Goal: Task Accomplishment & Management: Manage account settings

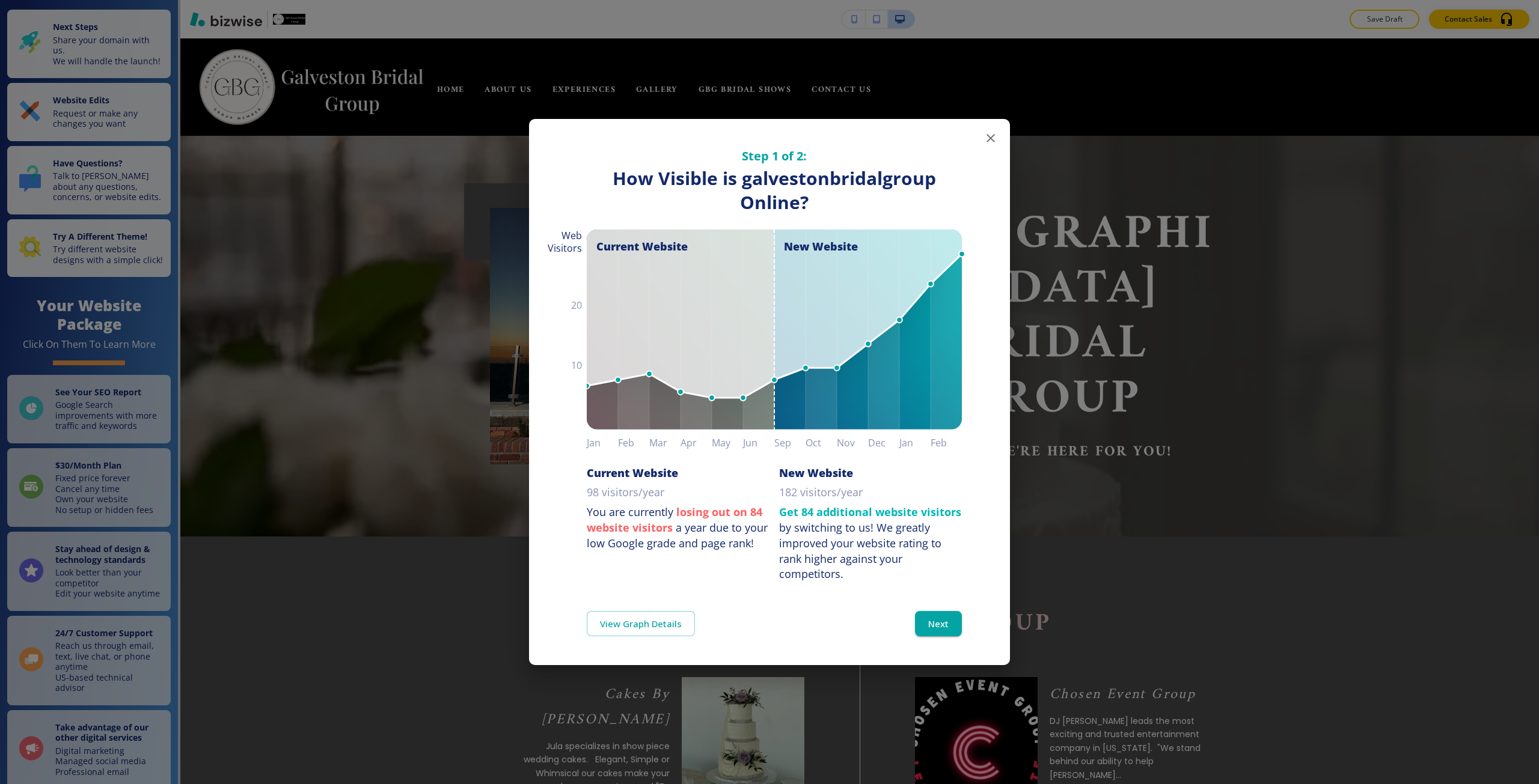
click at [286, 471] on div "Step 1 of 2: How Visible are You Online? How Visible is galvestonbridalgroup On…" at bounding box center [769, 392] width 1539 height 784
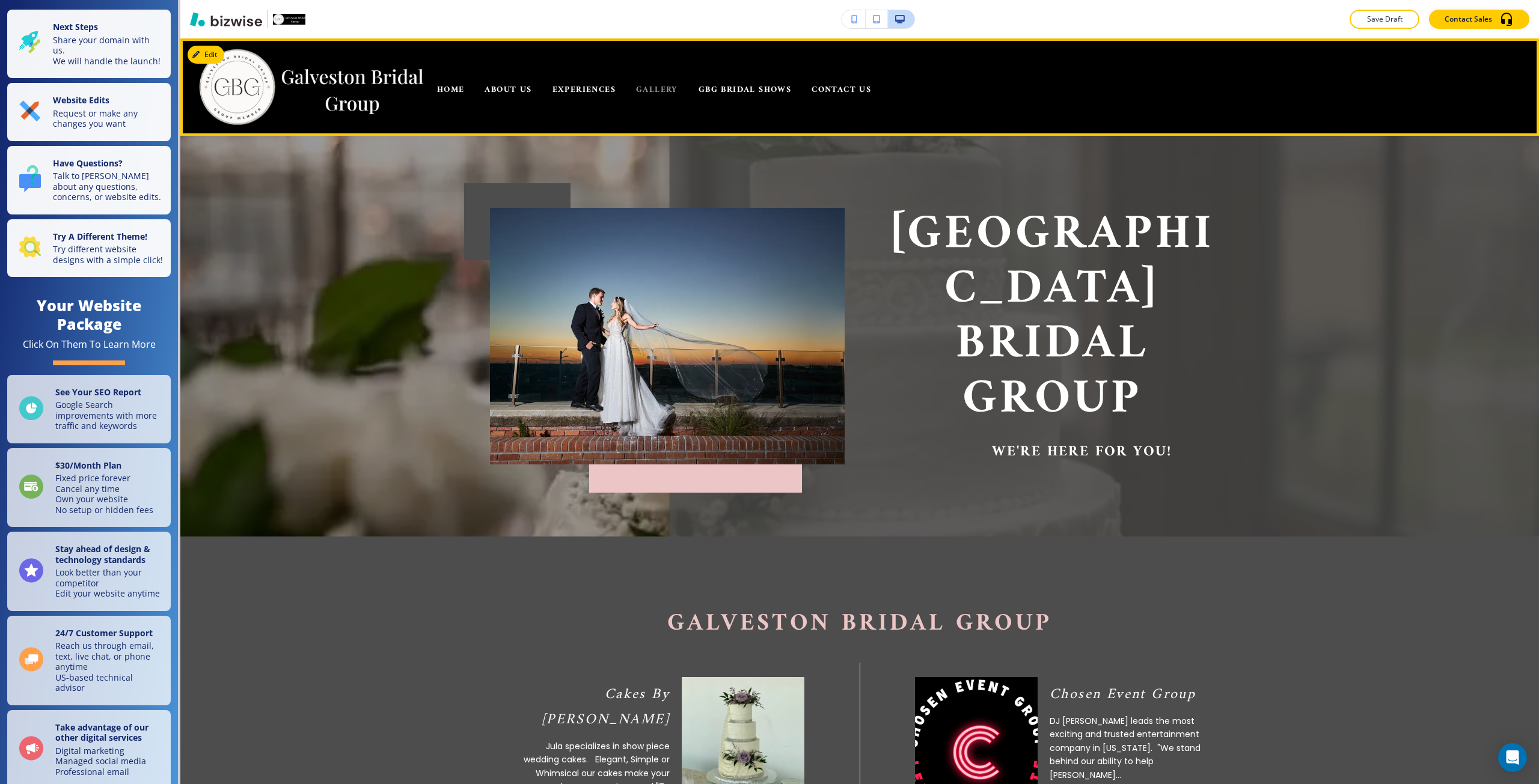
click at [654, 83] on span "GALLERY" at bounding box center [657, 90] width 42 height 15
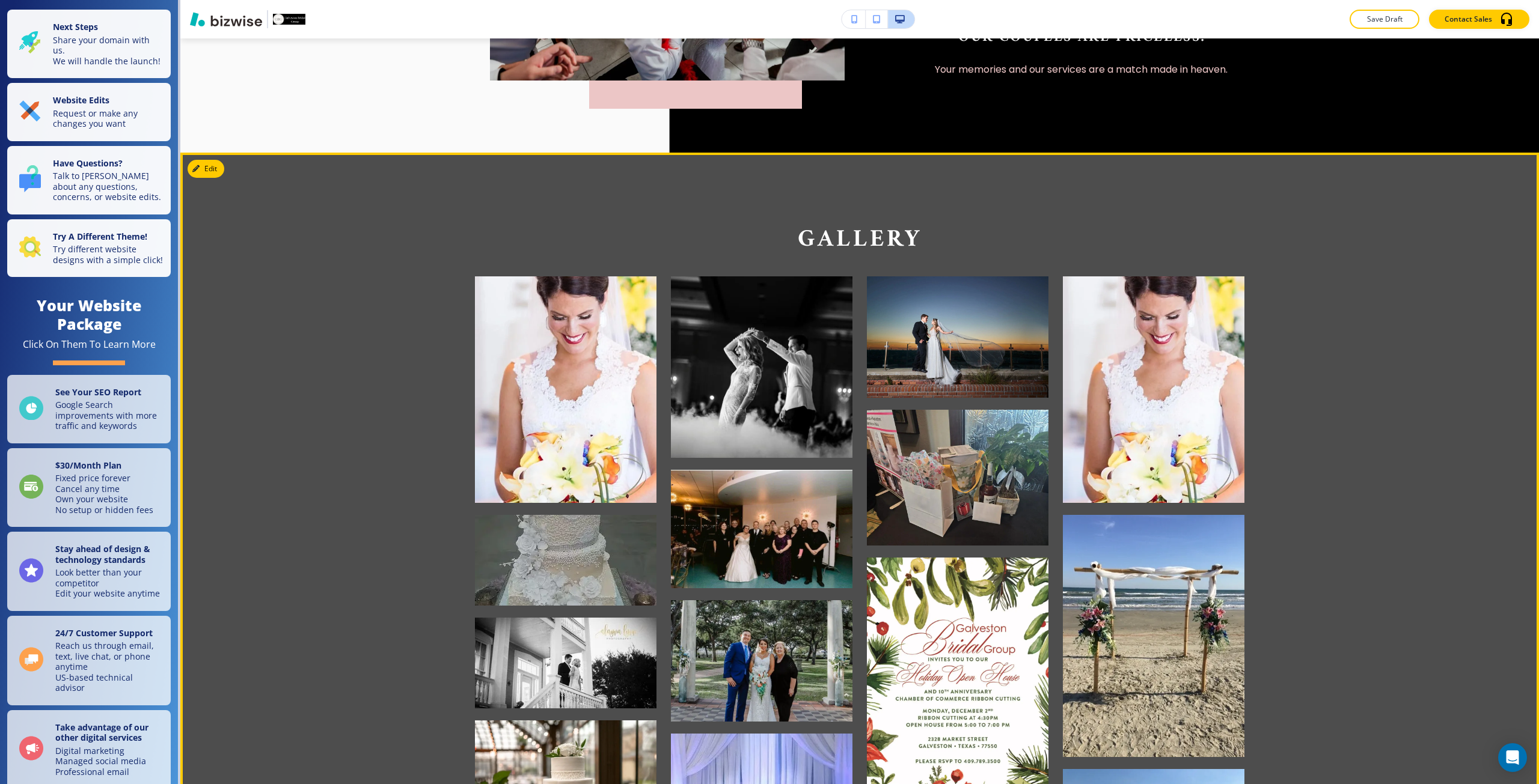
scroll to position [361, 0]
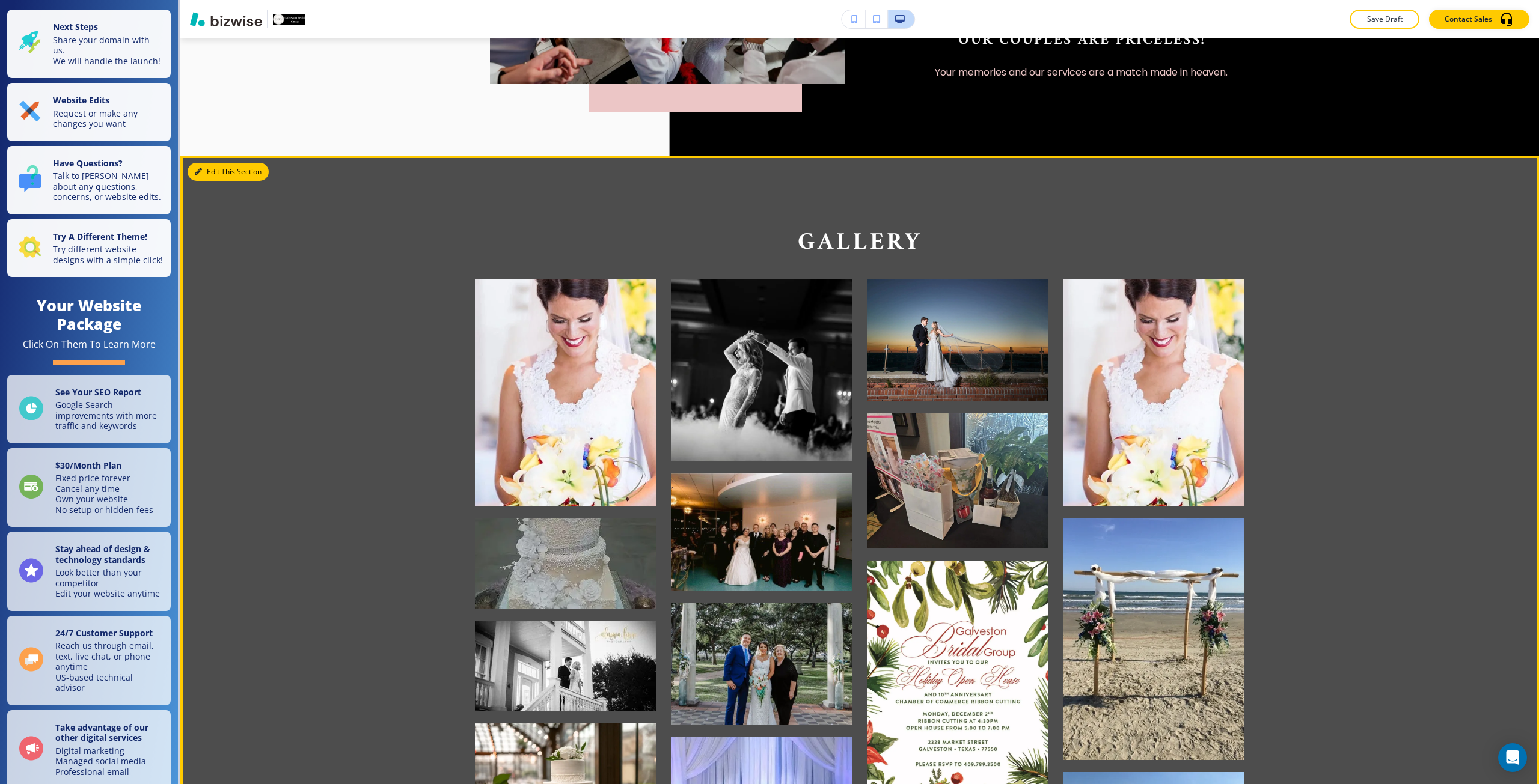
click at [193, 172] on button "Edit This Section" at bounding box center [228, 171] width 81 height 18
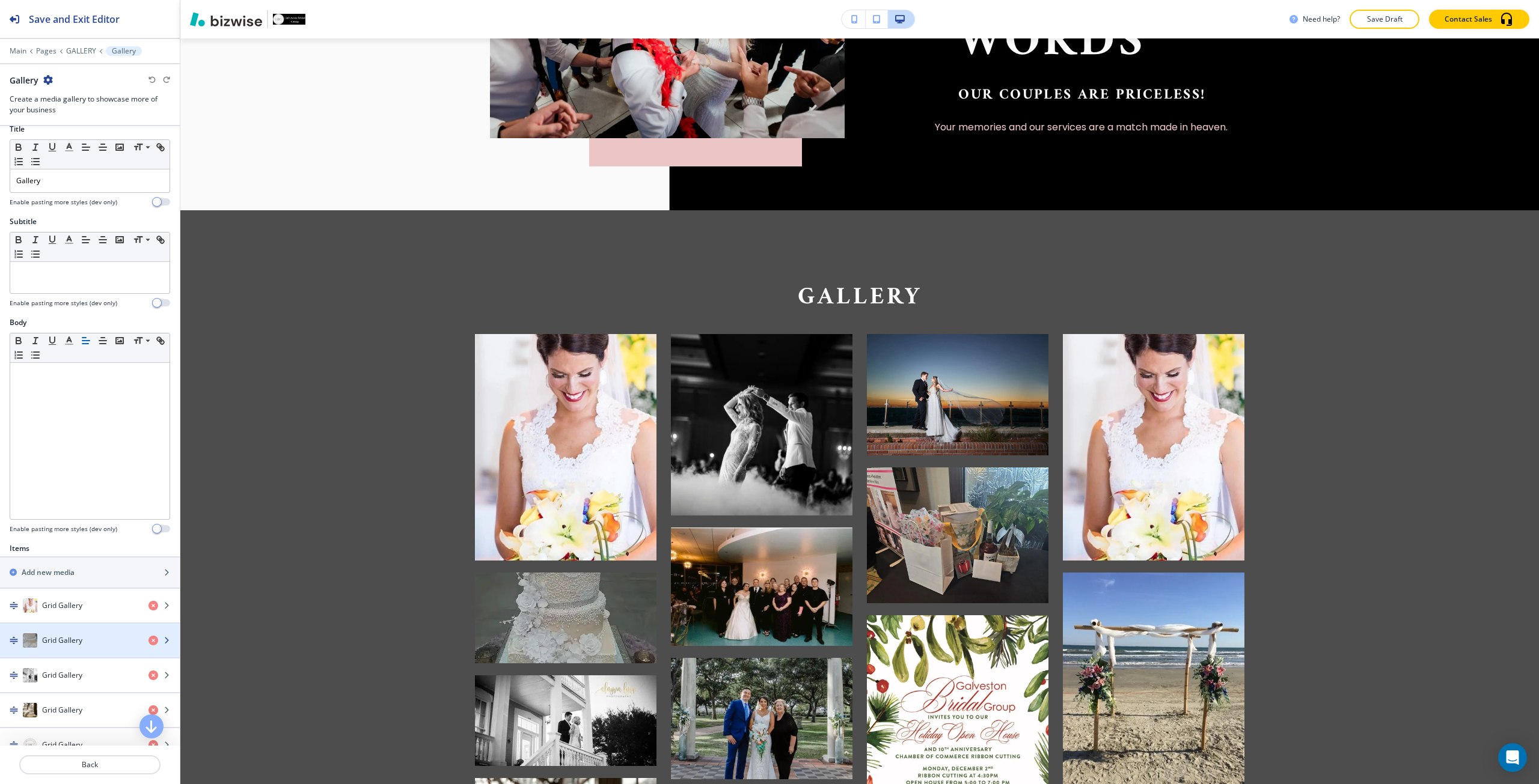
scroll to position [0, 0]
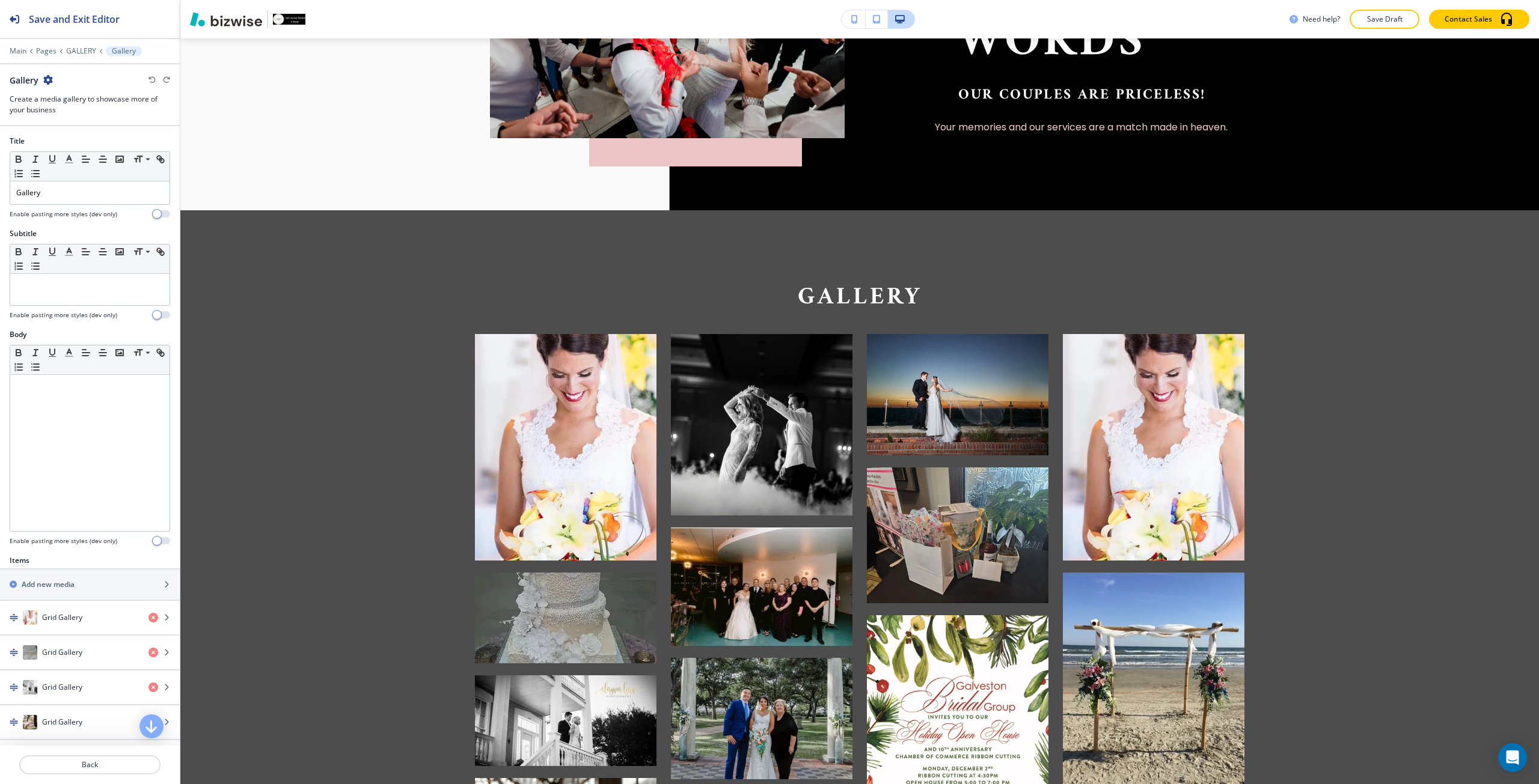
click at [48, 81] on icon "button" at bounding box center [48, 80] width 10 height 10
click at [71, 119] on p "Duplicate Section" at bounding box center [81, 122] width 61 height 11
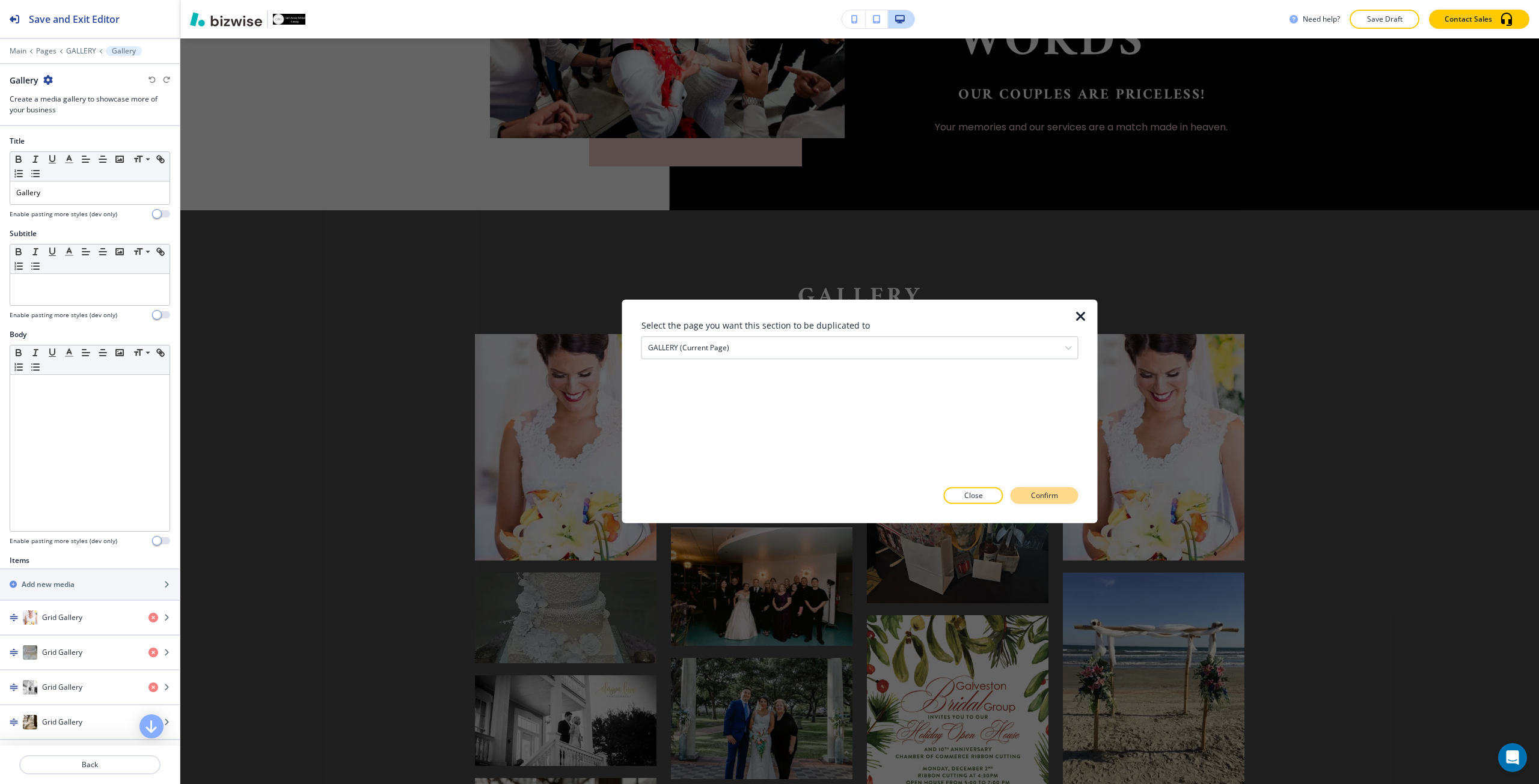
click at [1044, 493] on p "Confirm" at bounding box center [1044, 496] width 27 height 11
click at [1002, 496] on button "Take me there" at bounding box center [1034, 496] width 90 height 17
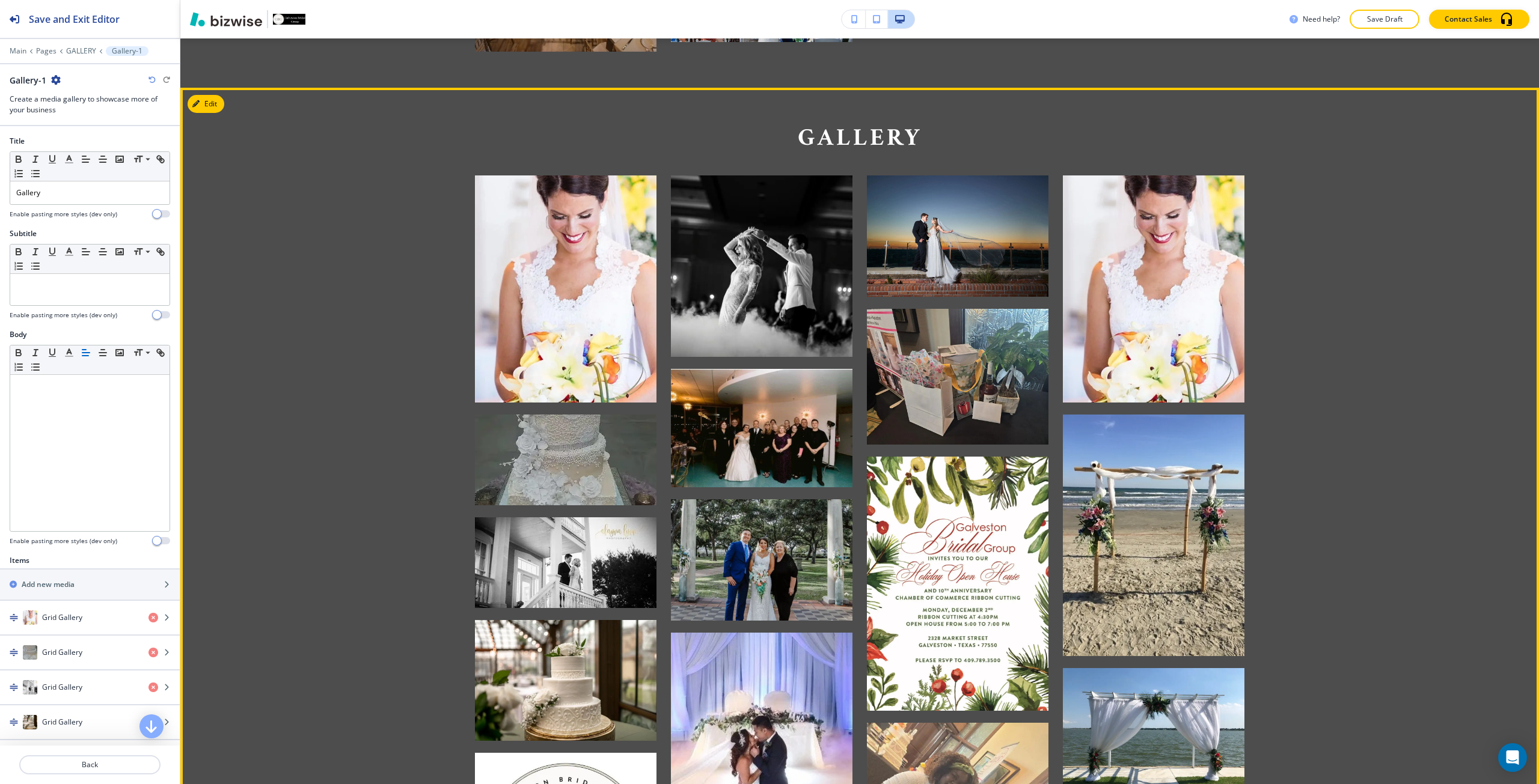
scroll to position [2647, 0]
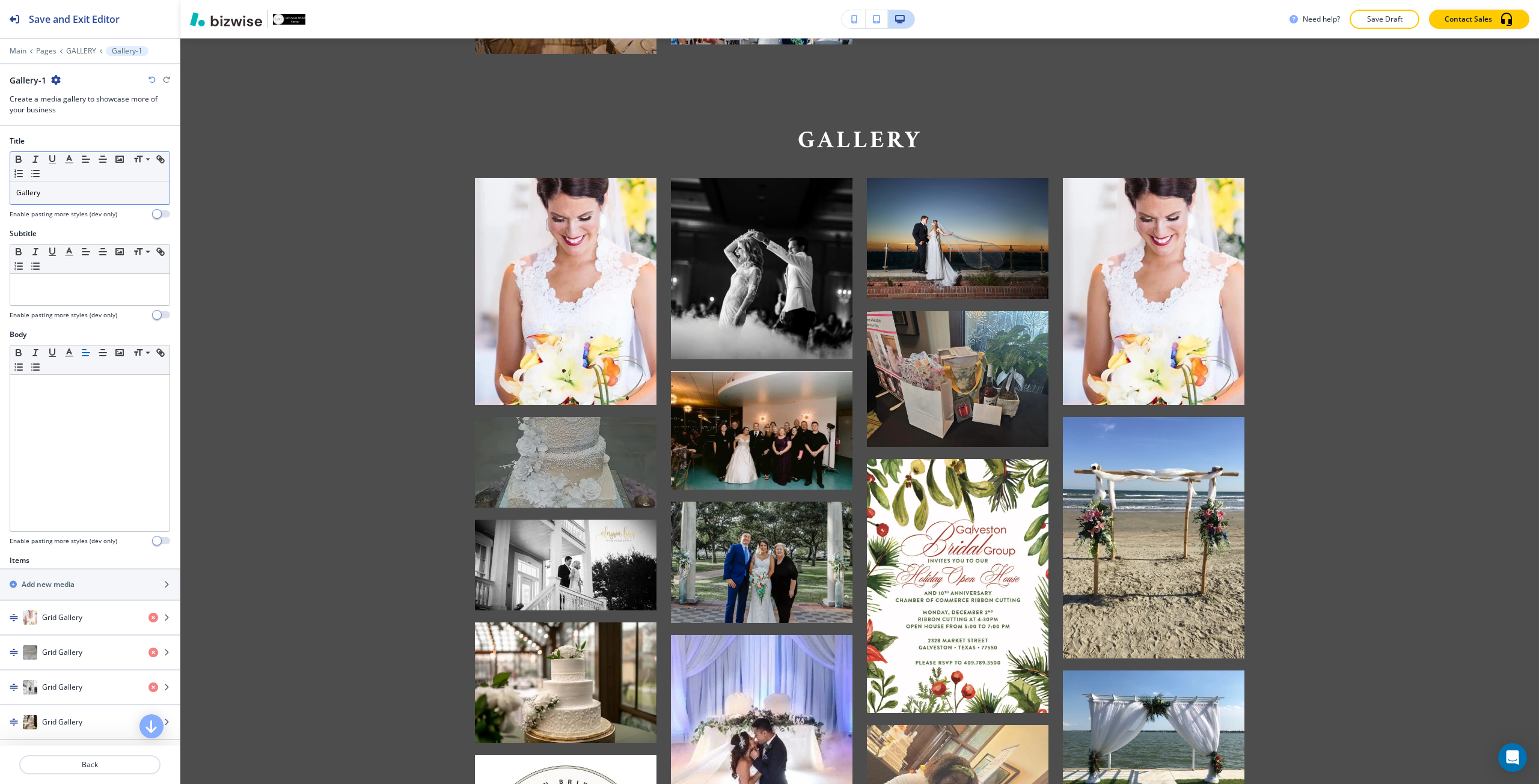
click at [93, 203] on div "Gallery" at bounding box center [89, 193] width 159 height 23
click at [92, 201] on div "Gallery" at bounding box center [89, 193] width 159 height 23
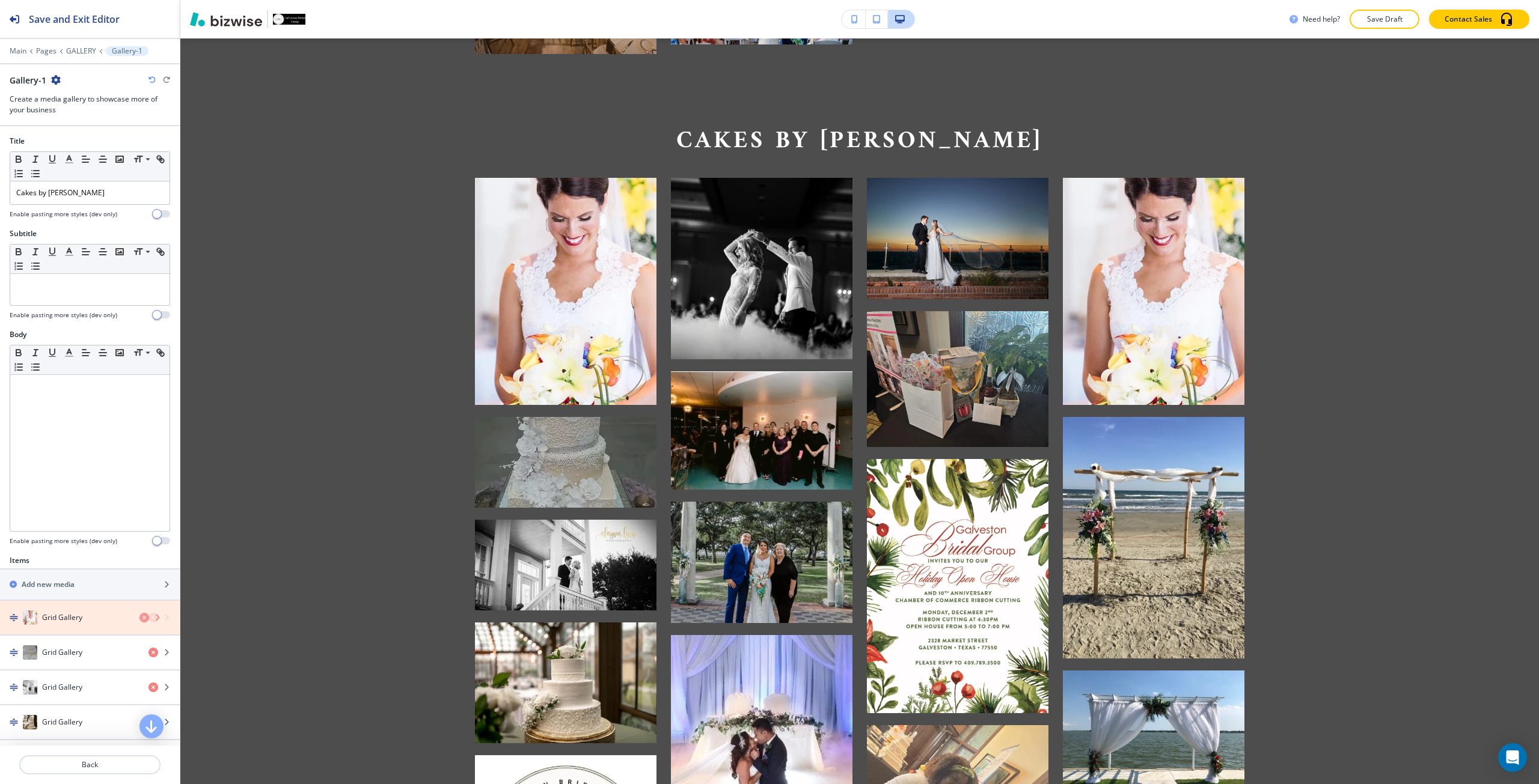
click at [148, 620] on icon "button" at bounding box center [153, 617] width 10 height 10
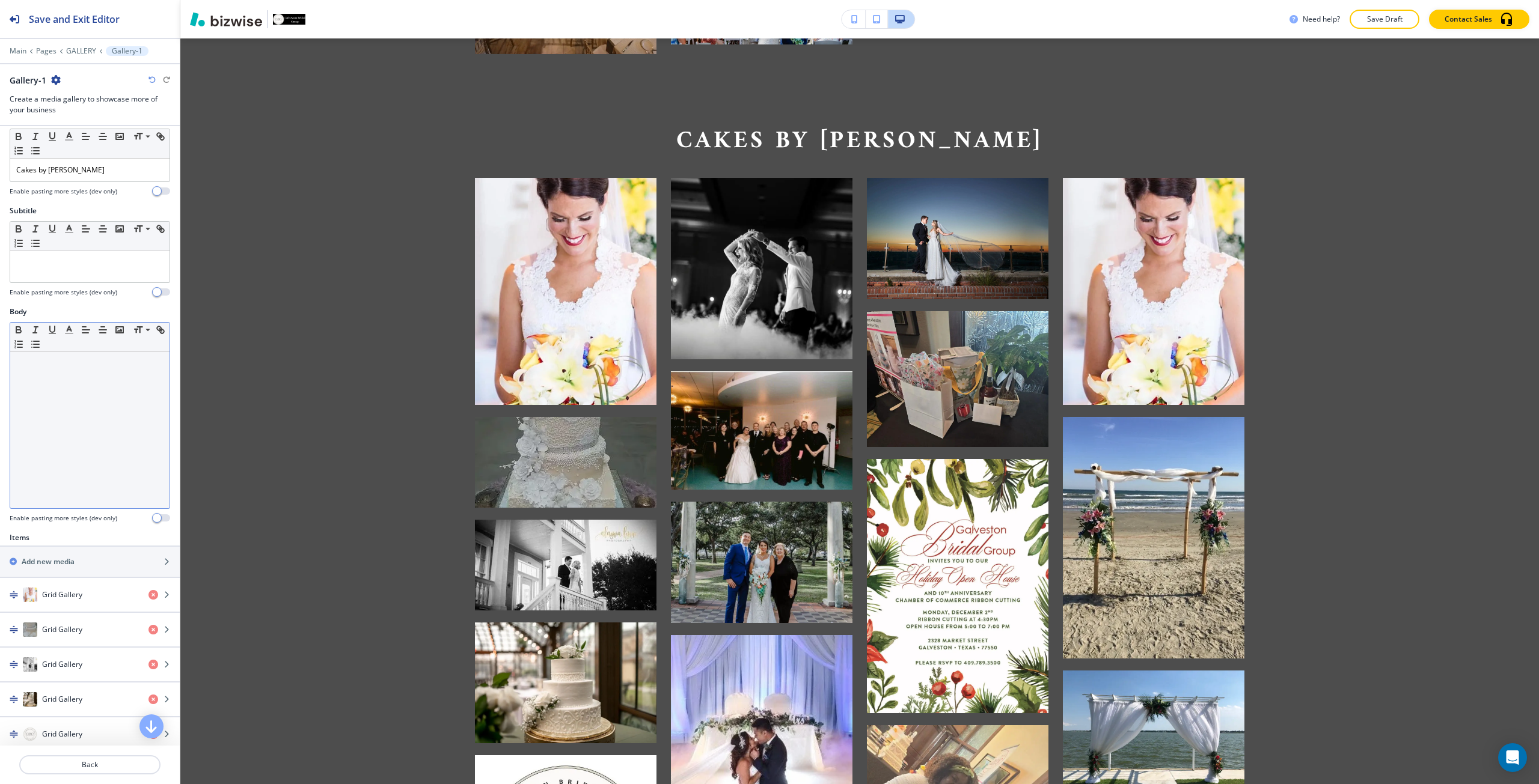
scroll to position [60, 0]
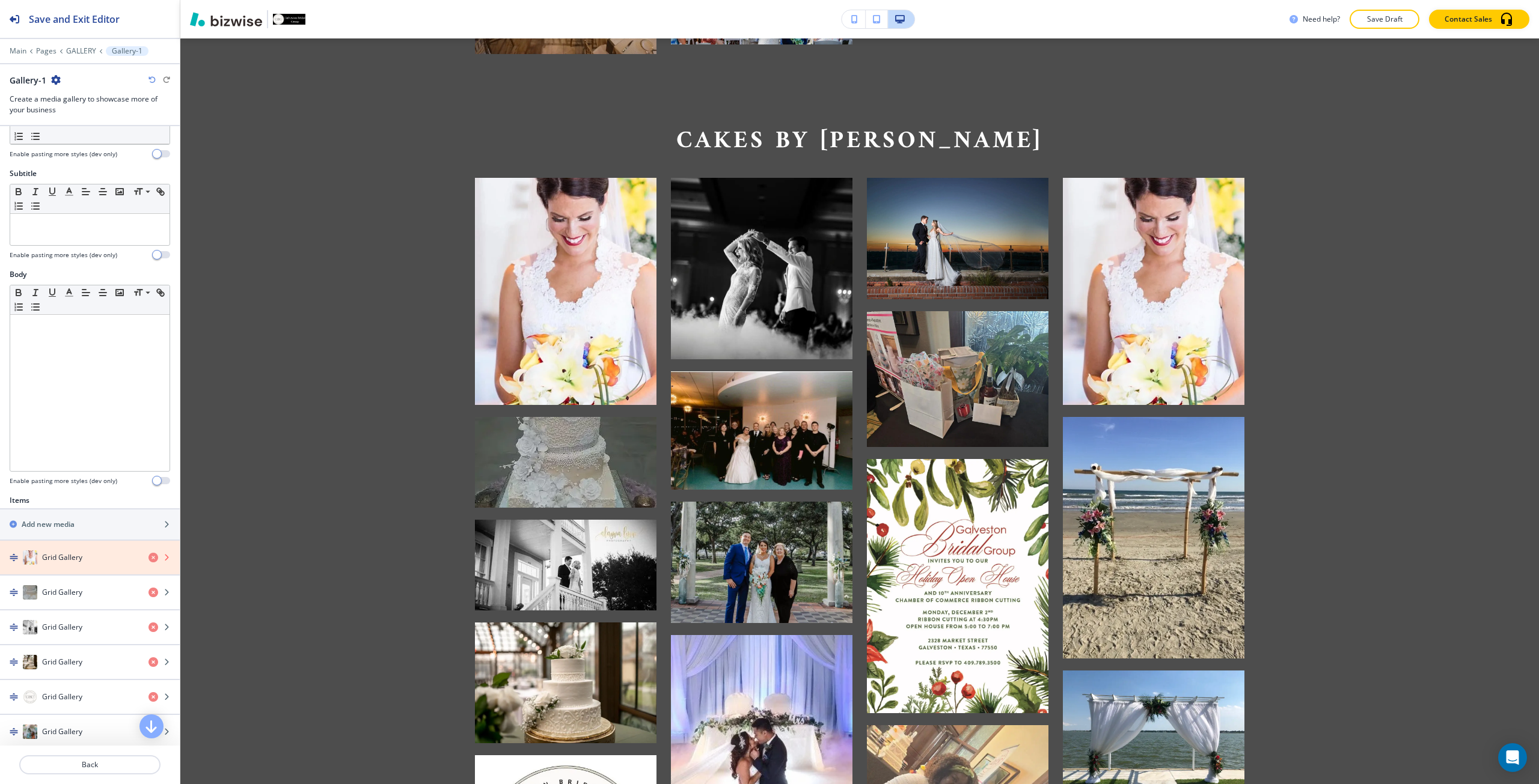
click at [148, 558] on icon "button" at bounding box center [153, 557] width 10 height 10
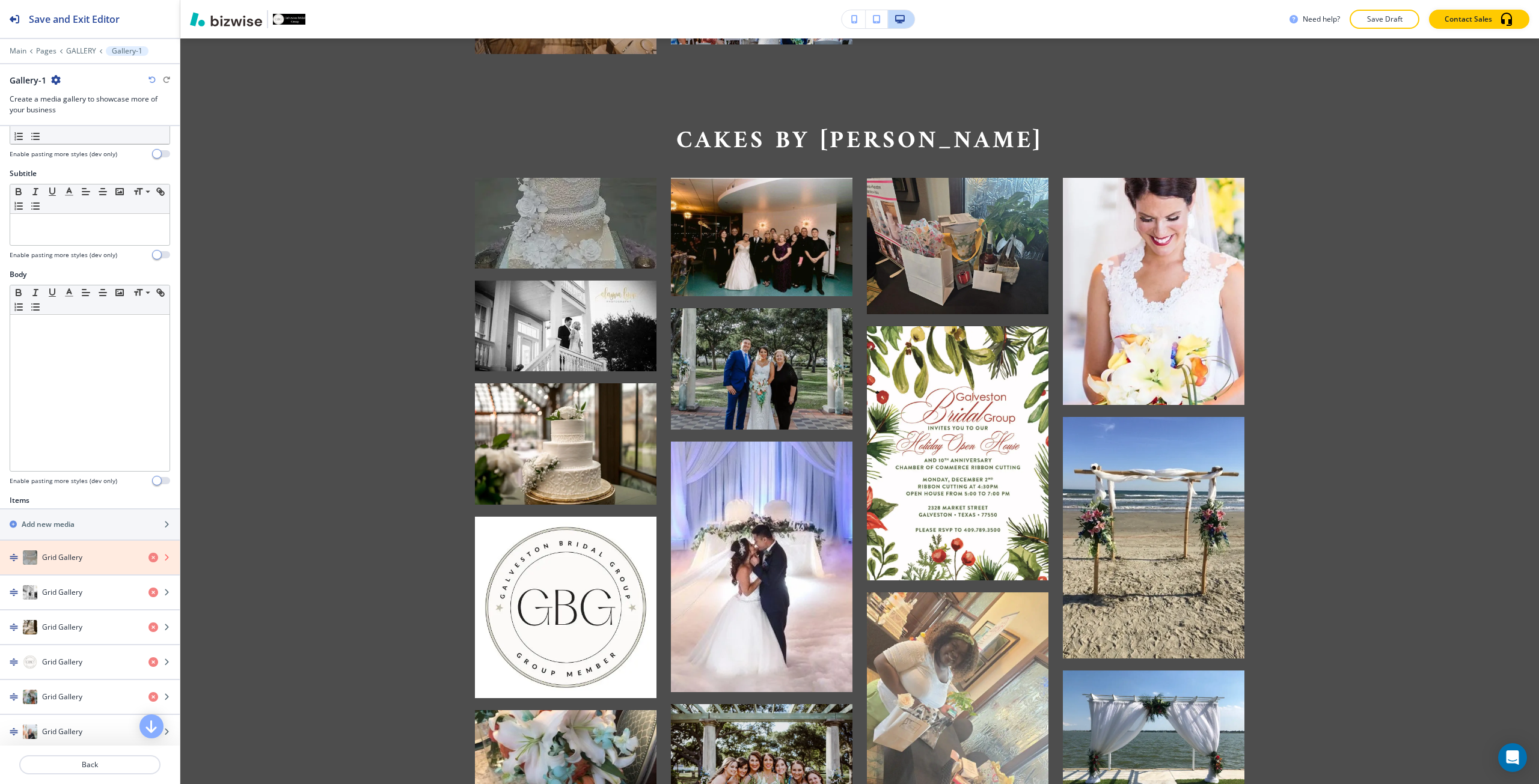
click at [148, 558] on icon "button" at bounding box center [153, 557] width 10 height 10
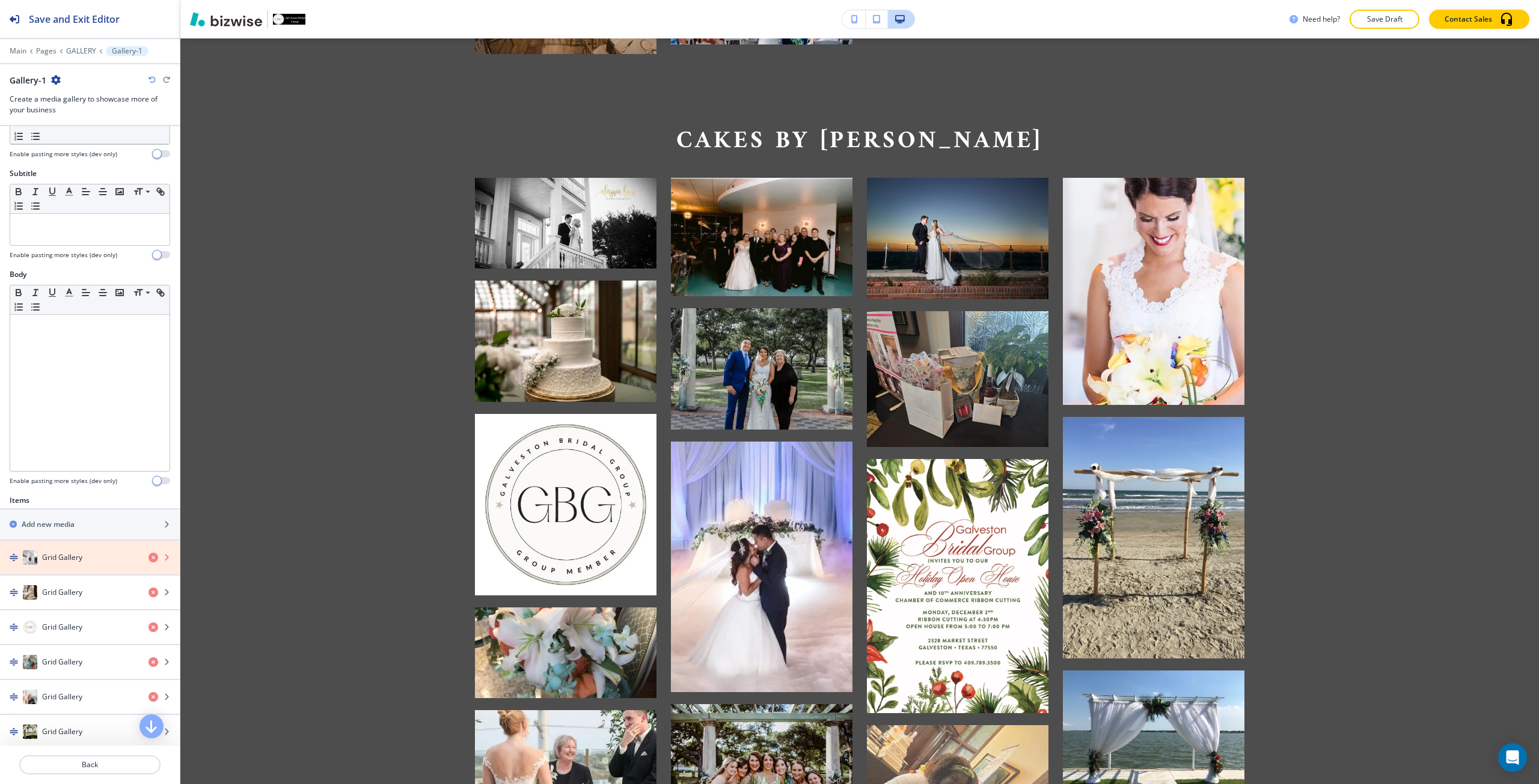
click at [148, 558] on icon "button" at bounding box center [153, 557] width 10 height 10
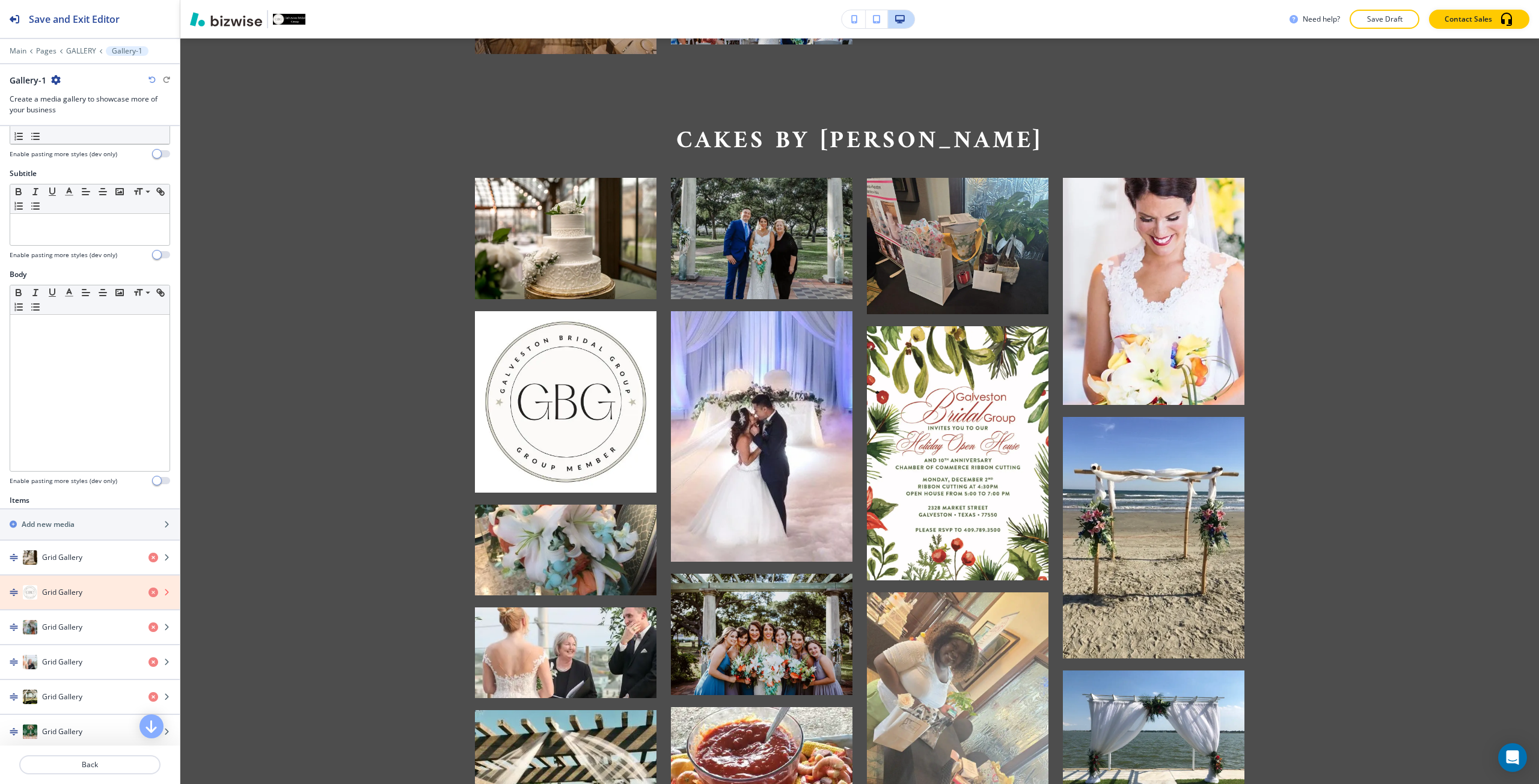
click at [148, 591] on icon "button" at bounding box center [153, 592] width 10 height 10
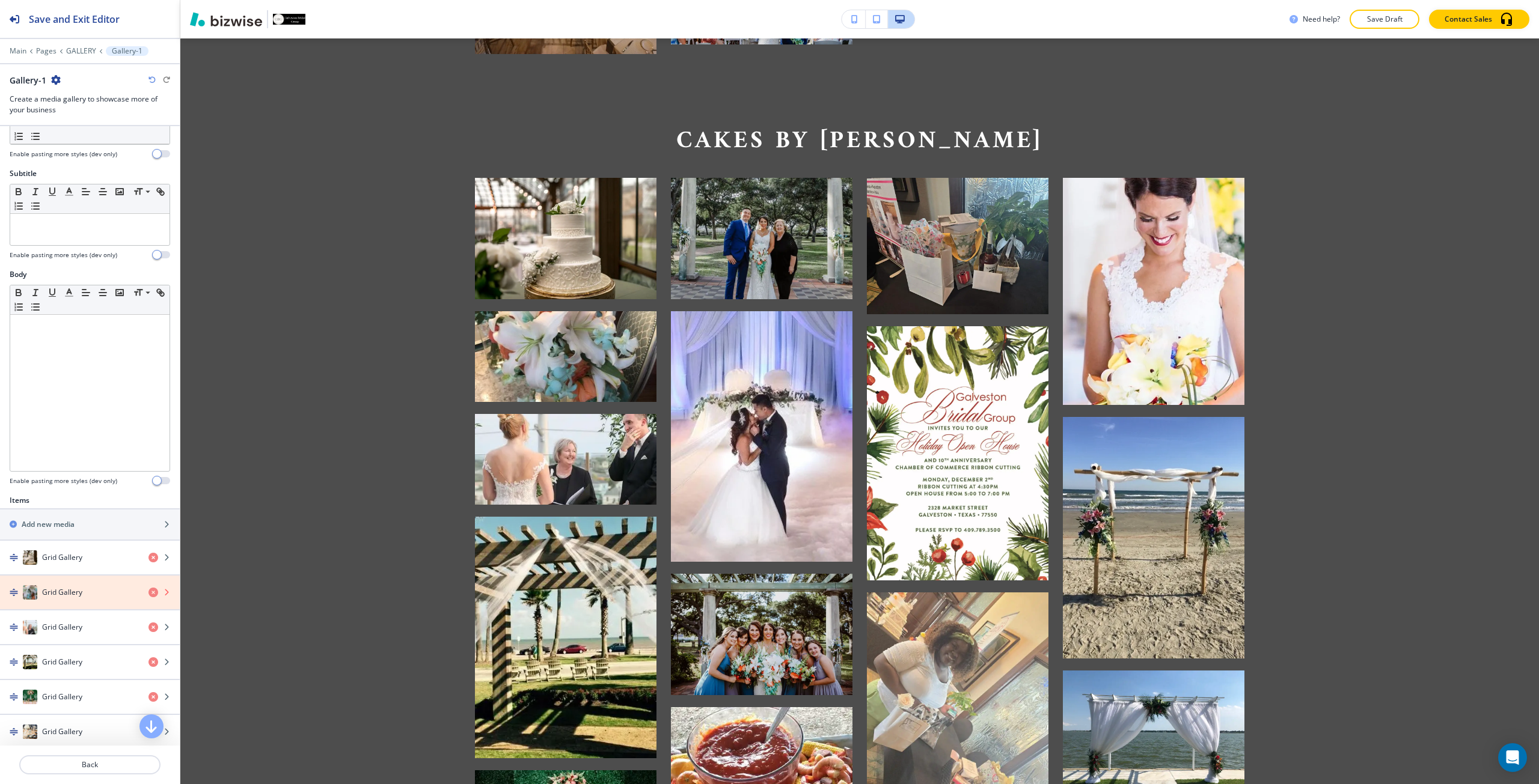
click at [148, 591] on icon "button" at bounding box center [153, 592] width 10 height 10
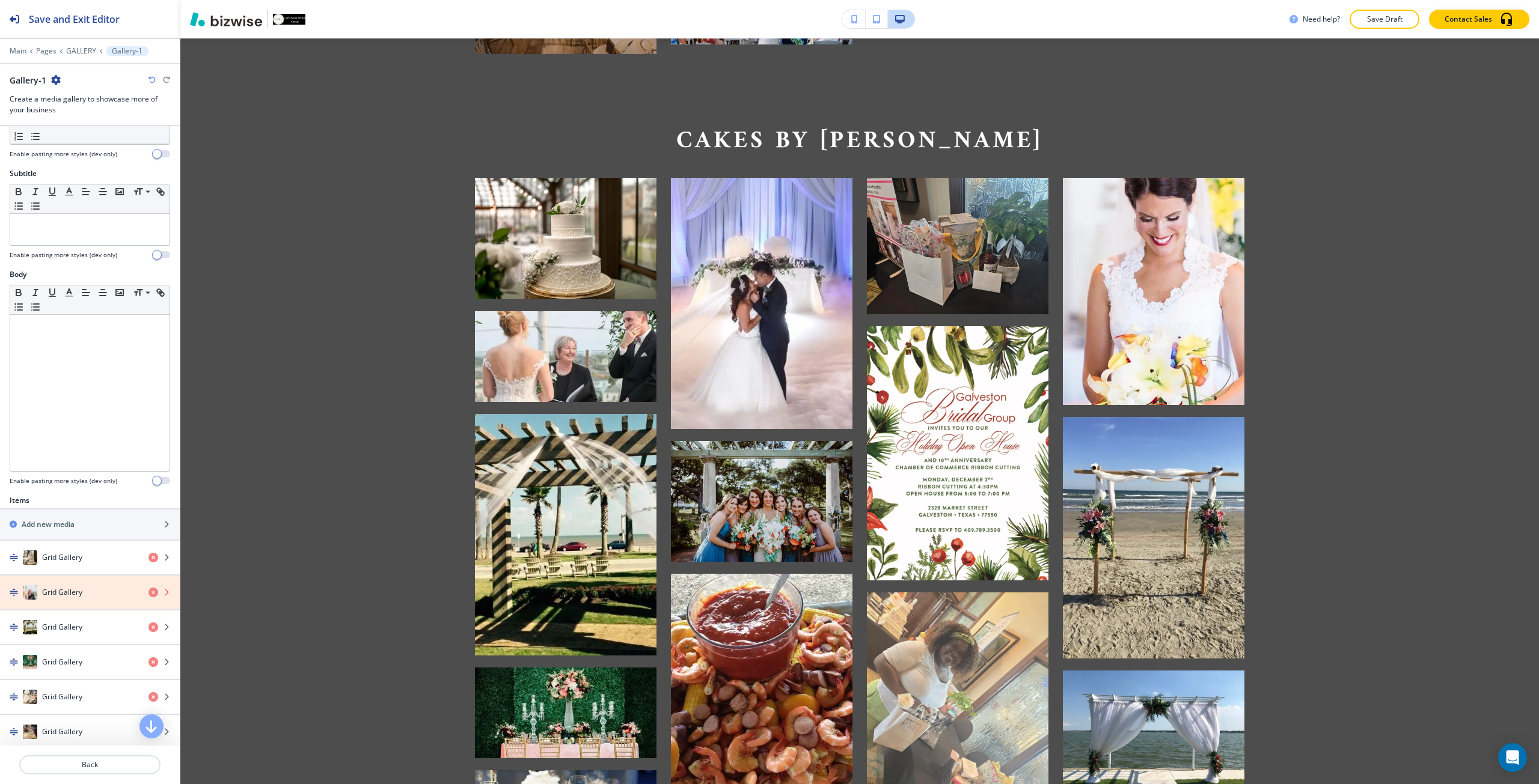
click at [148, 591] on icon "button" at bounding box center [153, 592] width 10 height 10
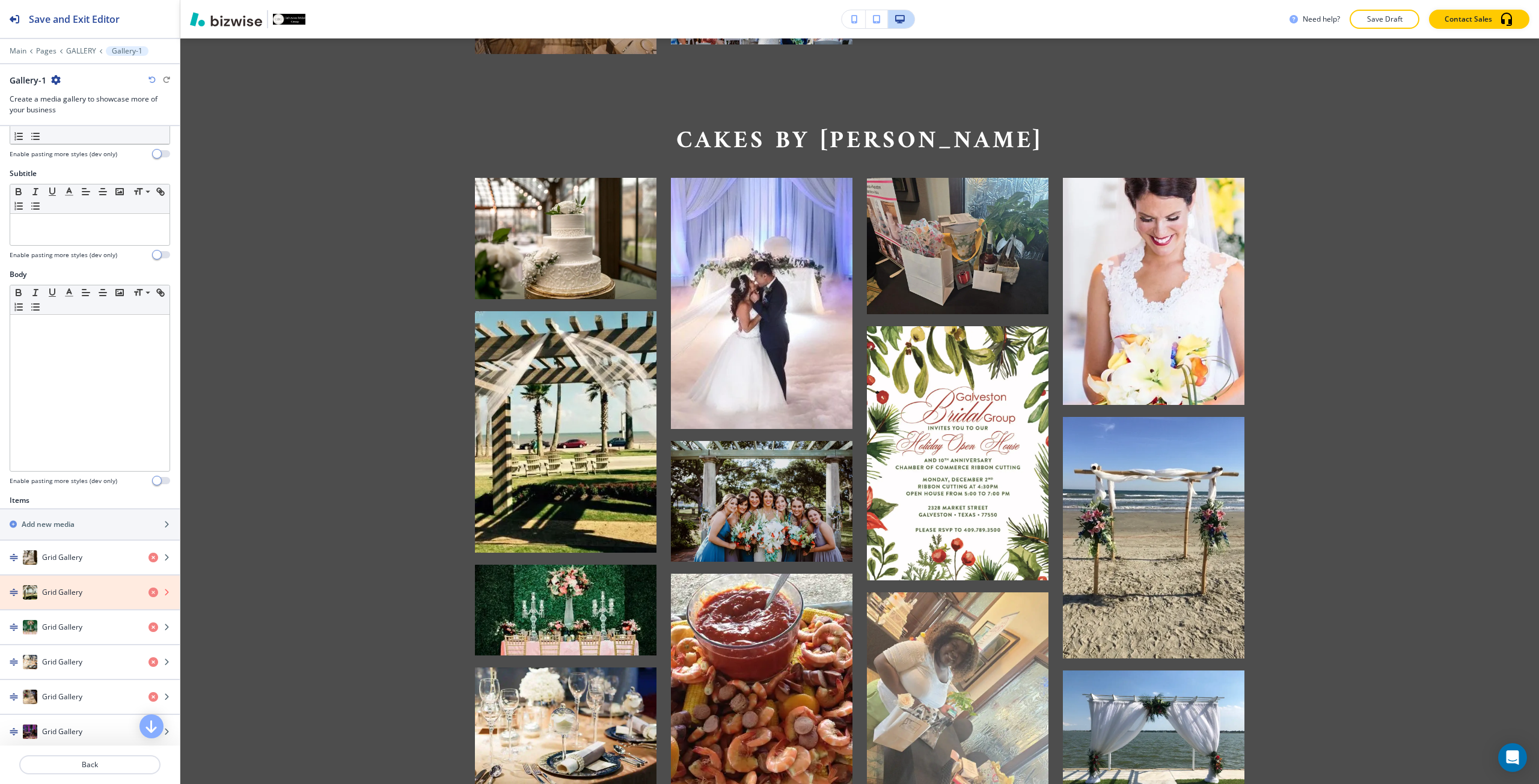
click at [148, 591] on icon "button" at bounding box center [153, 592] width 10 height 10
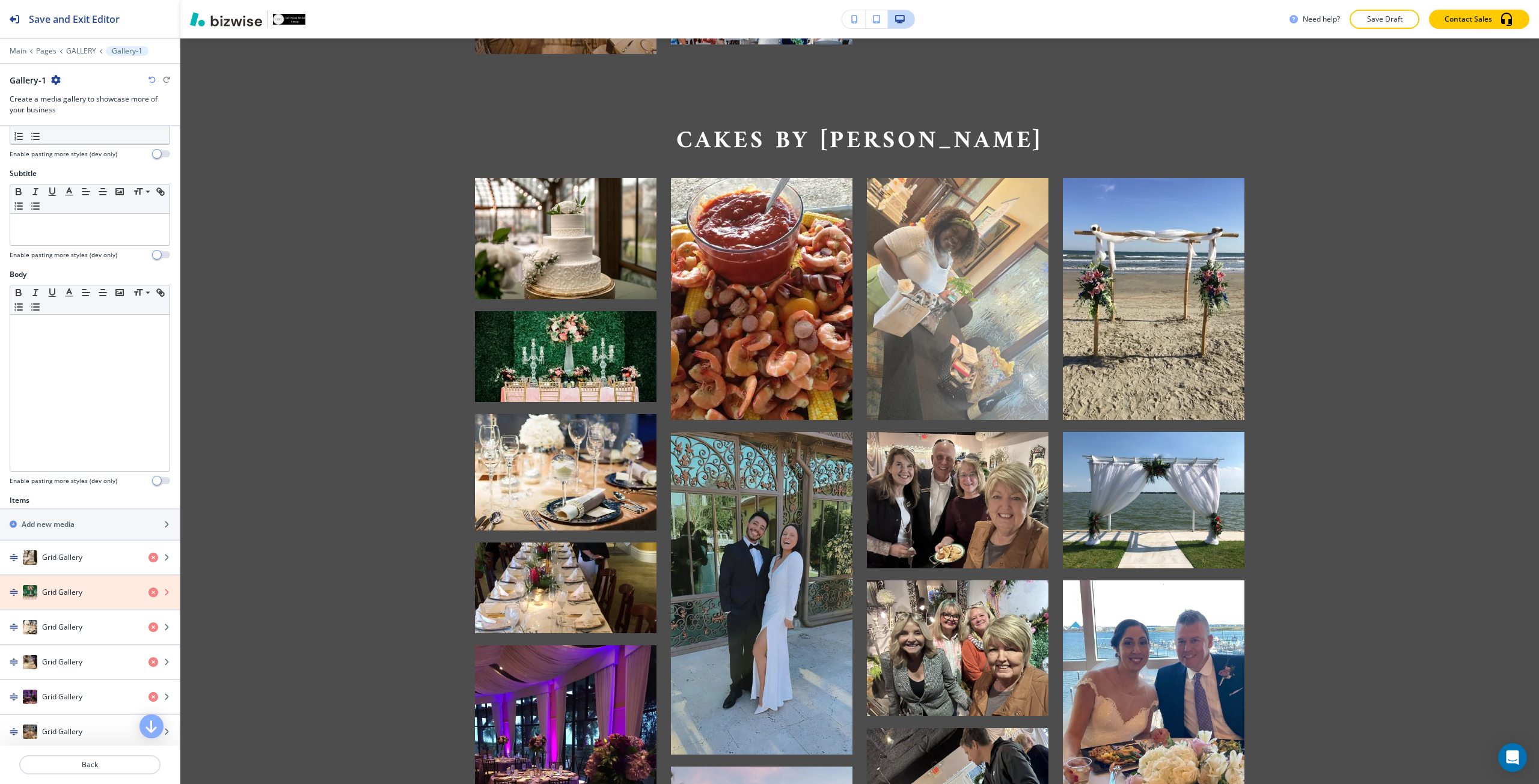
click at [148, 591] on icon "button" at bounding box center [153, 592] width 10 height 10
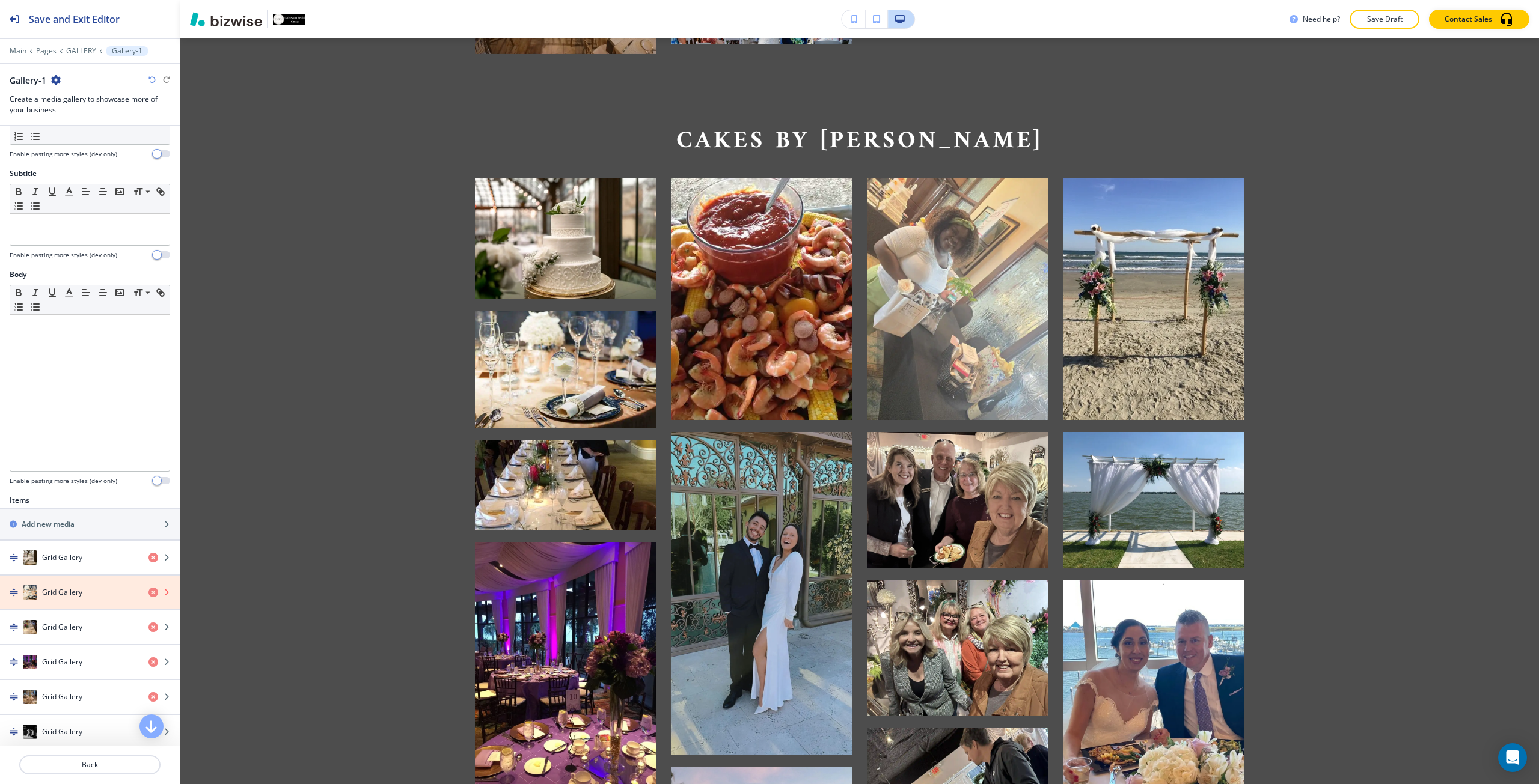
click at [148, 591] on icon "button" at bounding box center [153, 592] width 10 height 10
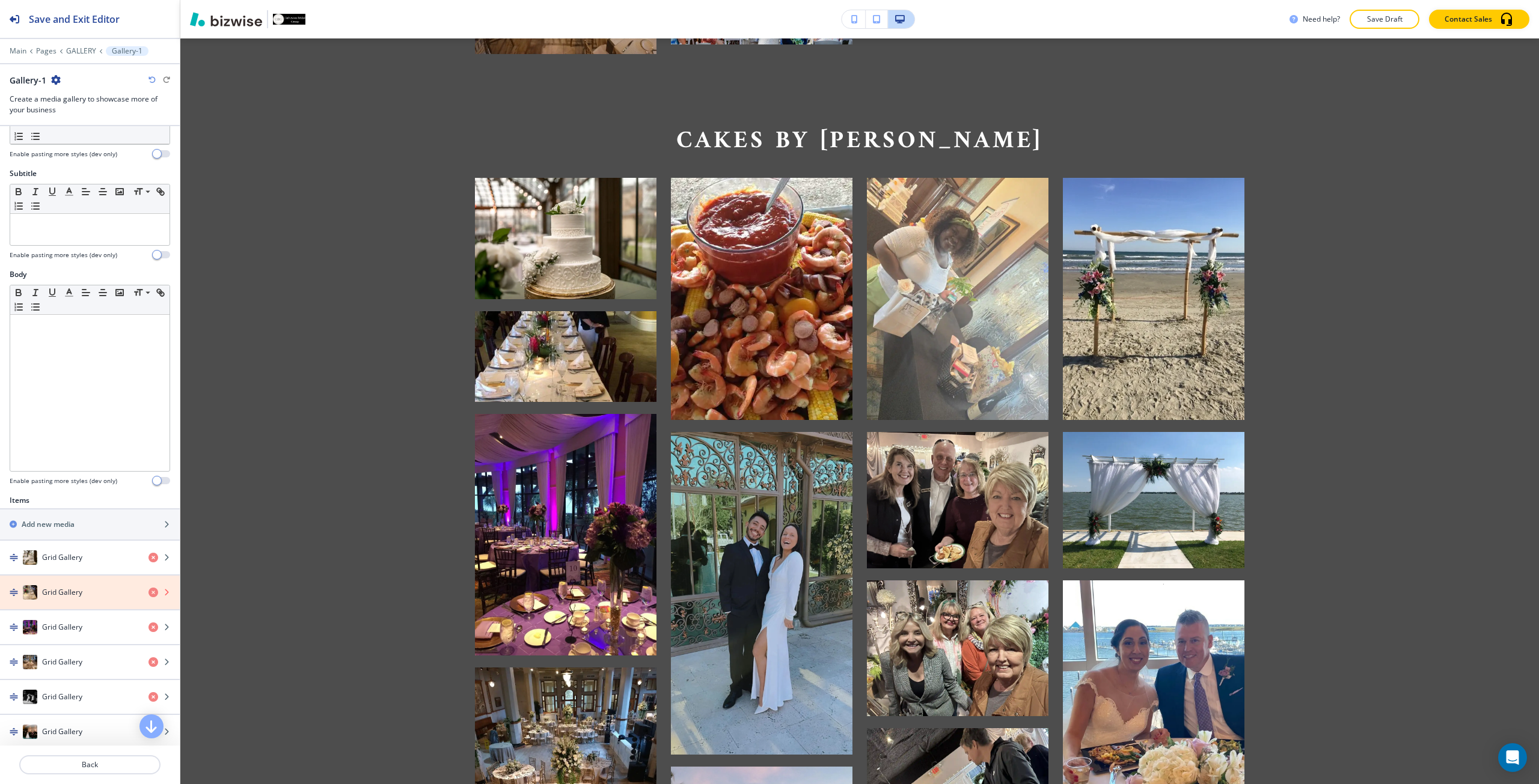
click at [148, 591] on icon "button" at bounding box center [153, 592] width 10 height 10
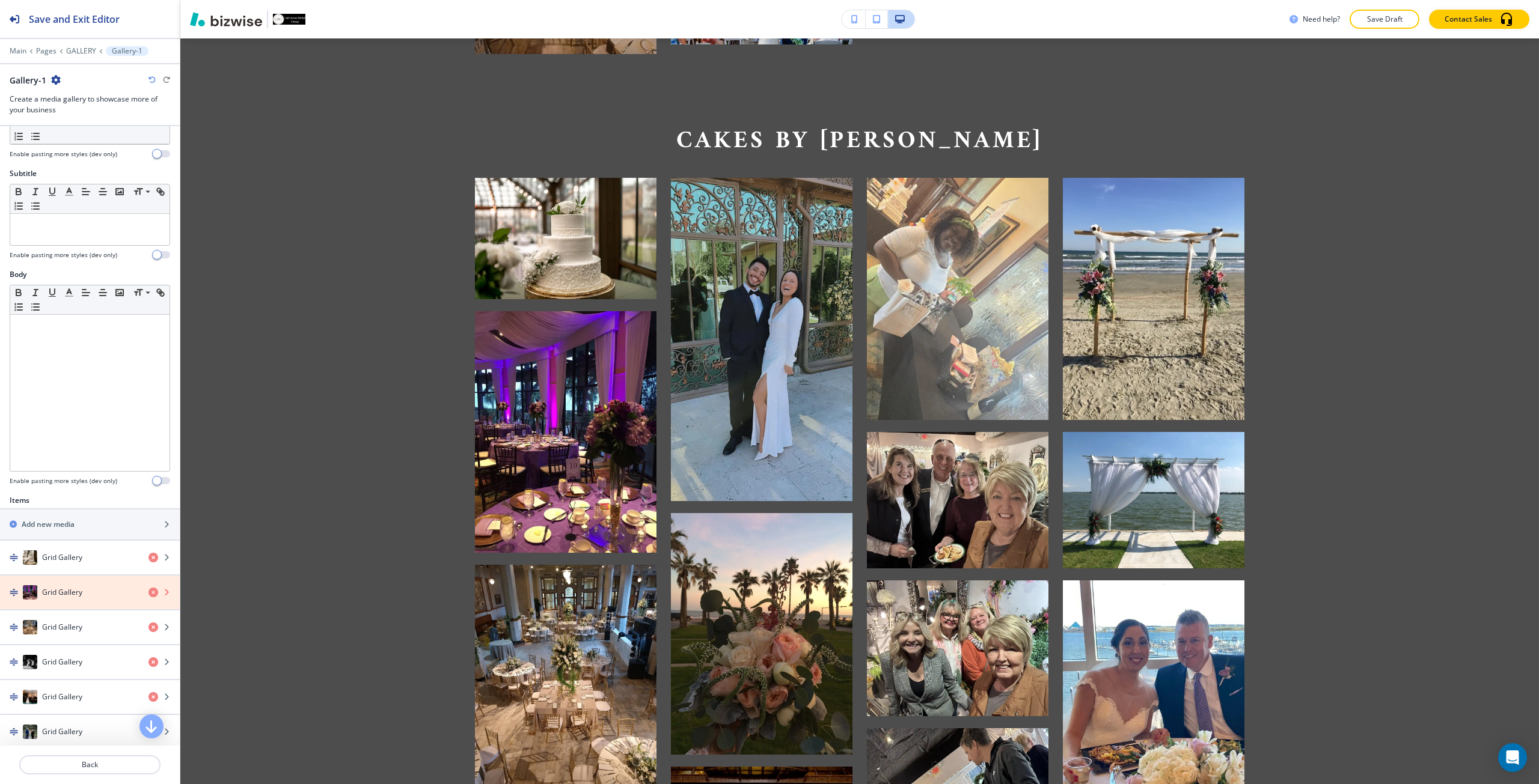
click at [148, 591] on icon "button" at bounding box center [153, 592] width 10 height 10
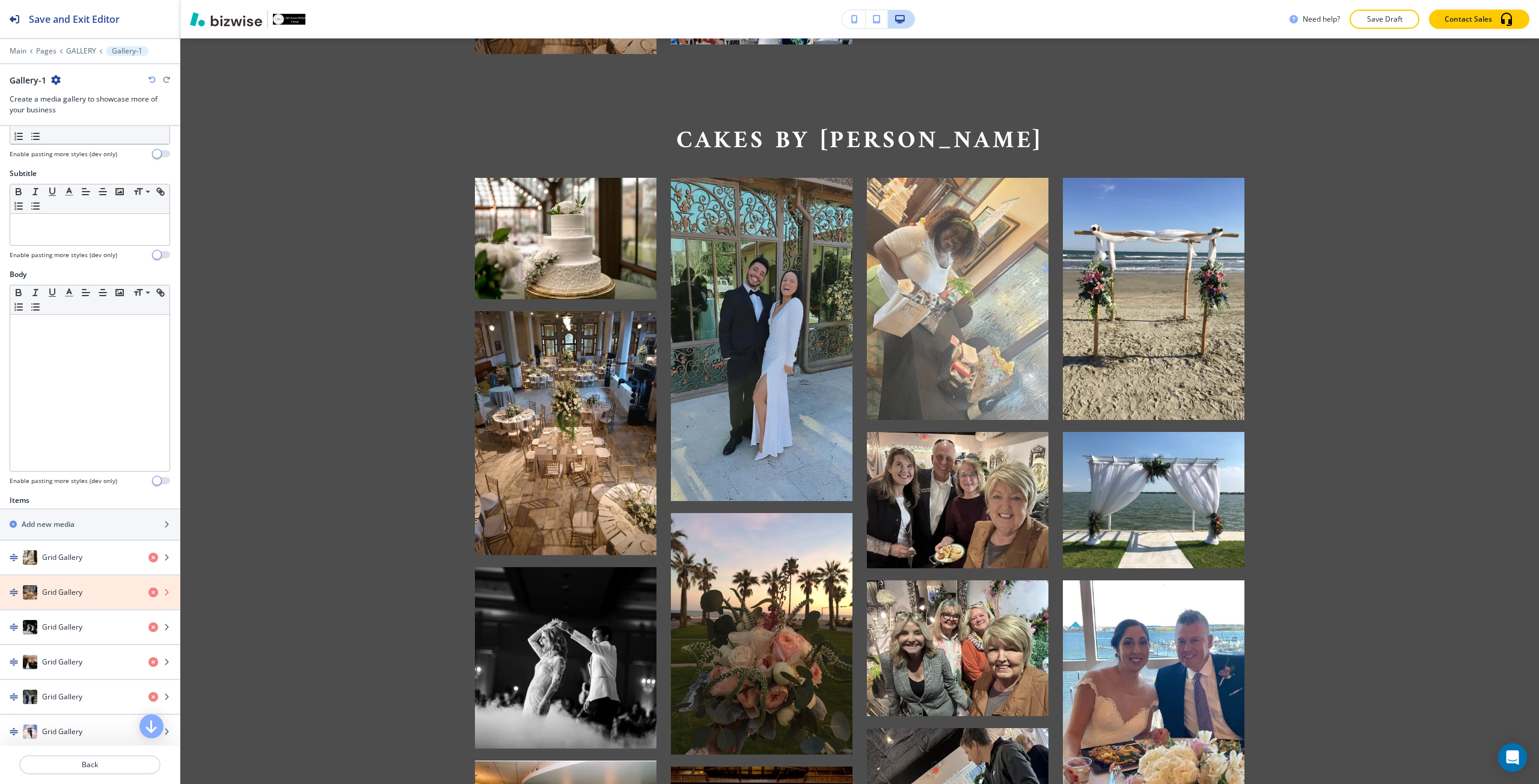
click at [148, 591] on icon "button" at bounding box center [153, 592] width 10 height 10
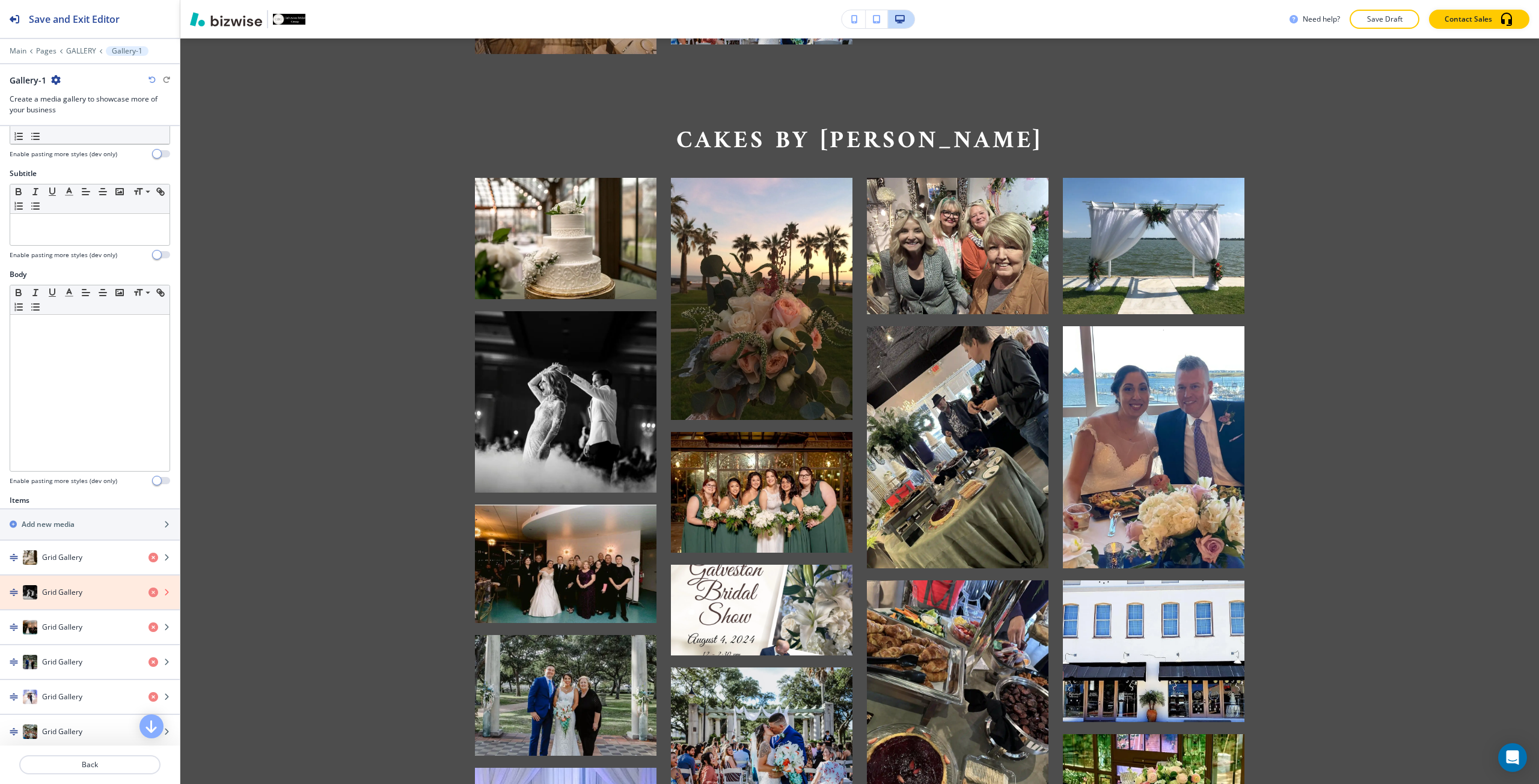
click at [148, 591] on icon "button" at bounding box center [153, 592] width 10 height 10
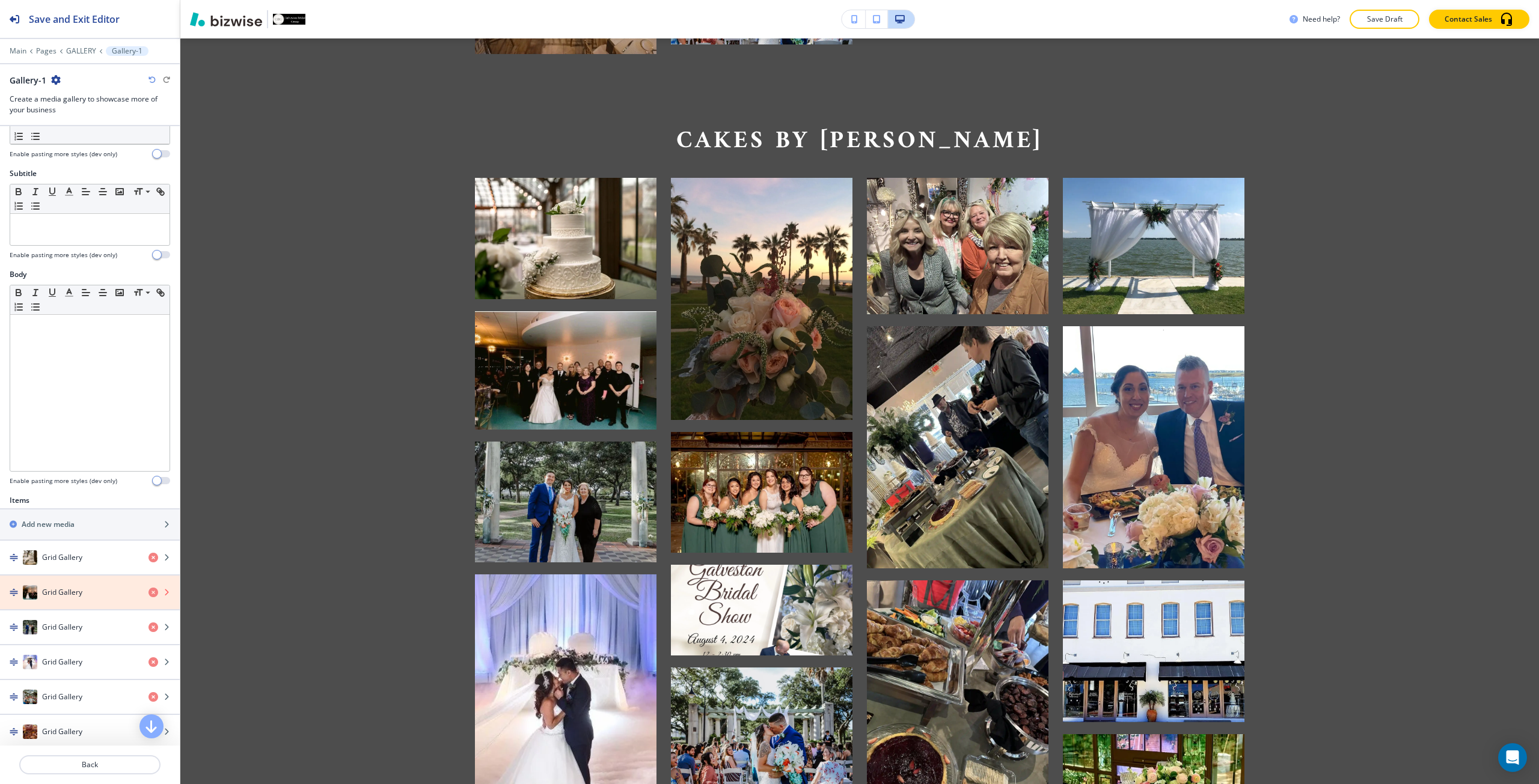
click at [148, 591] on icon "button" at bounding box center [153, 592] width 10 height 10
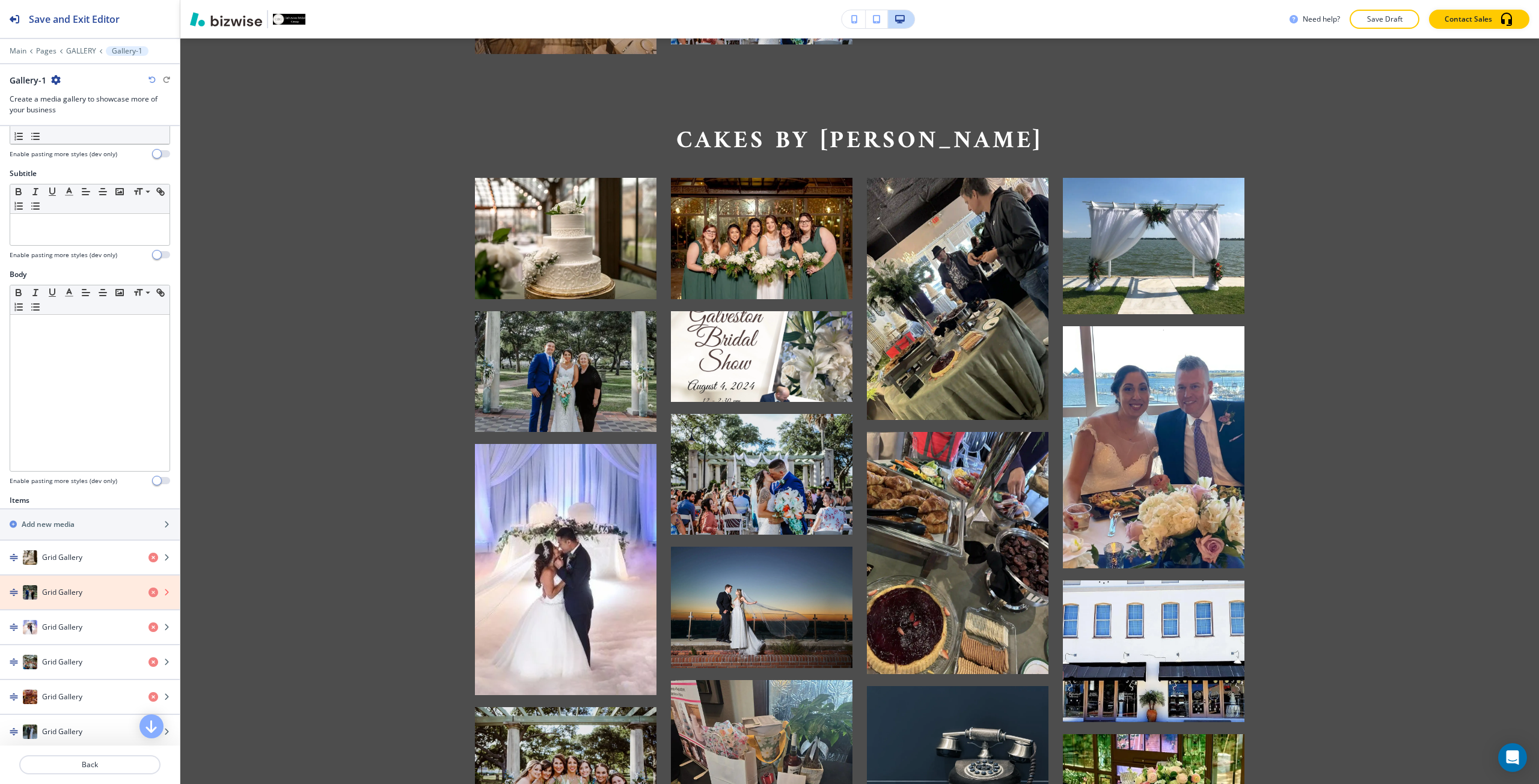
click at [148, 591] on icon "button" at bounding box center [153, 592] width 10 height 10
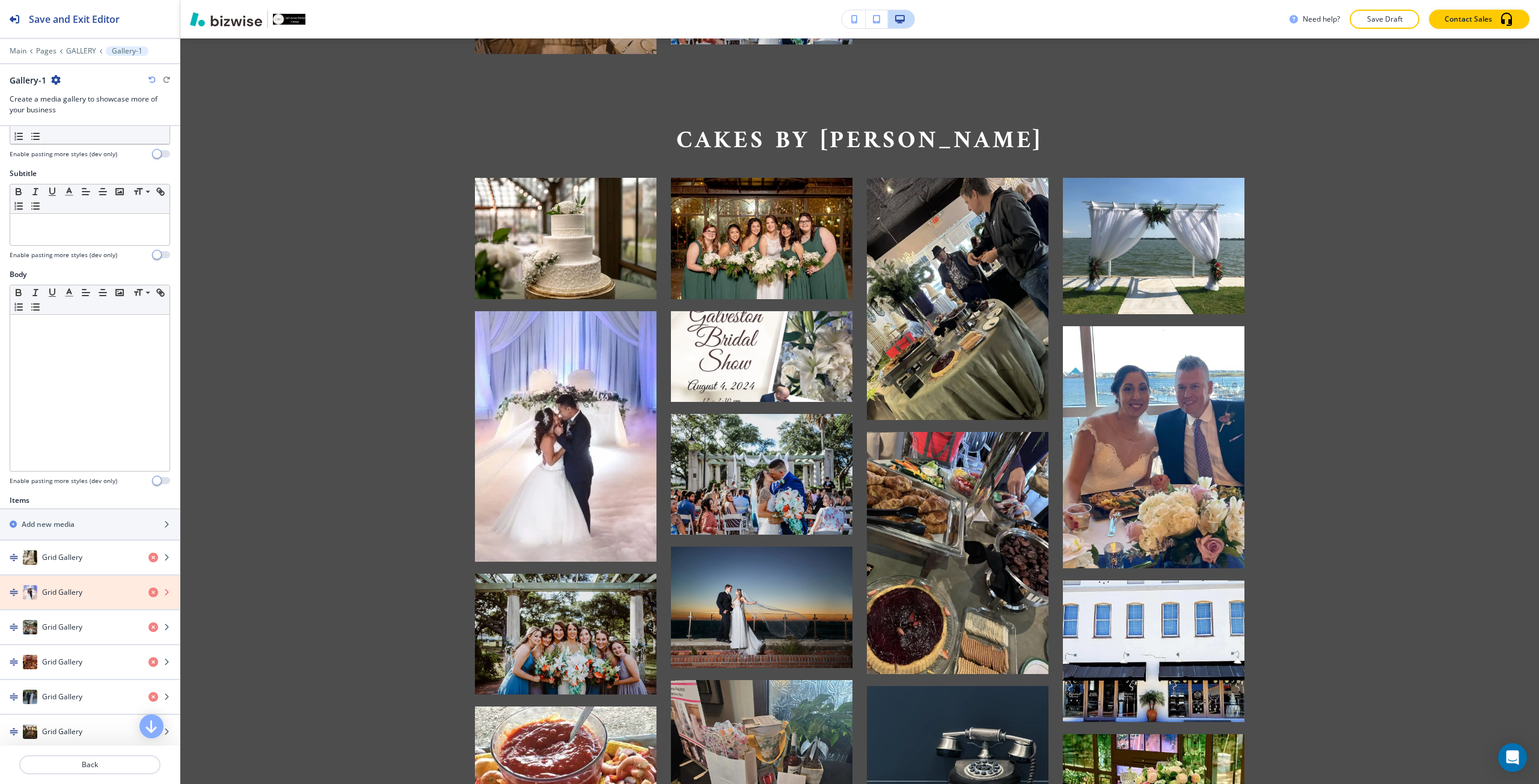
click at [148, 591] on icon "button" at bounding box center [153, 592] width 10 height 10
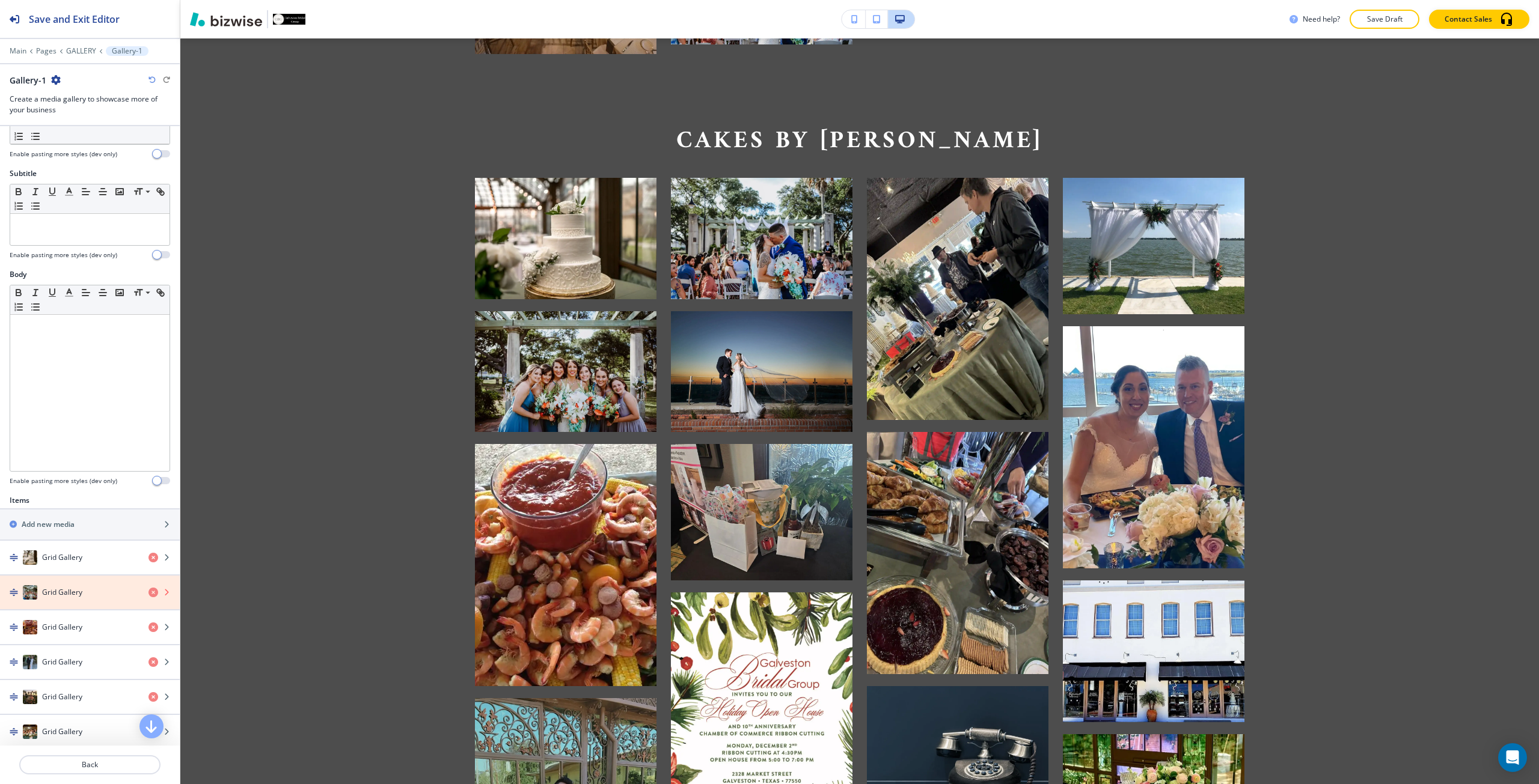
click at [148, 595] on icon "button" at bounding box center [153, 592] width 10 height 10
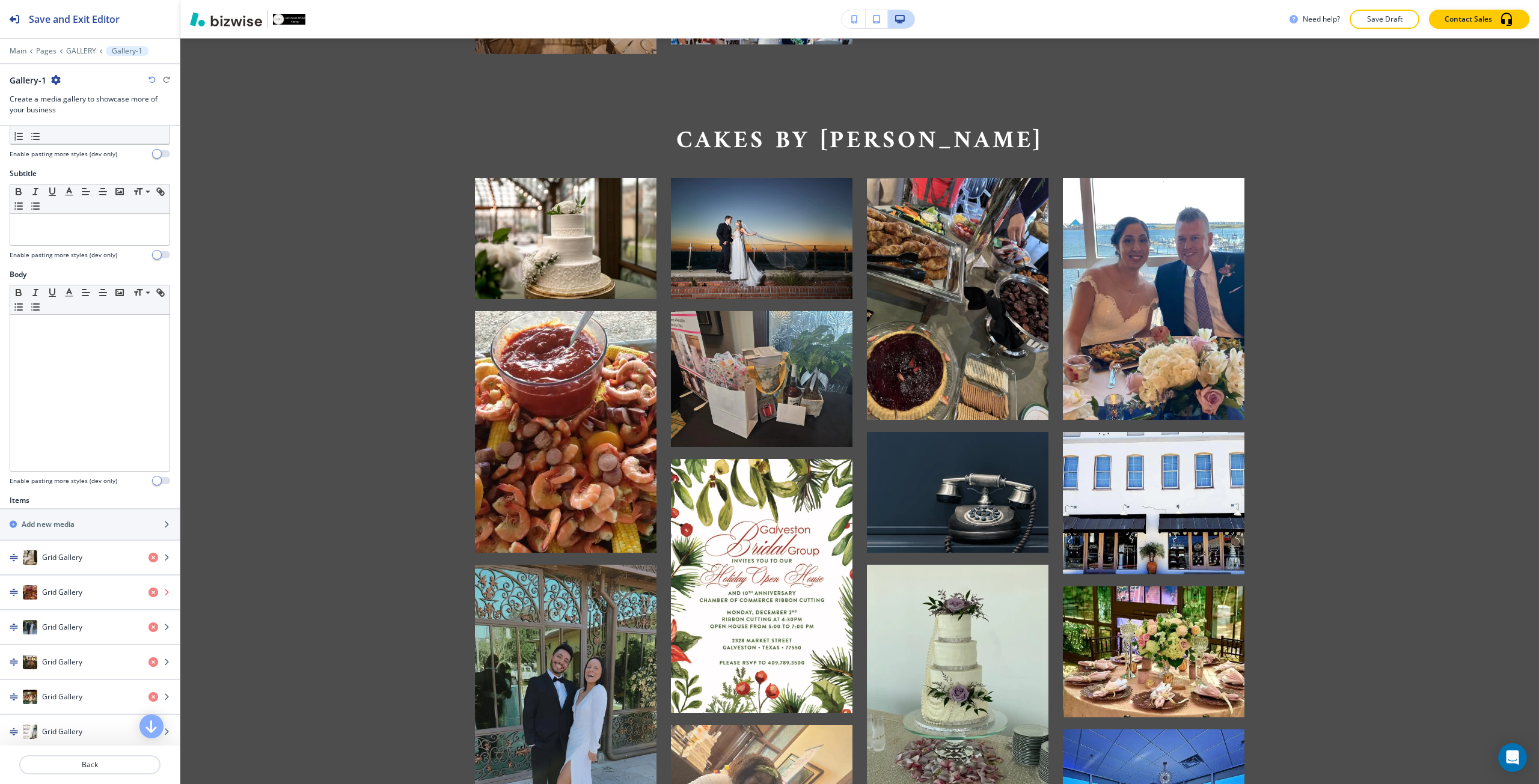
click at [148, 595] on icon "button" at bounding box center [153, 592] width 10 height 10
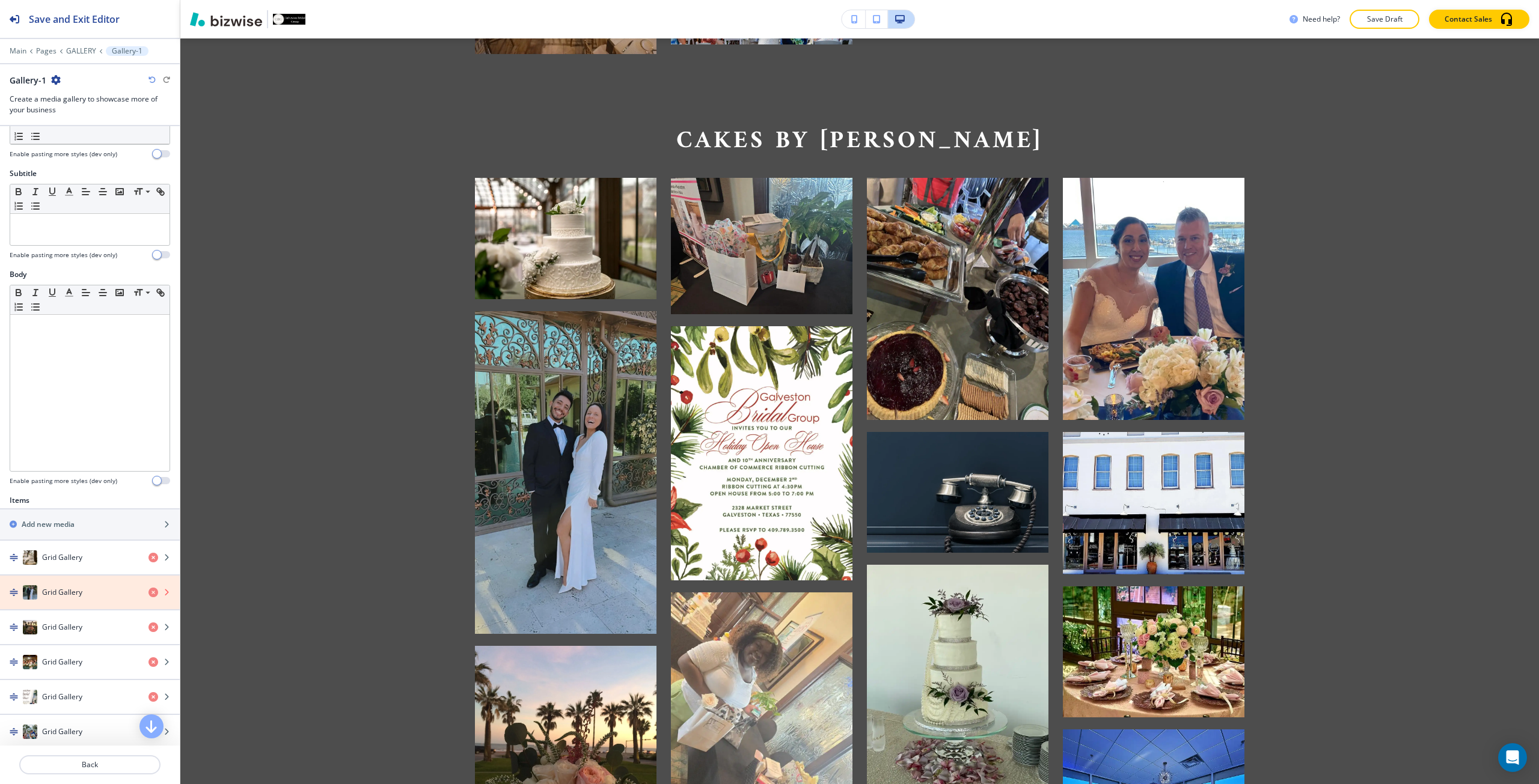
click at [148, 595] on icon "button" at bounding box center [153, 592] width 10 height 10
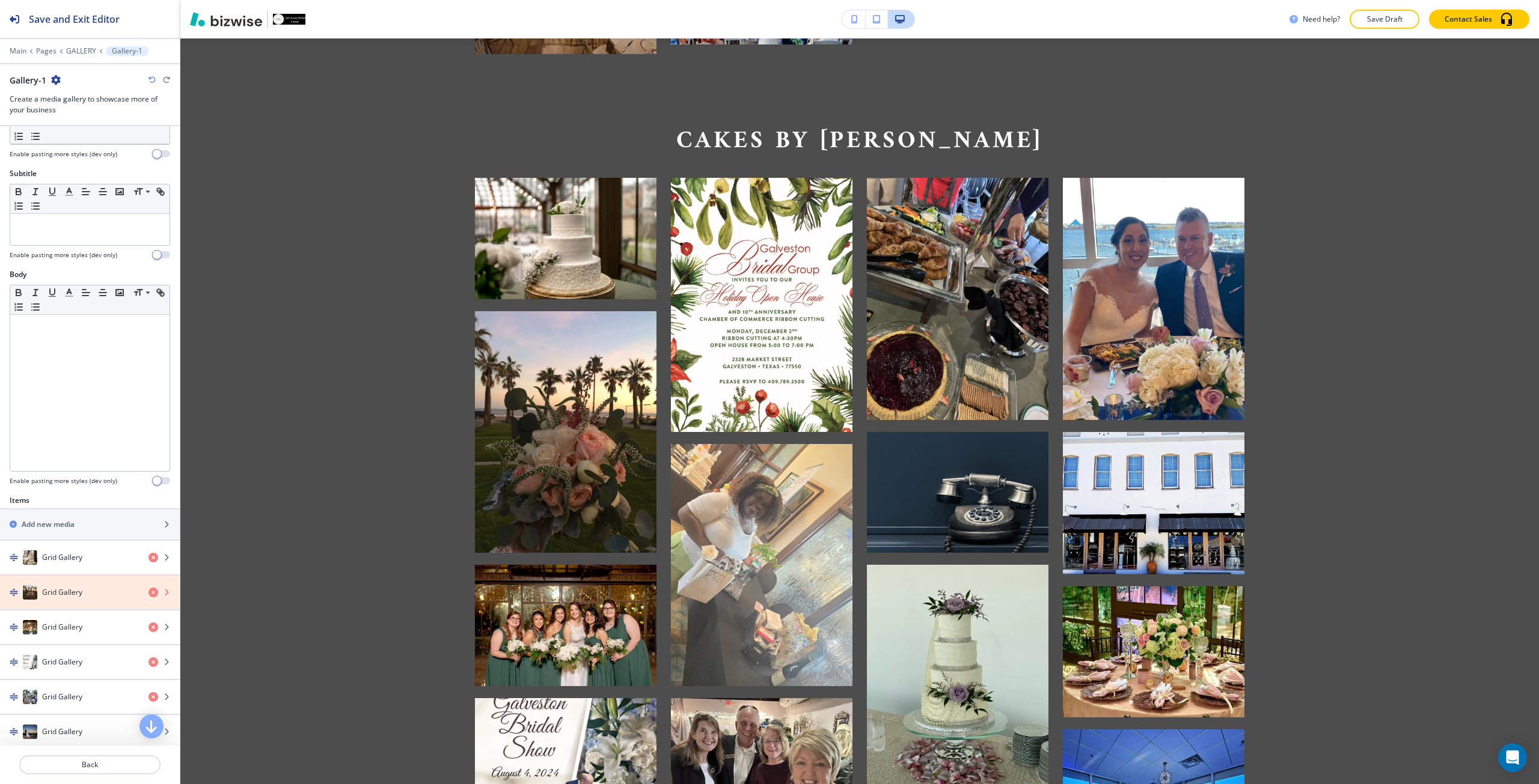
click at [148, 595] on icon "button" at bounding box center [153, 592] width 10 height 10
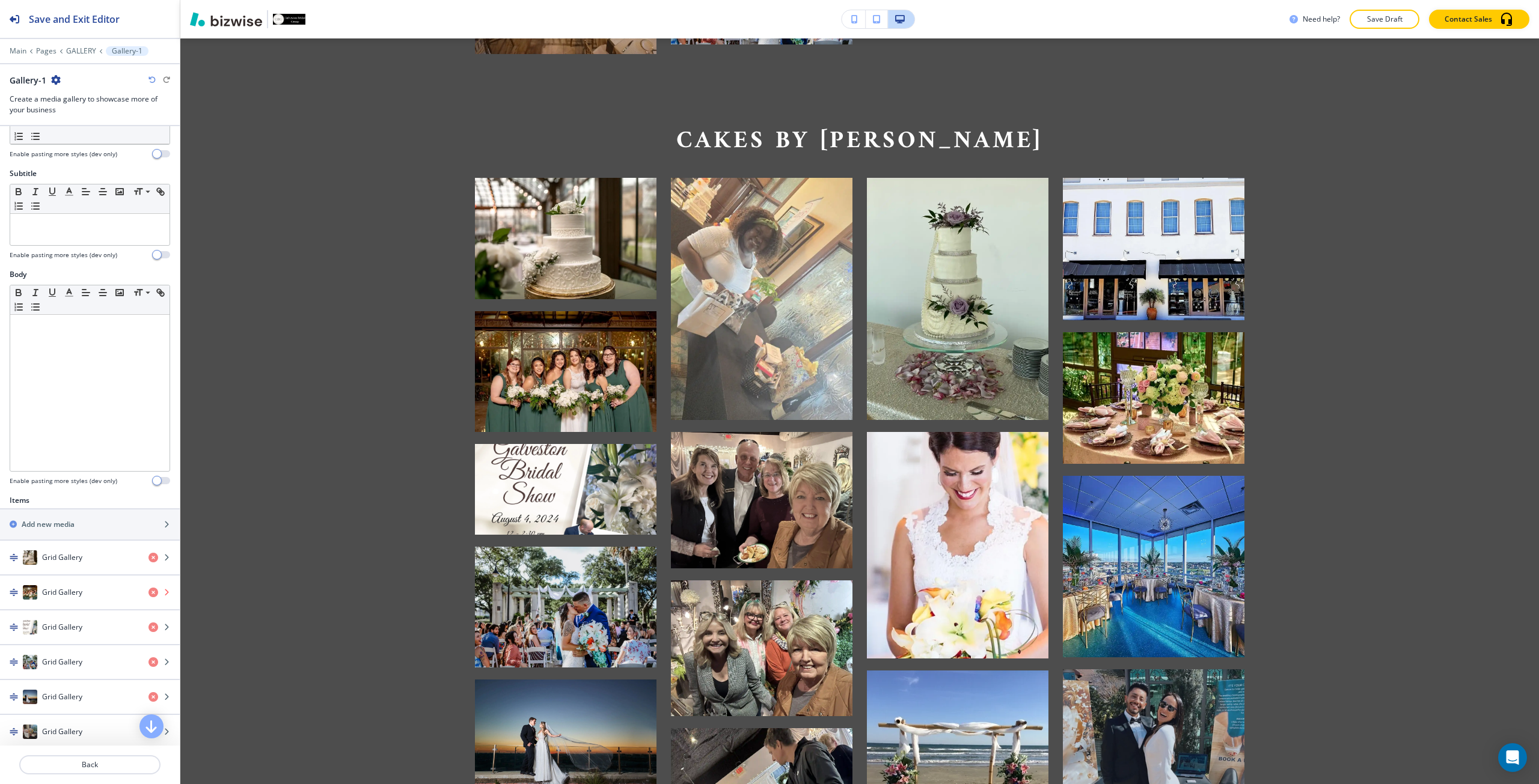
click at [148, 595] on icon "button" at bounding box center [153, 592] width 10 height 10
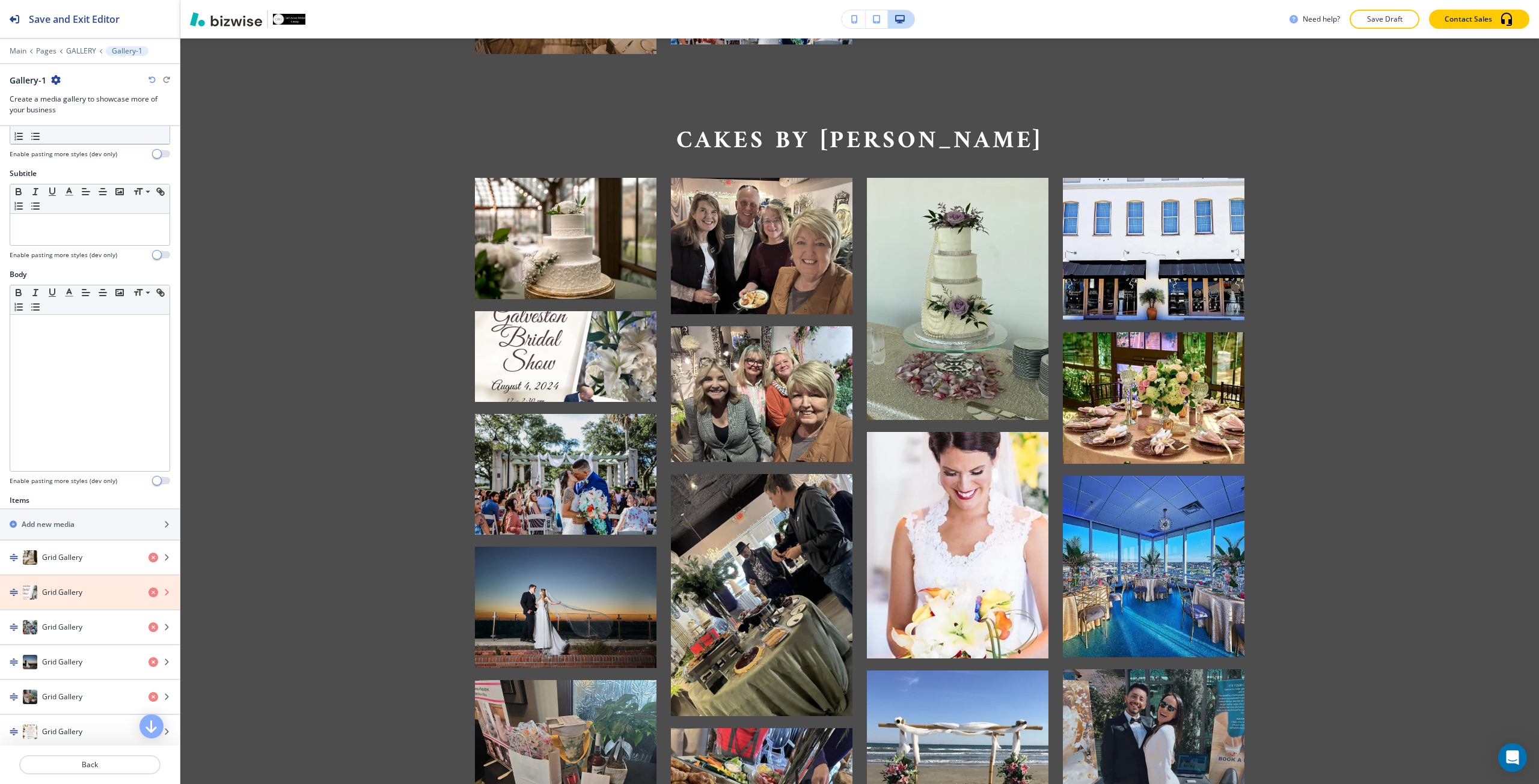
click at [148, 595] on icon "button" at bounding box center [153, 592] width 10 height 10
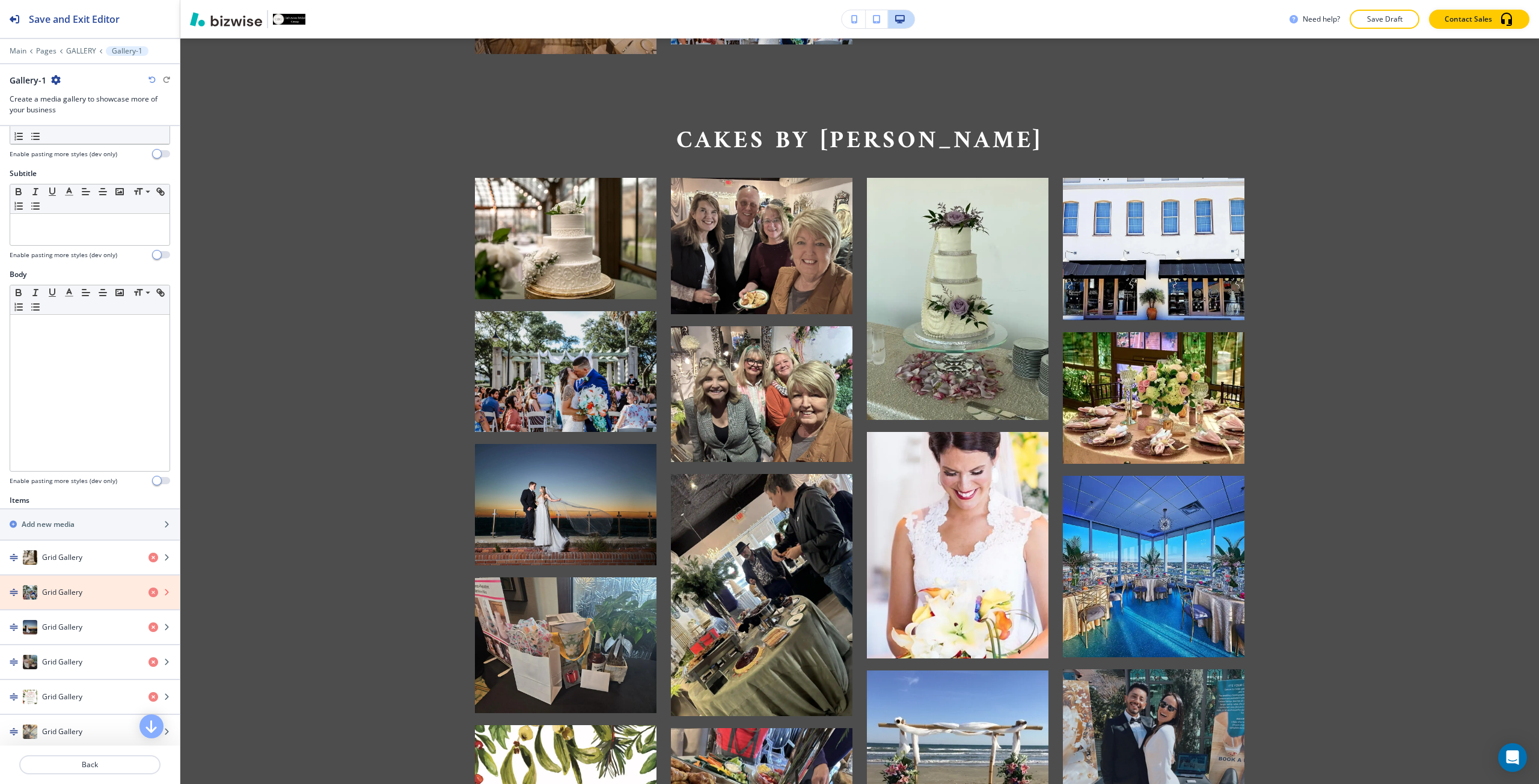
click at [148, 595] on icon "button" at bounding box center [153, 592] width 10 height 10
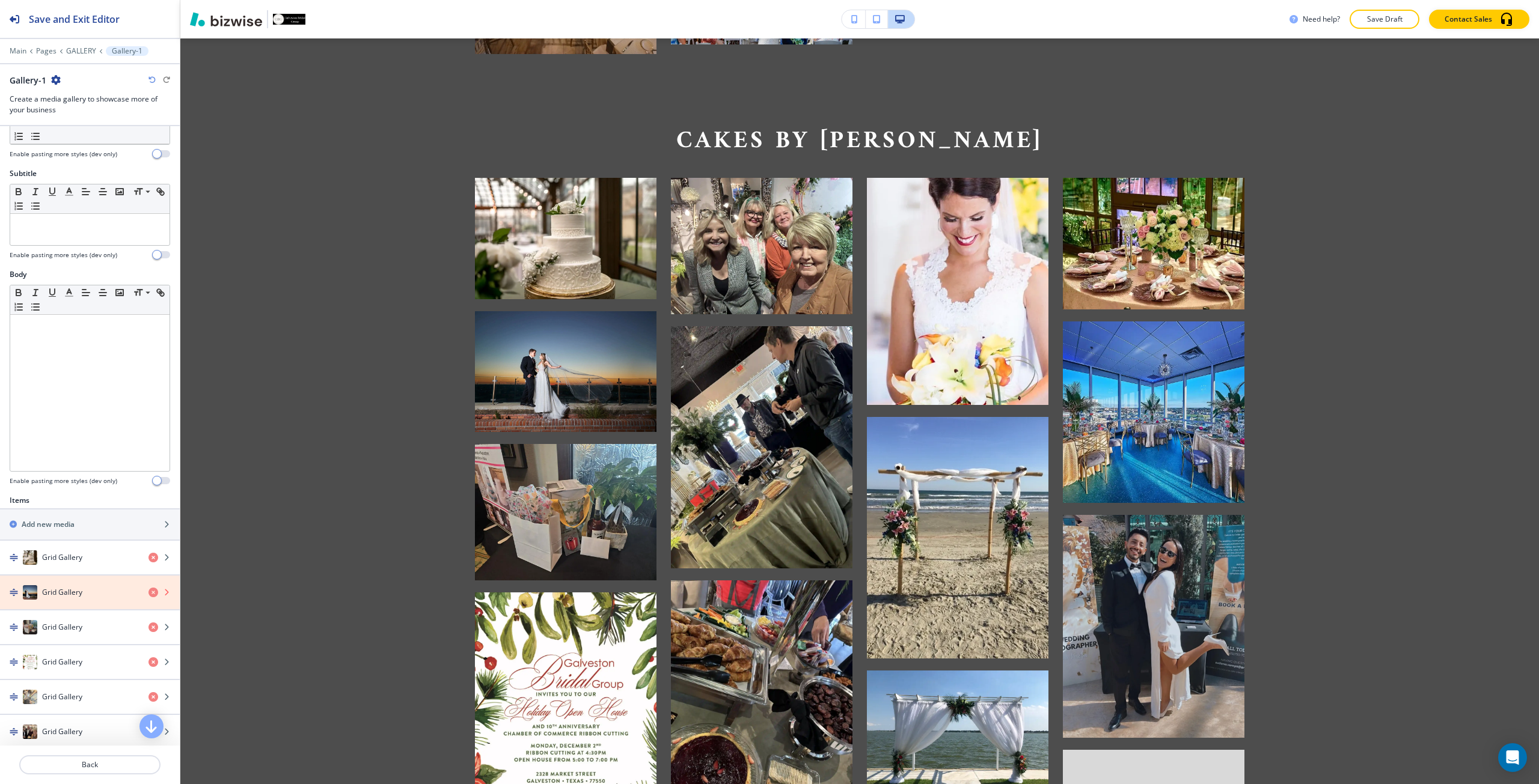
click at [148, 595] on icon "button" at bounding box center [153, 592] width 10 height 10
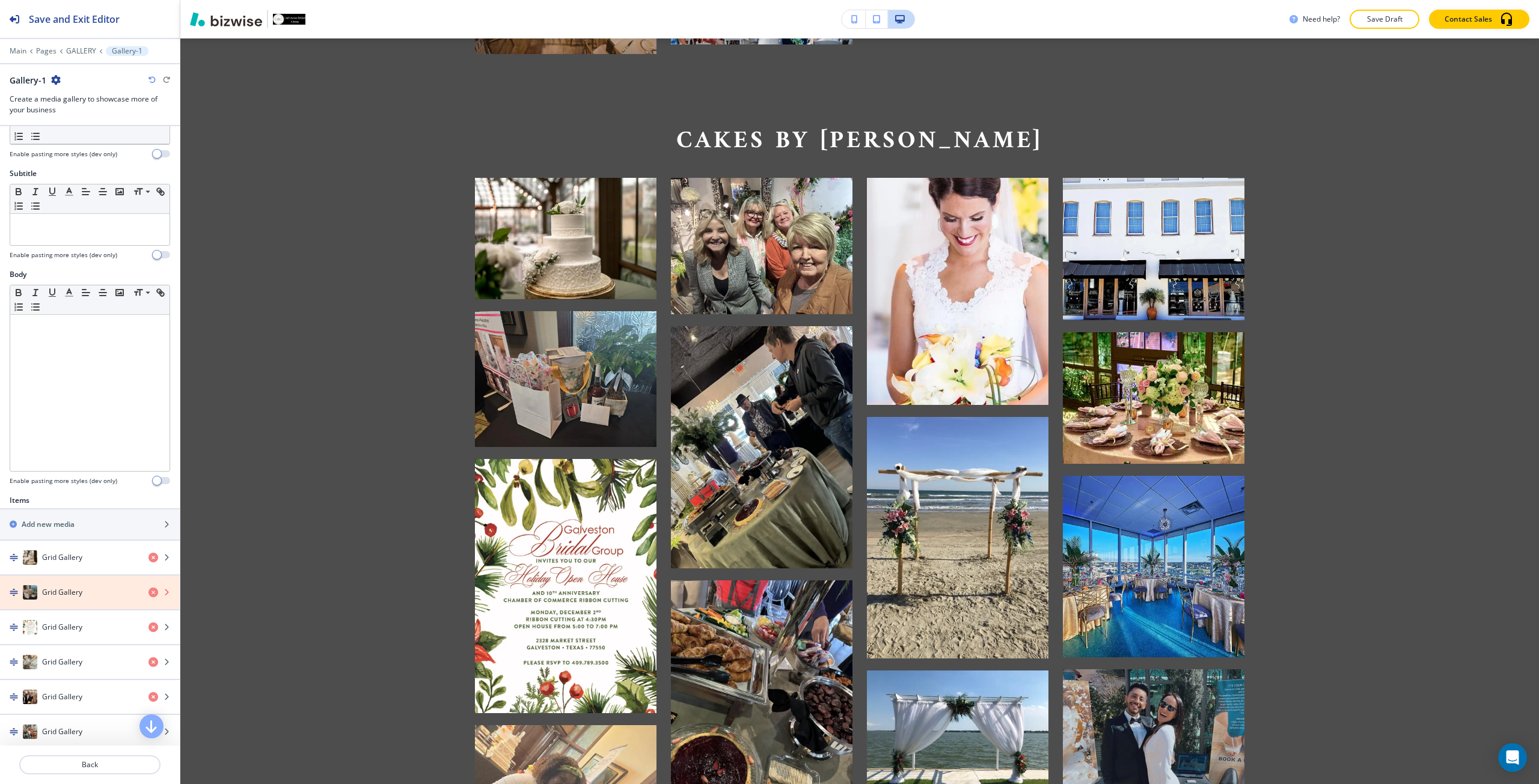
click at [148, 595] on icon "button" at bounding box center [153, 592] width 10 height 10
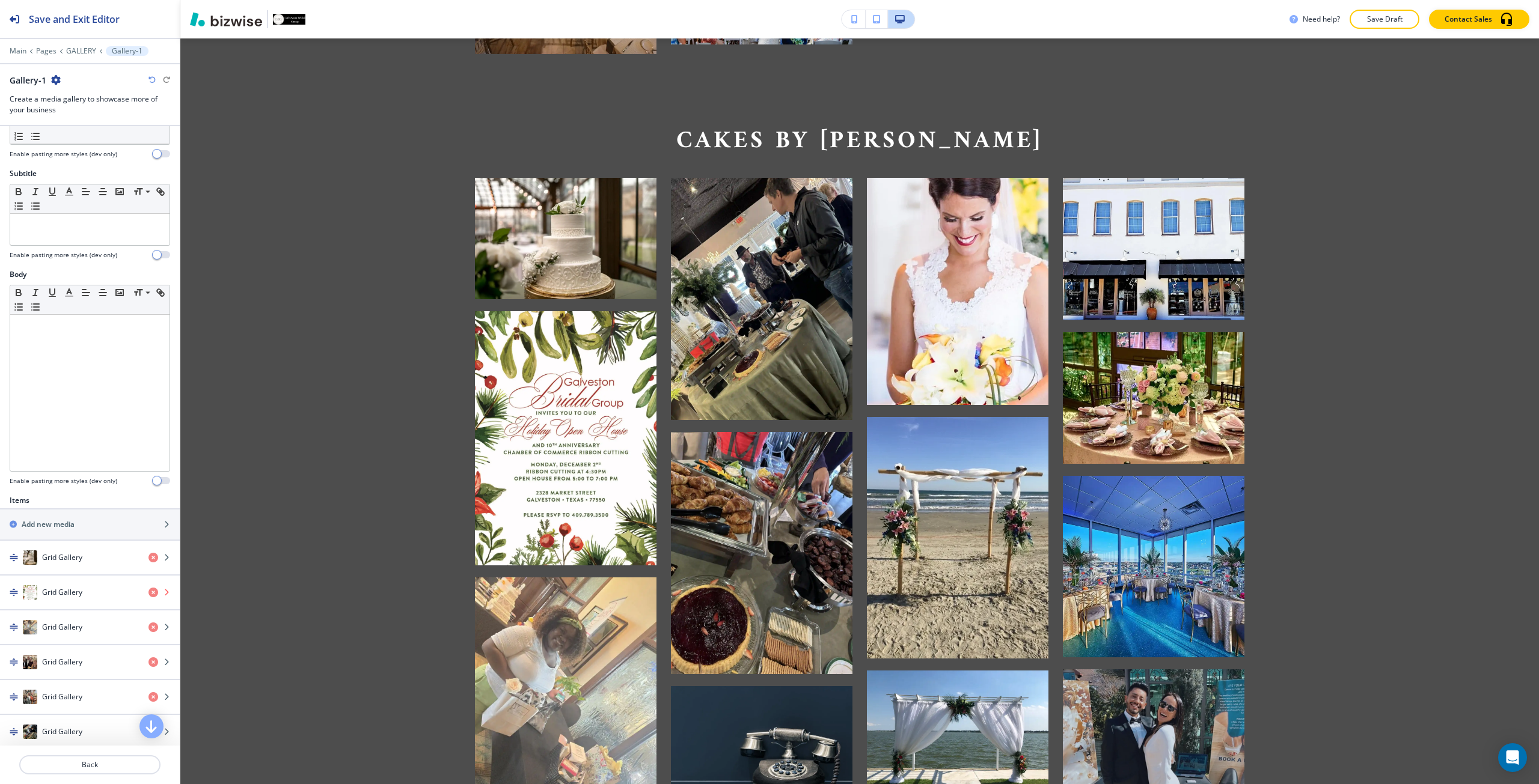
click at [148, 595] on icon "button" at bounding box center [153, 592] width 10 height 10
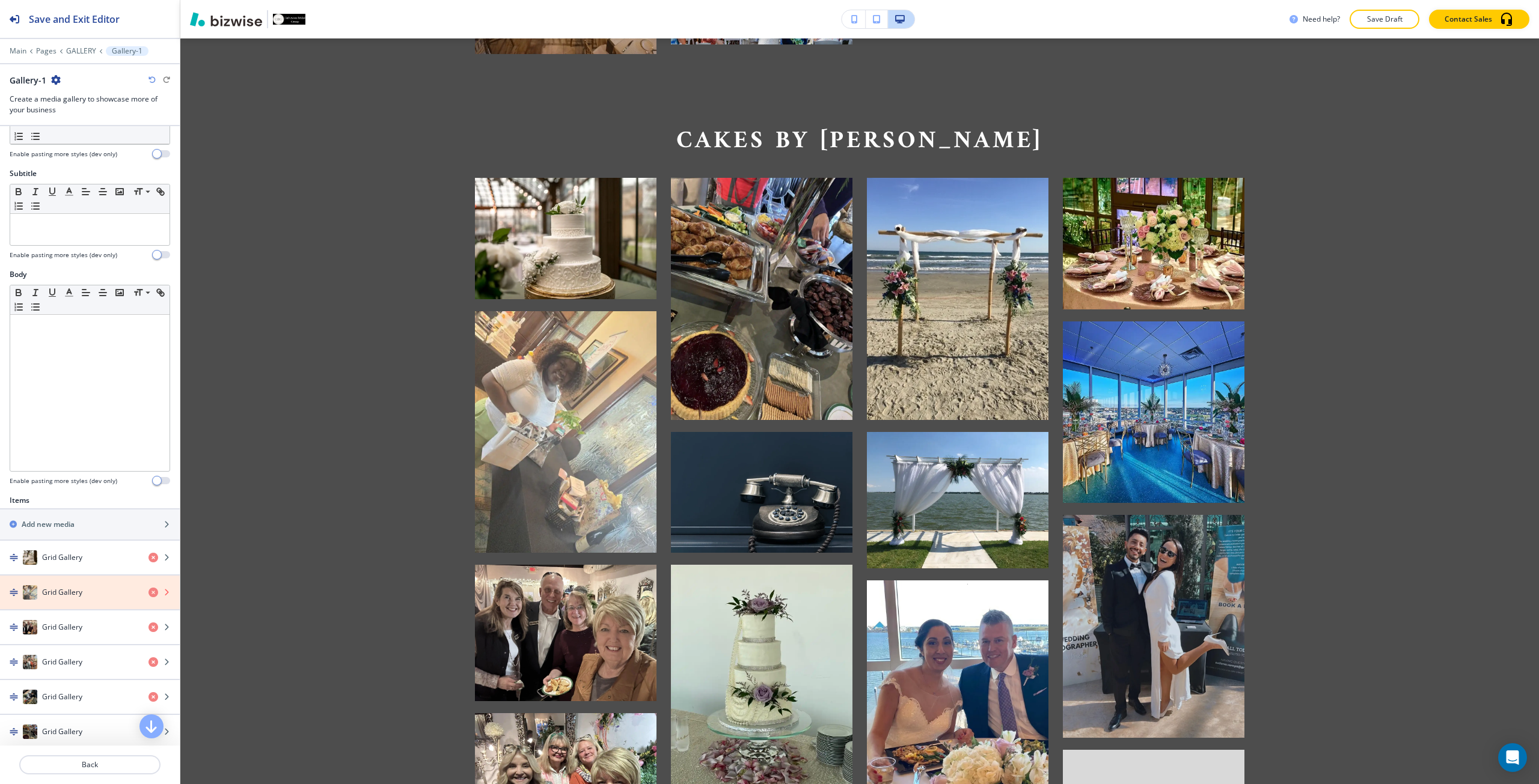
click at [148, 595] on icon "button" at bounding box center [153, 592] width 10 height 10
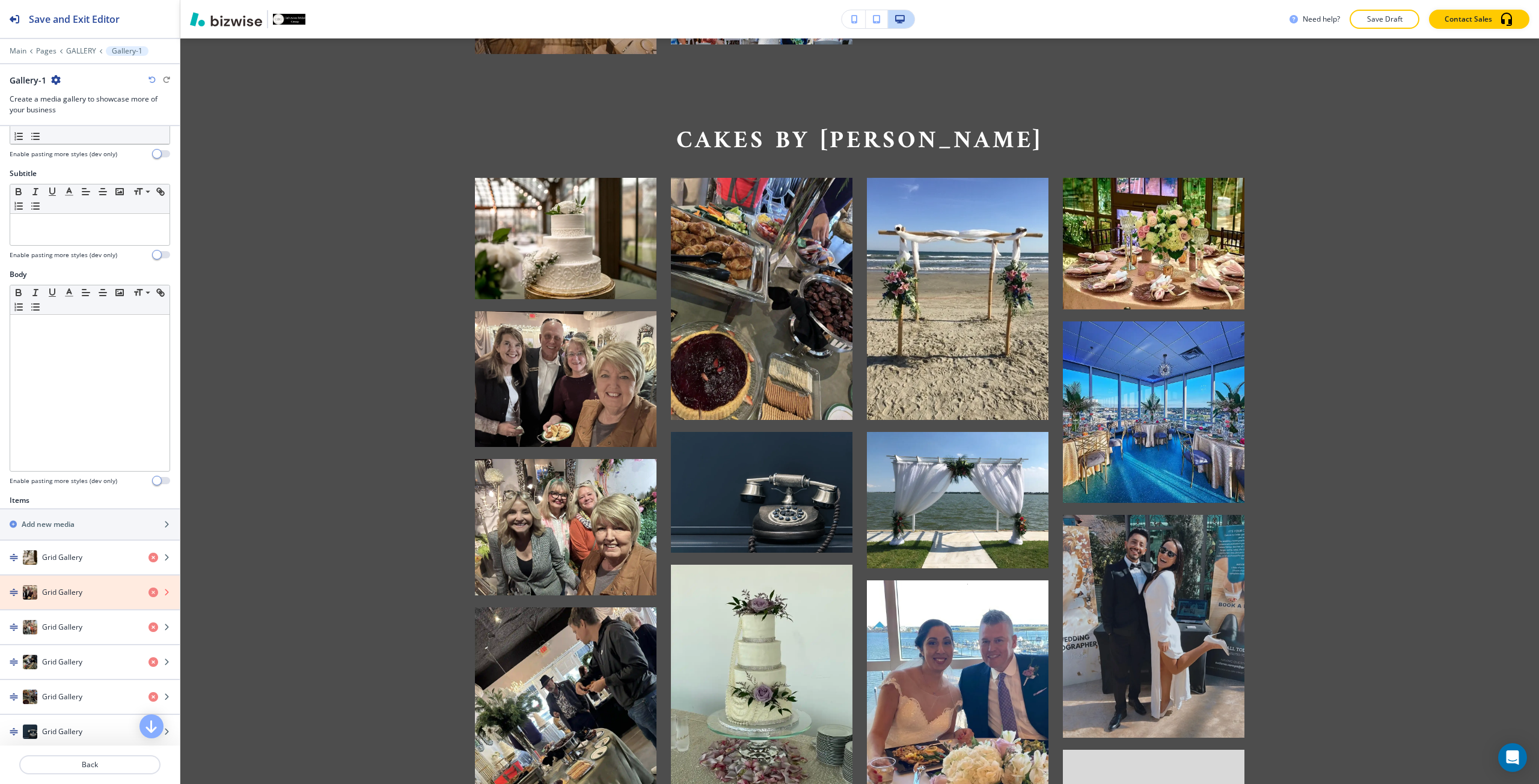
click at [148, 596] on icon "button" at bounding box center [153, 592] width 10 height 10
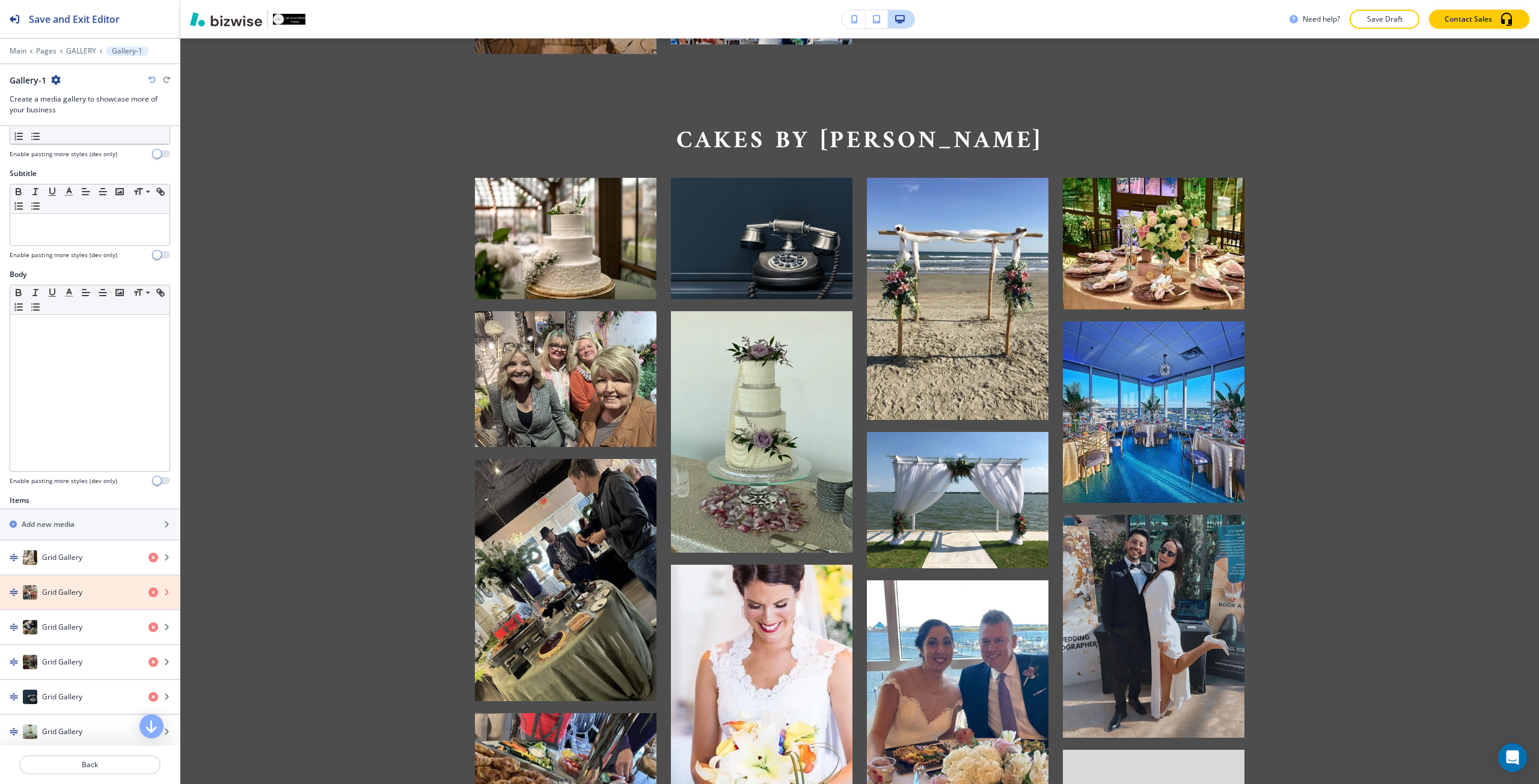
click at [148, 596] on icon "button" at bounding box center [153, 592] width 10 height 10
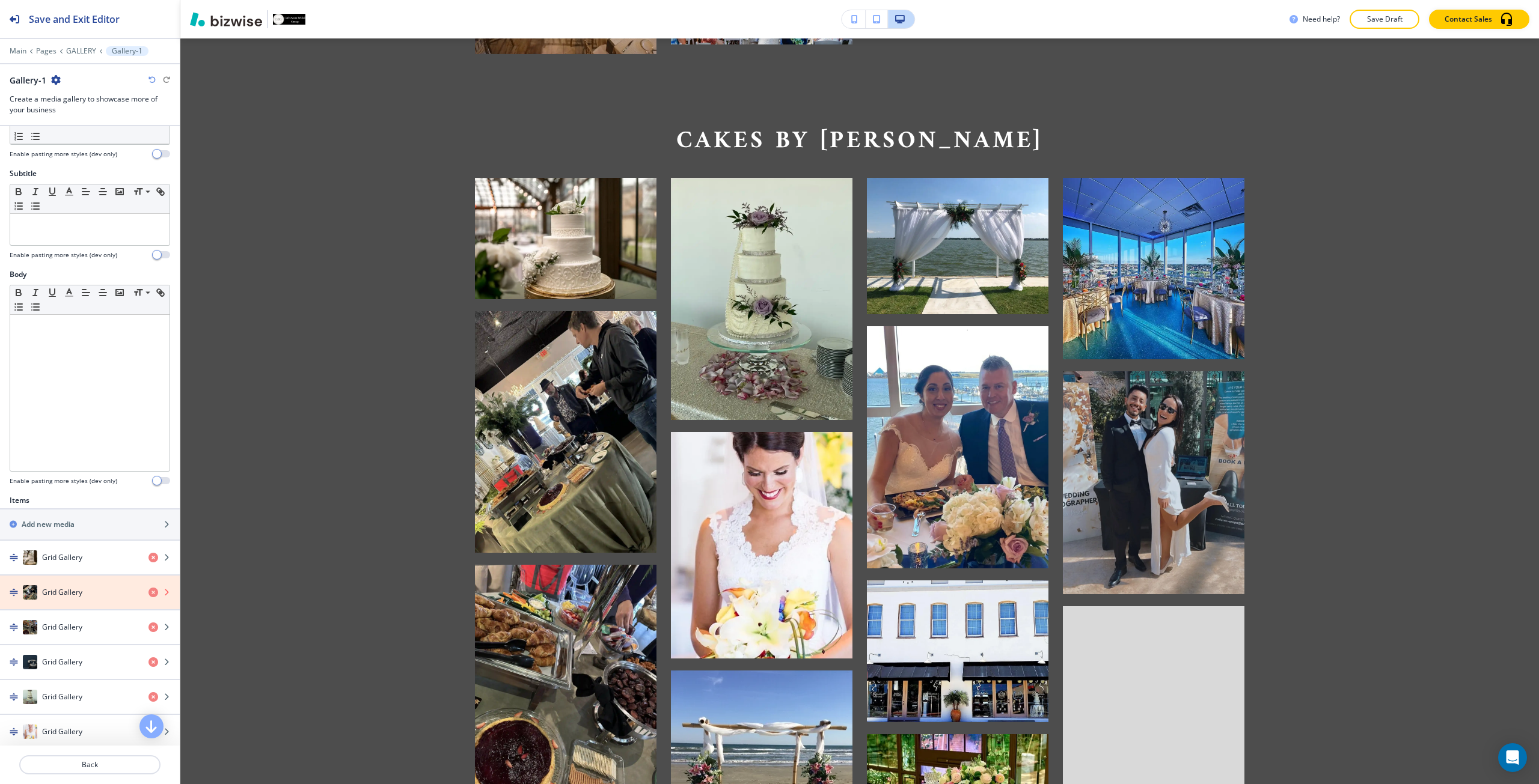
click at [148, 596] on icon "button" at bounding box center [153, 592] width 10 height 10
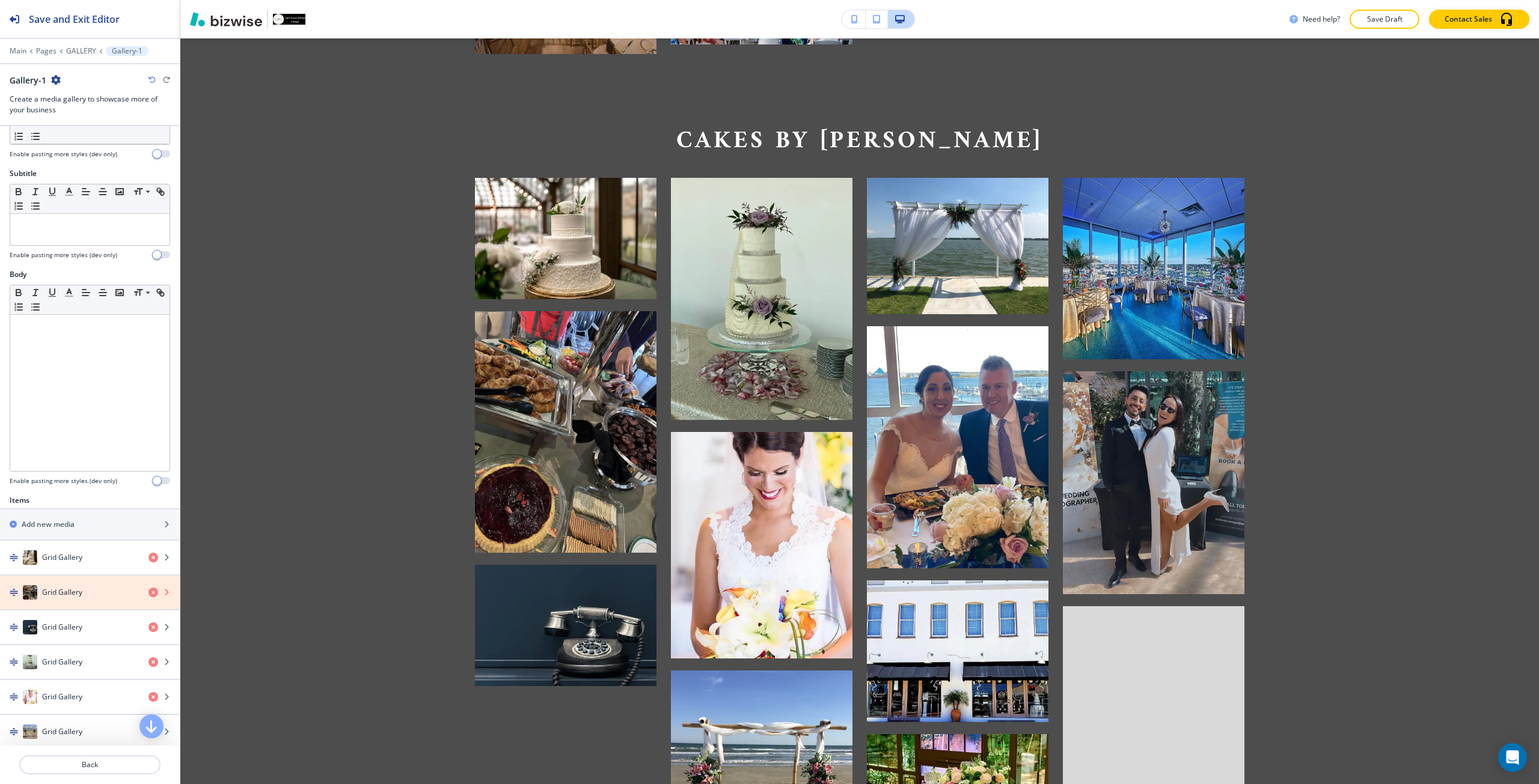
click at [148, 596] on icon "button" at bounding box center [153, 592] width 10 height 10
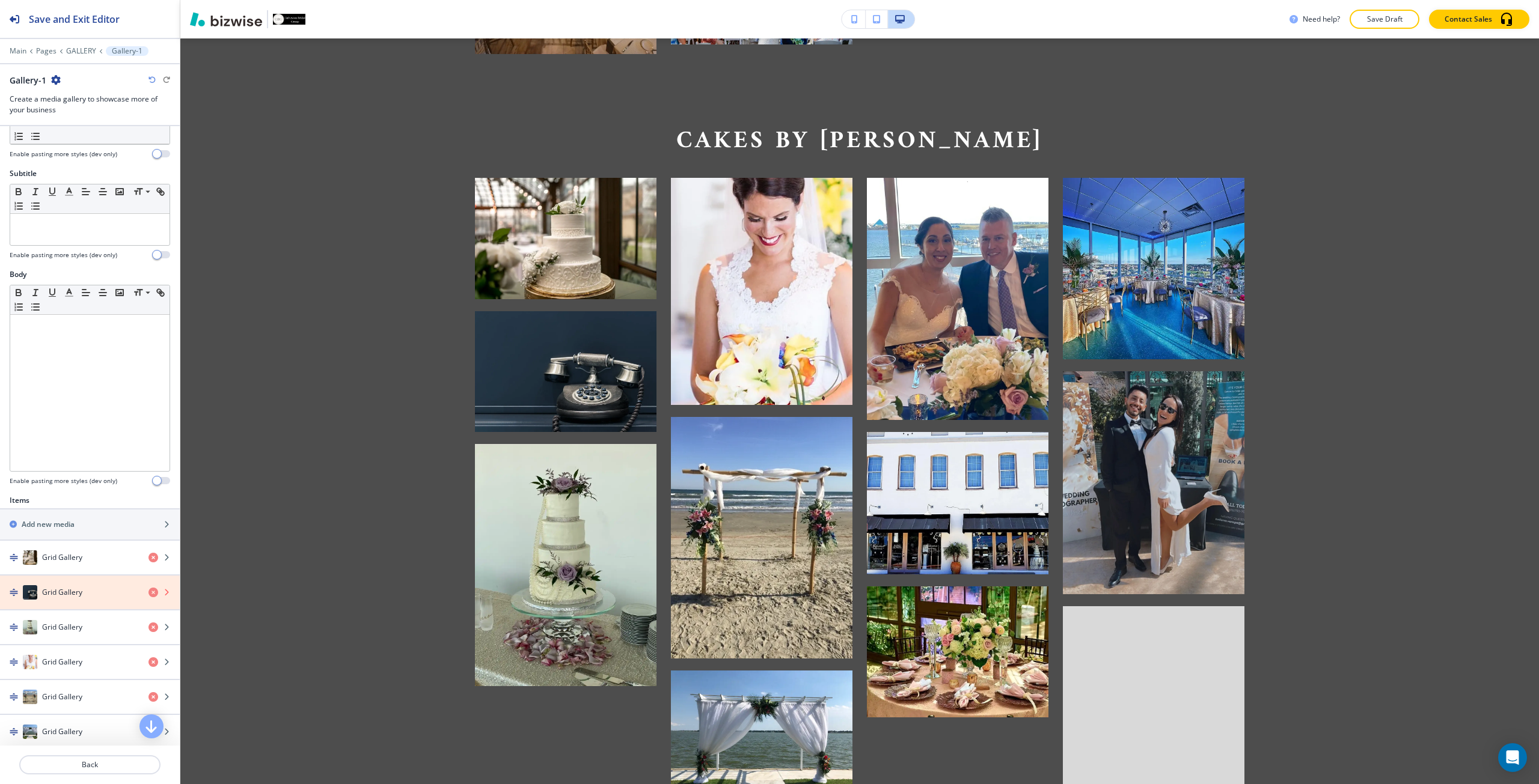
click at [148, 596] on icon "button" at bounding box center [153, 592] width 10 height 10
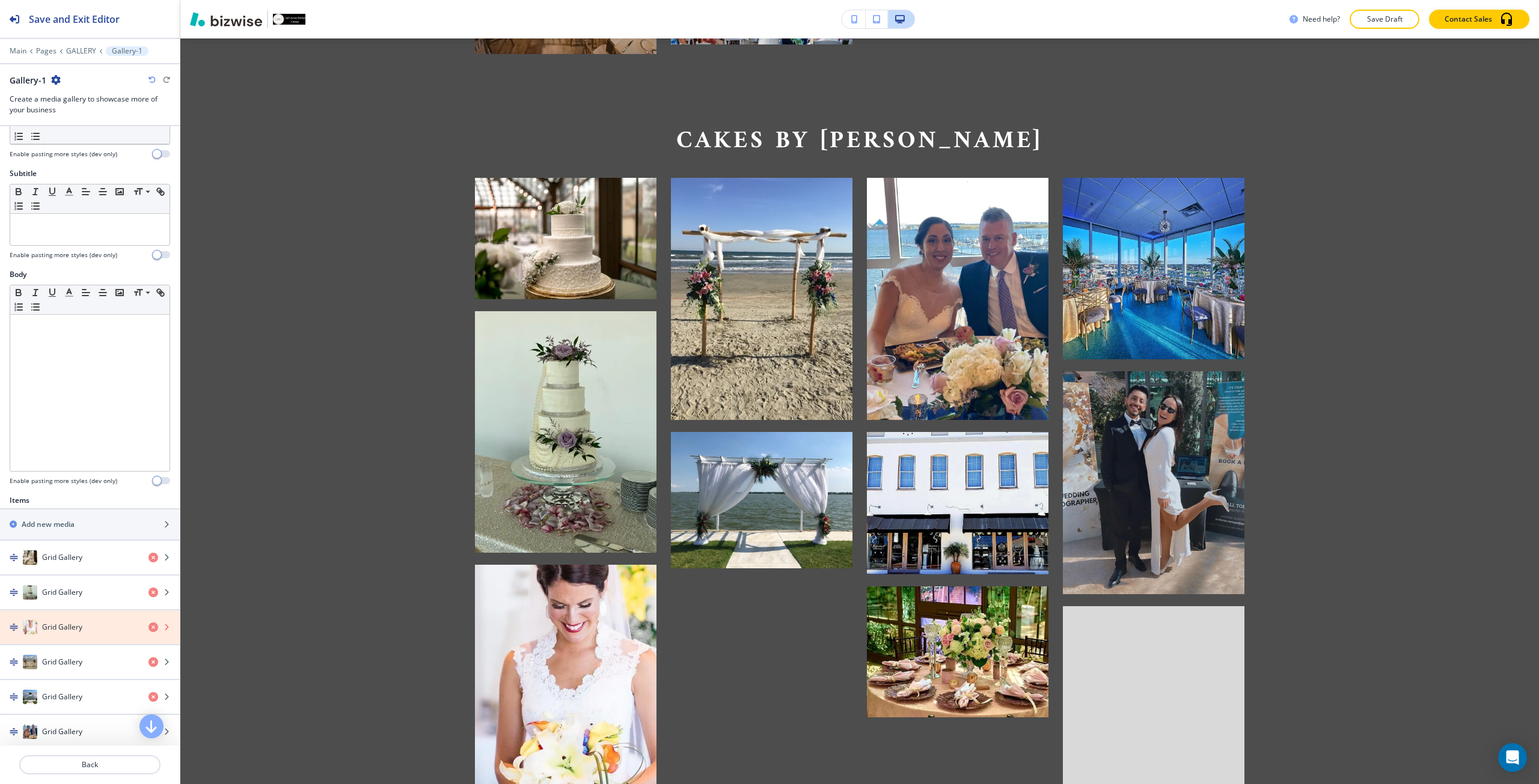
click at [148, 624] on icon "button" at bounding box center [153, 627] width 10 height 10
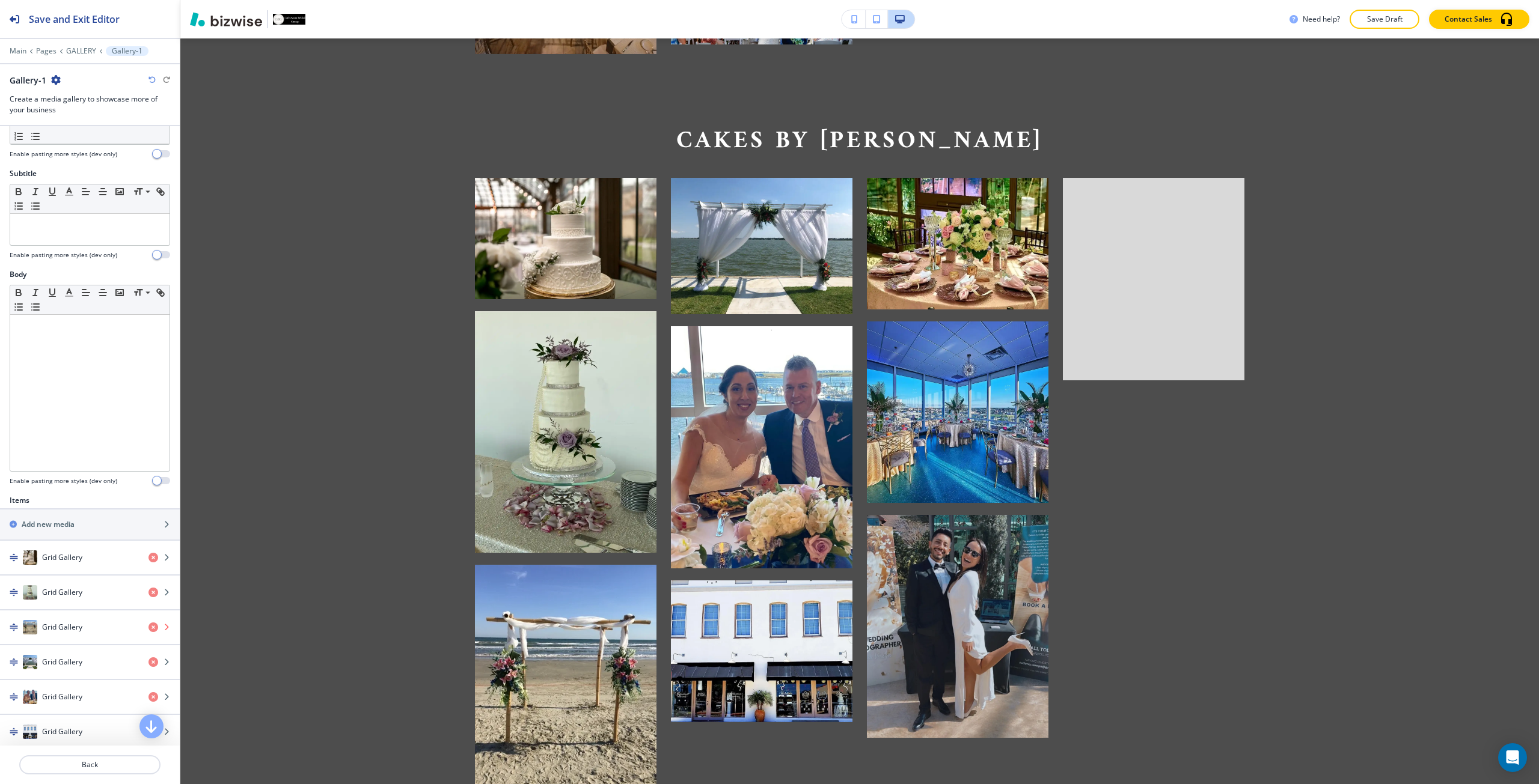
click at [148, 624] on icon "button" at bounding box center [153, 627] width 10 height 10
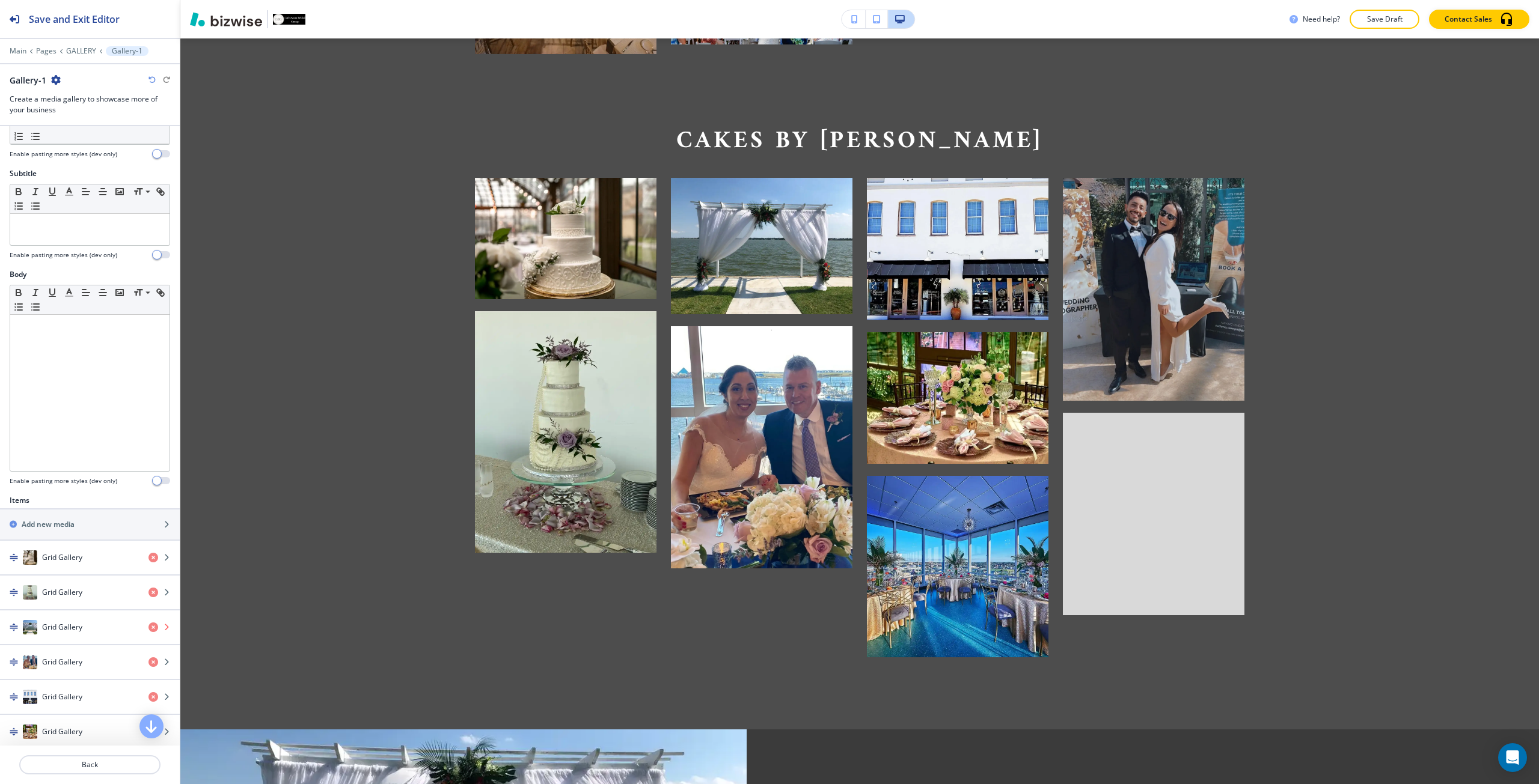
click at [148, 624] on icon "button" at bounding box center [153, 627] width 10 height 10
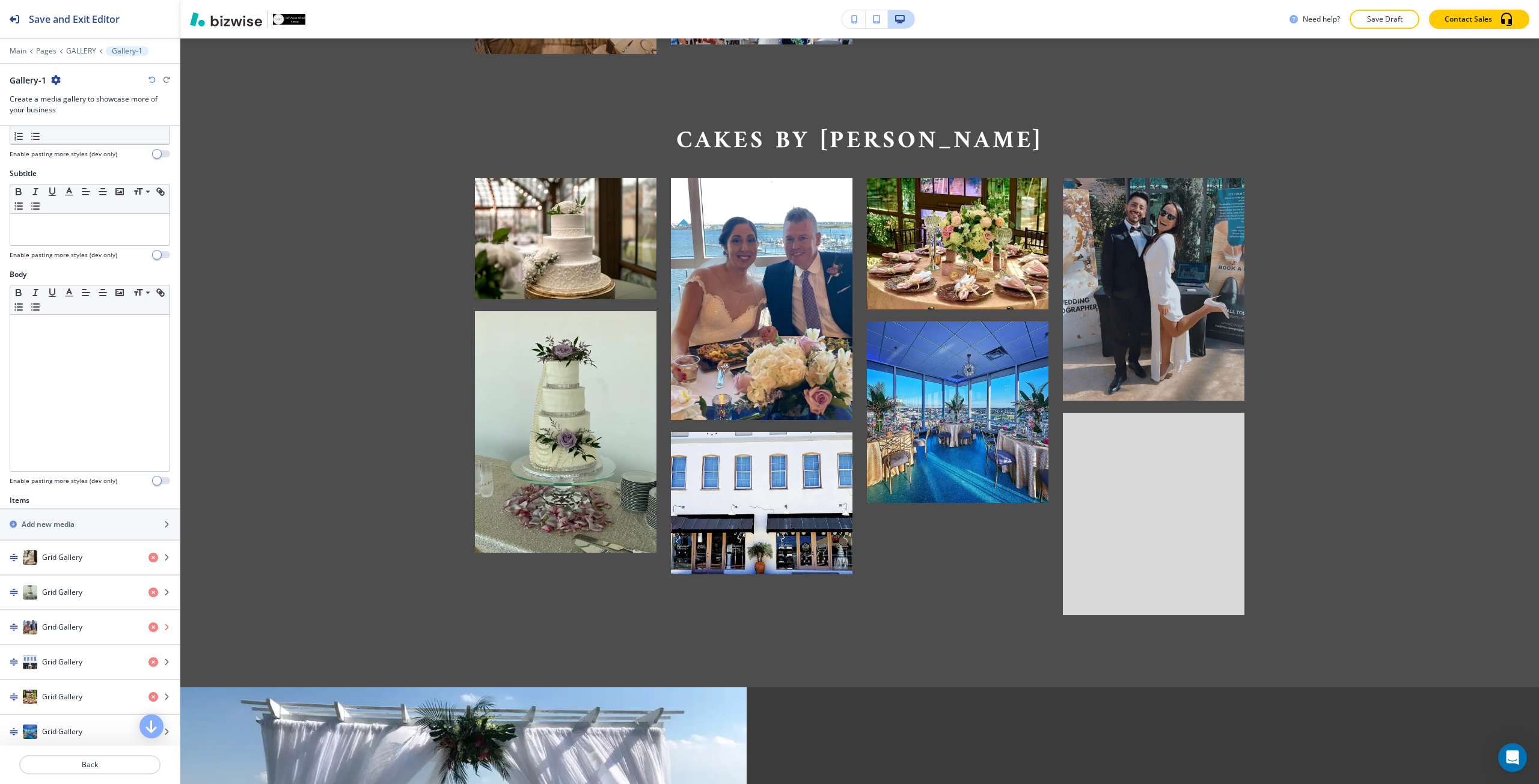
click at [148, 624] on icon "button" at bounding box center [153, 627] width 10 height 10
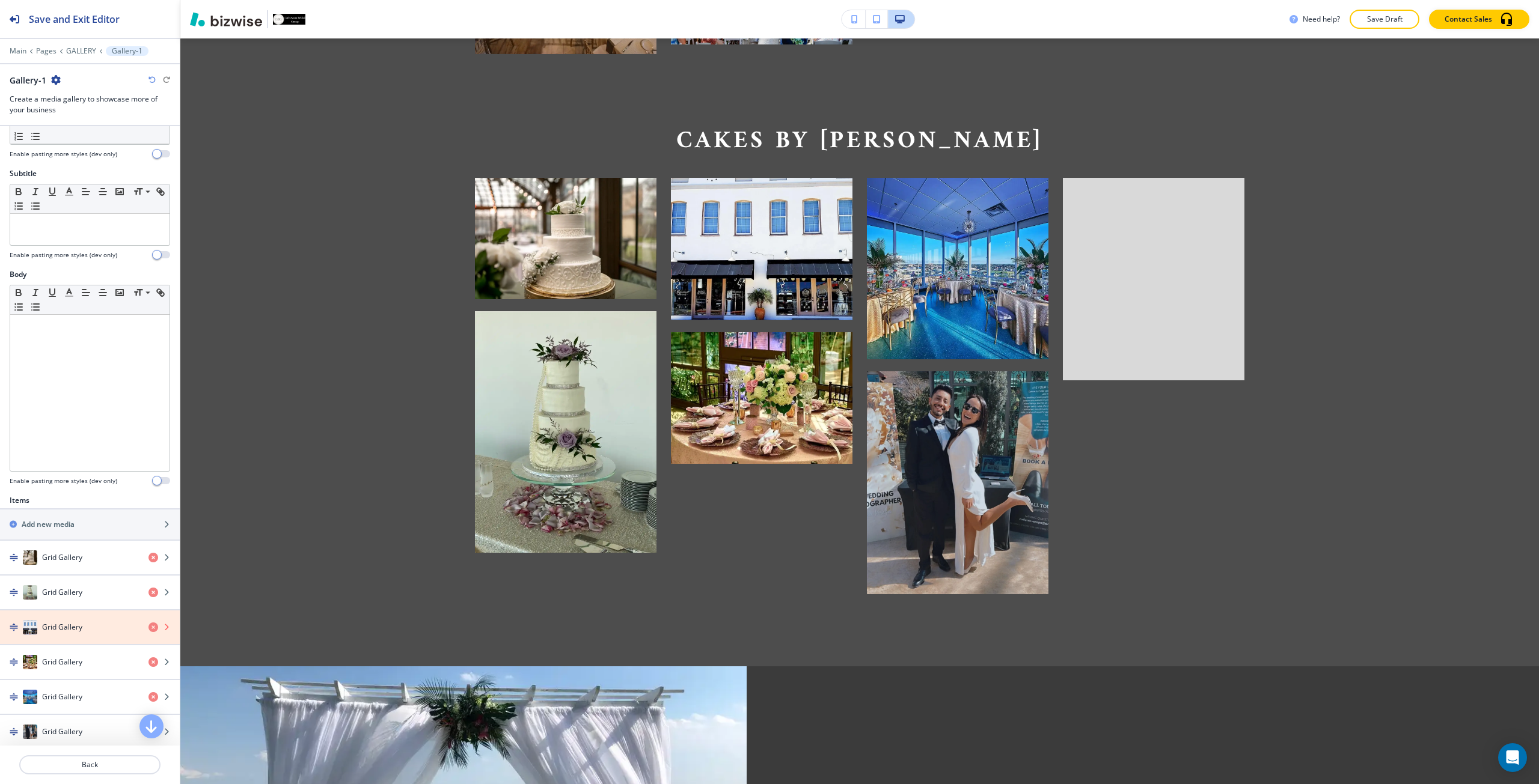
click at [148, 624] on icon "button" at bounding box center [153, 627] width 10 height 10
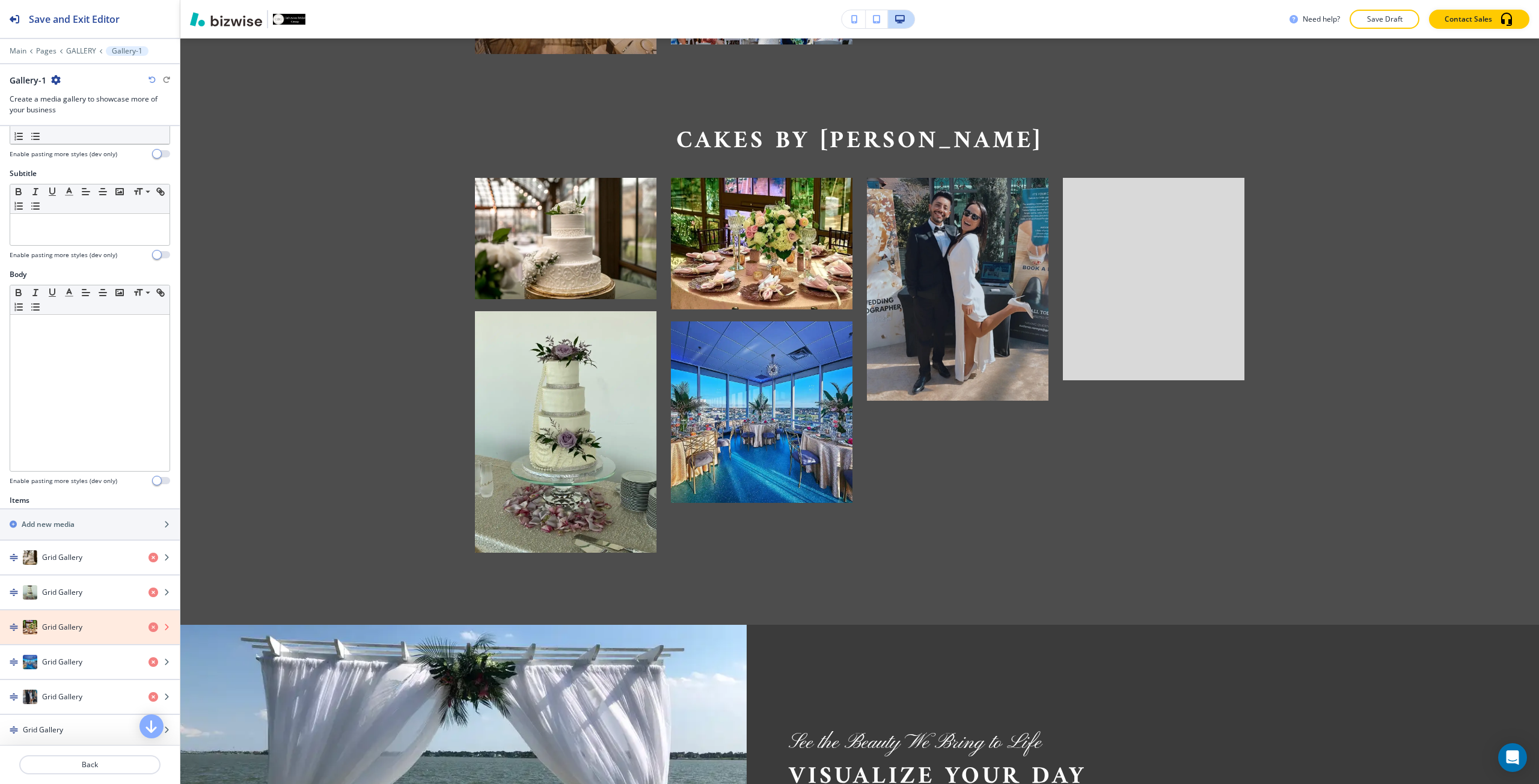
click at [148, 624] on icon "button" at bounding box center [153, 627] width 10 height 10
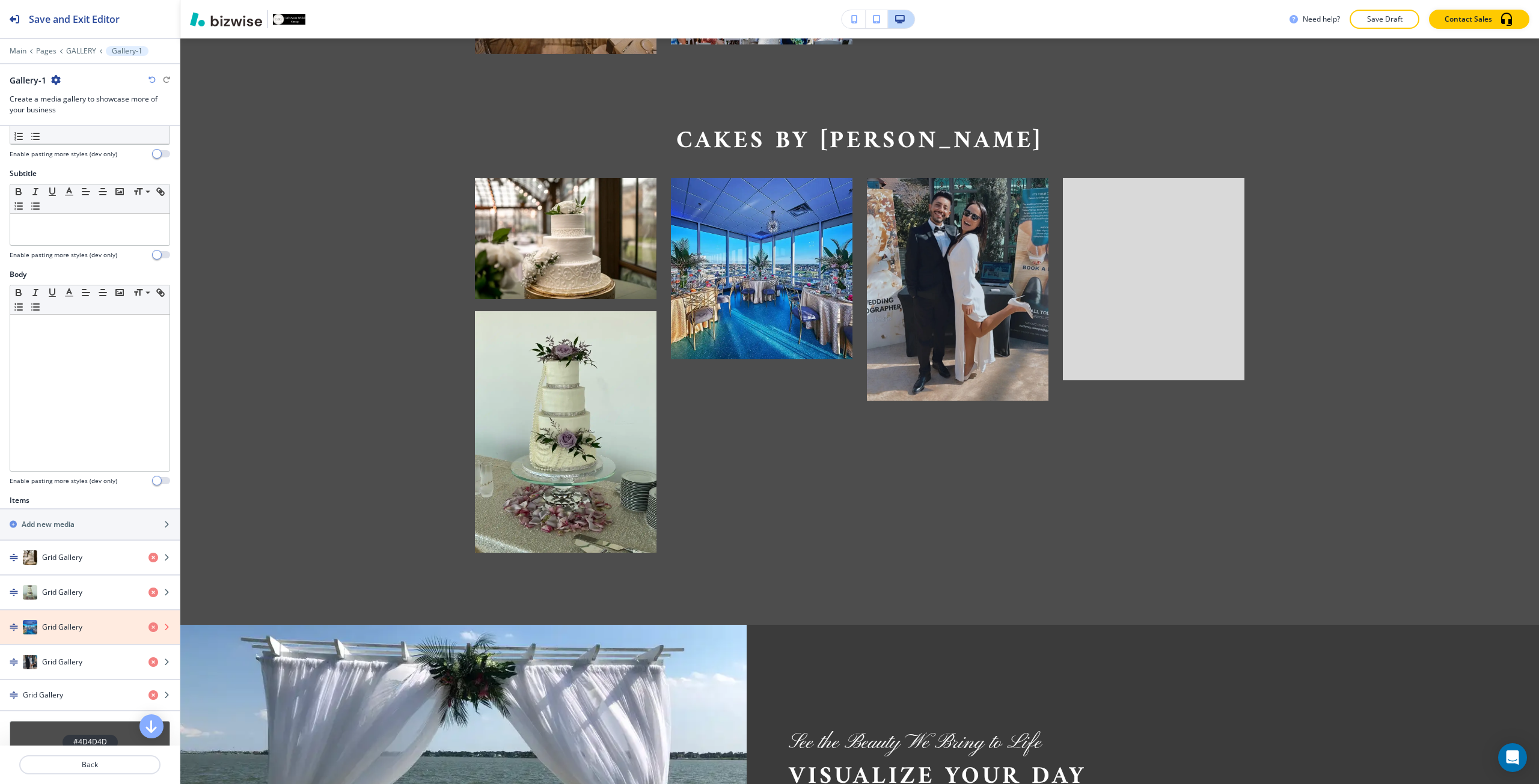
click at [148, 624] on icon "button" at bounding box center [153, 627] width 10 height 10
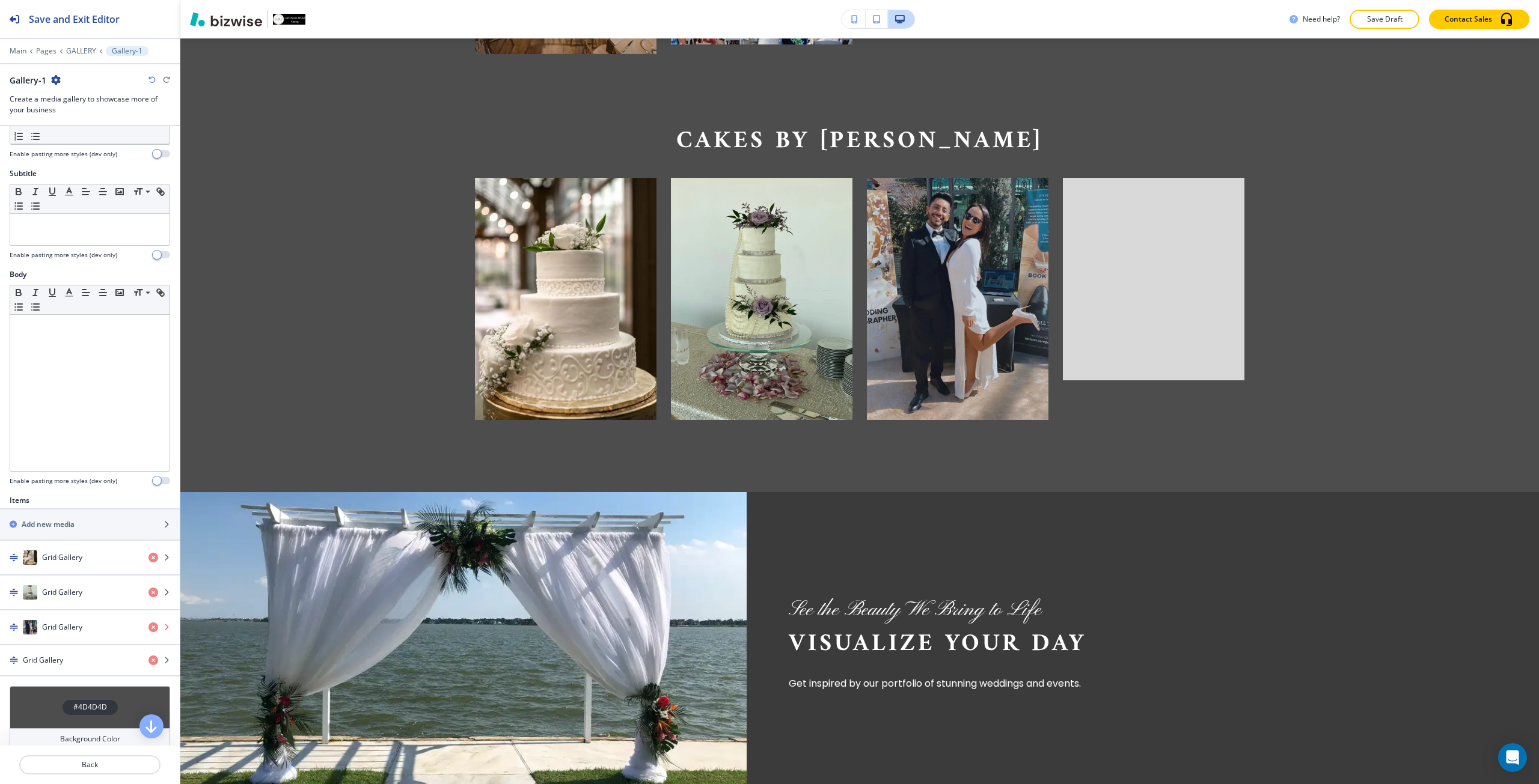
click at [148, 624] on icon "button" at bounding box center [153, 627] width 10 height 10
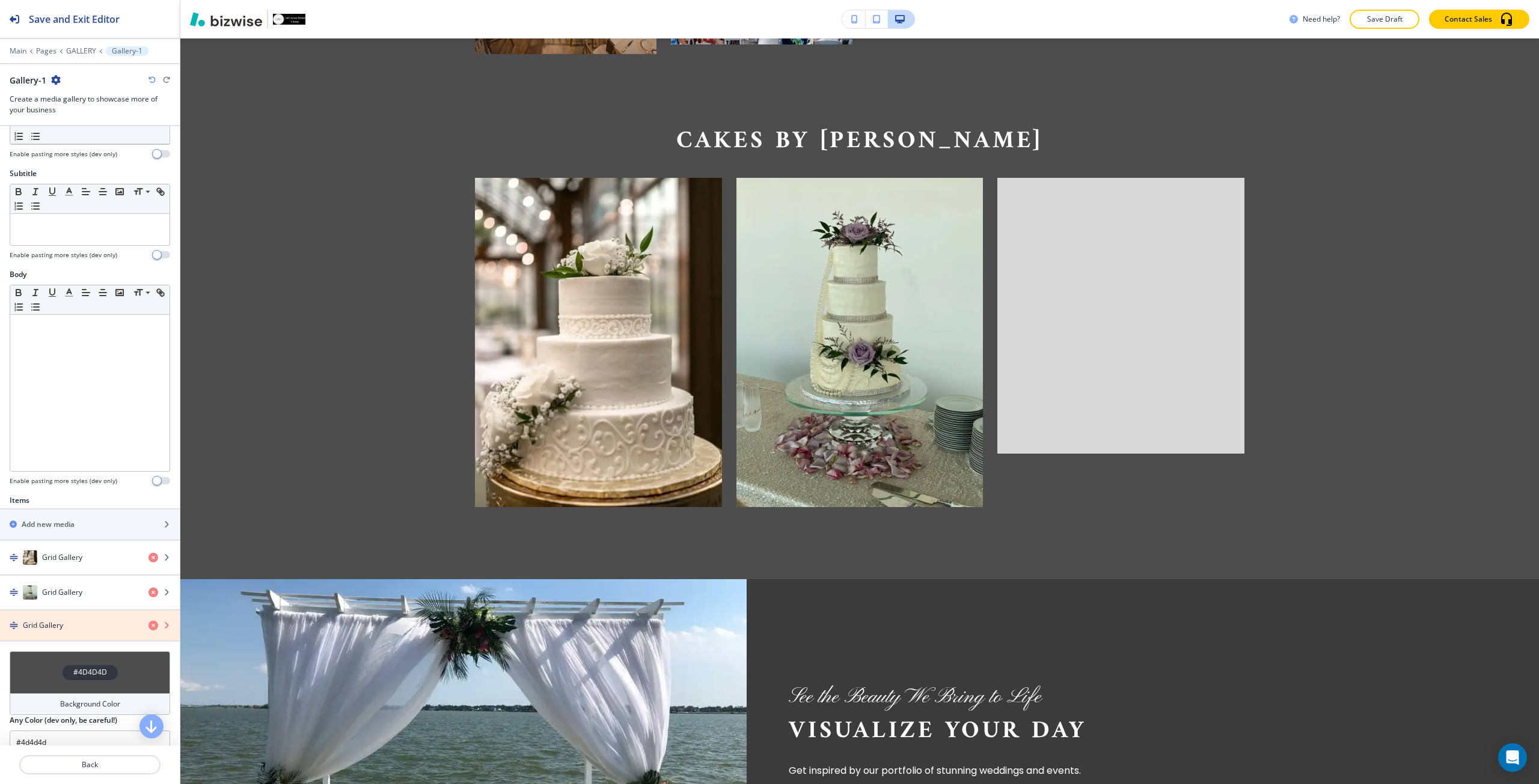
click at [148, 624] on icon "button" at bounding box center [153, 625] width 10 height 10
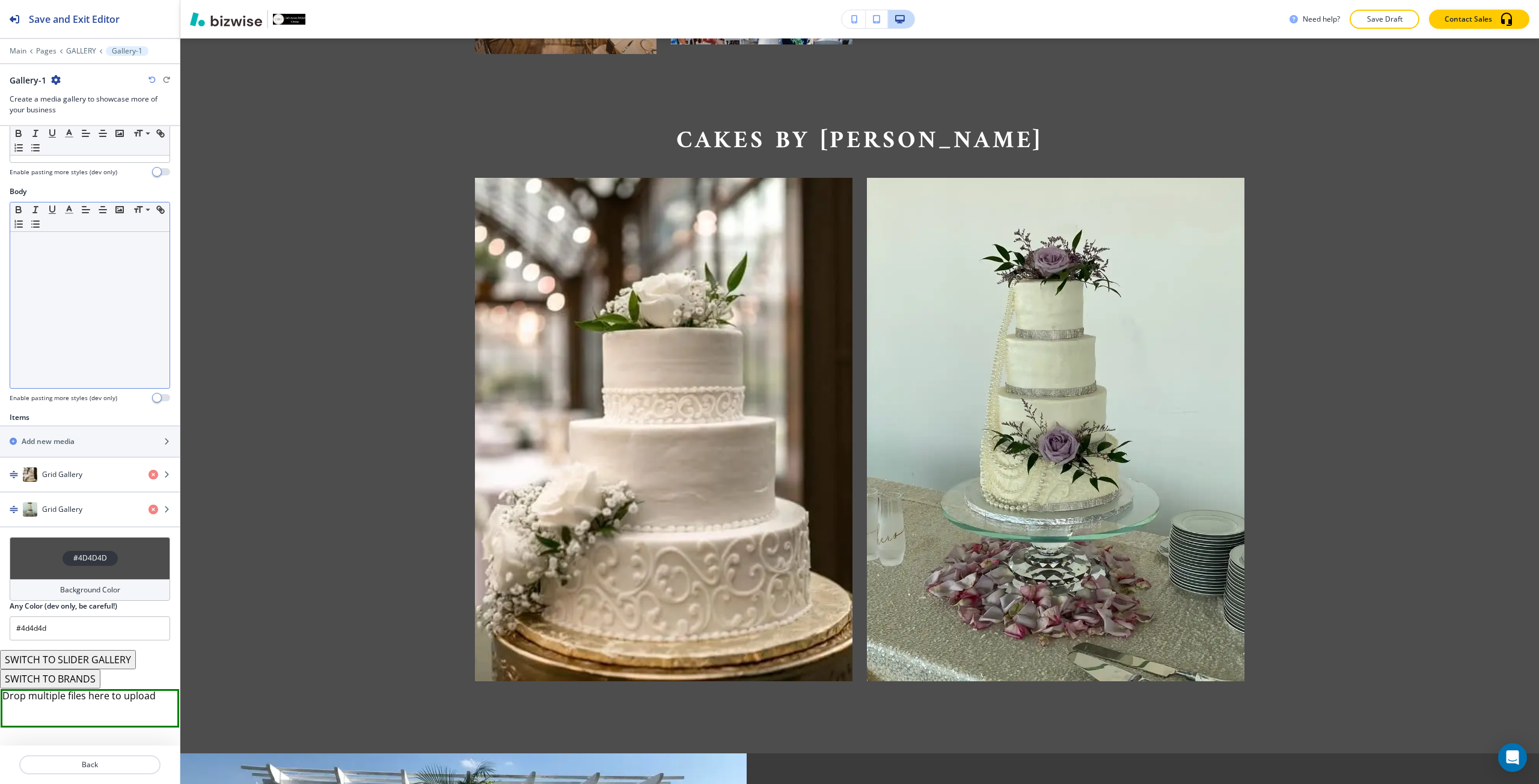
scroll to position [164, 0]
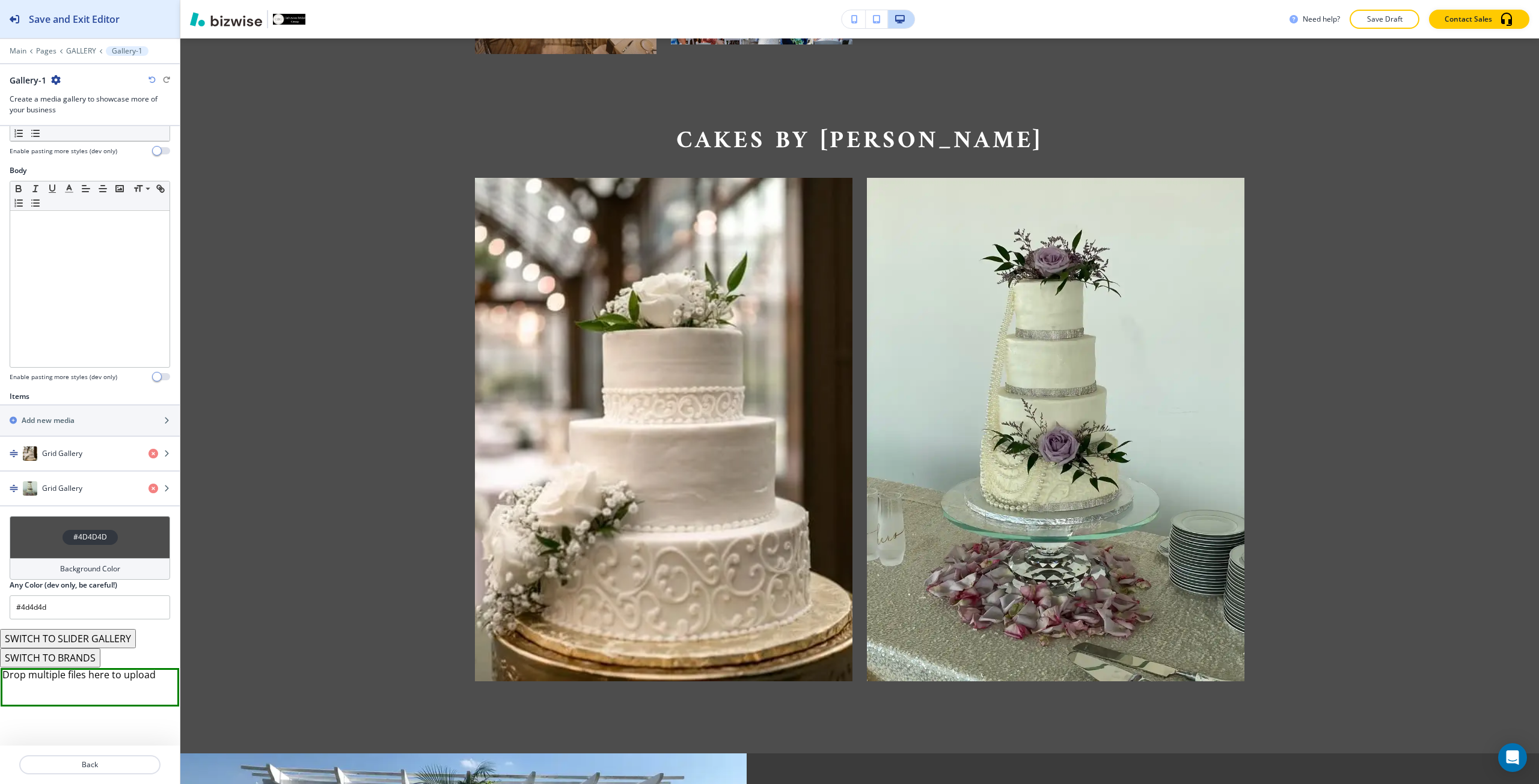
click at [145, 15] on button "Save and Exit Editor" at bounding box center [90, 18] width 179 height 38
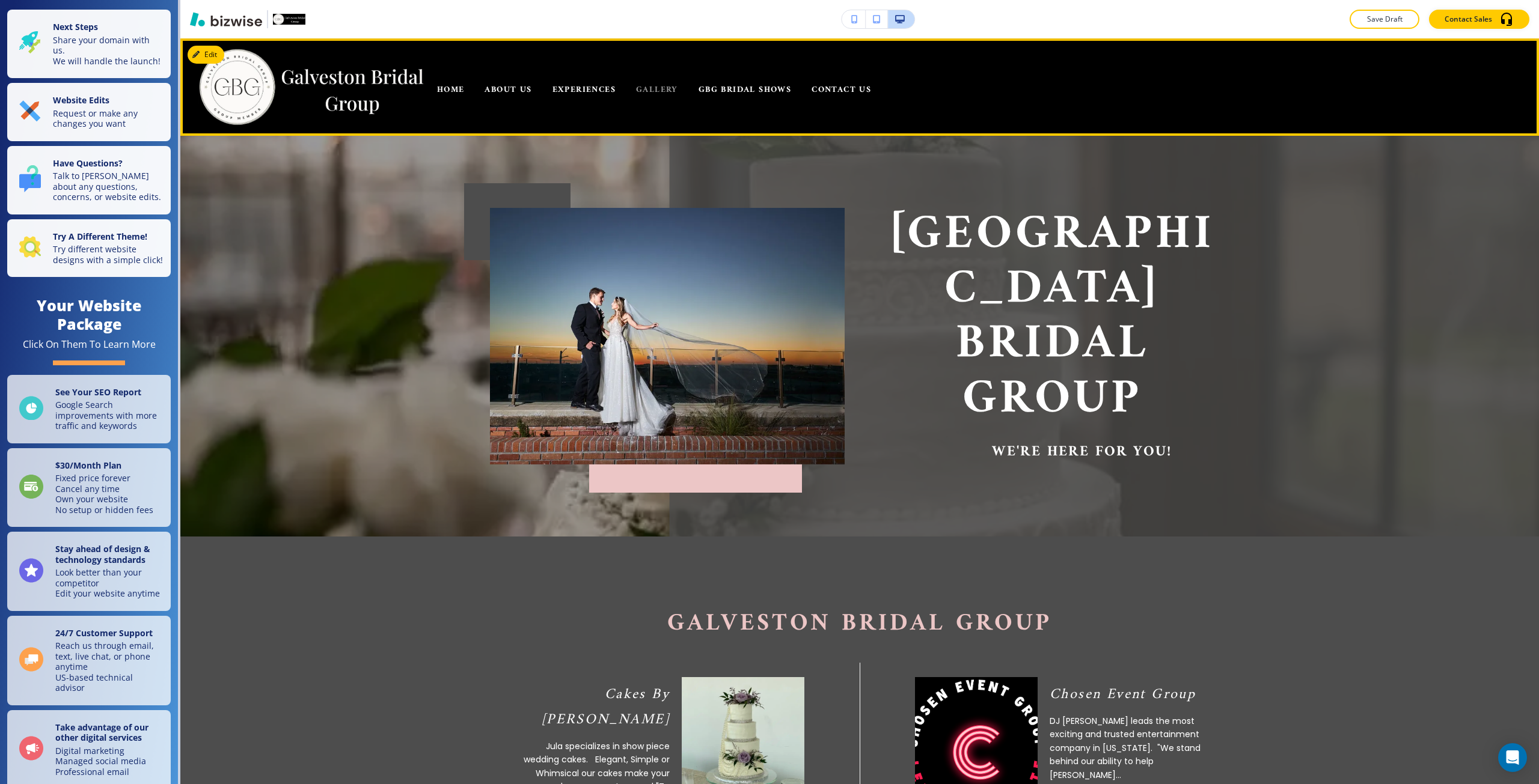
click at [674, 82] on span "GALLERY" at bounding box center [657, 90] width 42 height 15
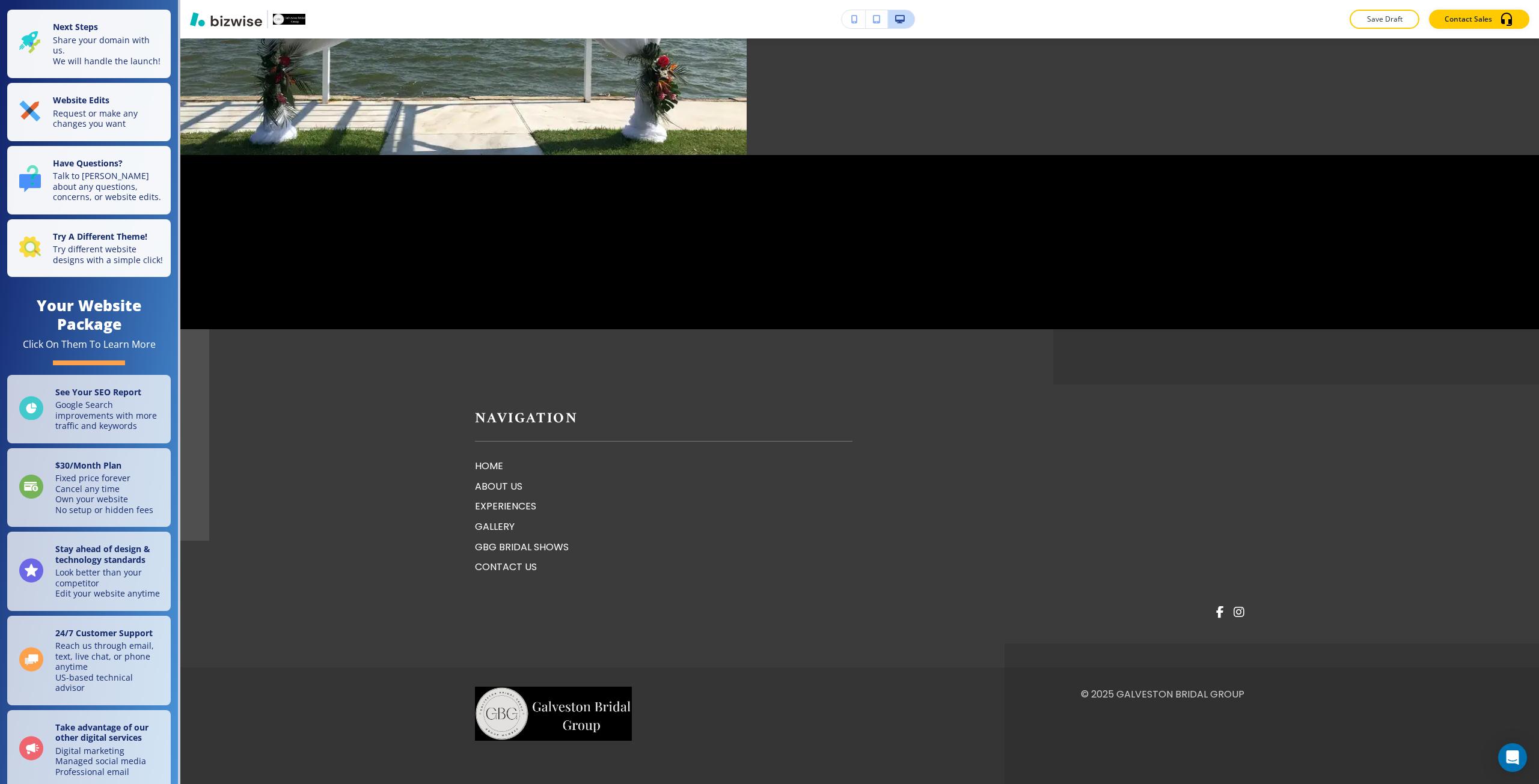
scroll to position [2523, 0]
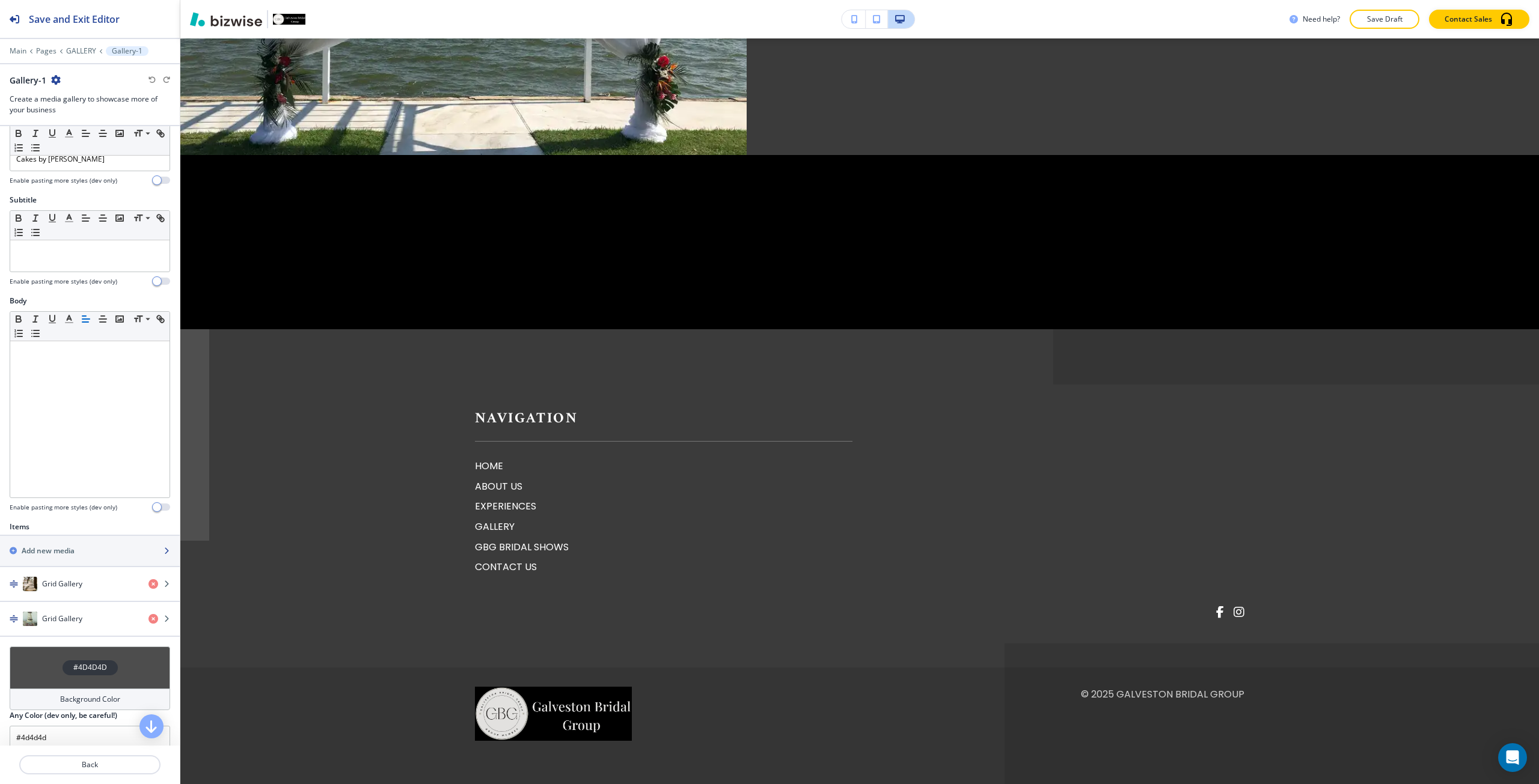
scroll to position [164, 0]
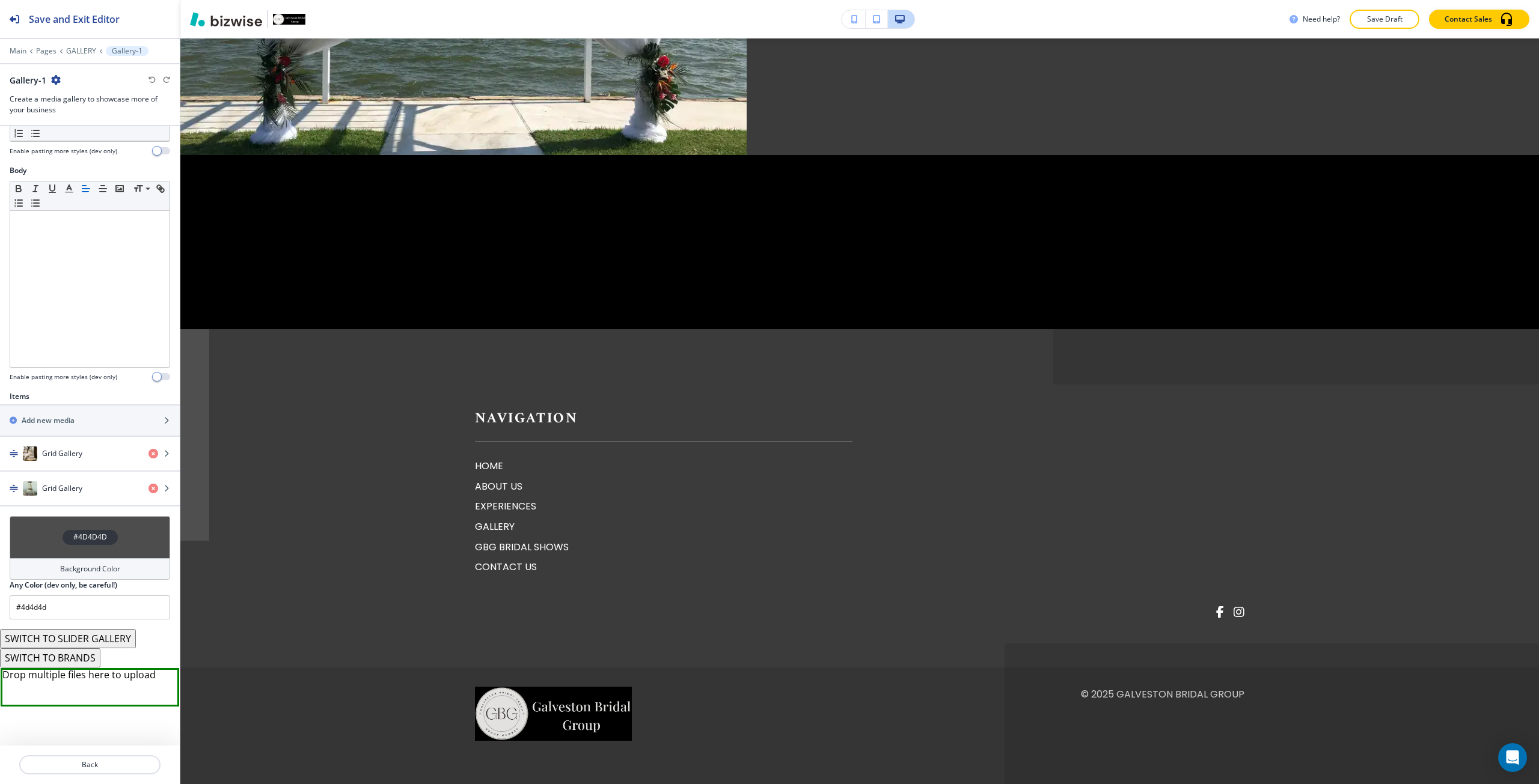
click at [102, 692] on div "Drop multiple files here to upload" at bounding box center [90, 687] width 179 height 38
click at [57, 17] on h2 "Save and Exit Editor" at bounding box center [75, 19] width 91 height 15
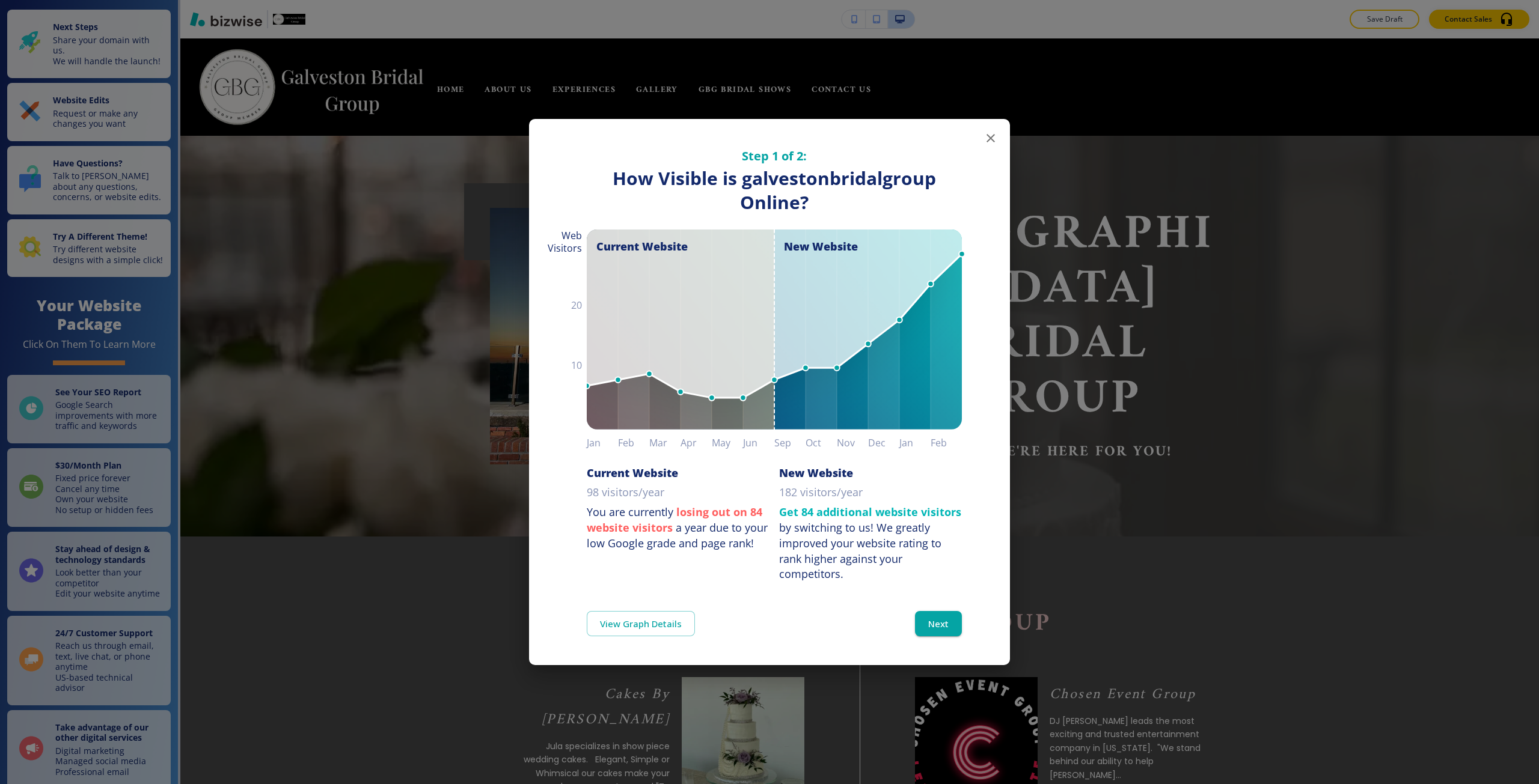
click at [280, 501] on div "Step 1 of 2: How Visible are You Online? How Visible is galvestonbridalgroup On…" at bounding box center [769, 392] width 1539 height 784
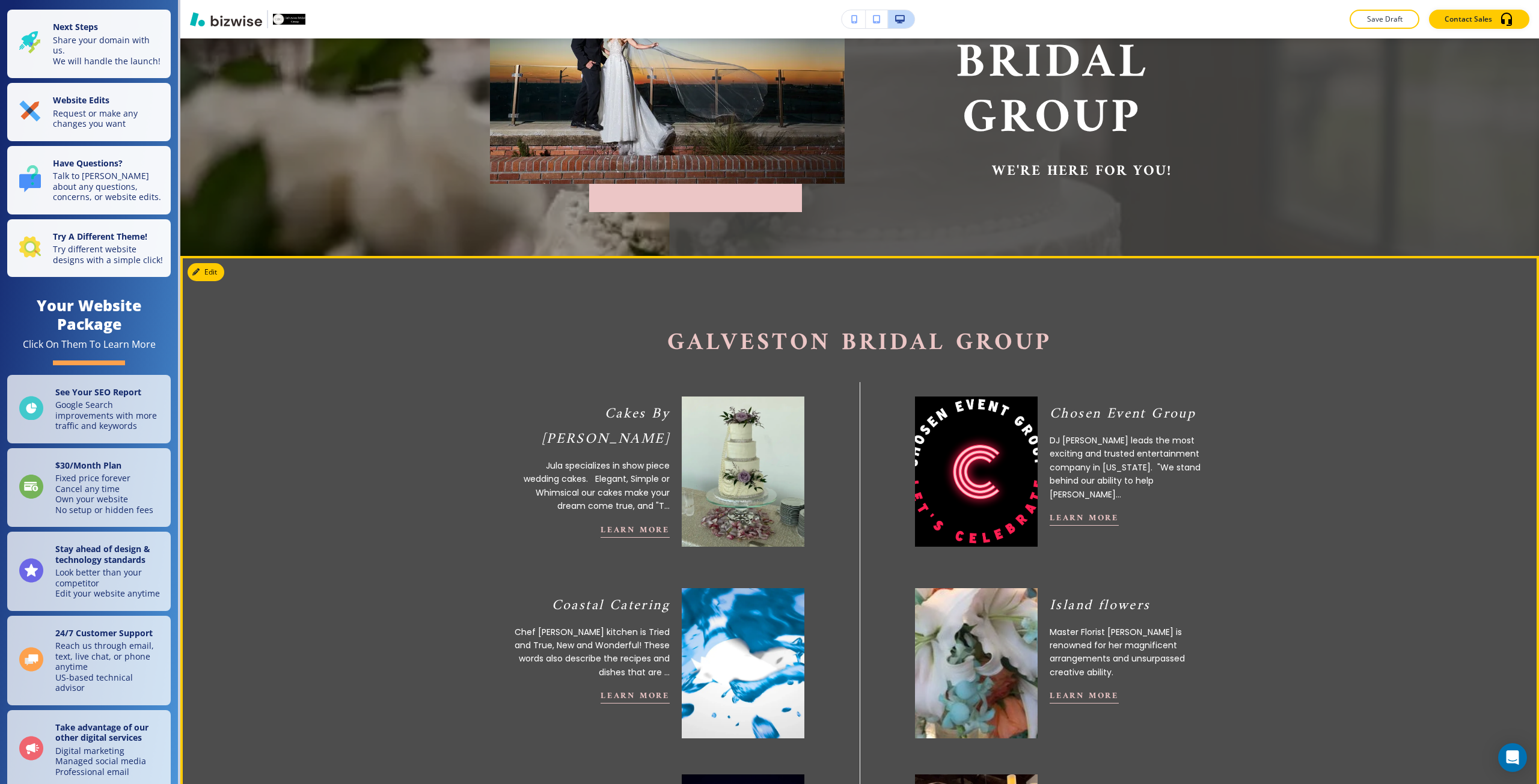
scroll to position [301, 0]
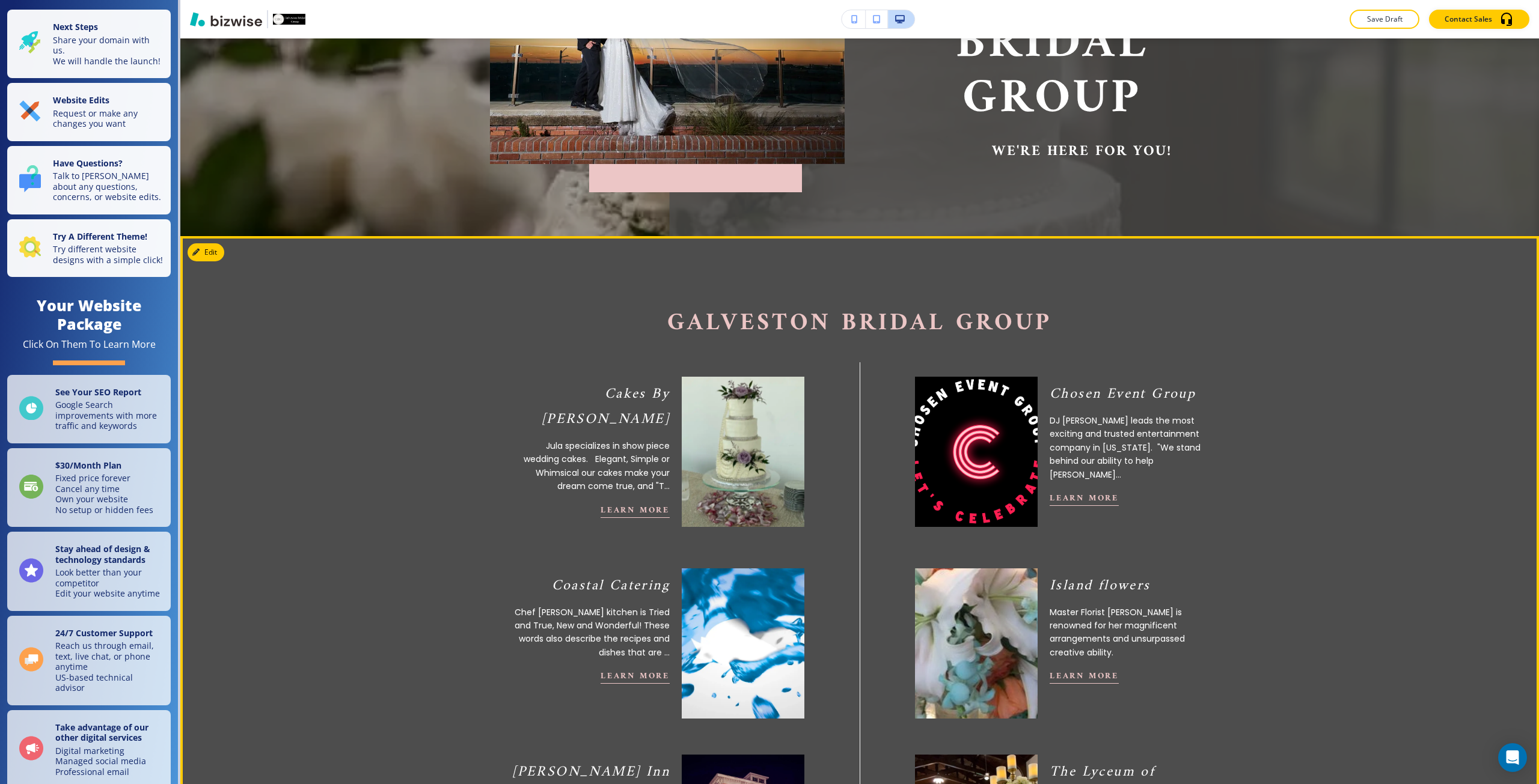
click at [633, 450] on div "Cakes By Jula Jula specializes in show piece wedding cakes. Elegant, Simple or …" at bounding box center [590, 454] width 159 height 156
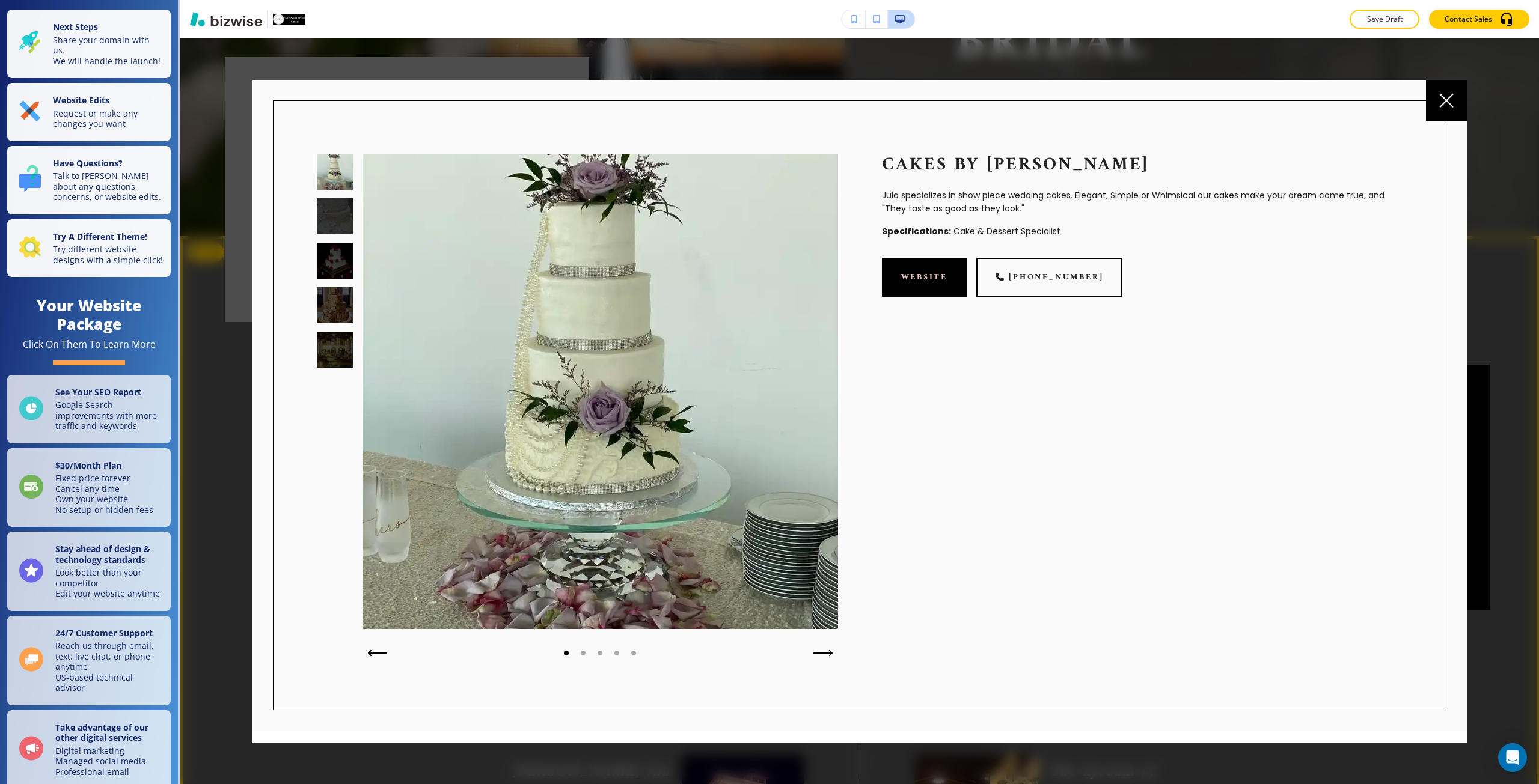
click at [326, 223] on div at bounding box center [334, 216] width 36 height 36
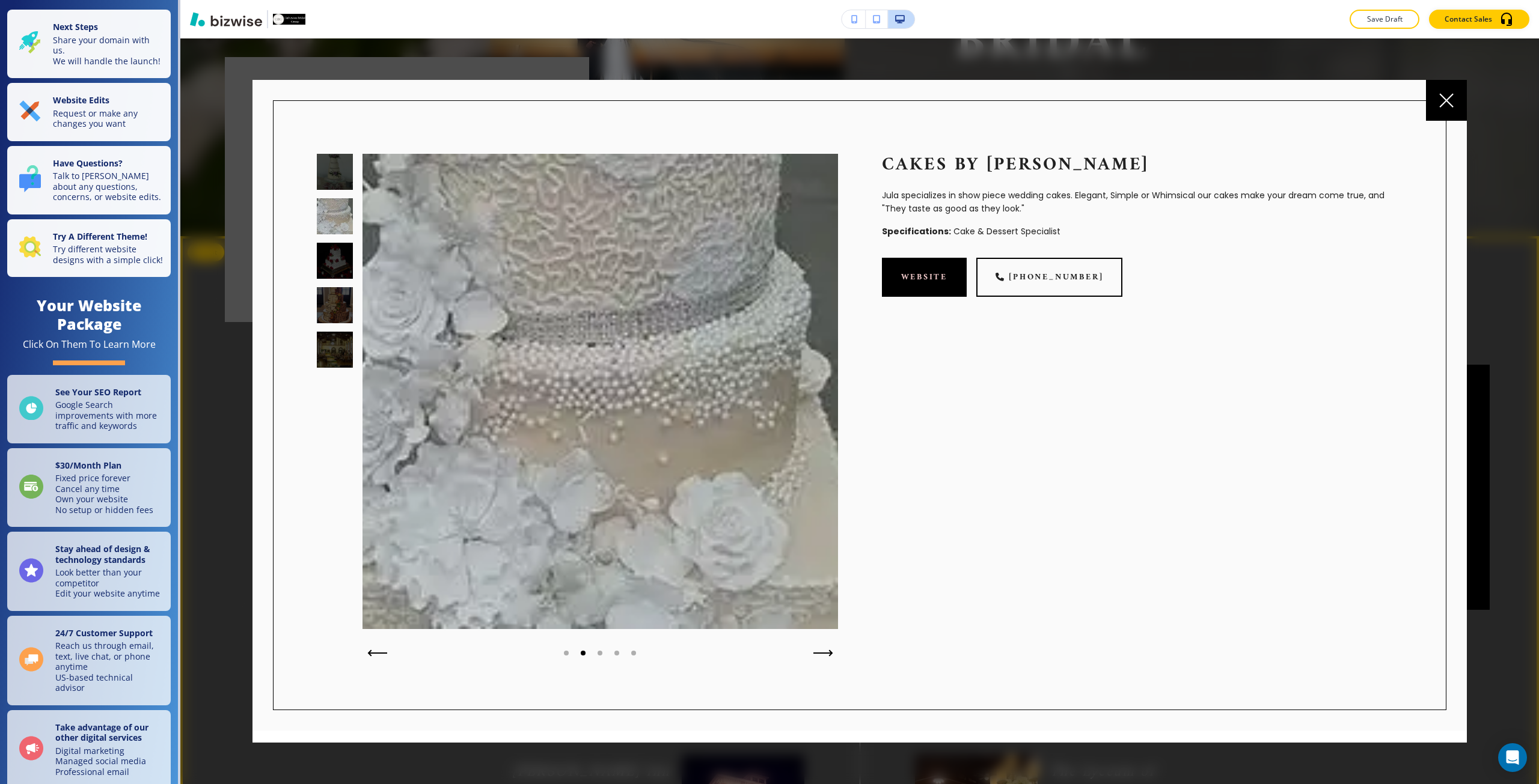
click at [329, 247] on div at bounding box center [334, 260] width 36 height 36
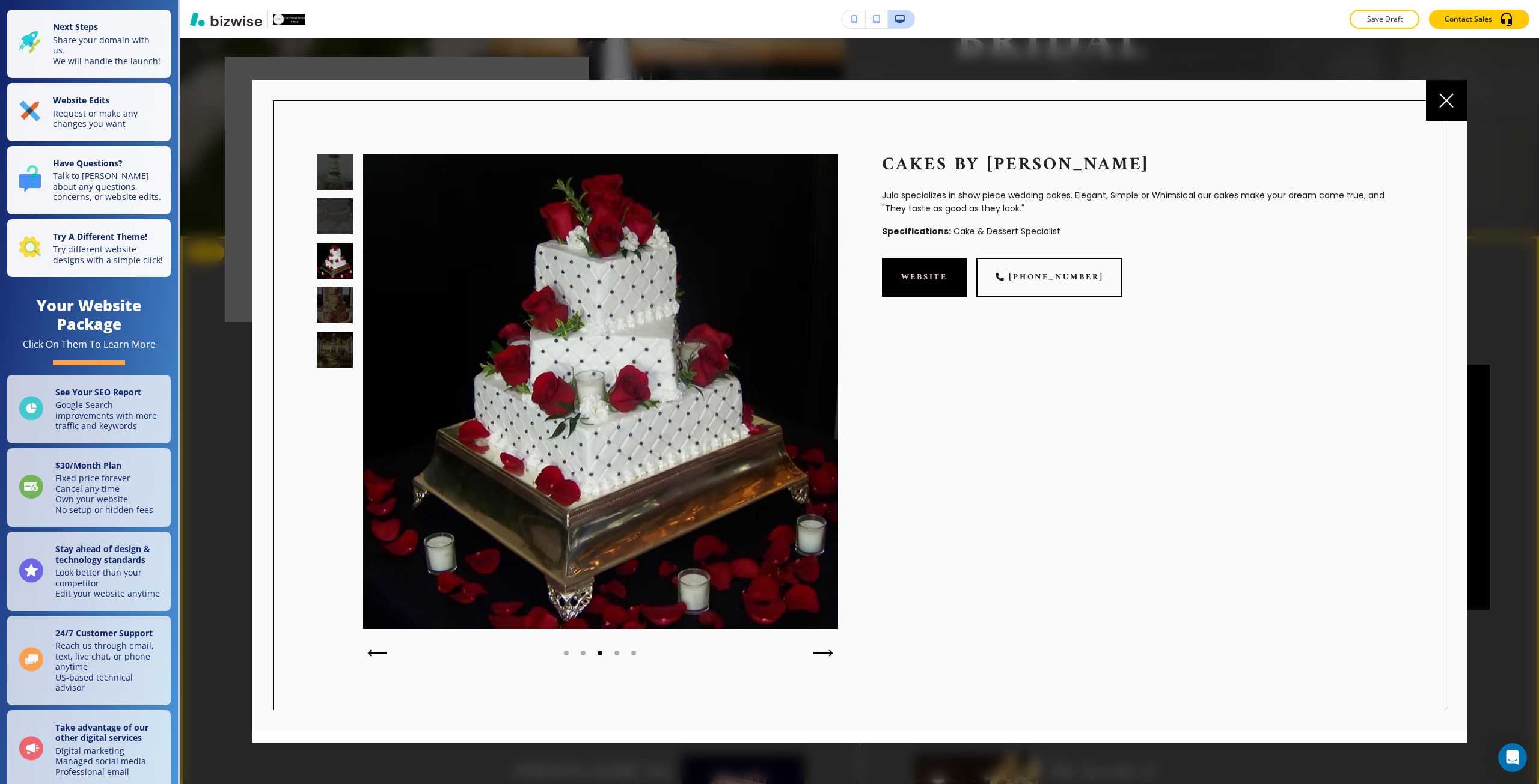
click at [332, 309] on div at bounding box center [334, 305] width 36 height 36
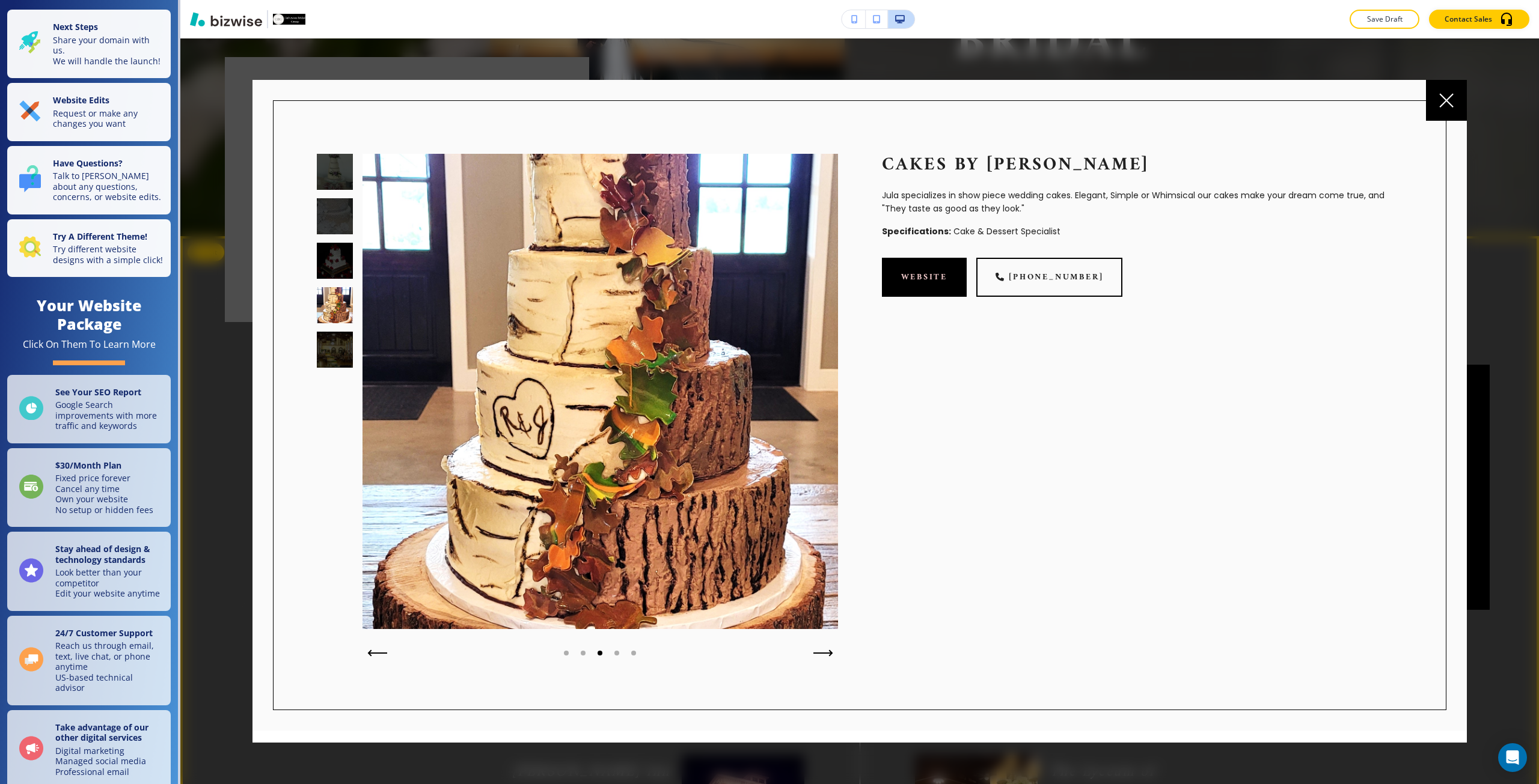
click at [332, 336] on div at bounding box center [334, 349] width 36 height 36
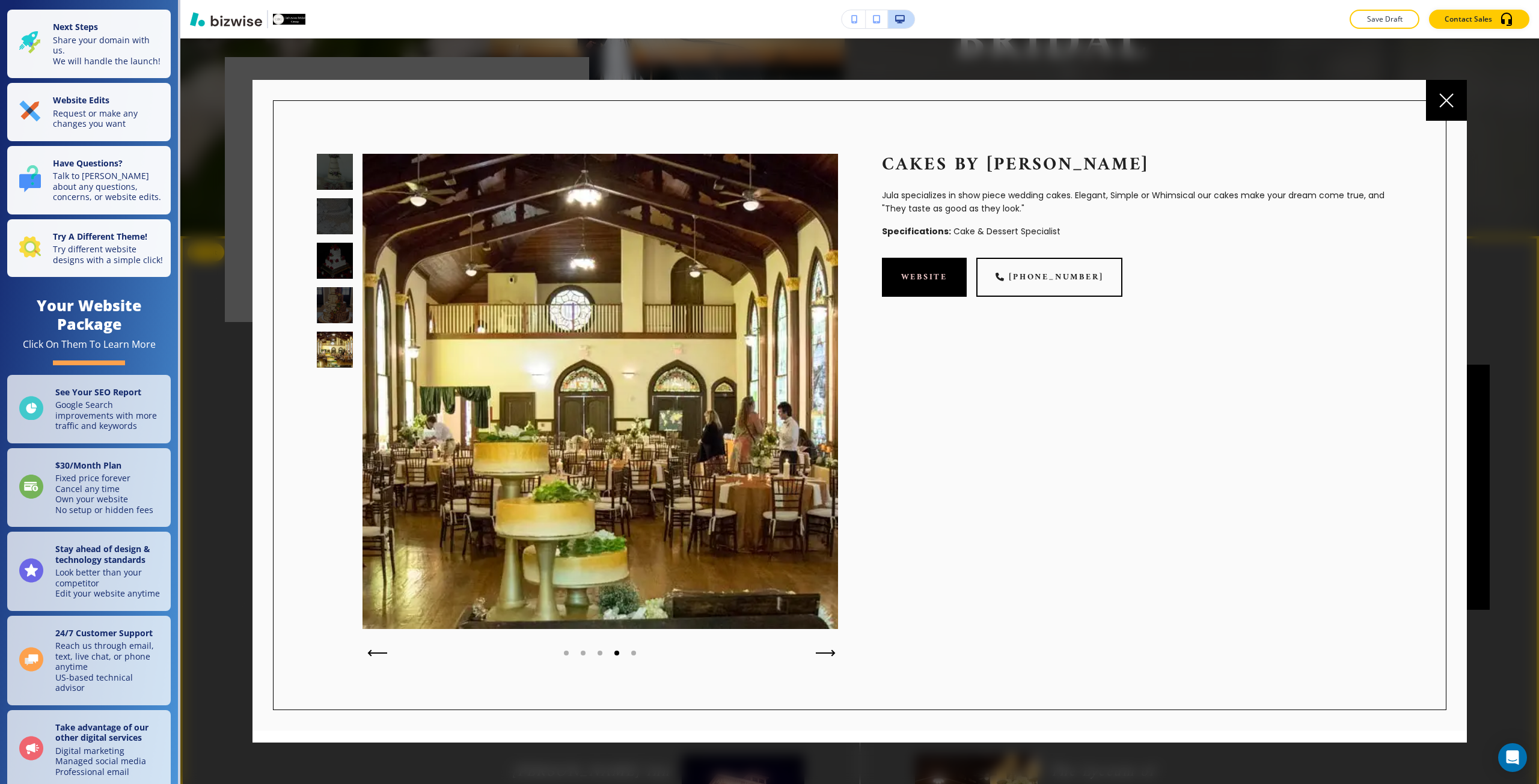
click at [829, 647] on button "button" at bounding box center [825, 653] width 30 height 17
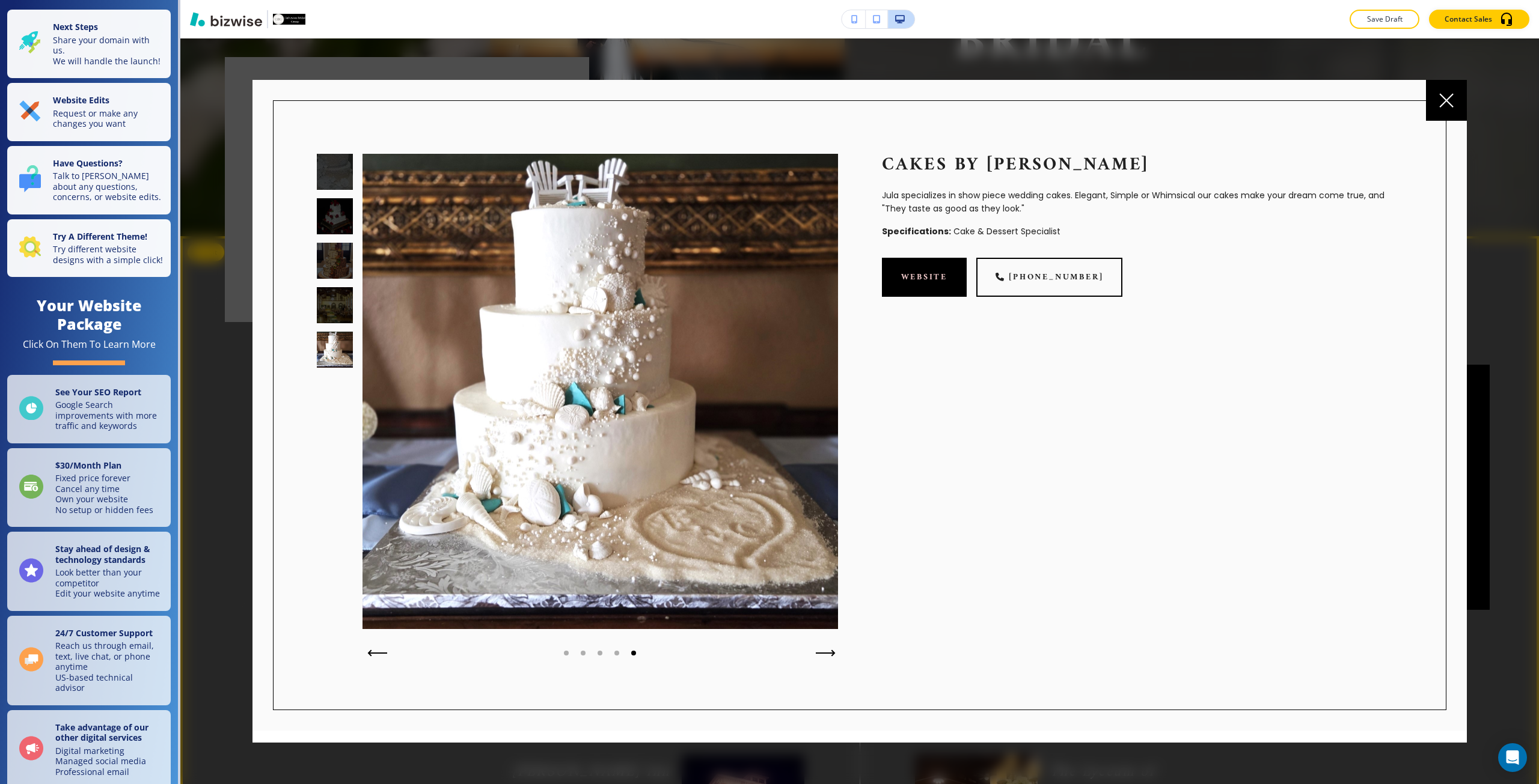
click at [829, 647] on button "button" at bounding box center [825, 653] width 30 height 17
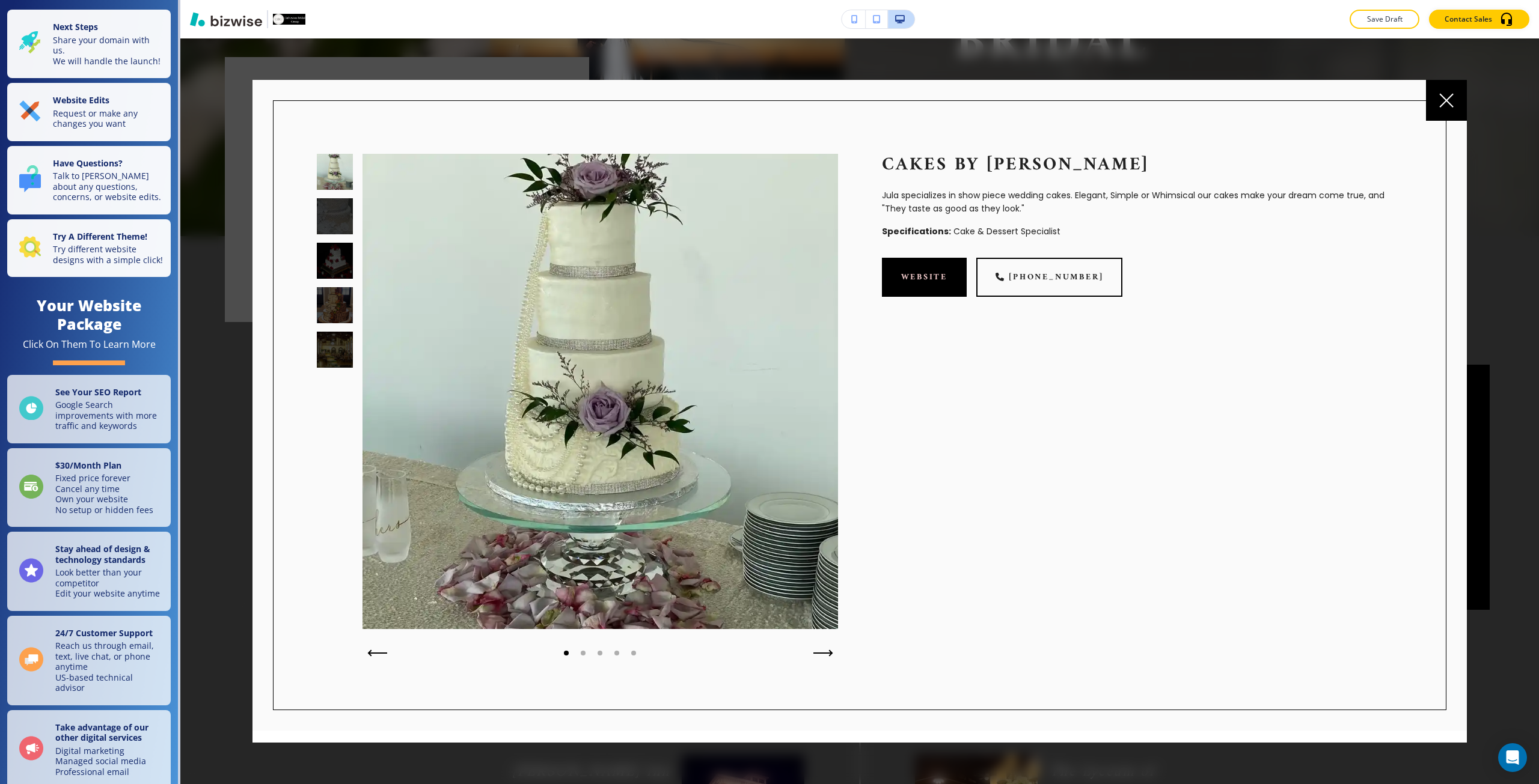
click at [222, 336] on div at bounding box center [859, 411] width 1358 height 746
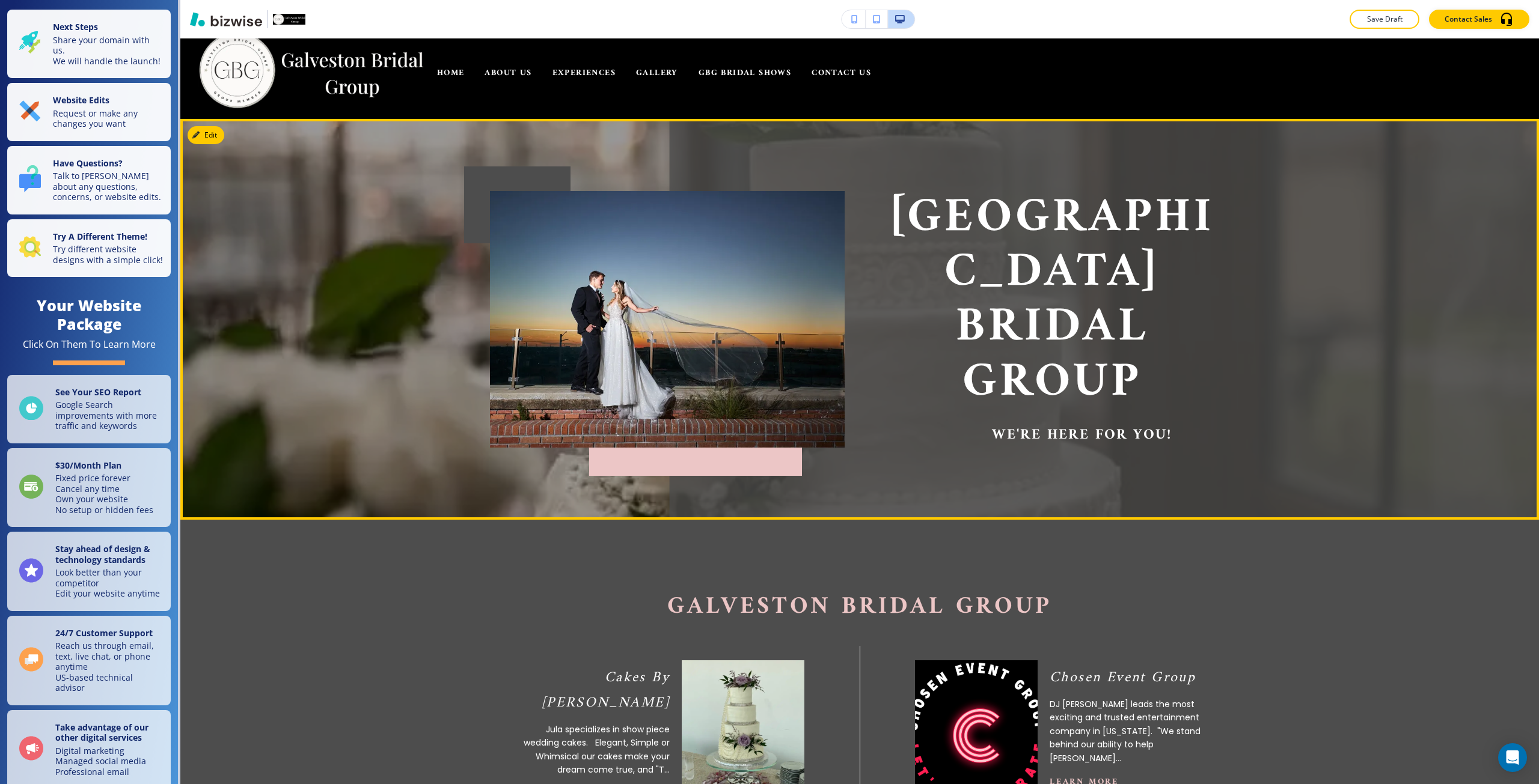
scroll to position [0, 0]
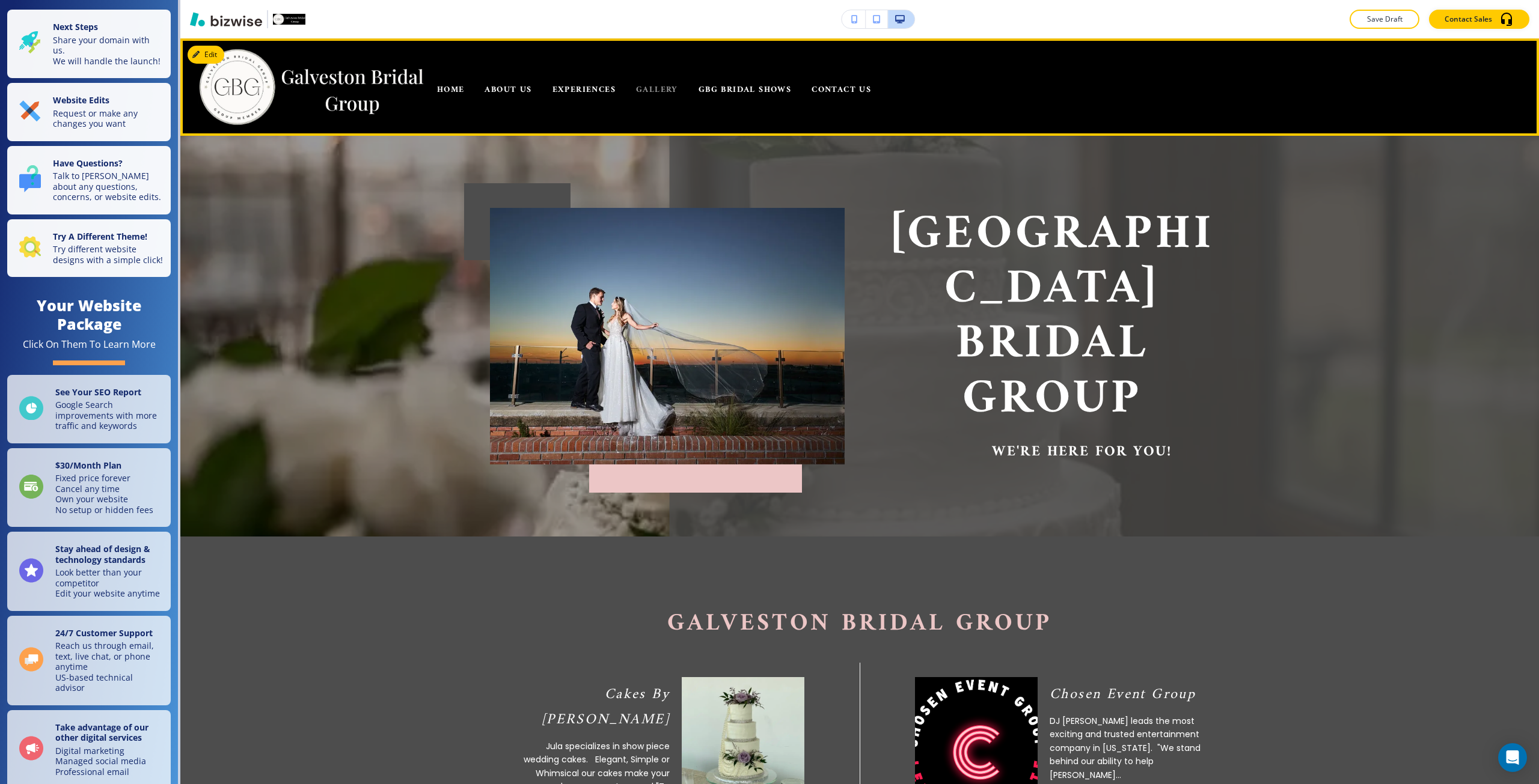
click at [650, 92] on span "GALLERY" at bounding box center [657, 90] width 42 height 15
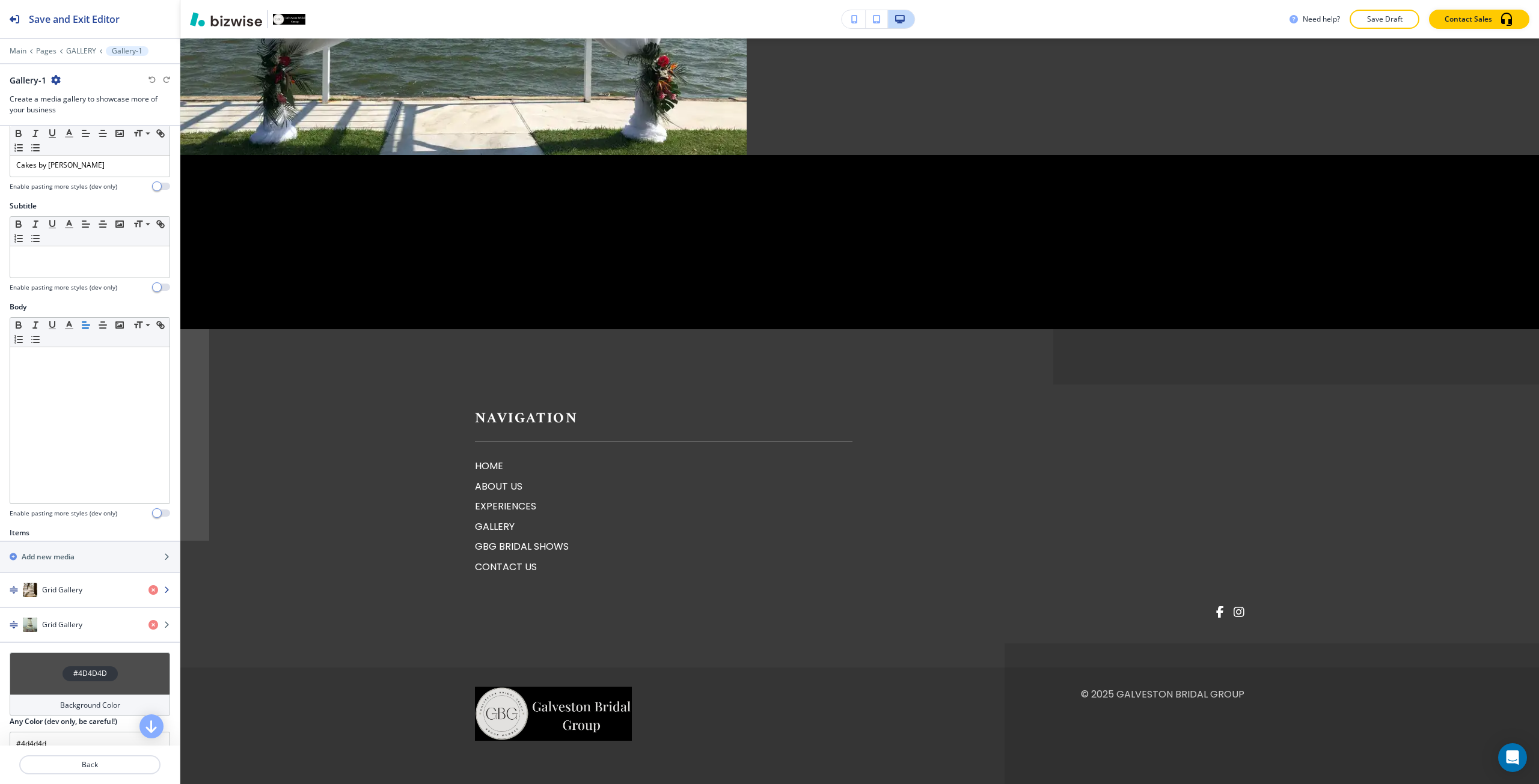
scroll to position [164, 0]
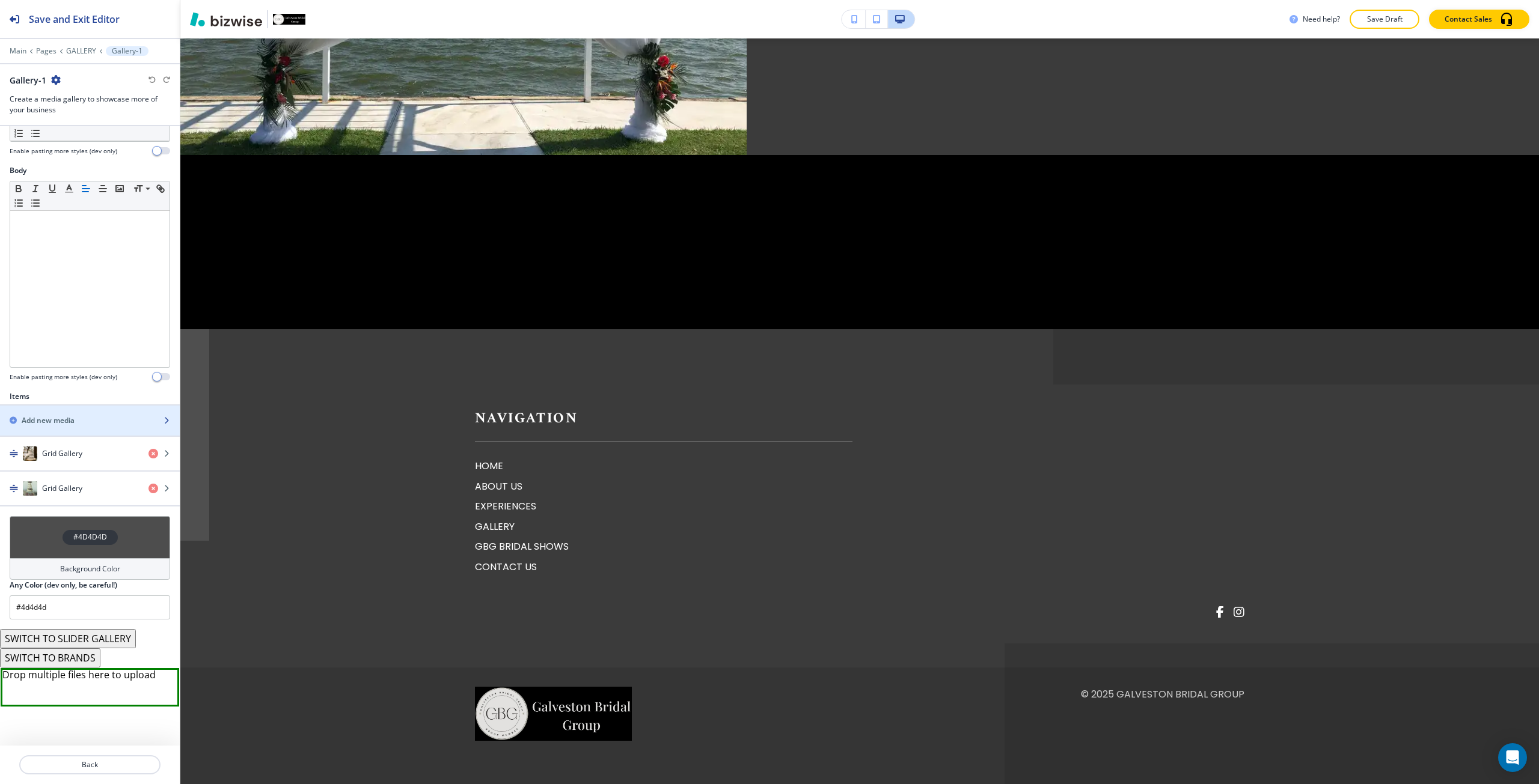
click at [74, 426] on div "button" at bounding box center [90, 431] width 179 height 10
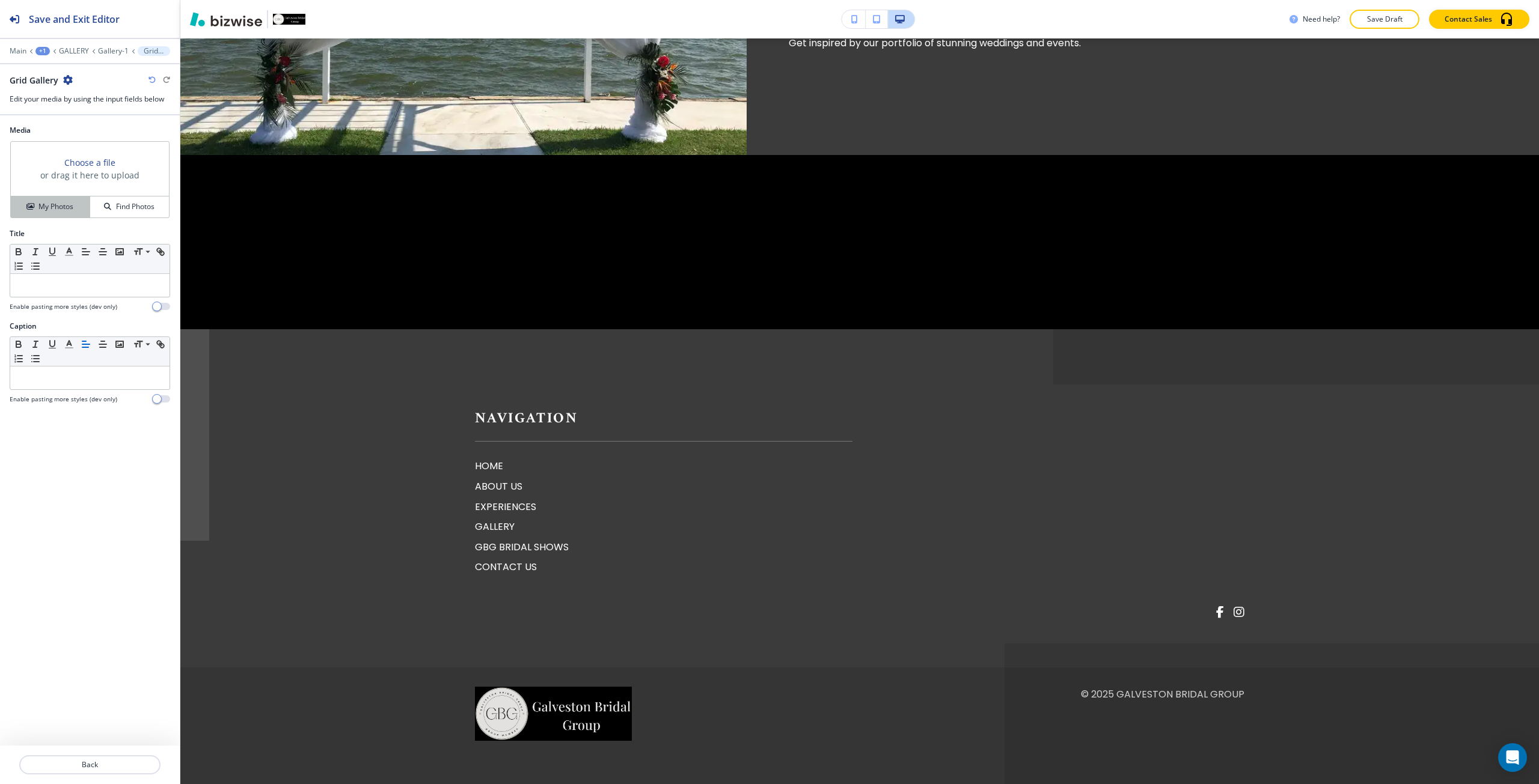
click at [82, 213] on button "My Photos" at bounding box center [50, 207] width 79 height 21
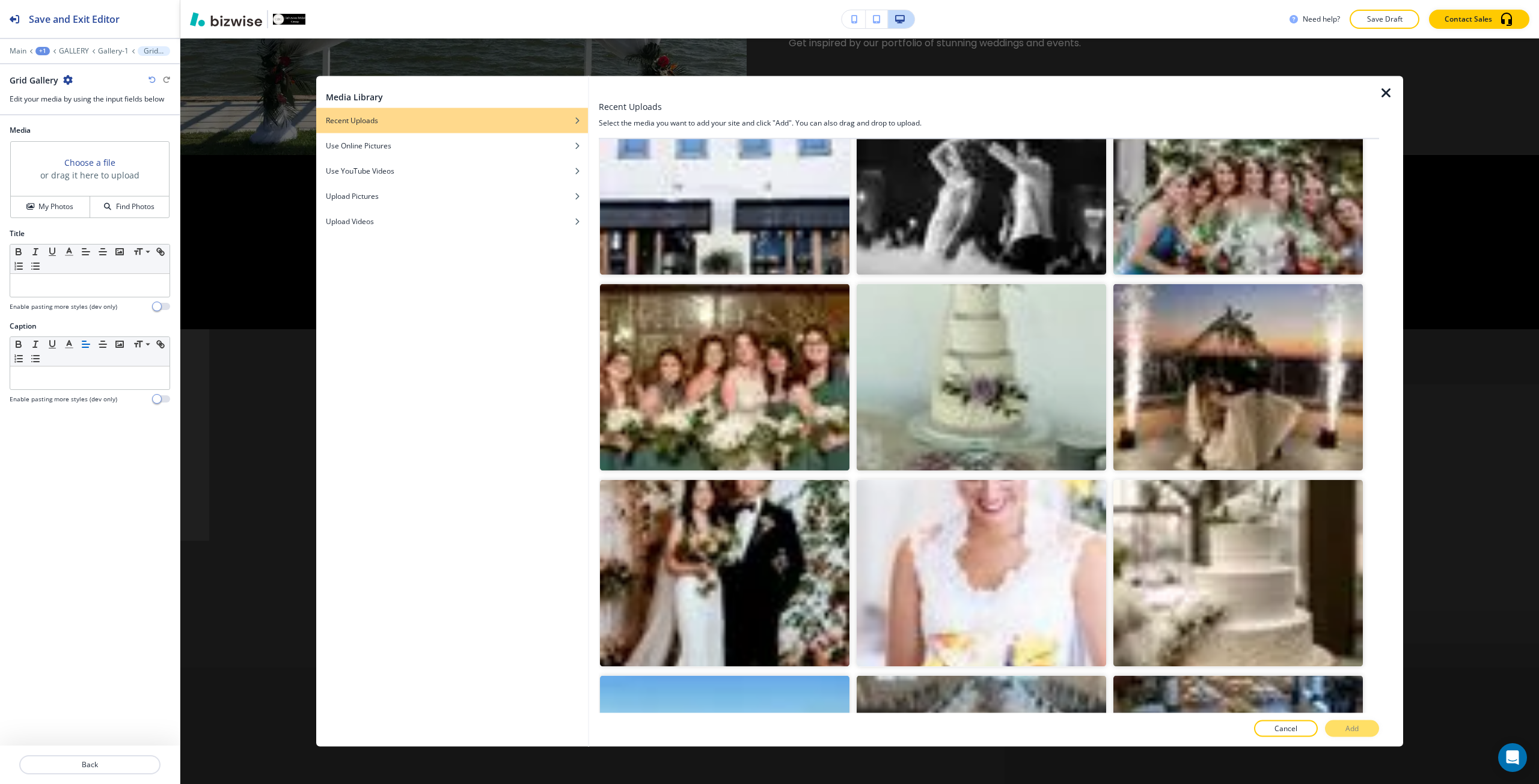
scroll to position [10030, 0]
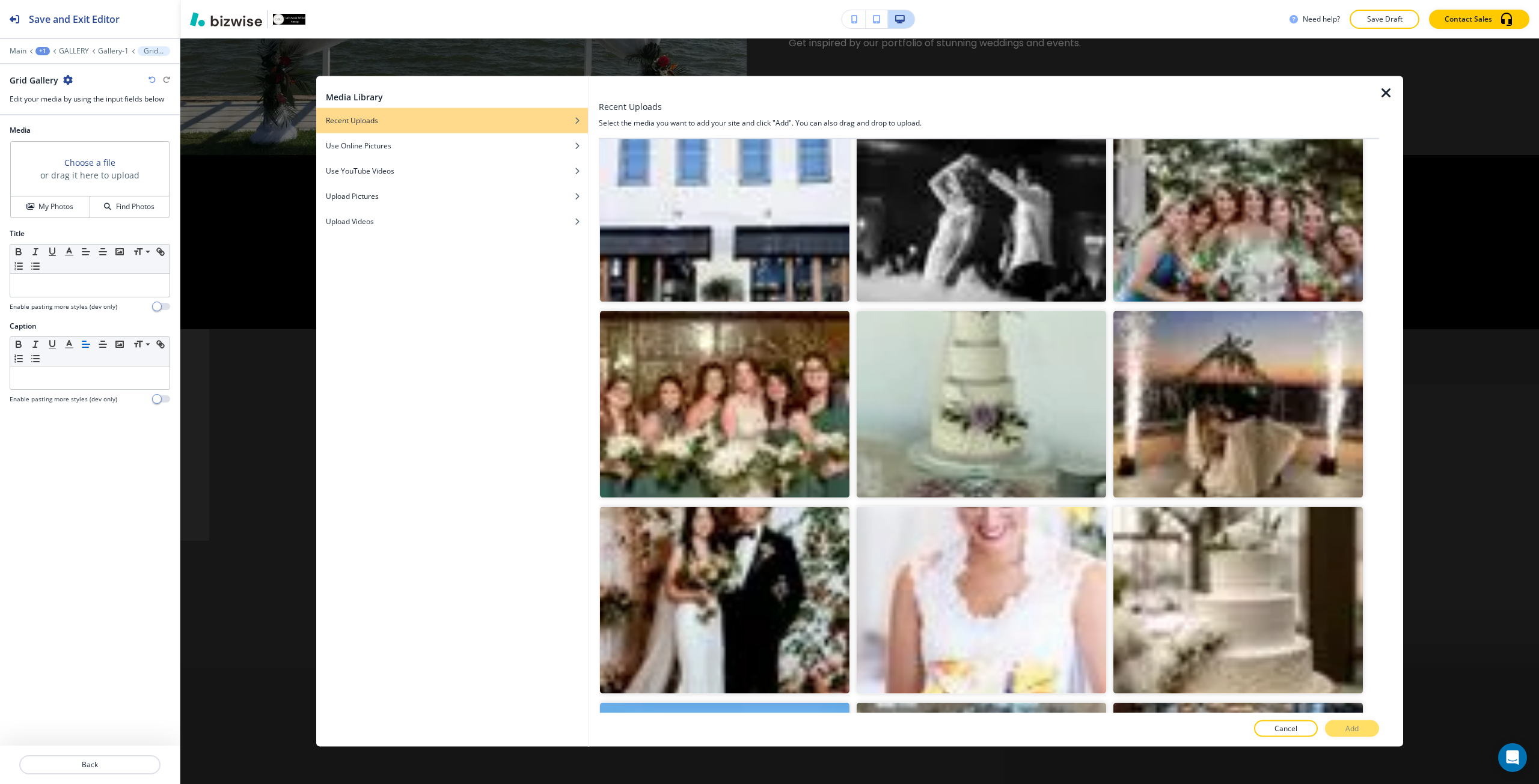
click at [1209, 506] on img "button" at bounding box center [1238, 599] width 249 height 187
click at [1331, 731] on button "Add" at bounding box center [1352, 729] width 54 height 17
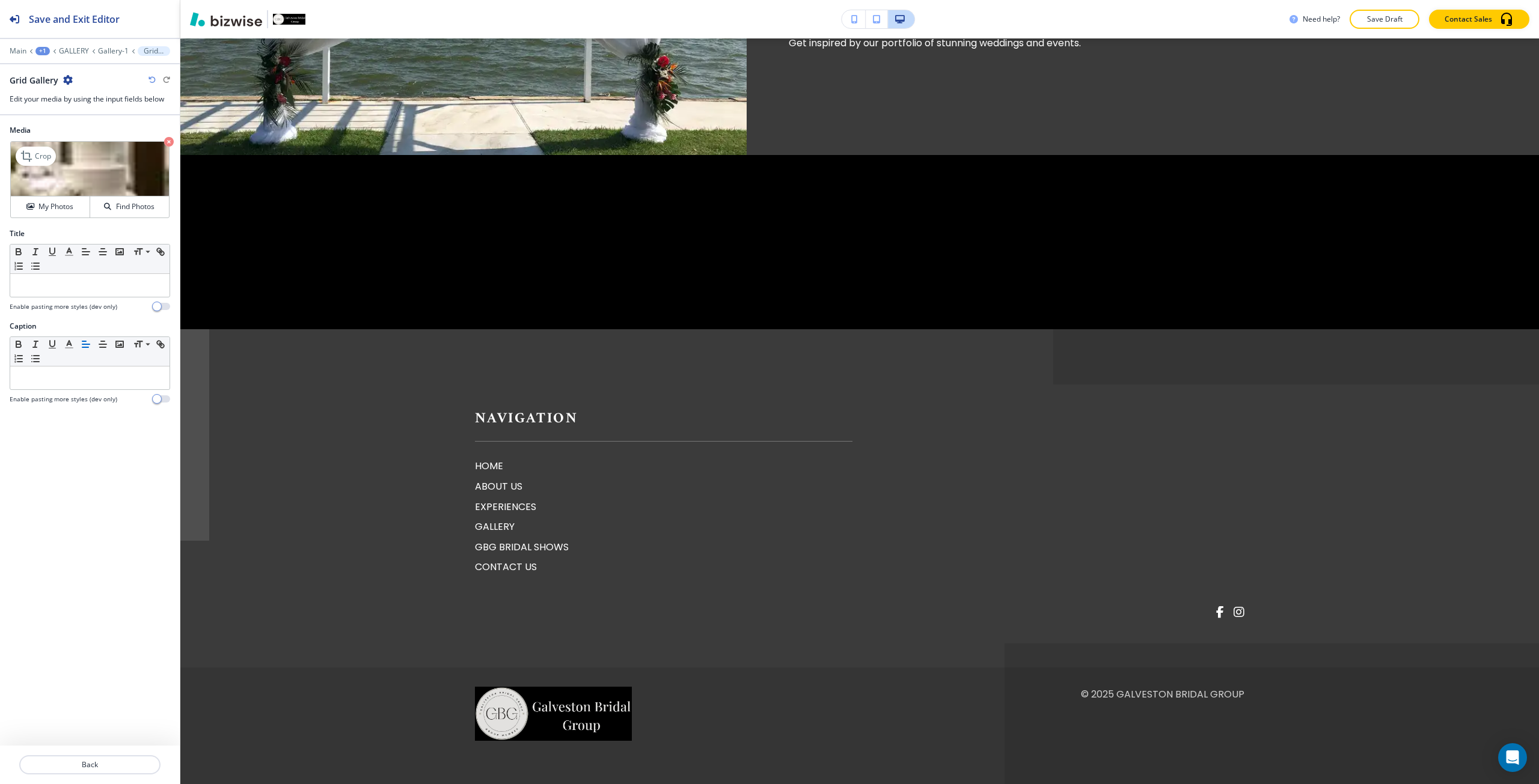
click at [170, 142] on icon "button" at bounding box center [169, 142] width 10 height 10
click at [69, 204] on h4 "My Photos" at bounding box center [55, 206] width 35 height 11
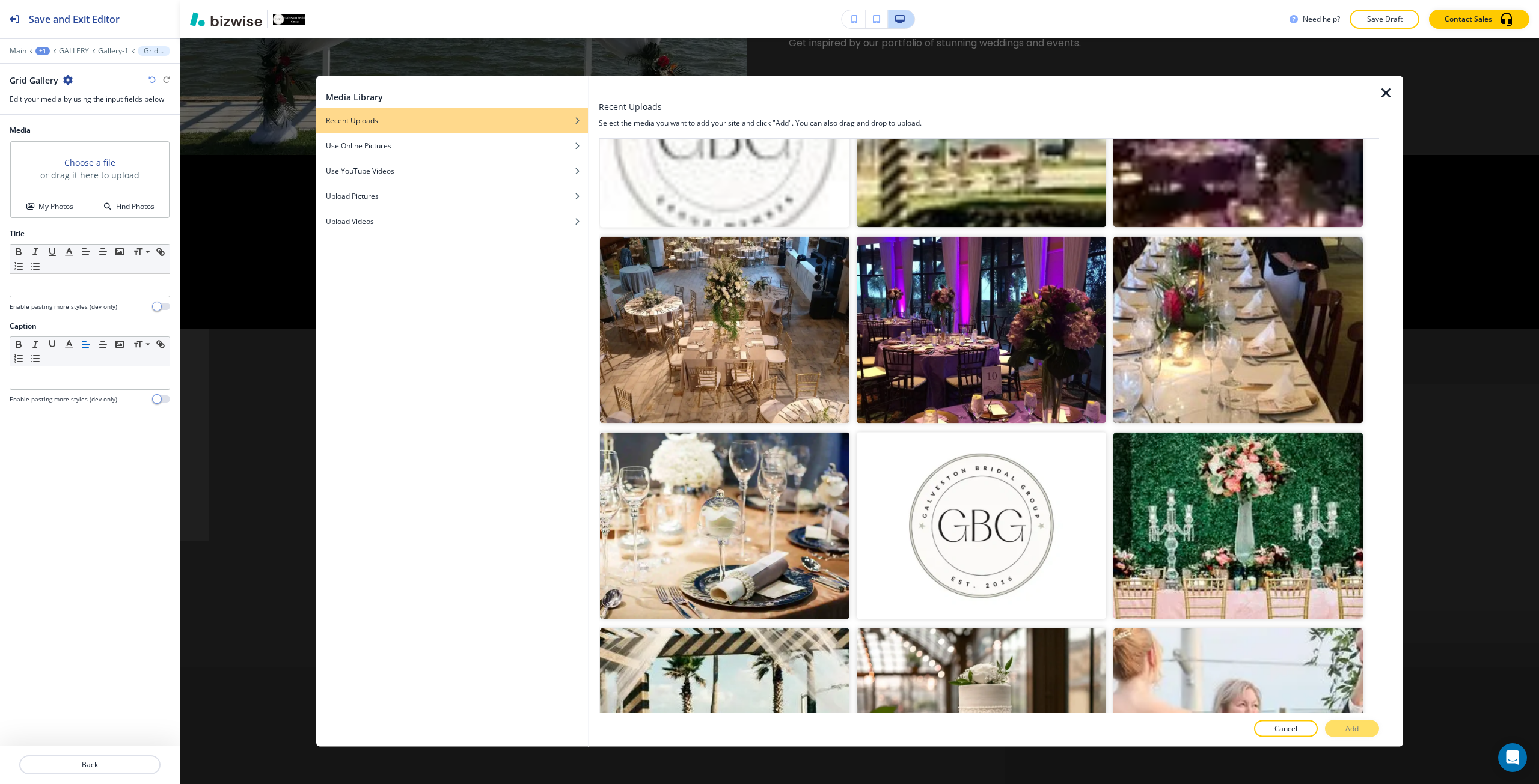
scroll to position [11451, 0]
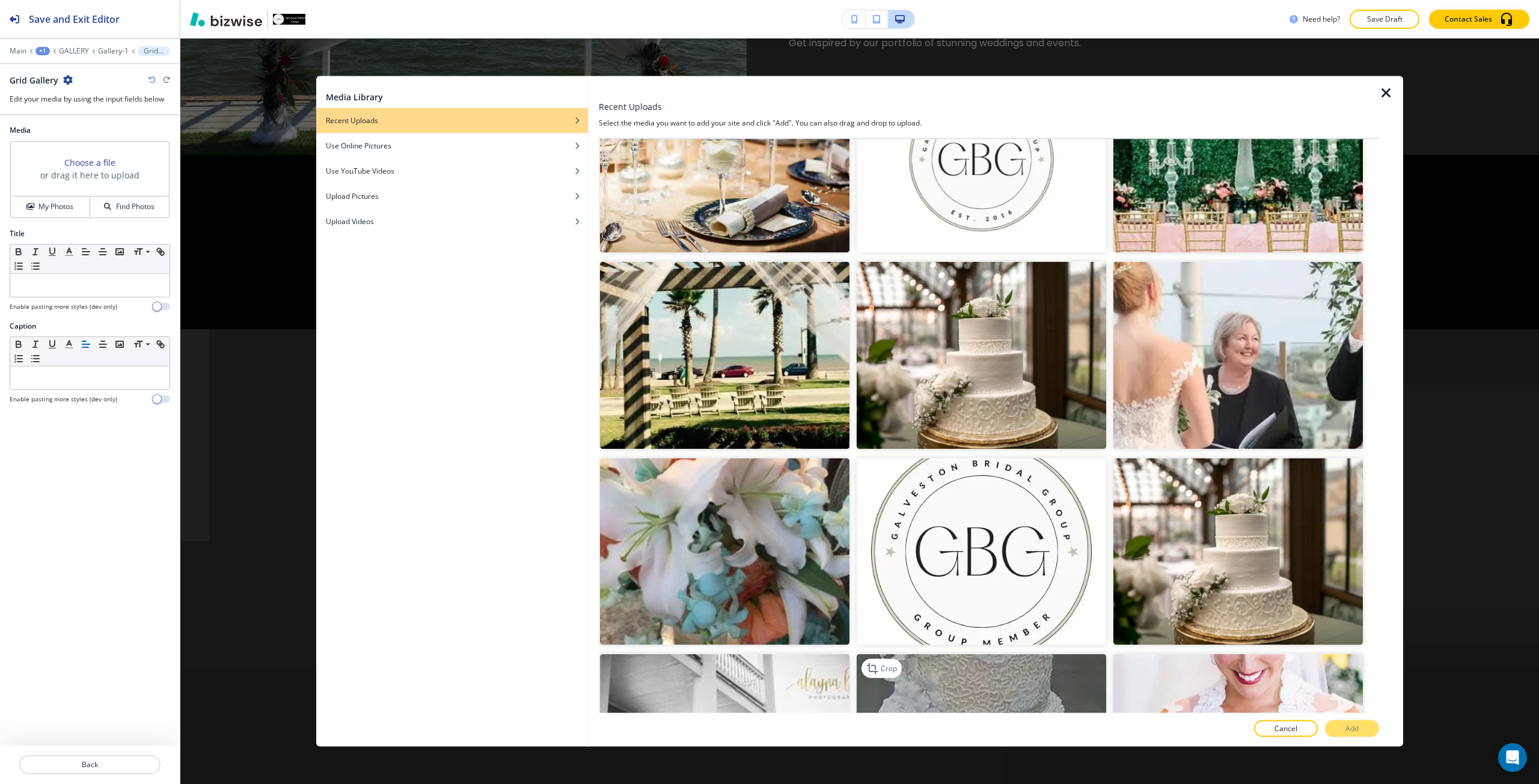
click at [1040, 653] on img "button" at bounding box center [981, 746] width 249 height 187
click at [1376, 727] on button "Add" at bounding box center [1352, 729] width 54 height 17
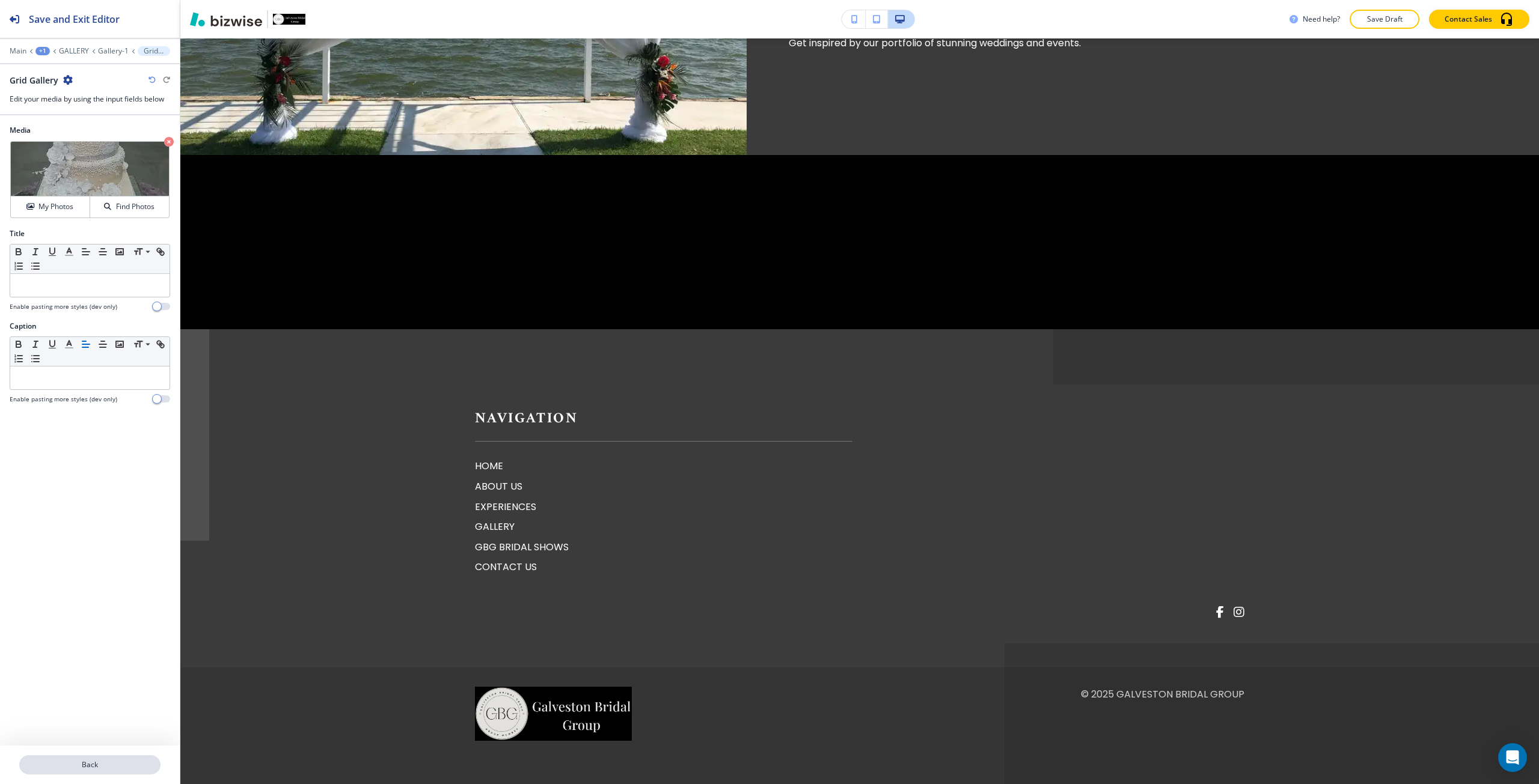
click at [102, 764] on p "Back" at bounding box center [90, 765] width 139 height 11
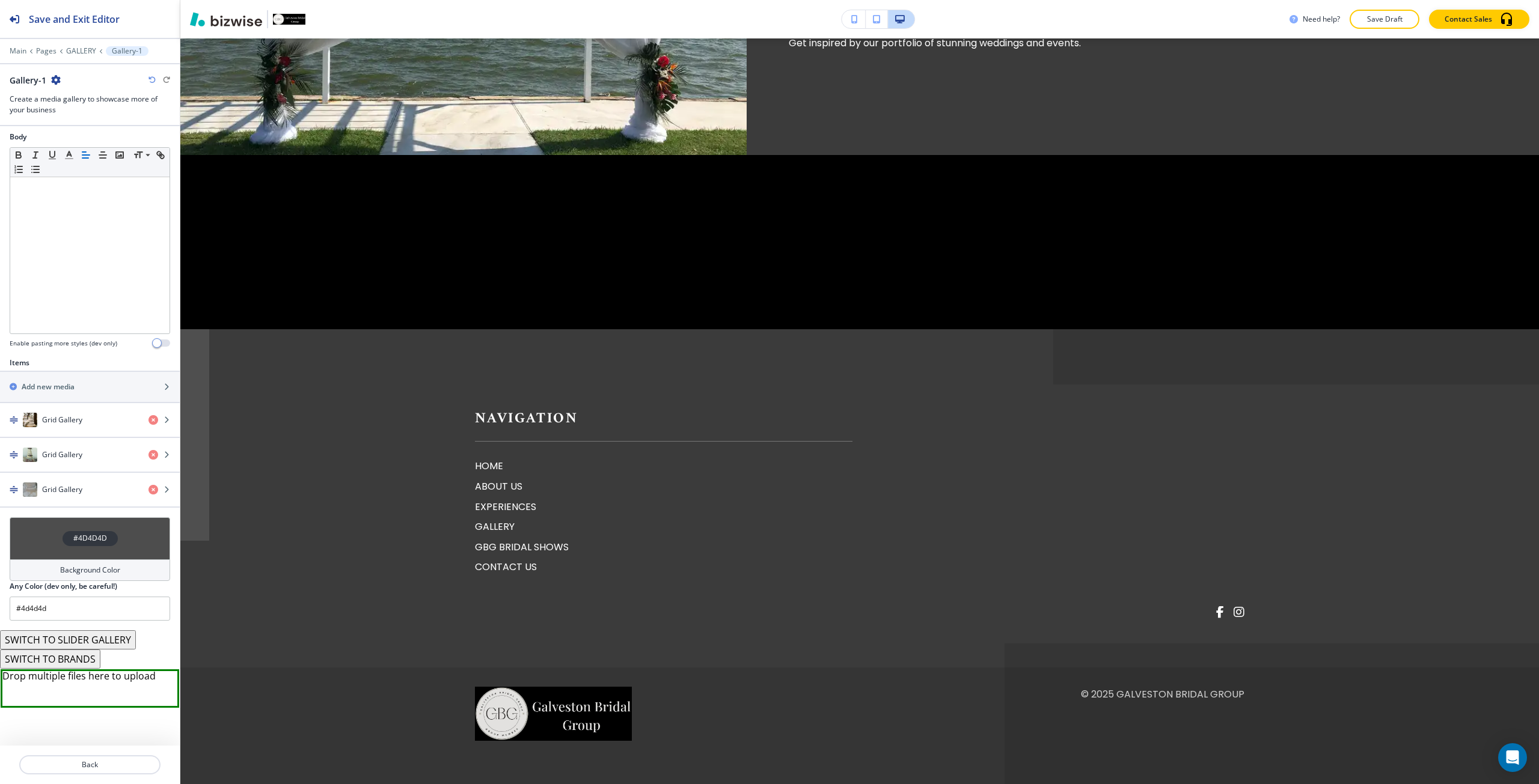
scroll to position [199, 0]
click at [79, 375] on div "button" at bounding box center [90, 375] width 179 height 10
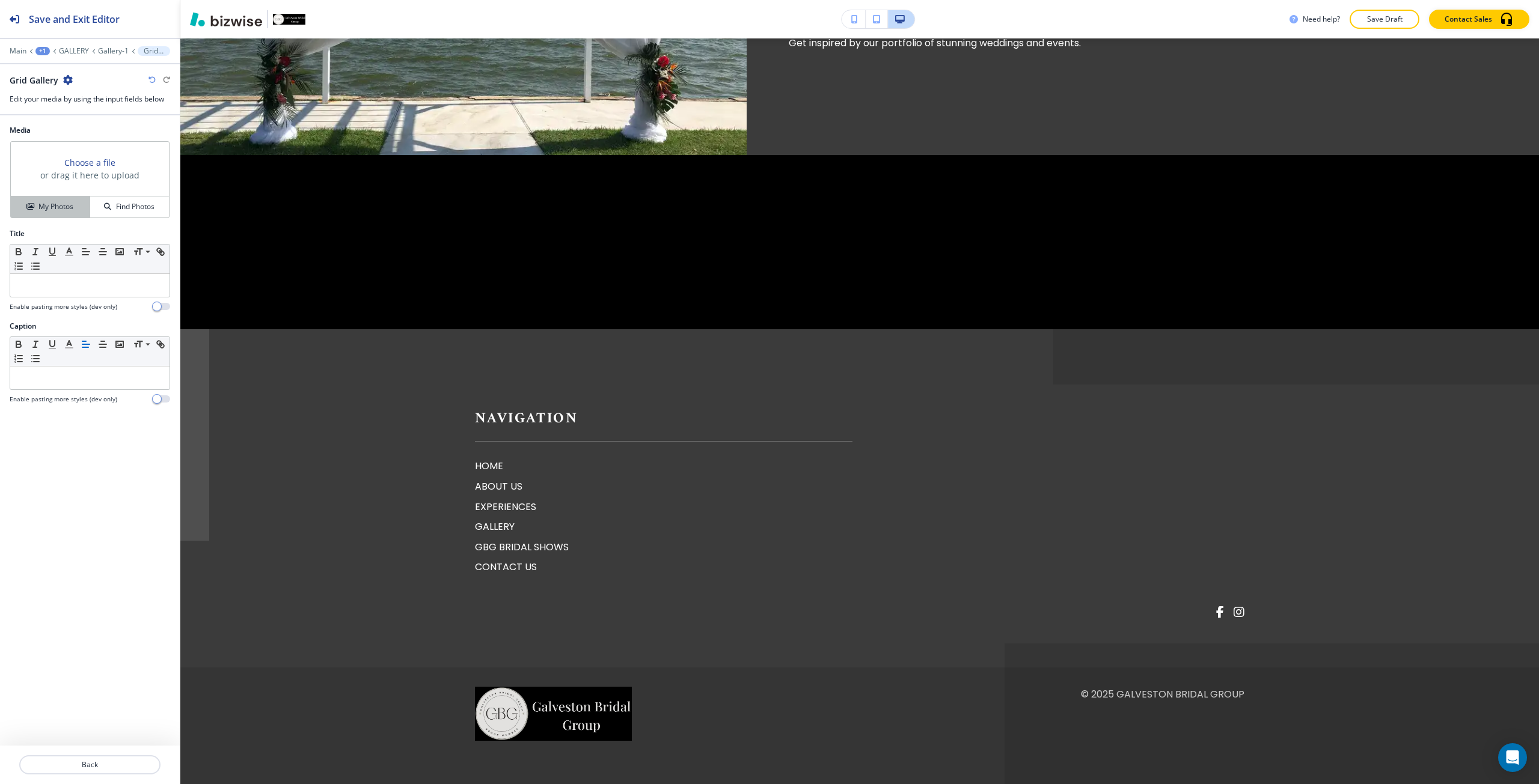
click at [53, 204] on h4 "My Photos" at bounding box center [55, 206] width 35 height 11
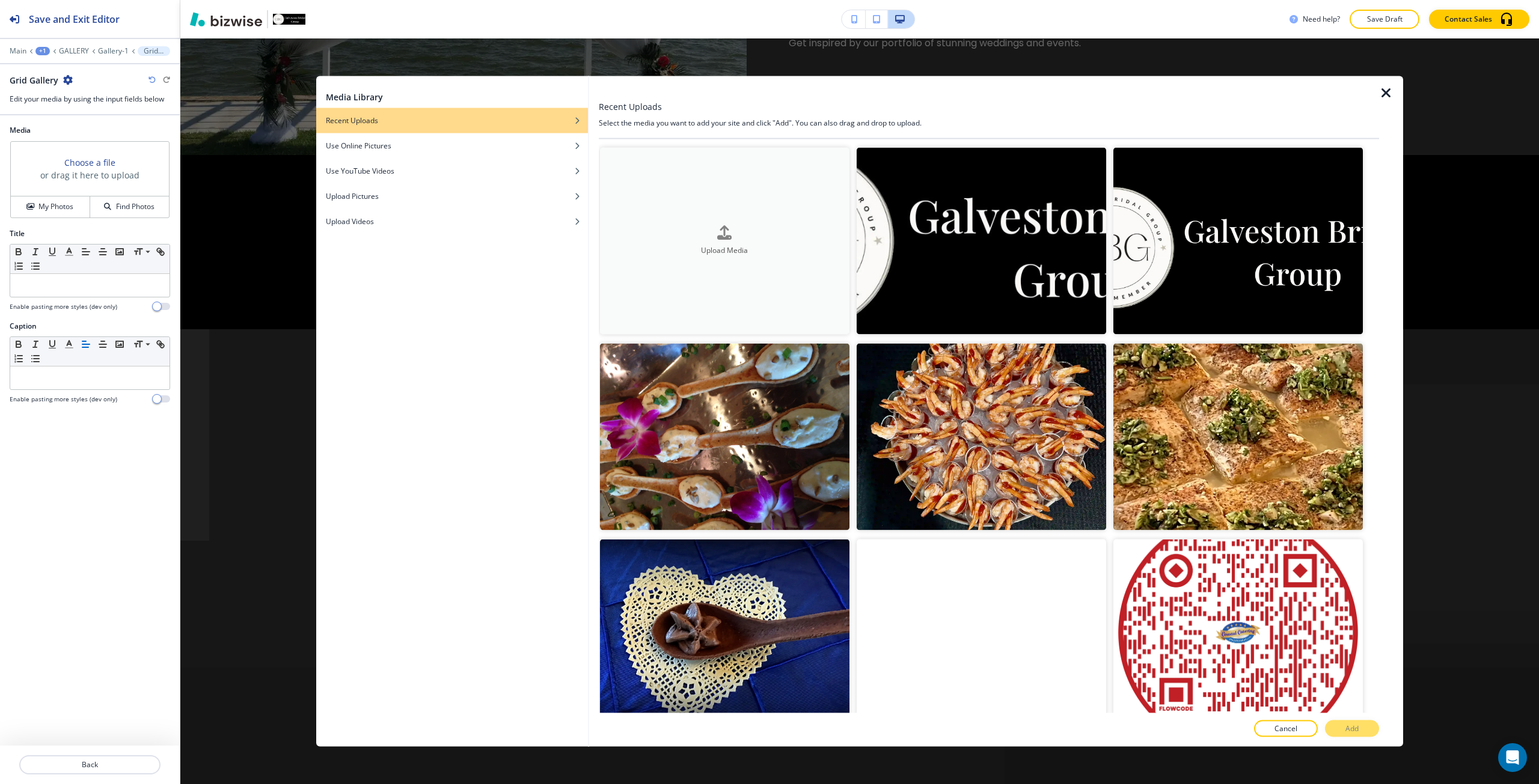
click at [626, 242] on div "button" at bounding box center [724, 242] width 249 height 5
drag, startPoint x: 266, startPoint y: 180, endPoint x: 200, endPoint y: 153, distance: 71.3
click at [265, 180] on div "Media Library Recent Uploads Use Online Pictures Use YouTube Videos Upload Pict…" at bounding box center [859, 411] width 1358 height 746
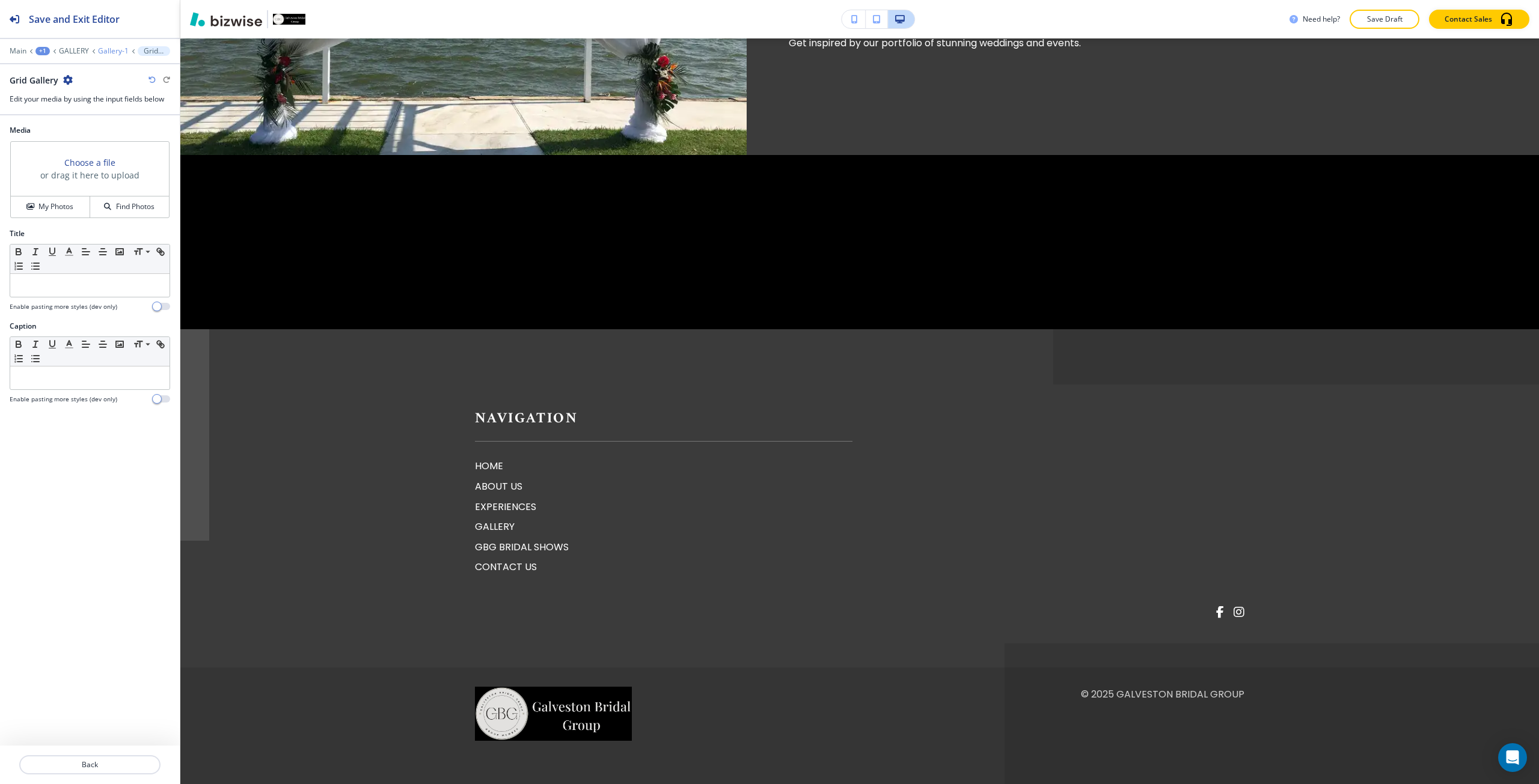
click at [108, 51] on p "Gallery-1" at bounding box center [113, 51] width 30 height 9
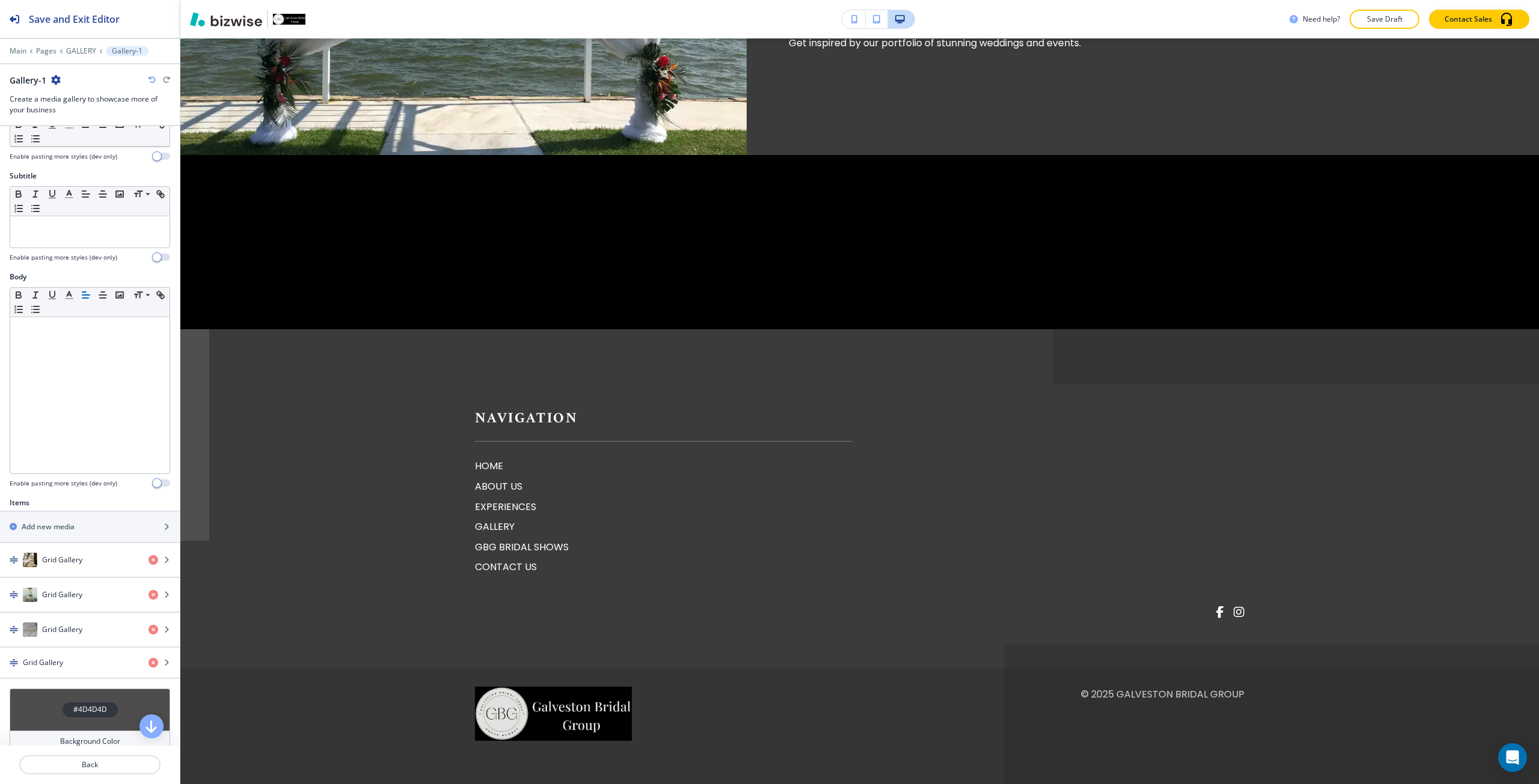
scroll to position [60, 0]
click at [144, 668] on div "button" at bounding box center [90, 671] width 179 height 10
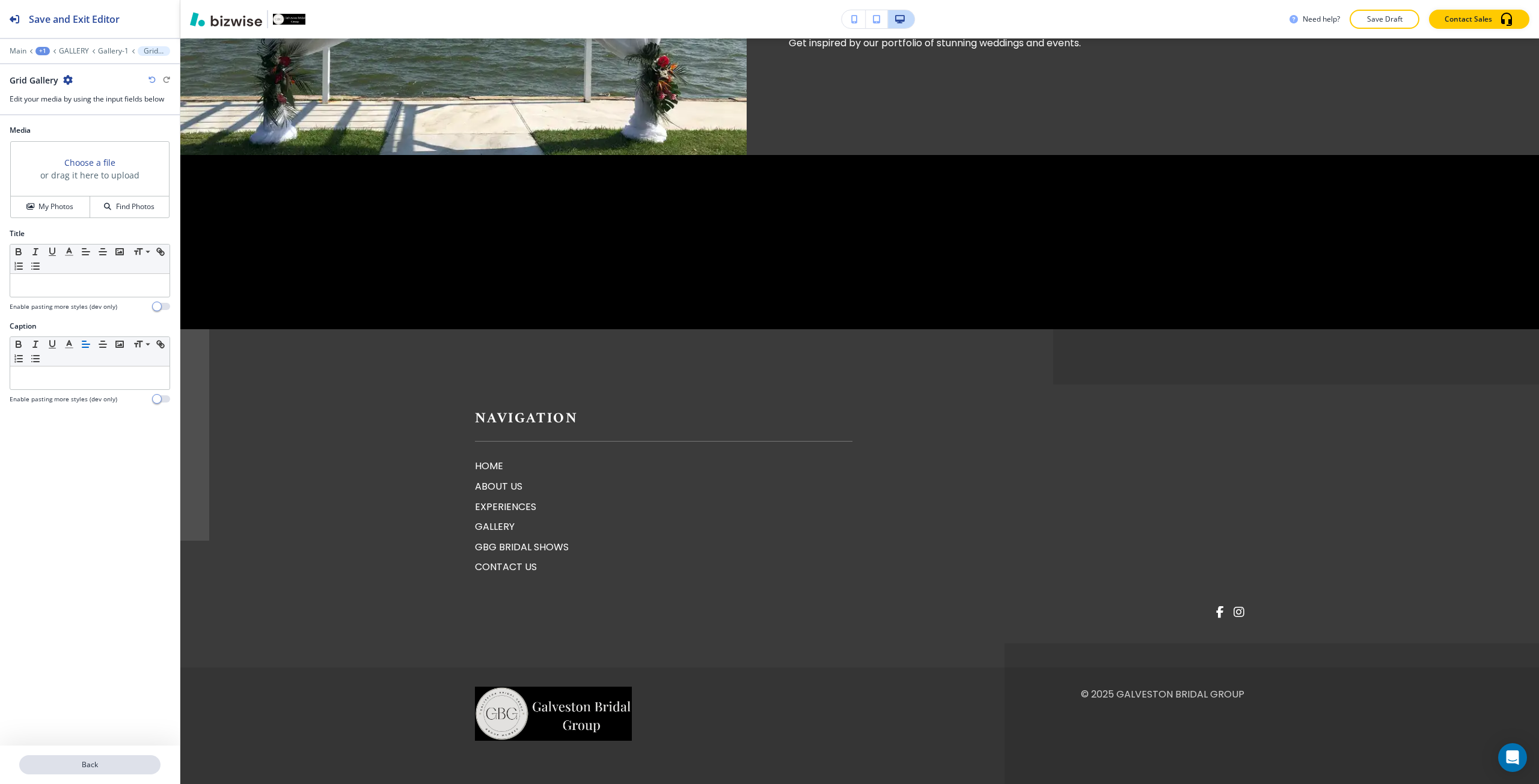
click at [105, 768] on p "Back" at bounding box center [90, 765] width 139 height 11
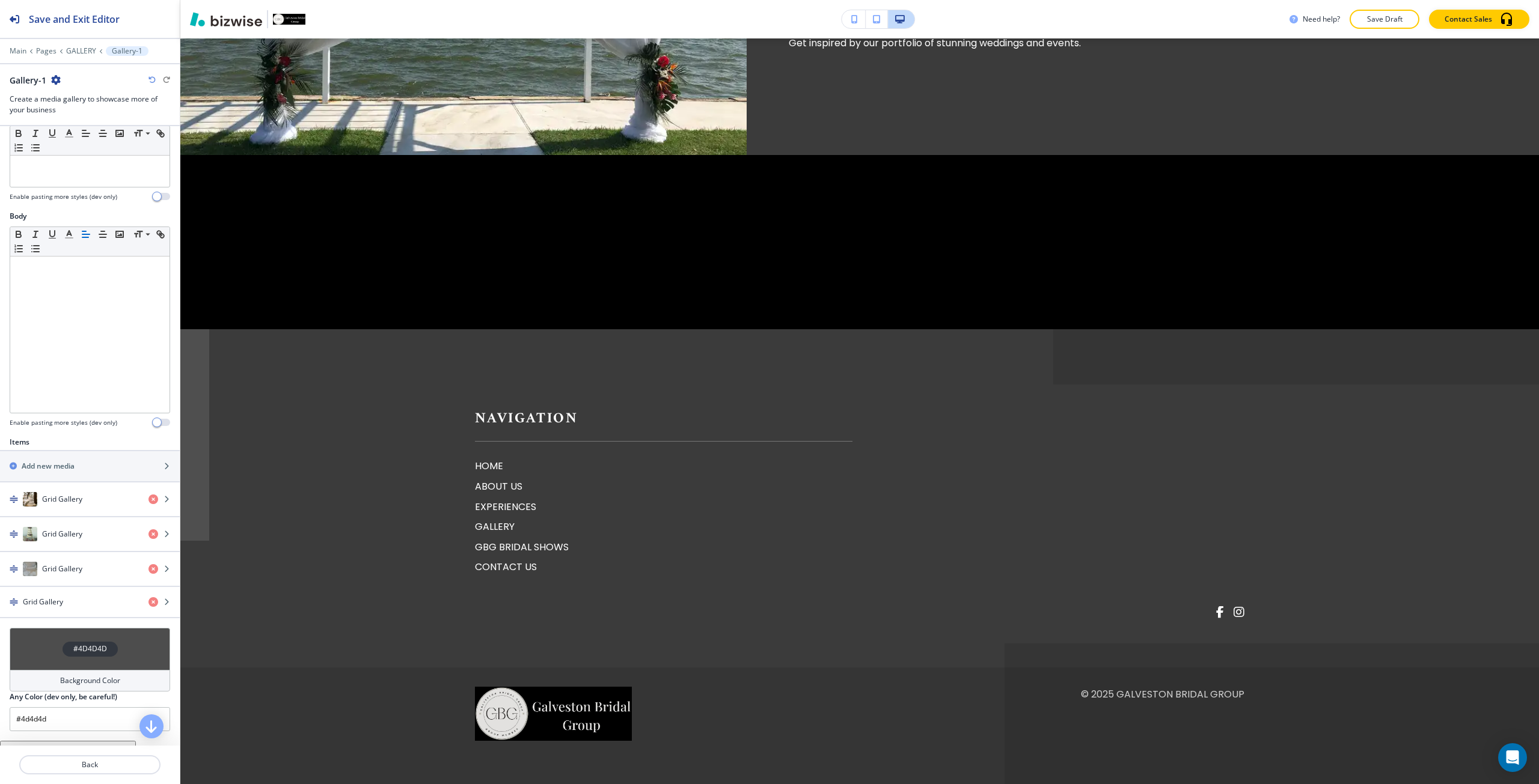
scroll to position [120, 0]
click at [148, 603] on icon "button" at bounding box center [153, 600] width 10 height 10
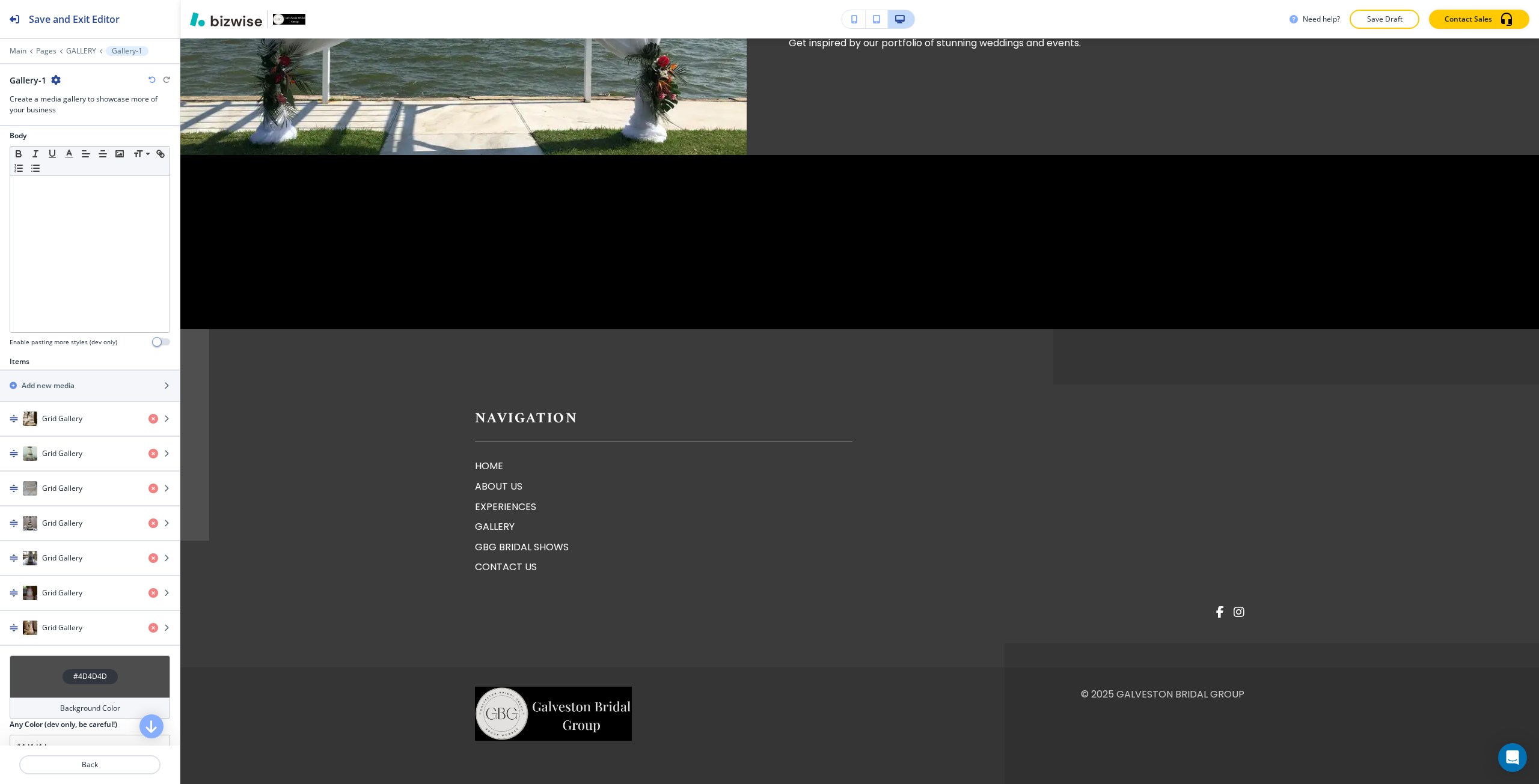
scroll to position [2587, 0]
click at [87, 29] on div "Save and Exit Editor" at bounding box center [59, 18] width 119 height 38
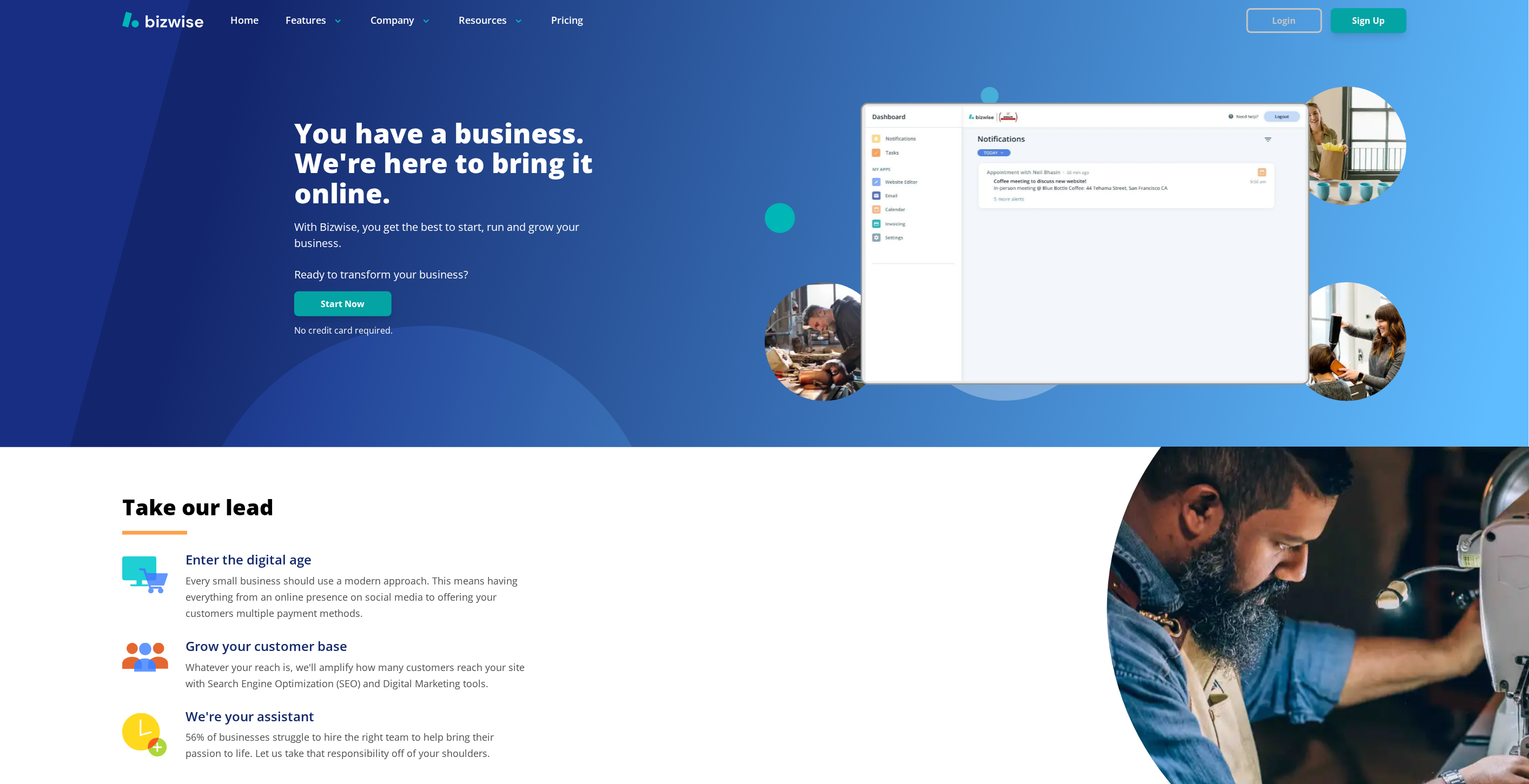
click at [1273, 14] on button "Login" at bounding box center [1284, 21] width 76 height 25
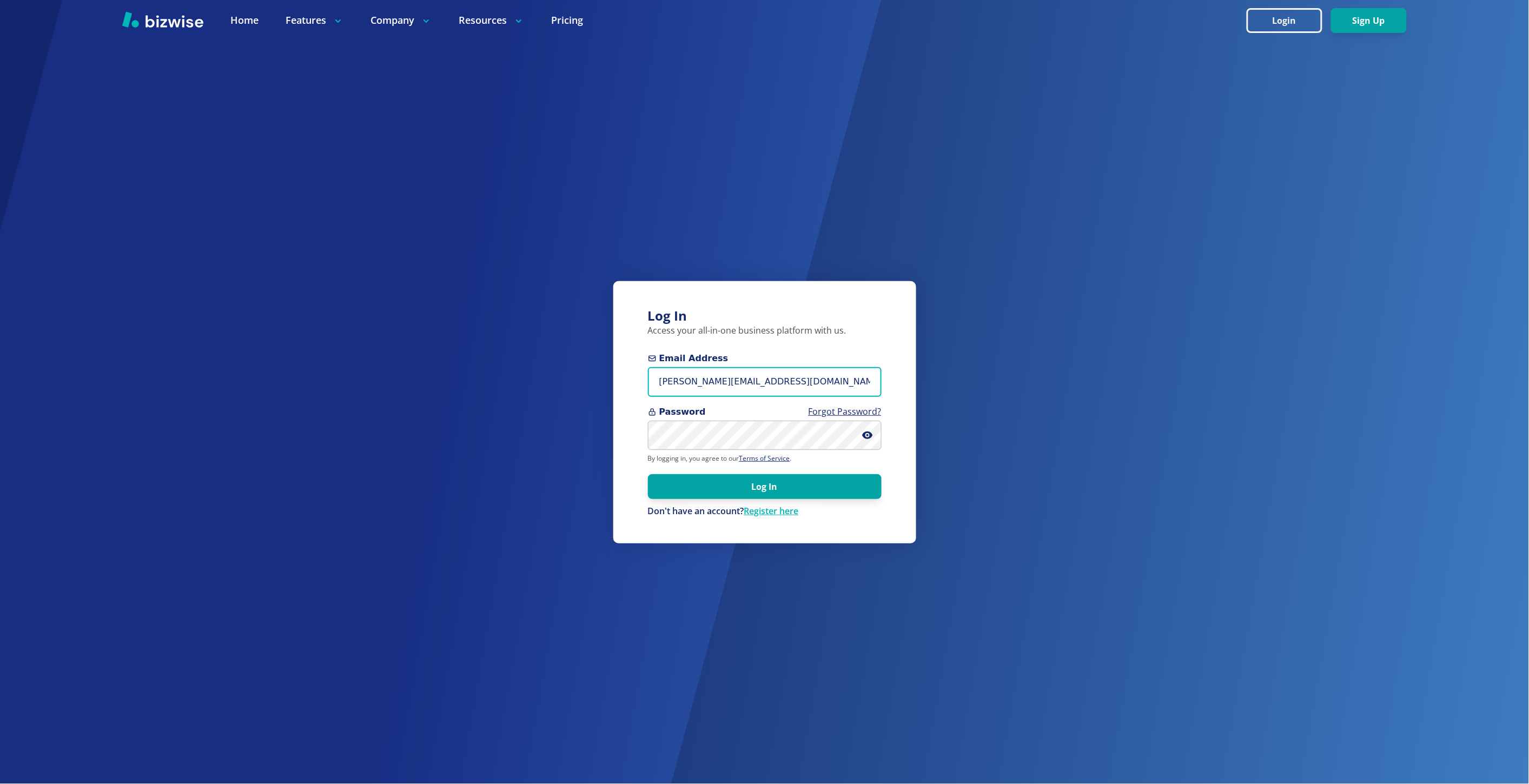
click at [673, 379] on input "marie@bizwise.com" at bounding box center [765, 382] width 234 height 30
click at [674, 377] on input "marie@bizwise.com" at bounding box center [765, 382] width 234 height 30
type input "[EMAIL_ADDRESS][DOMAIN_NAME]"
click at [648, 474] on button "Log In" at bounding box center [765, 486] width 234 height 25
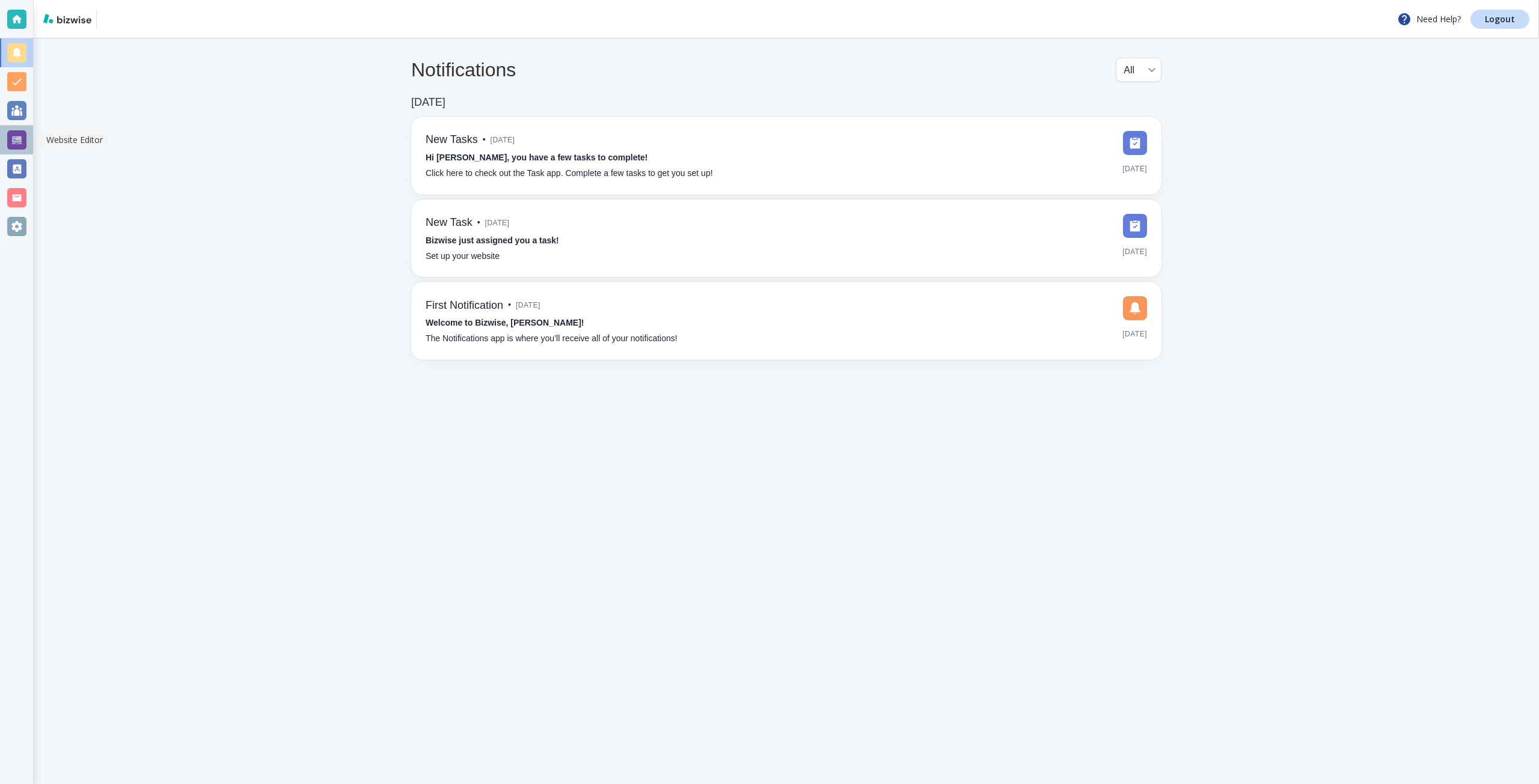
click at [28, 137] on div at bounding box center [16, 140] width 33 height 29
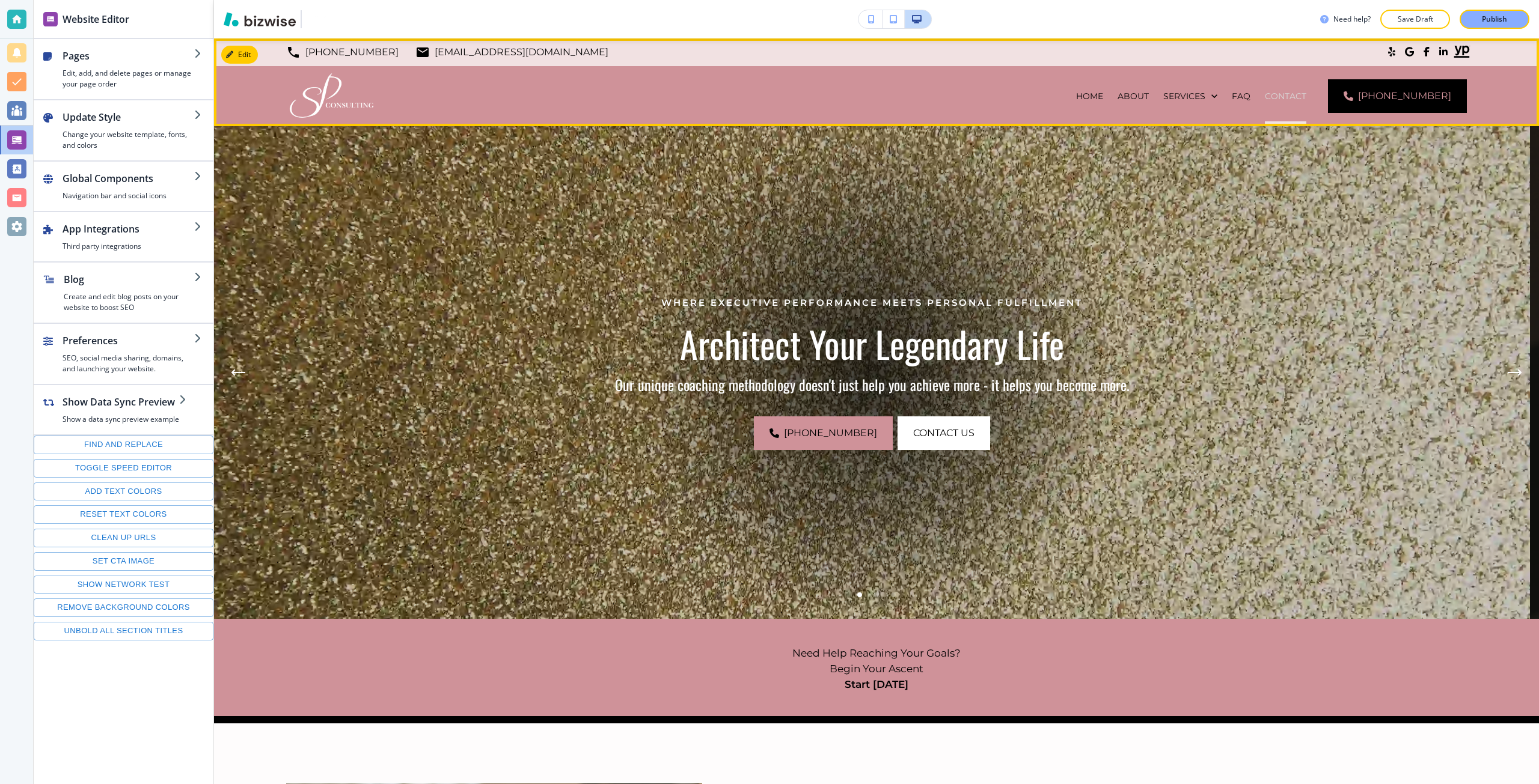
click at [1306, 94] on p "CONTACT" at bounding box center [1285, 96] width 42 height 12
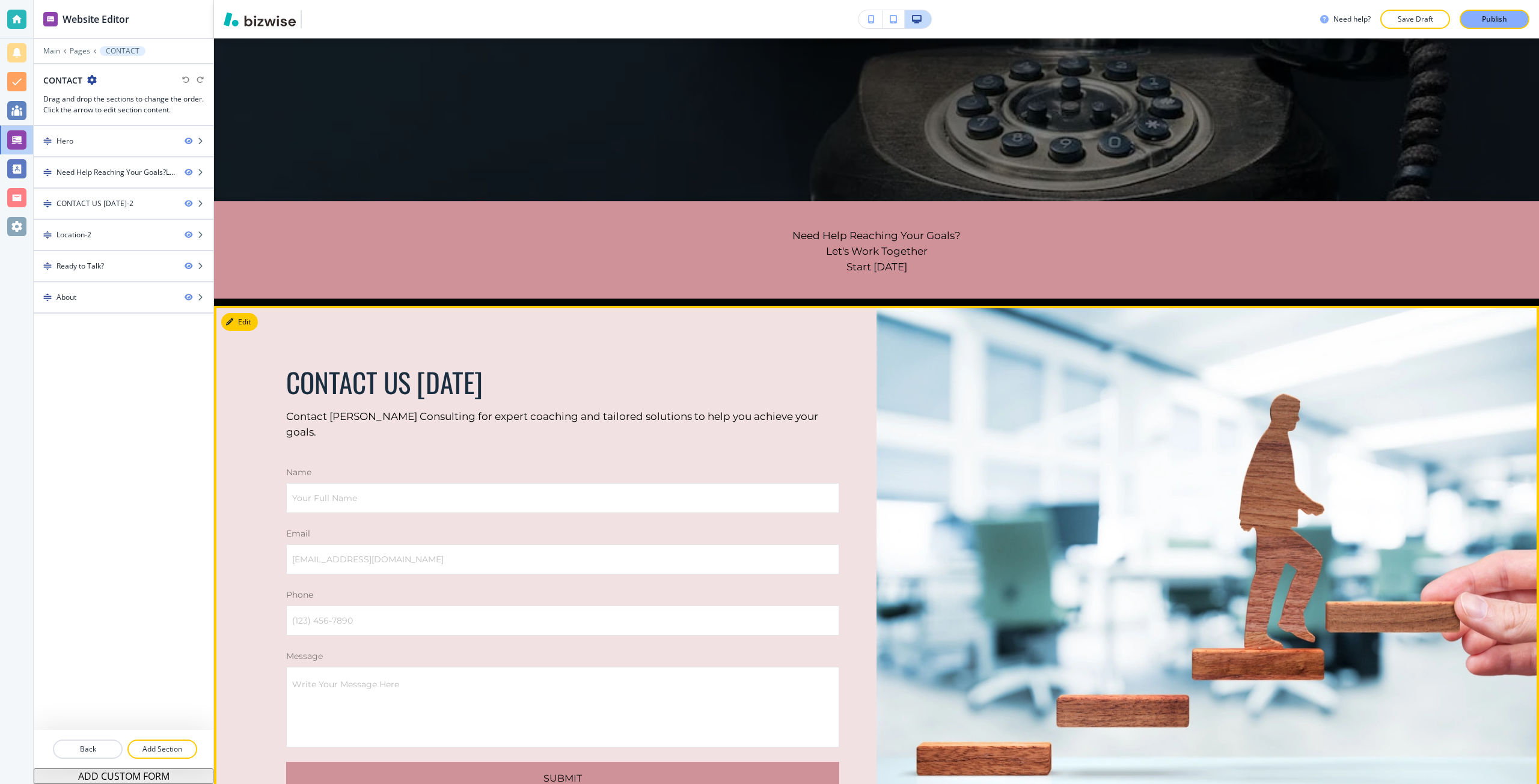
scroll to position [421, 0]
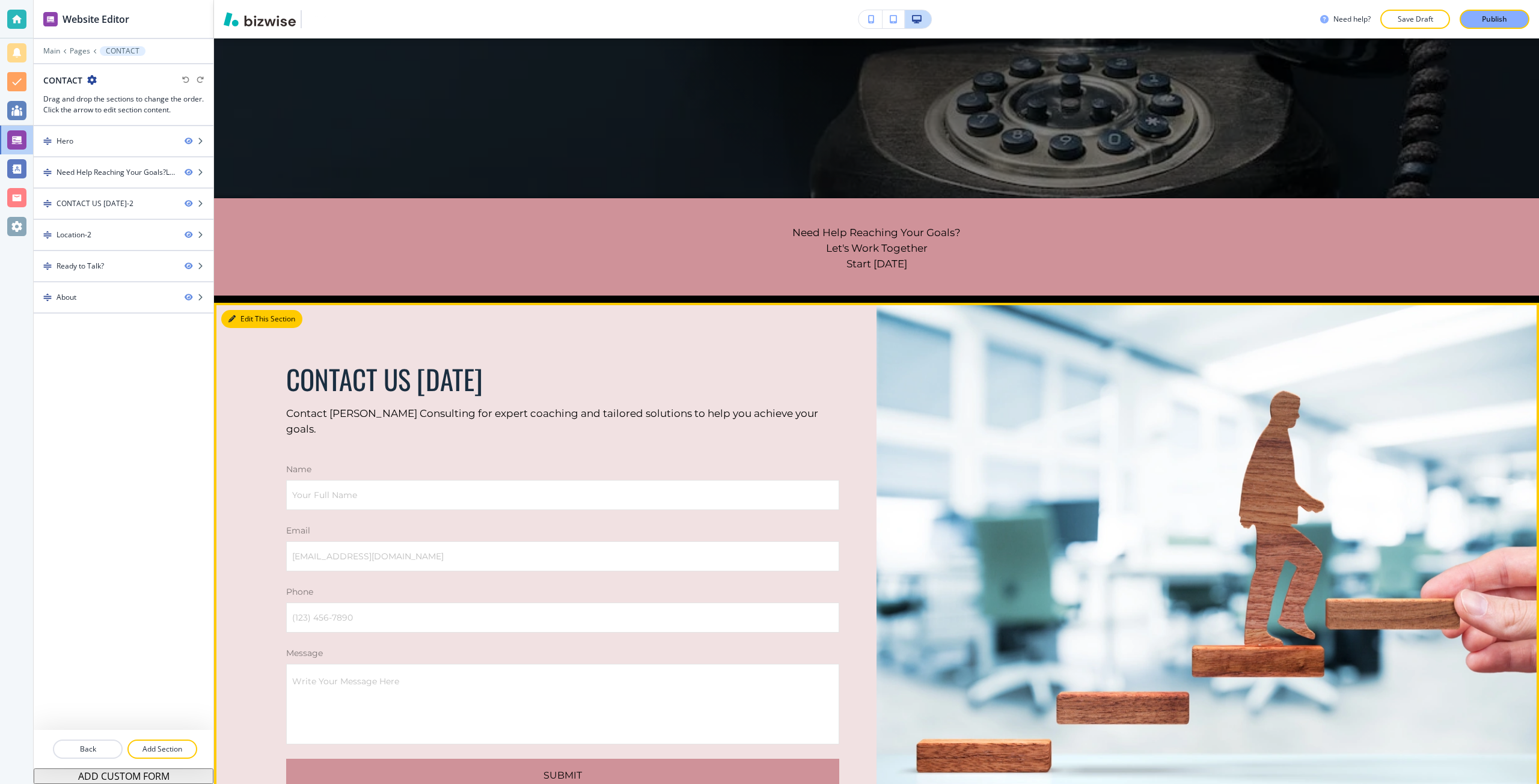
click at [245, 313] on button "Edit This Section" at bounding box center [261, 318] width 81 height 18
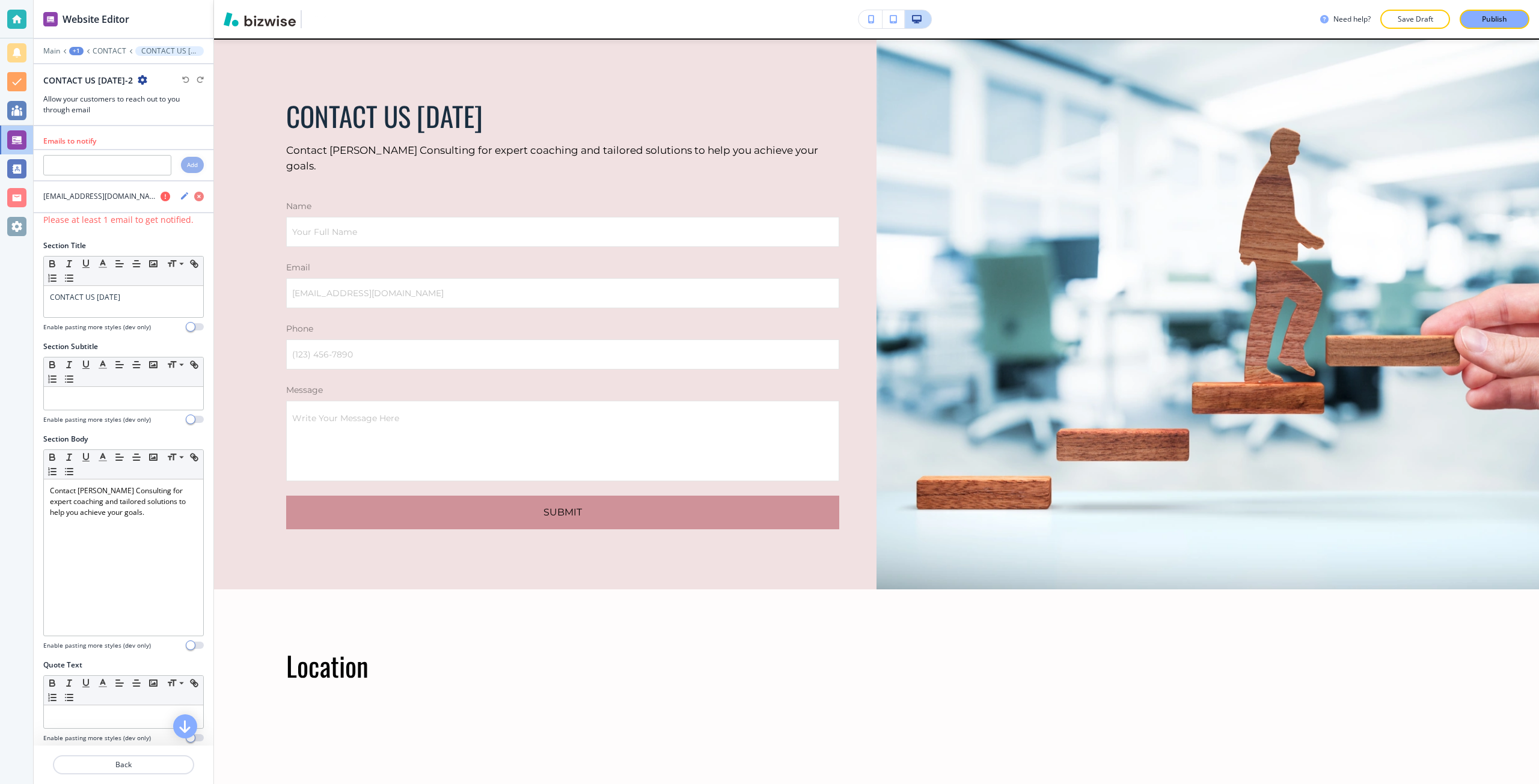
scroll to position [685, 0]
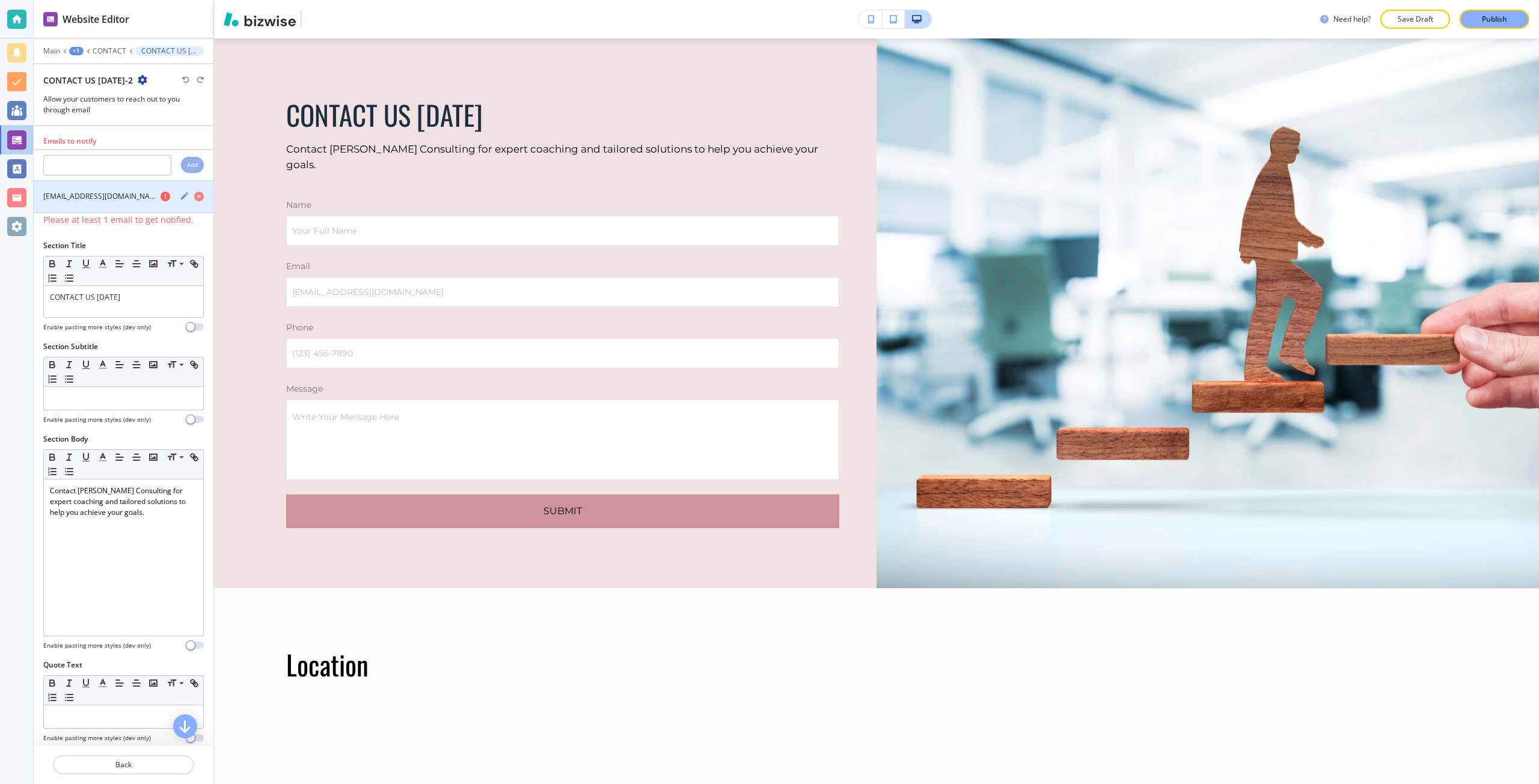
click at [160, 199] on icon "button" at bounding box center [165, 196] width 10 height 10
click at [194, 195] on icon "button" at bounding box center [199, 196] width 10 height 10
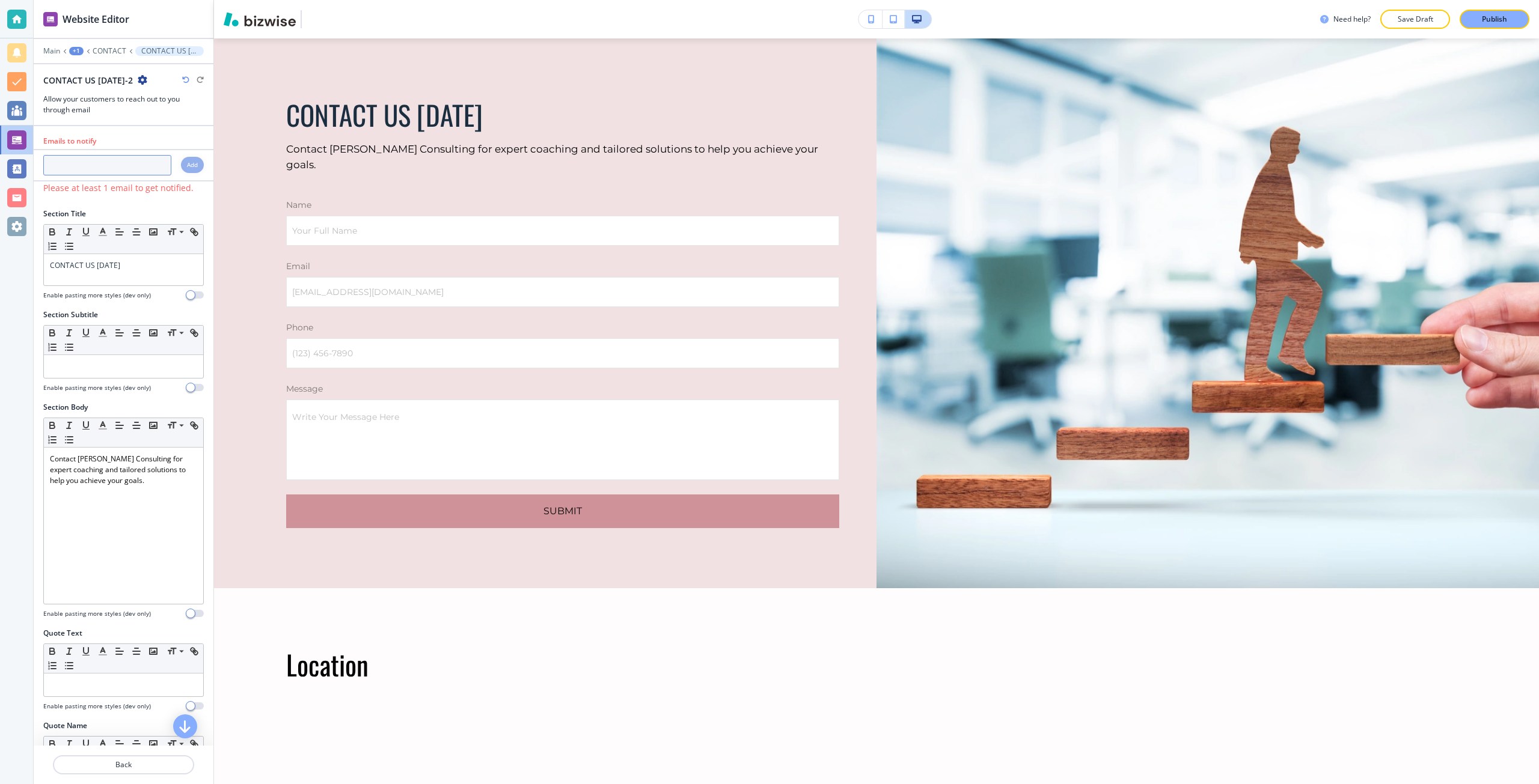
paste input "connect@sumitapradhan.consulting"
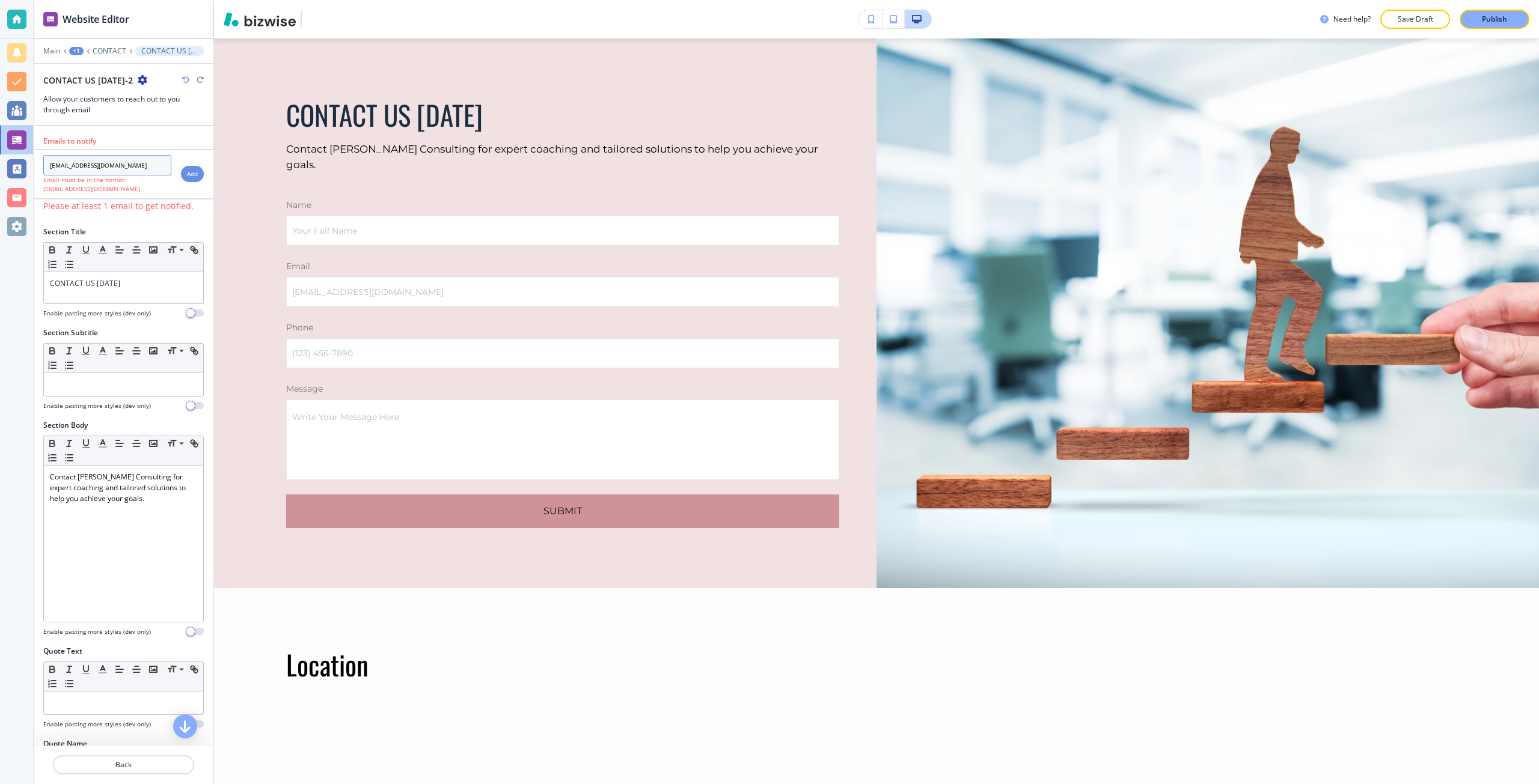
type input "connect@sumitapradhan.consulting"
click at [187, 175] on h4 "Add" at bounding box center [192, 174] width 11 height 9
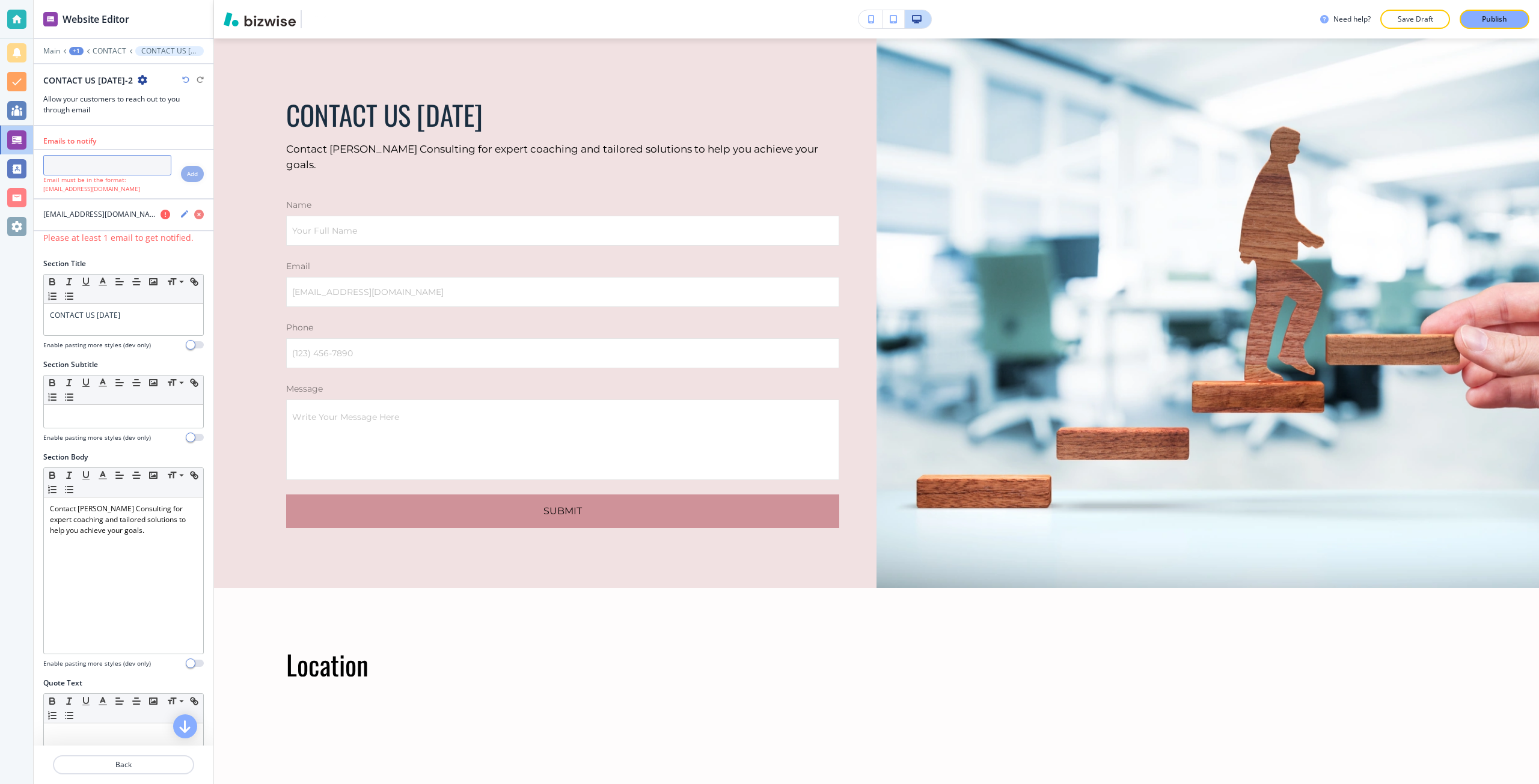
paste input "connect@sumitapradhan.consulting"
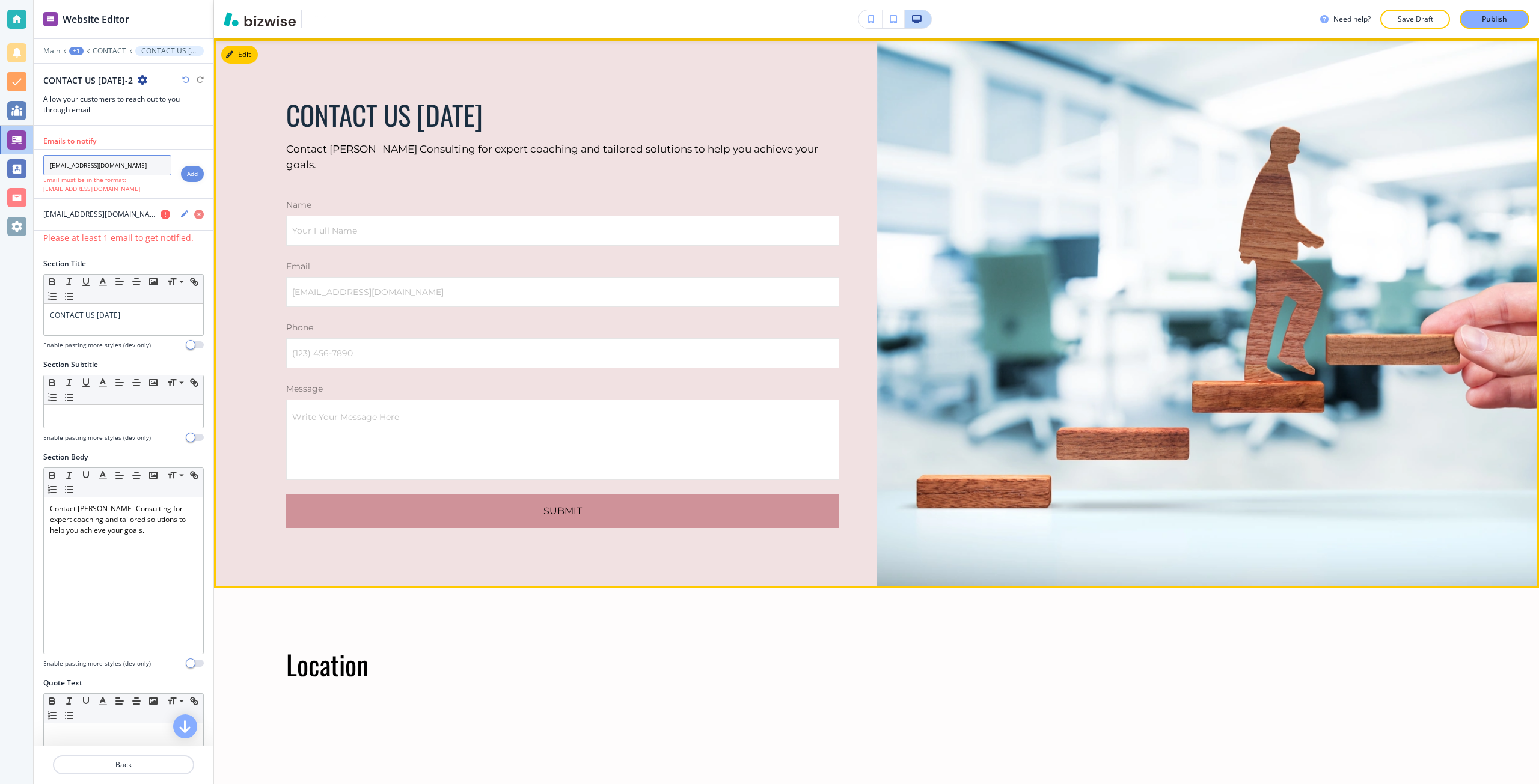
type input "connect@sumitapradhan.consulting"
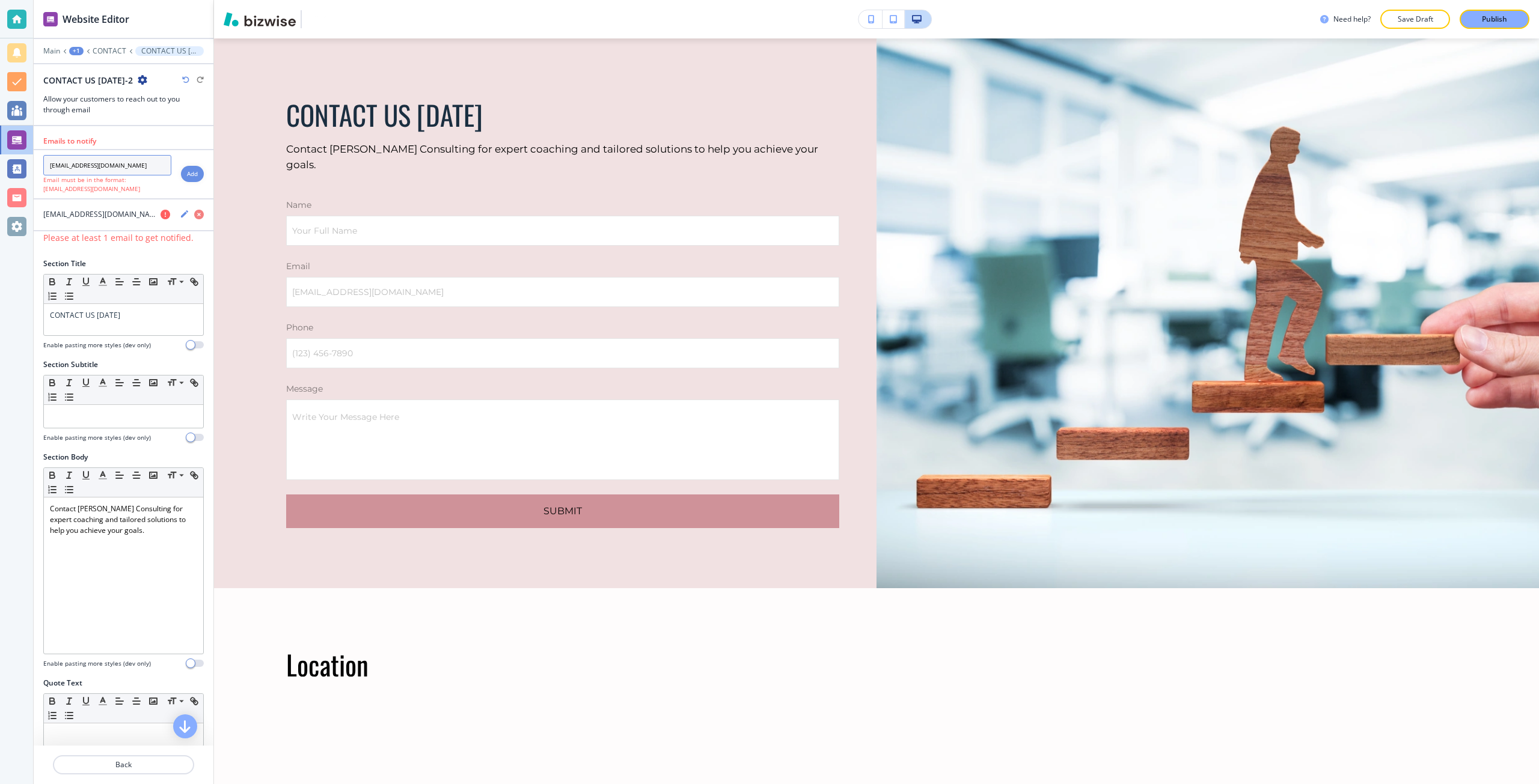
click at [123, 159] on input "connect@sumitapradhan.consulting" at bounding box center [108, 165] width 128 height 20
click at [194, 217] on icon "button" at bounding box center [199, 214] width 10 height 10
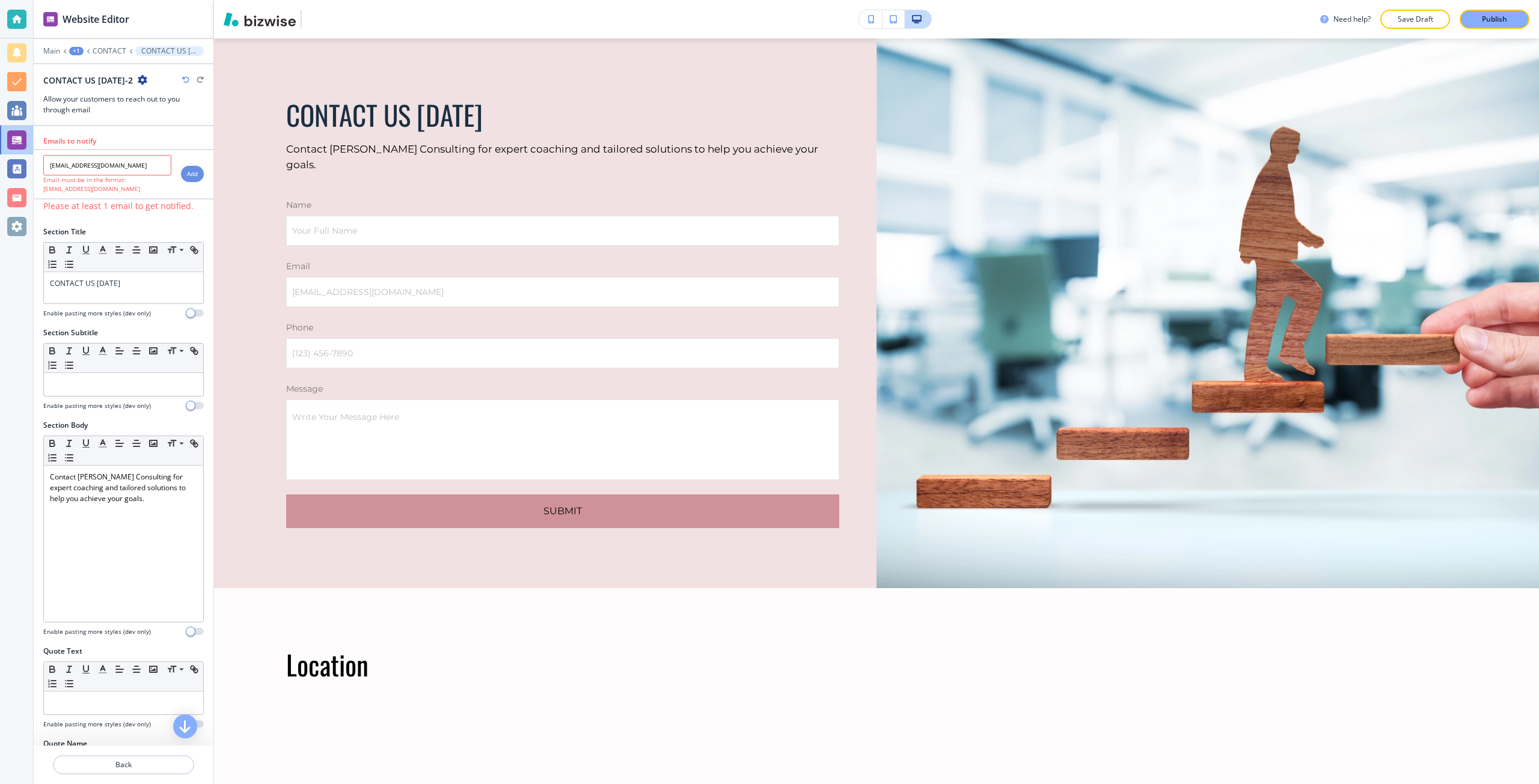
click at [182, 179] on div "Add" at bounding box center [192, 173] width 23 height 16
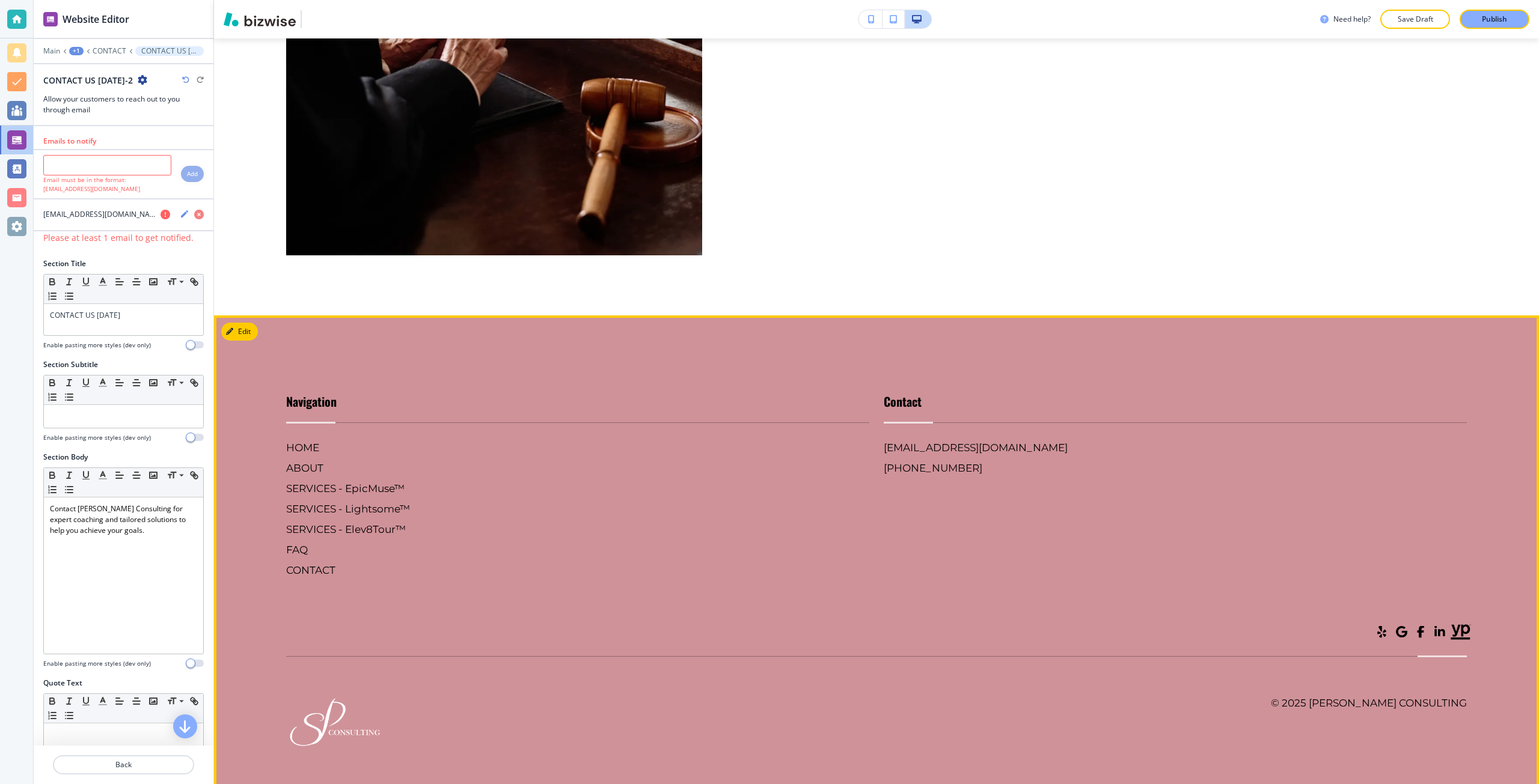
scroll to position [2419, 0]
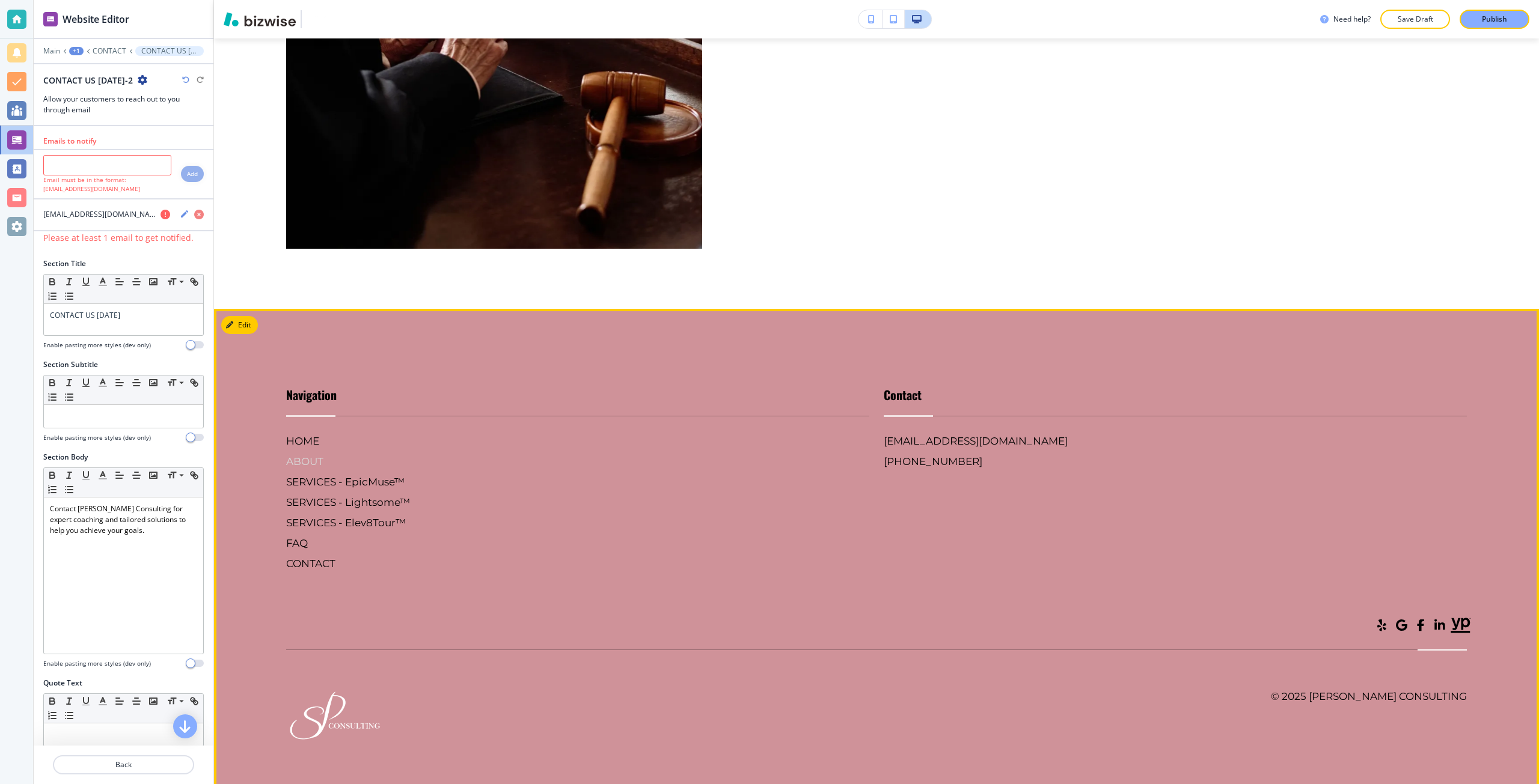
click at [312, 454] on h6 "ABOUT" at bounding box center [578, 462] width 583 height 16
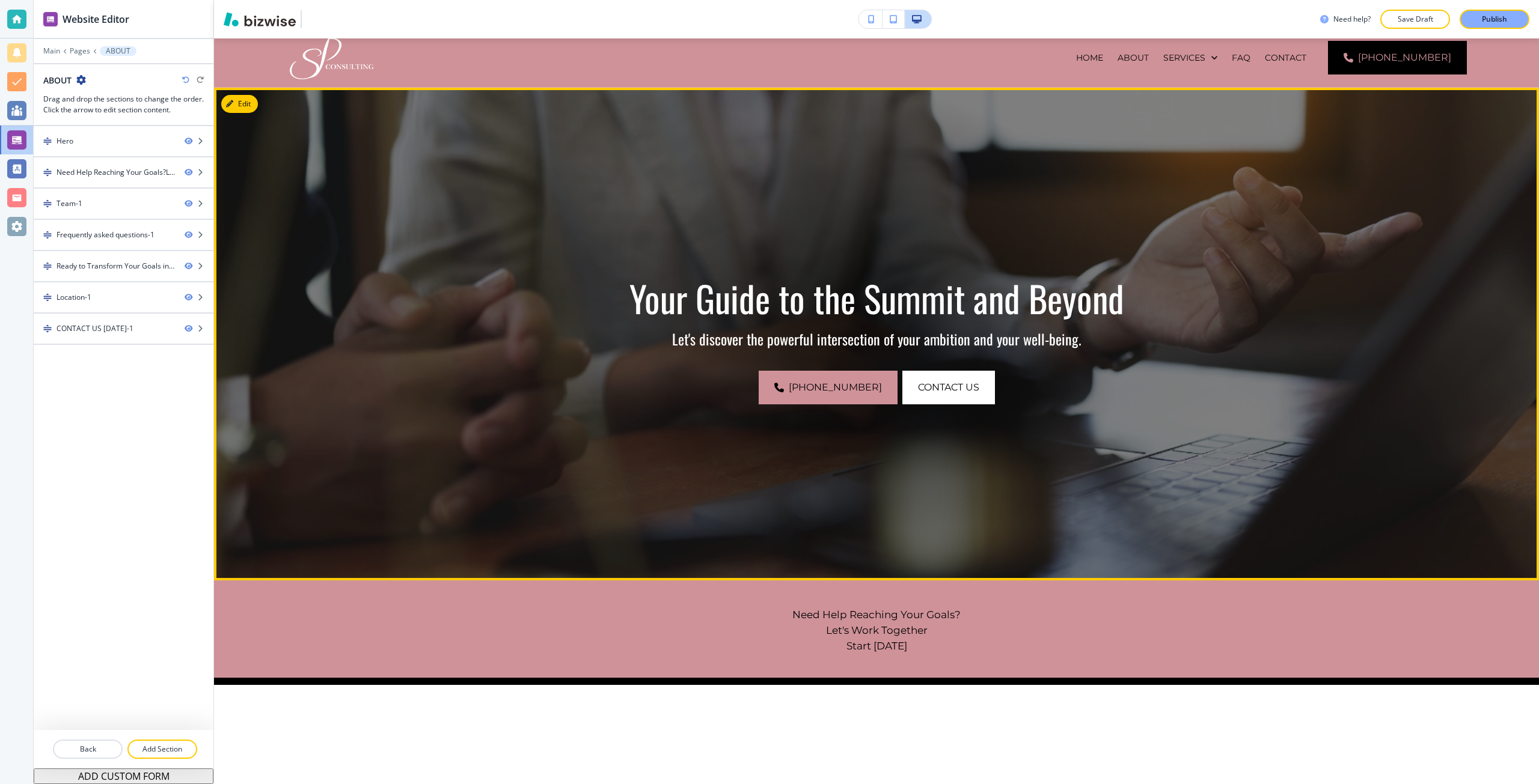
scroll to position [0, 0]
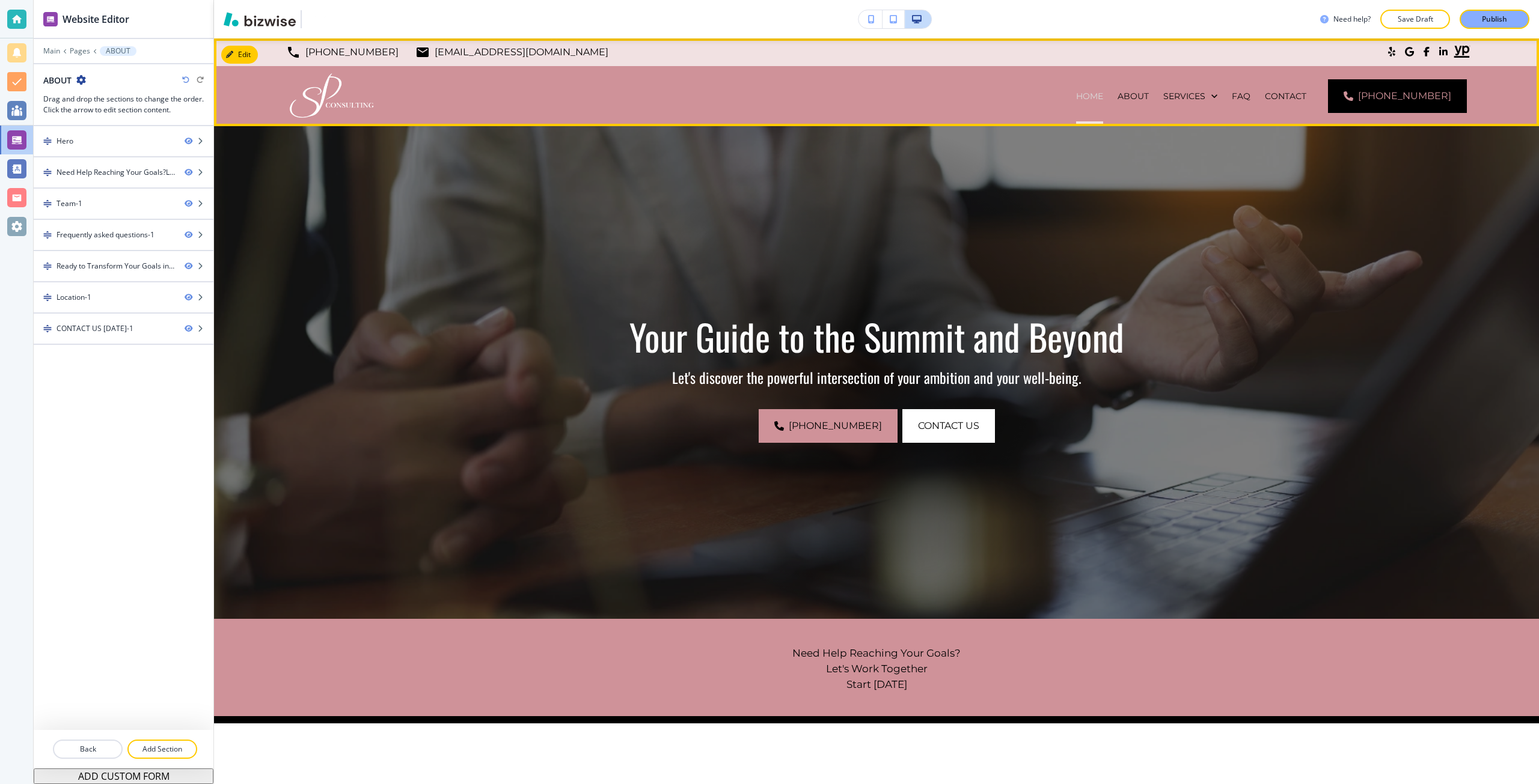
click at [1103, 101] on p "HOME" at bounding box center [1089, 96] width 27 height 12
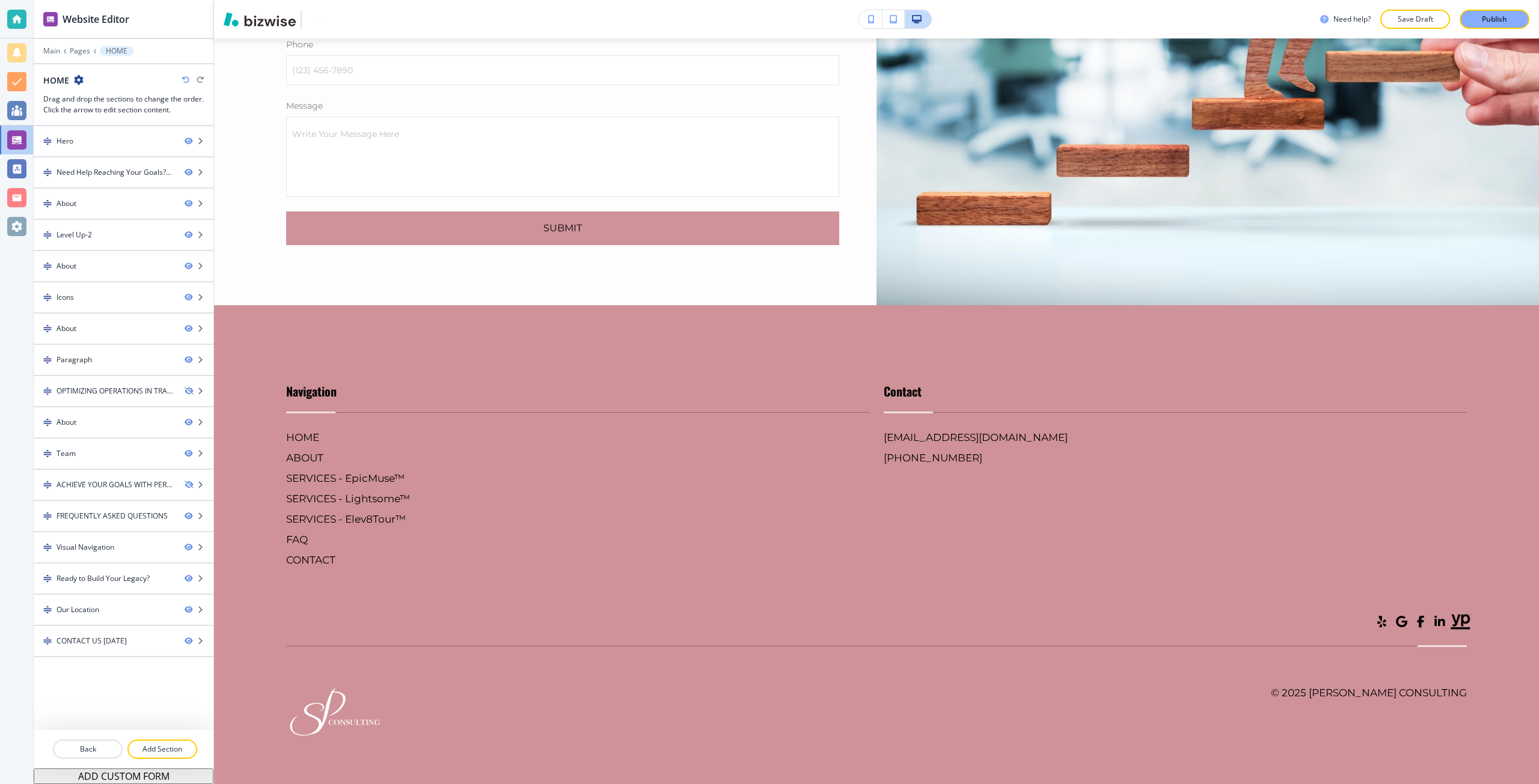
scroll to position [7991, 0]
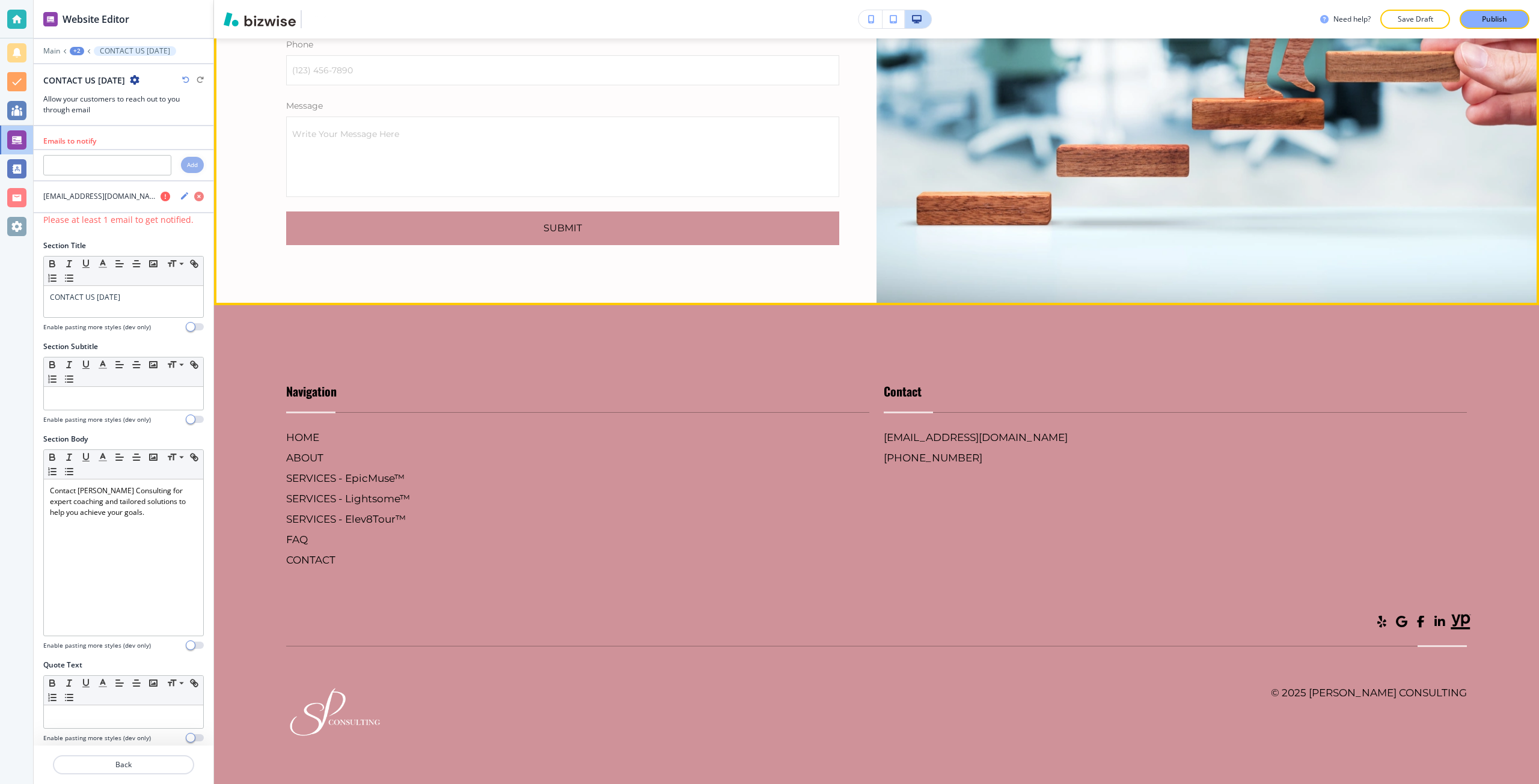
scroll to position [8050, 0]
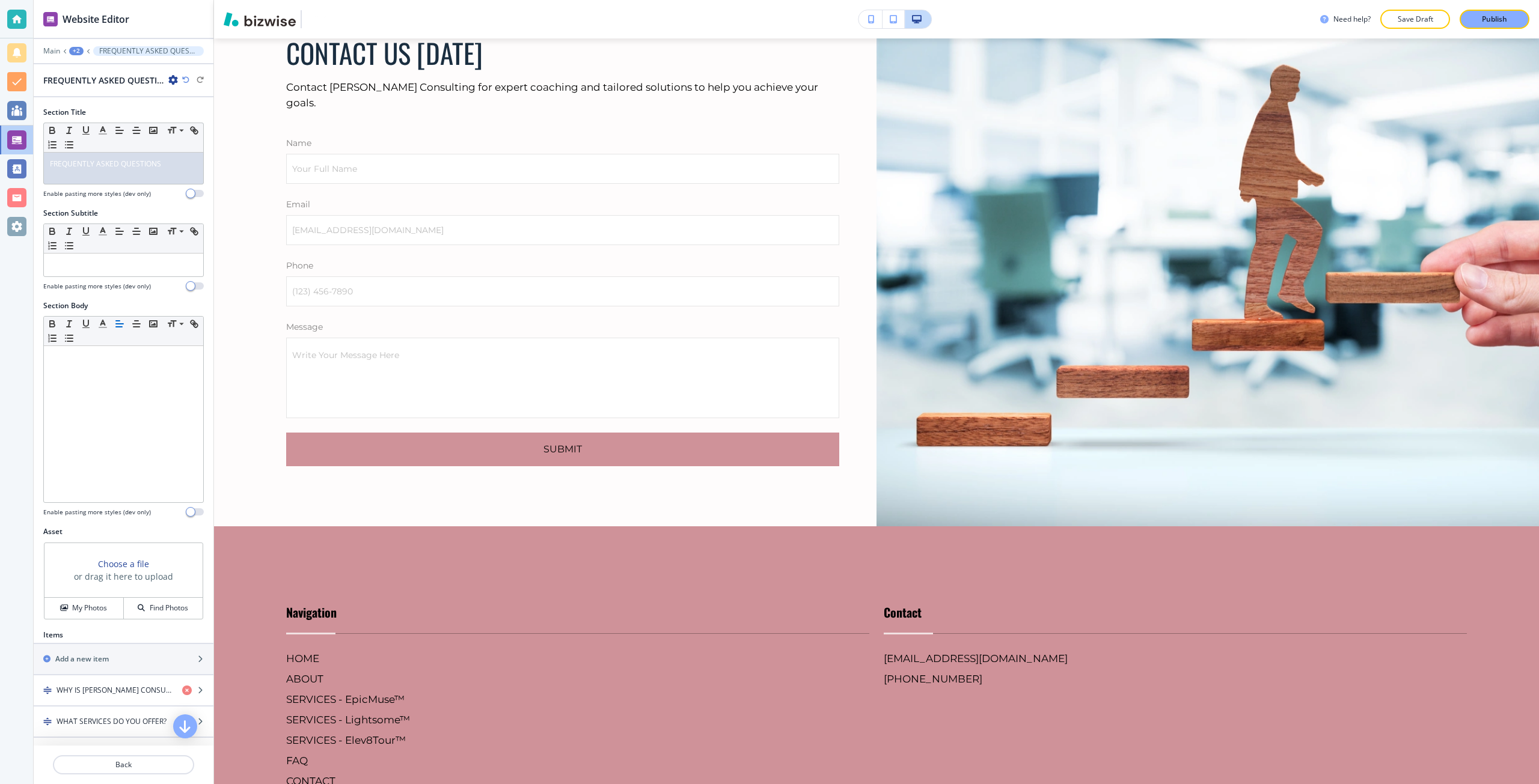
scroll to position [6374, 0]
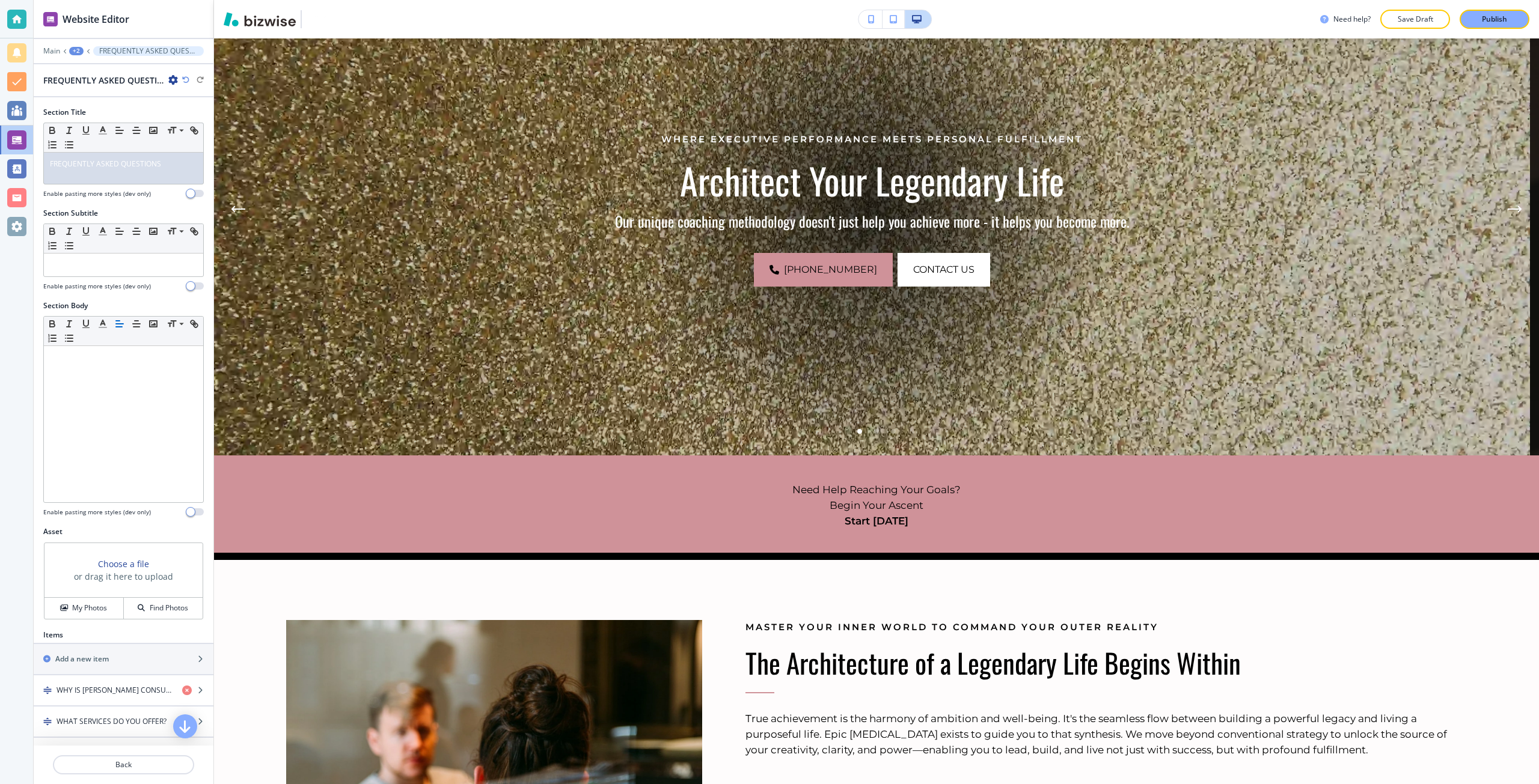
scroll to position [0, 0]
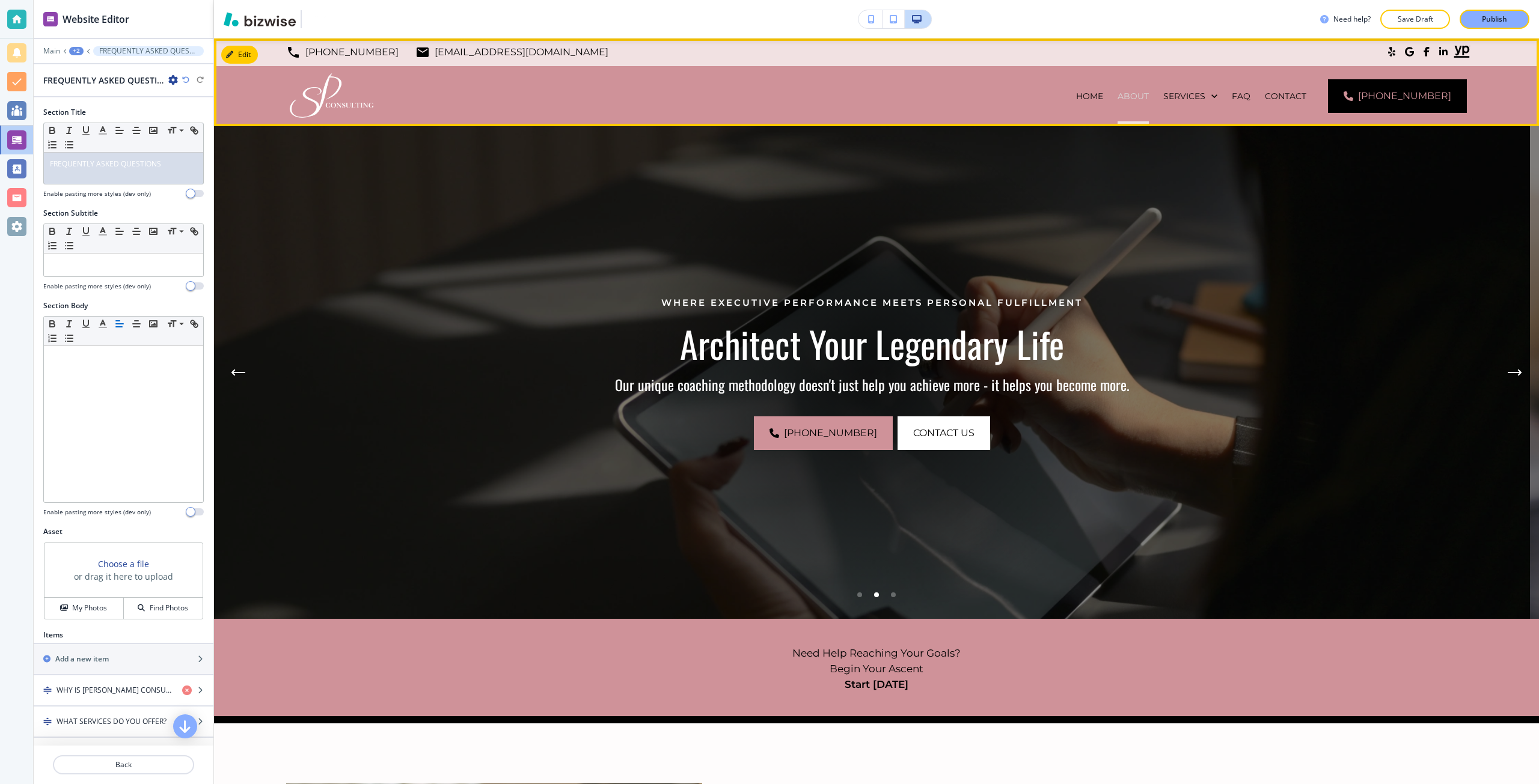
click at [1148, 102] on p "ABOUT" at bounding box center [1133, 96] width 31 height 12
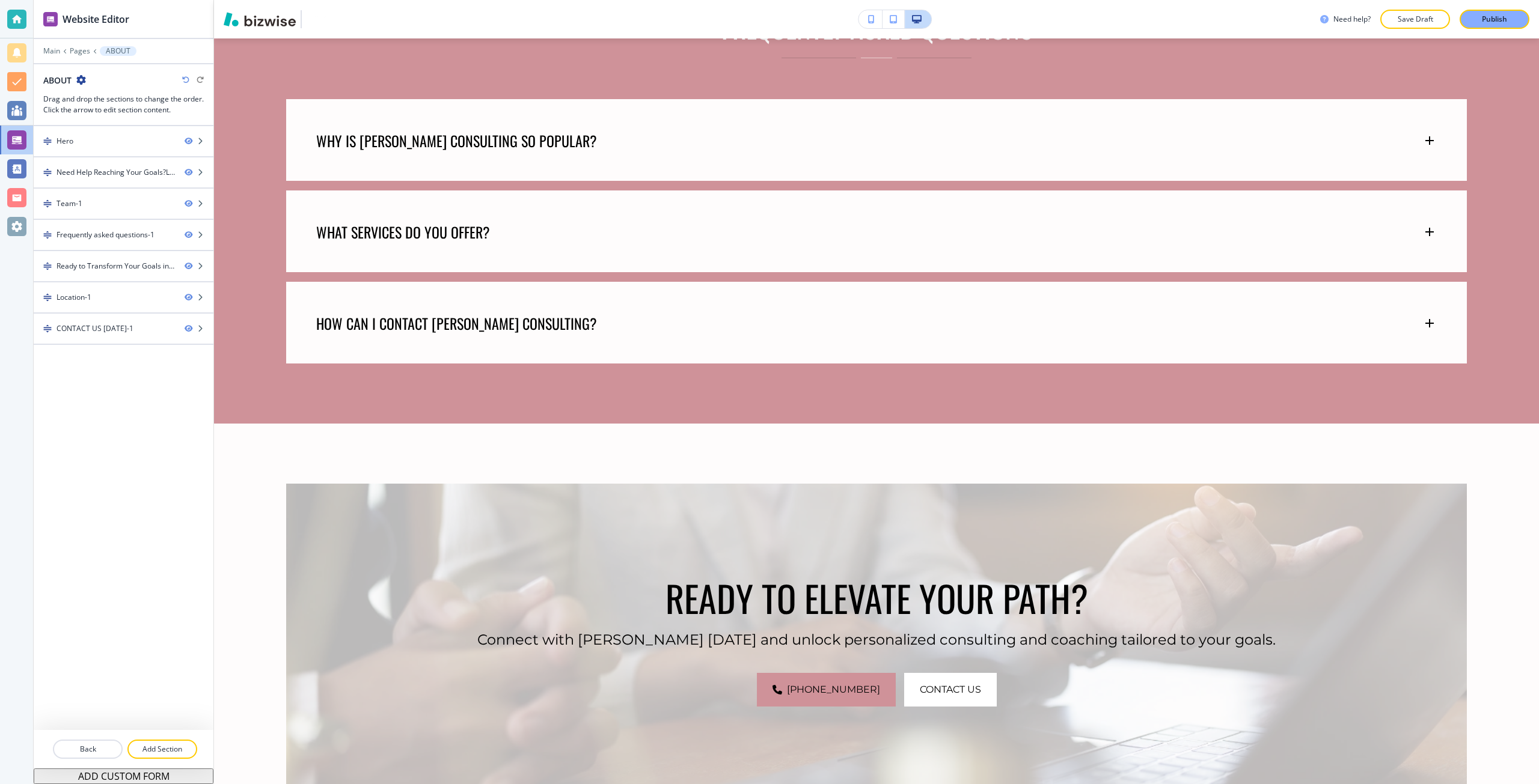
scroll to position [1507, 0]
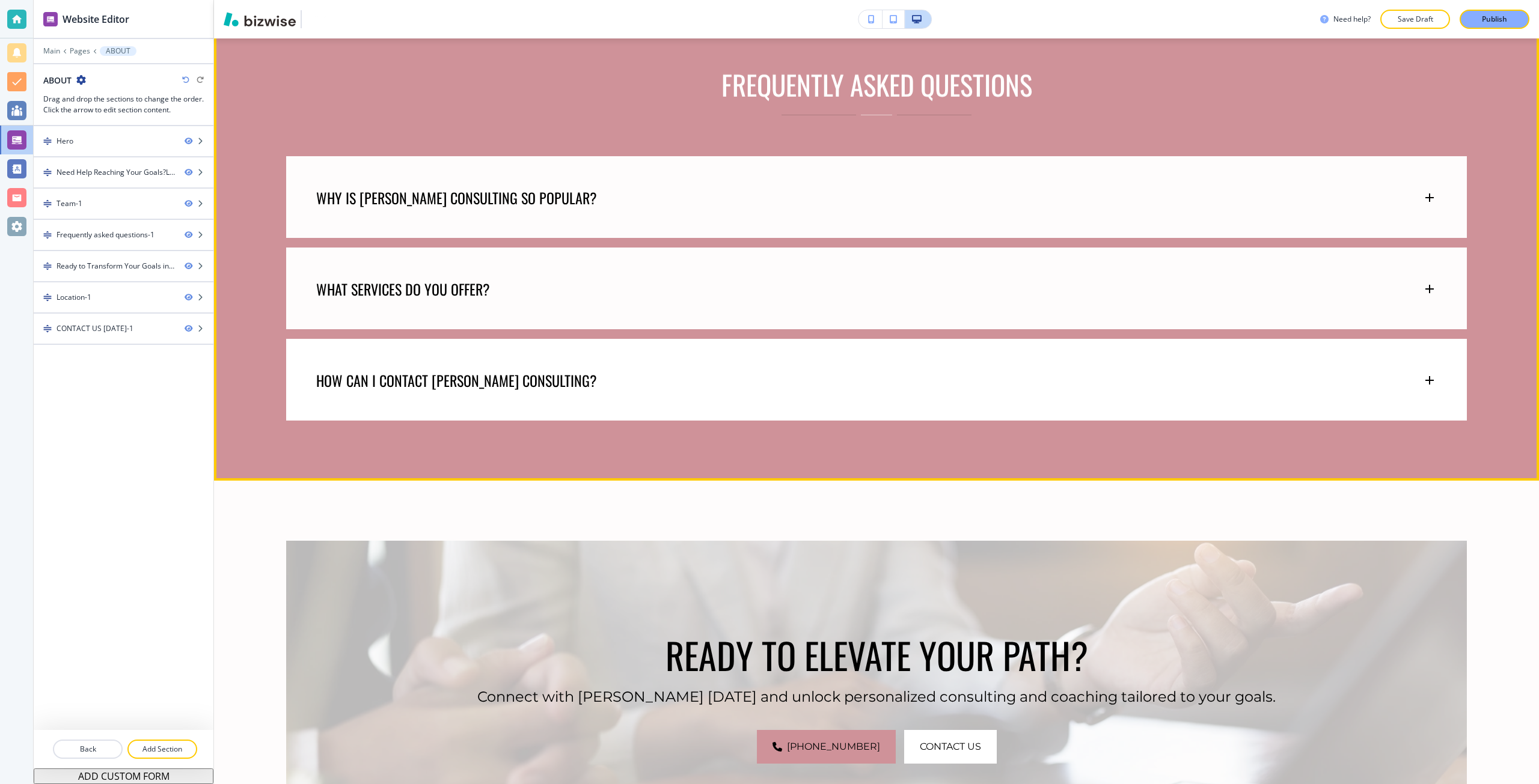
click at [602, 355] on div "HOW CAN I CONTACT SUMITA PRADHAN CONSULTING?" at bounding box center [877, 375] width 1181 height 71
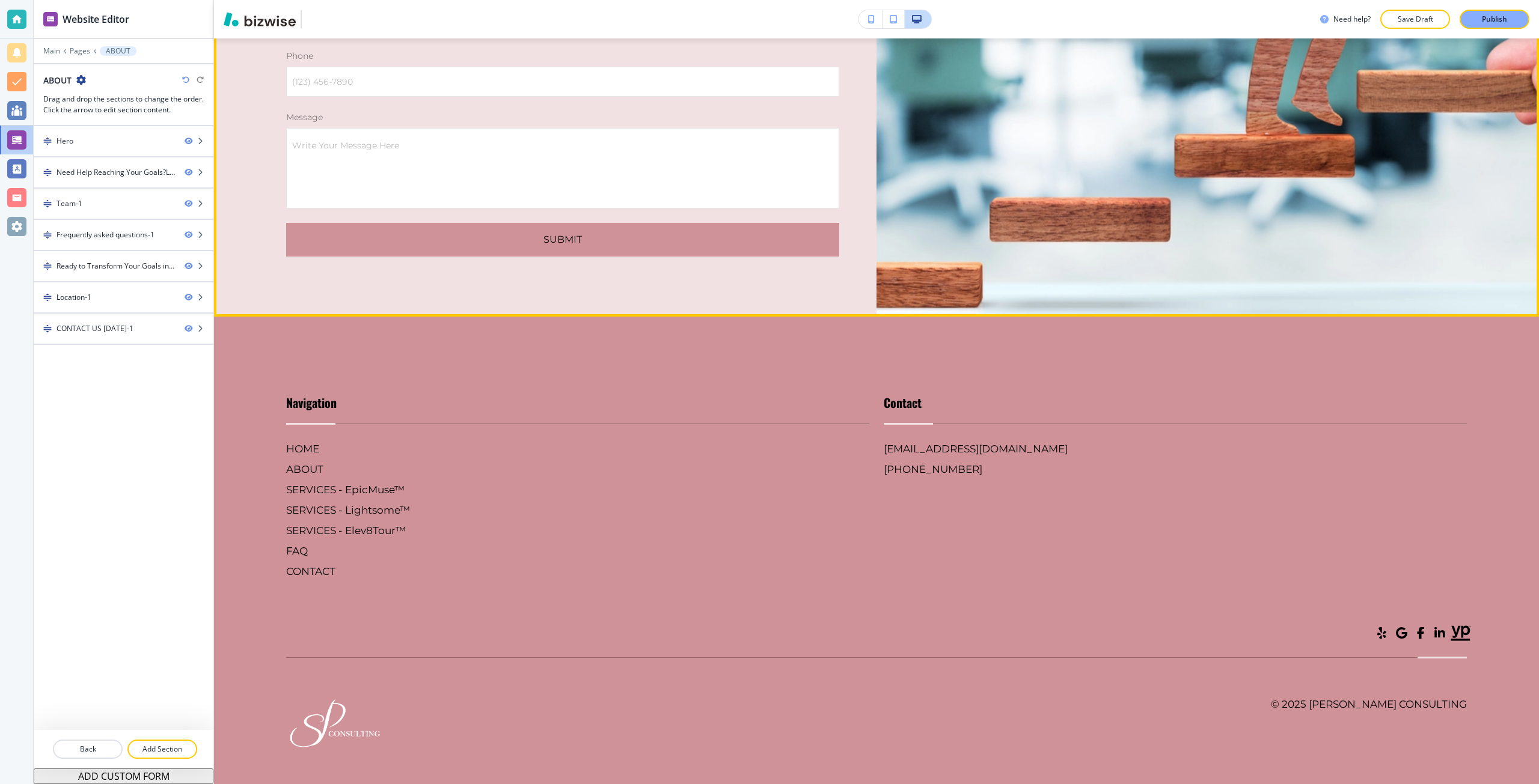
scroll to position [3176, 0]
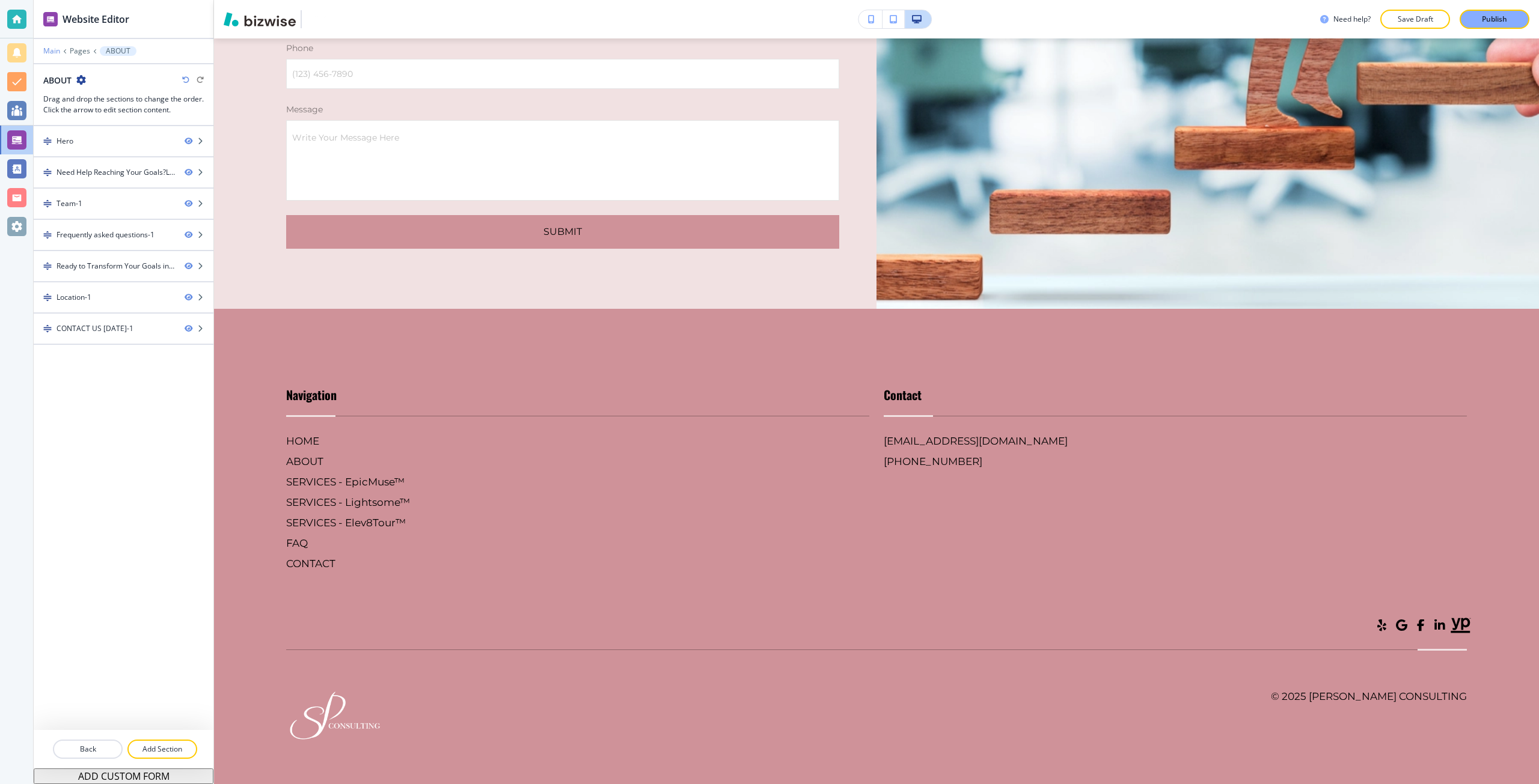
click at [51, 51] on p "Main" at bounding box center [52, 51] width 17 height 9
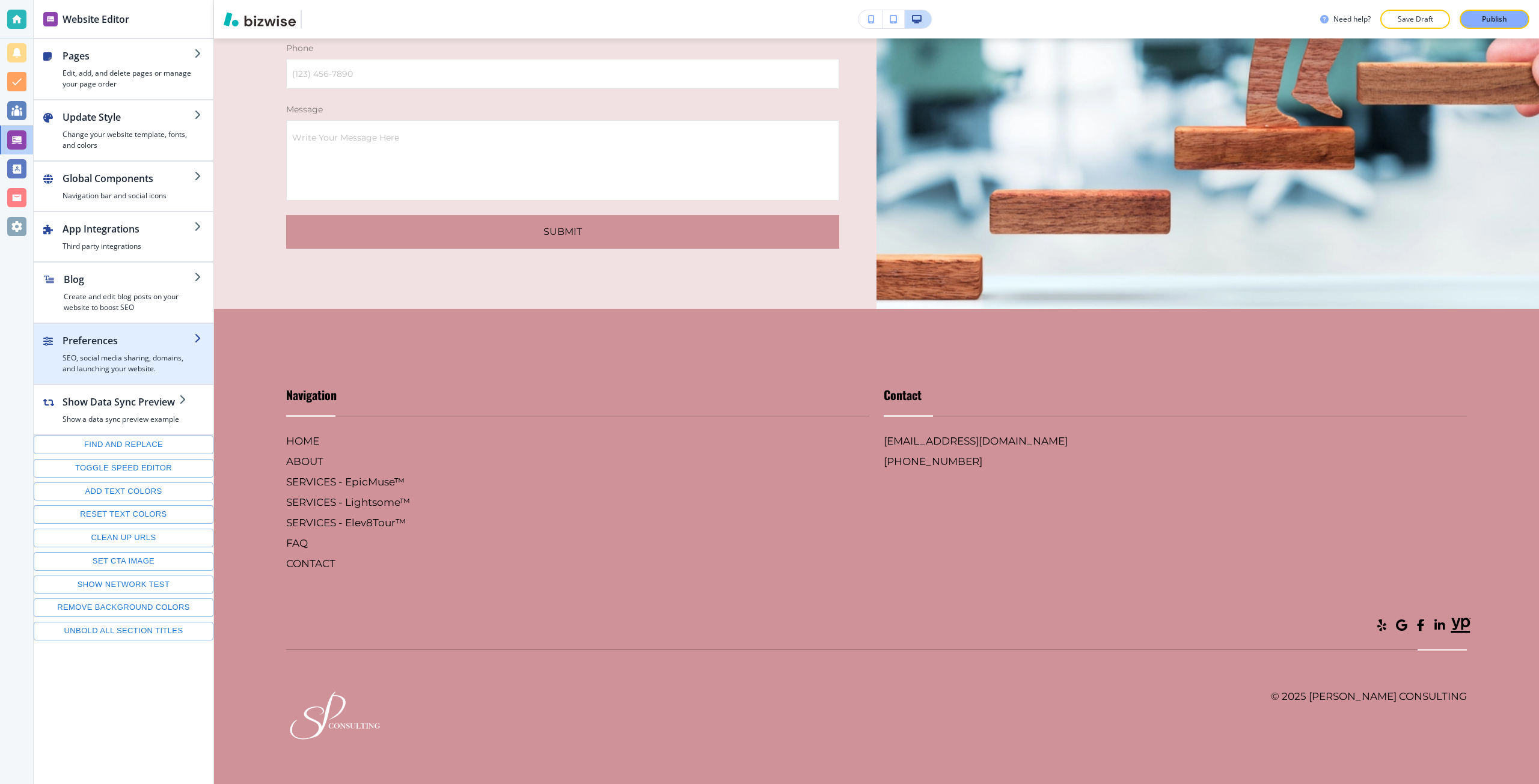
click at [115, 353] on h4 "SEO, social media sharing, domains, and launching your website." at bounding box center [129, 363] width 132 height 22
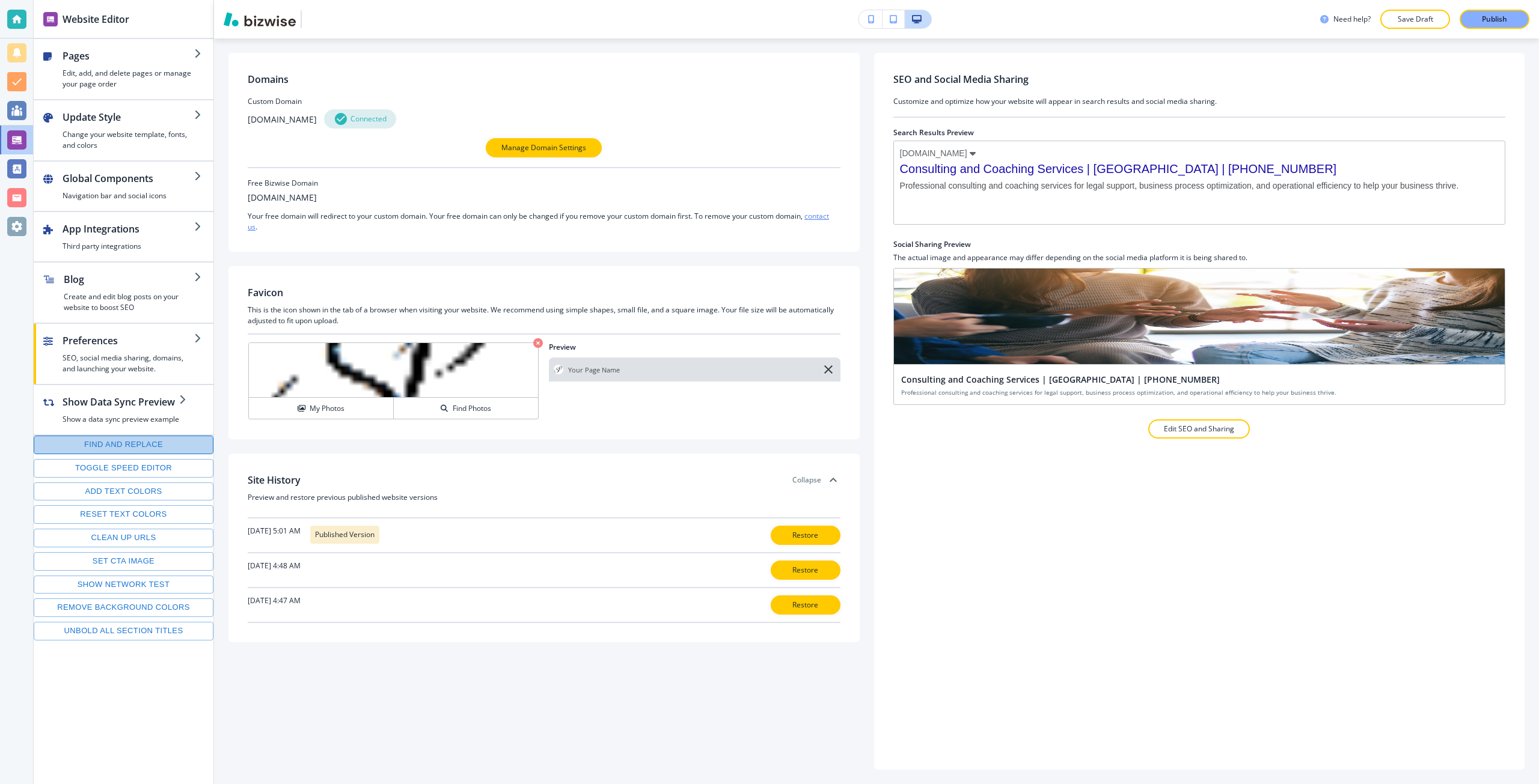
click at [123, 442] on button "Find and replace" at bounding box center [123, 445] width 179 height 18
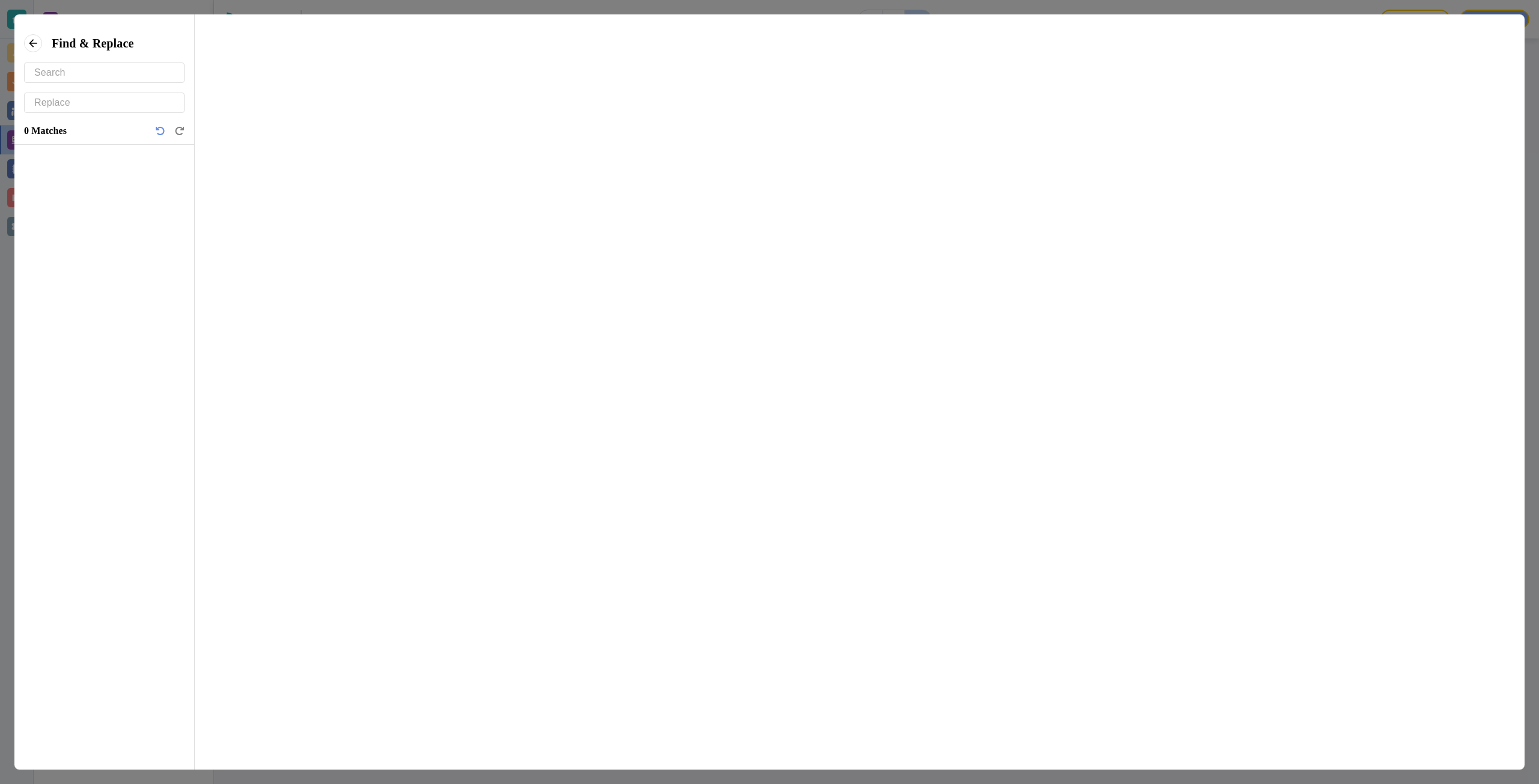
click at [158, 76] on input "text" at bounding box center [104, 73] width 140 height 19
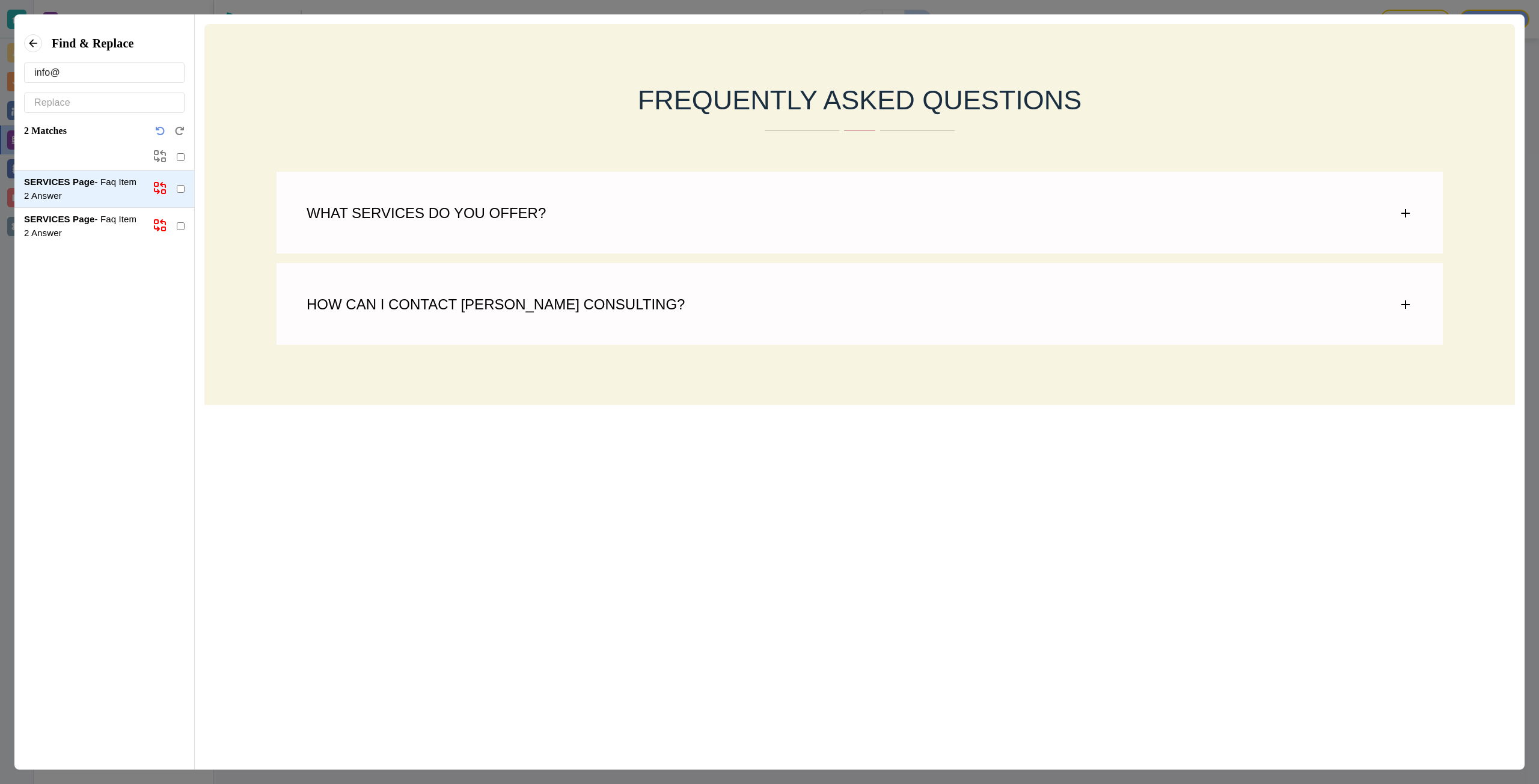
scroll to position [10, 0]
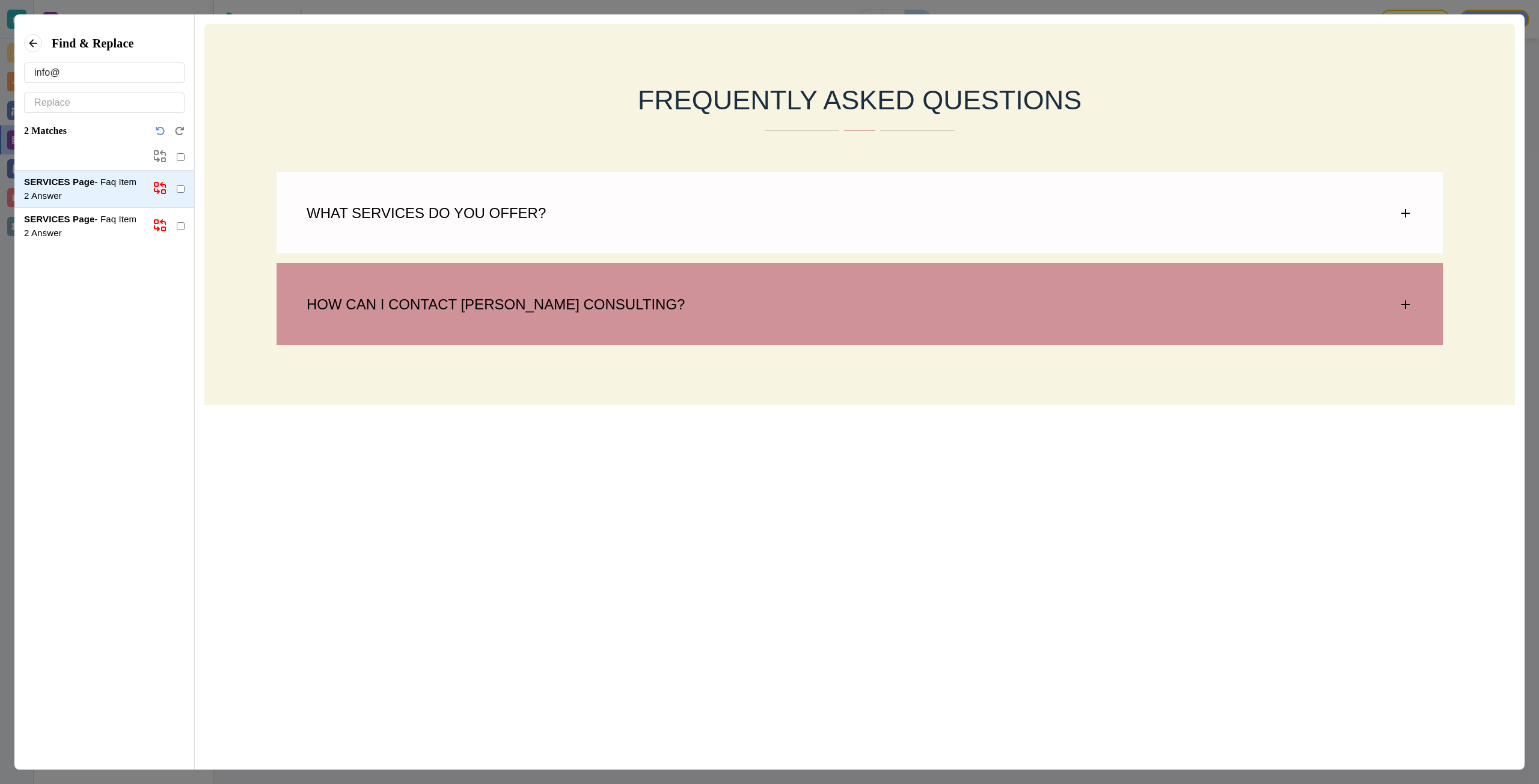
type input "info@"
click at [311, 317] on div "HOW CAN I CONTACT SUMITA PRADHAN CONSULTING?" at bounding box center [860, 299] width 1166 height 71
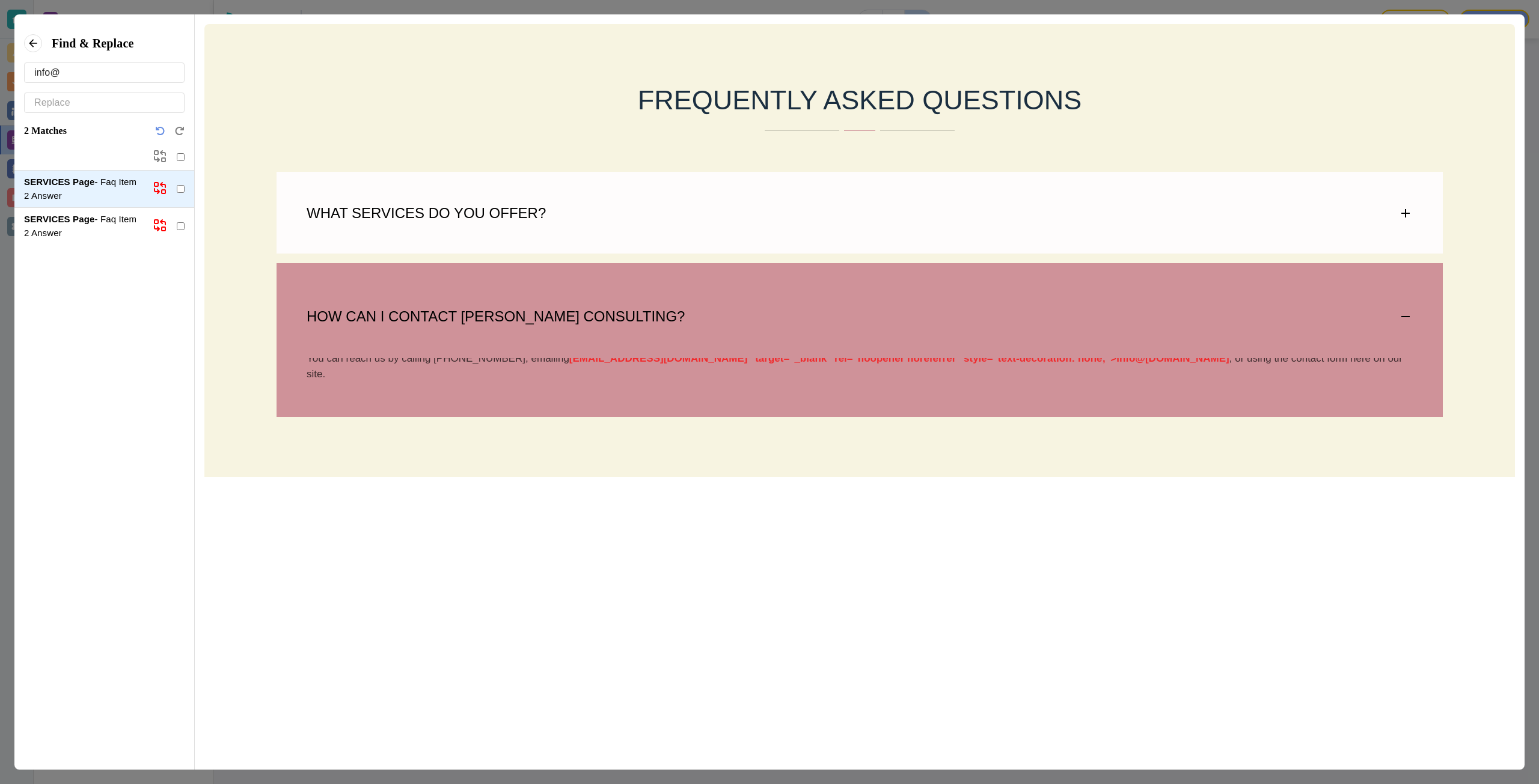
scroll to position [0, 0]
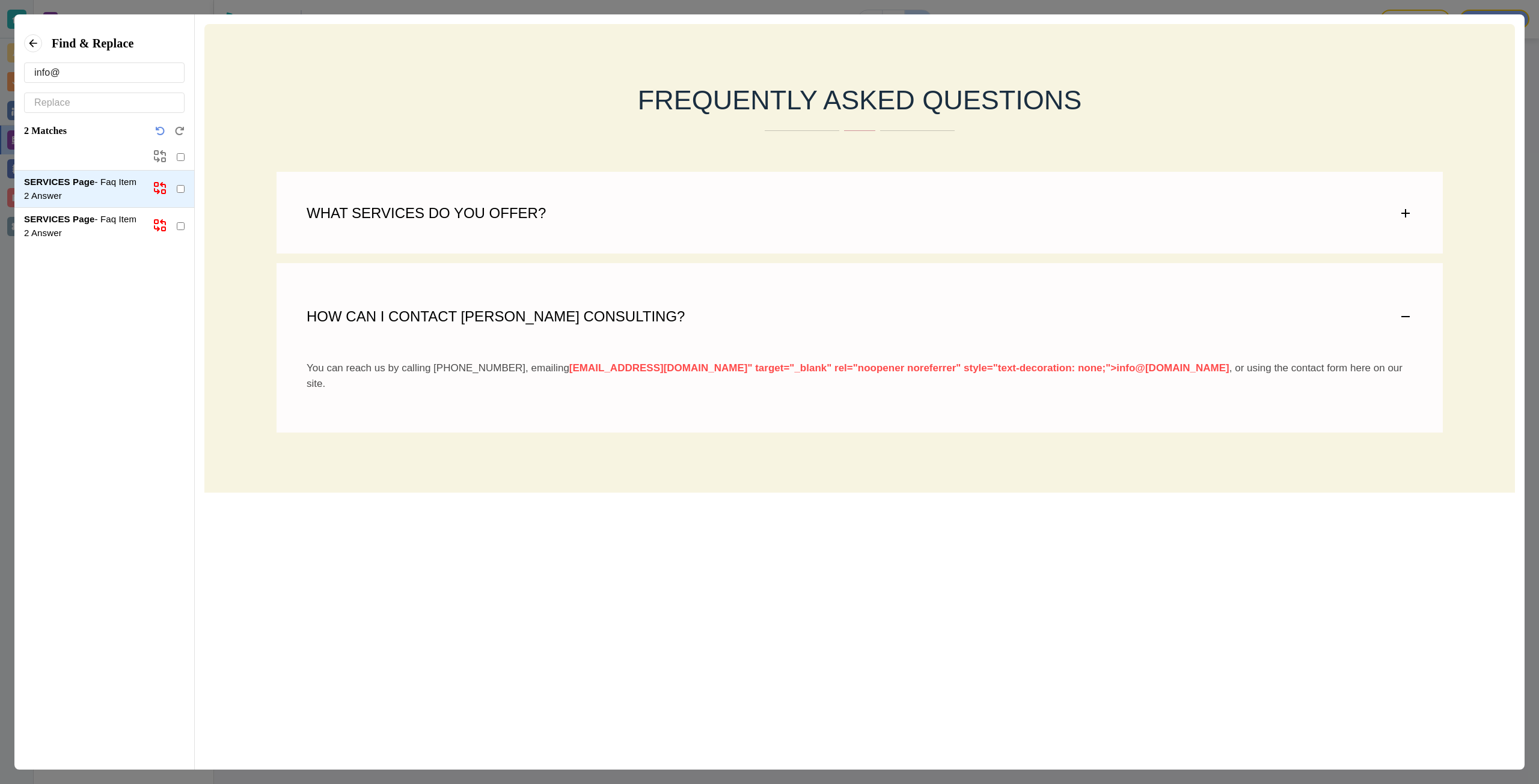
click at [34, 51] on icon at bounding box center [32, 43] width 18 height 18
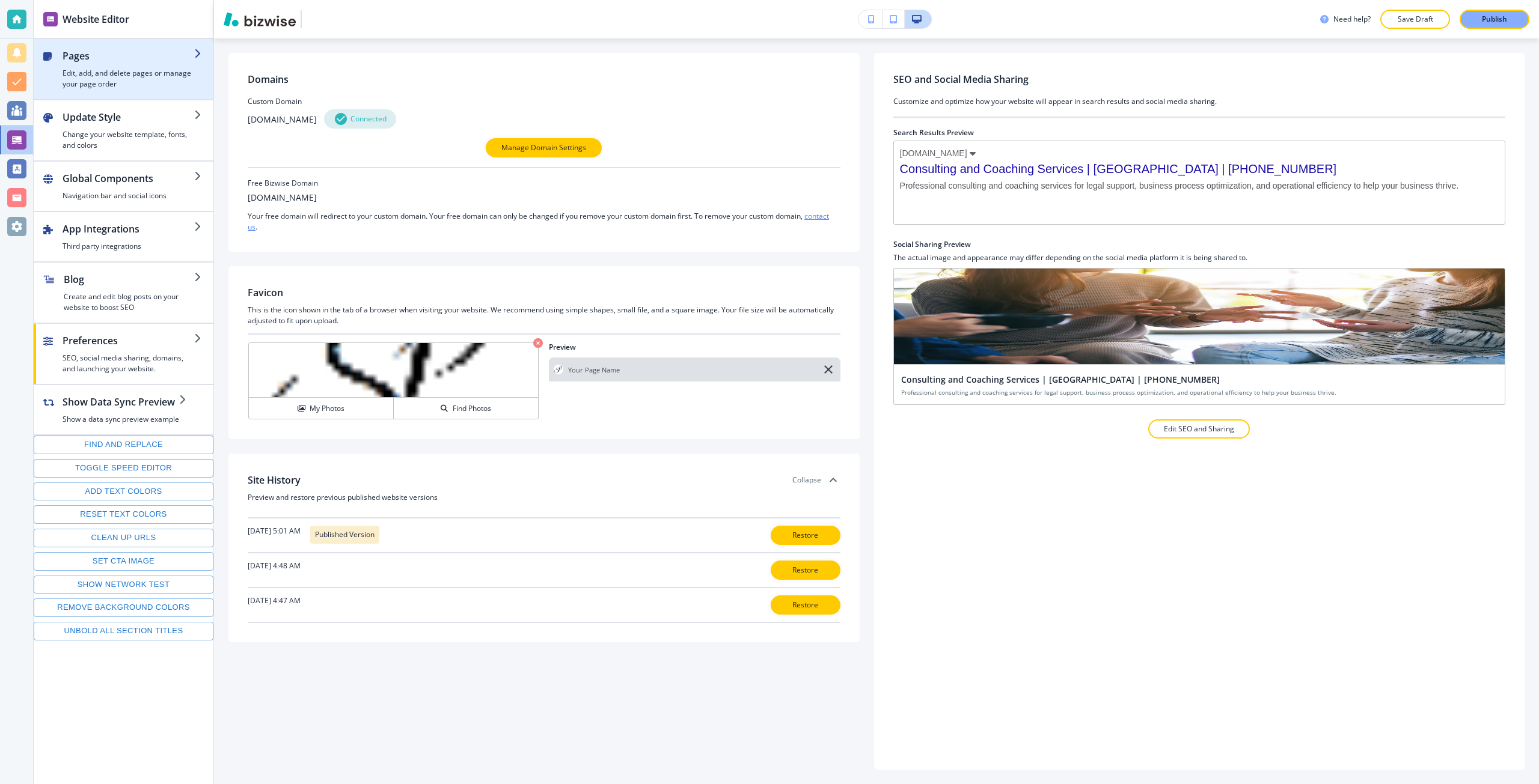
click at [98, 80] on h4 "Edit, add, and delete pages or manage your page order" at bounding box center [129, 78] width 132 height 22
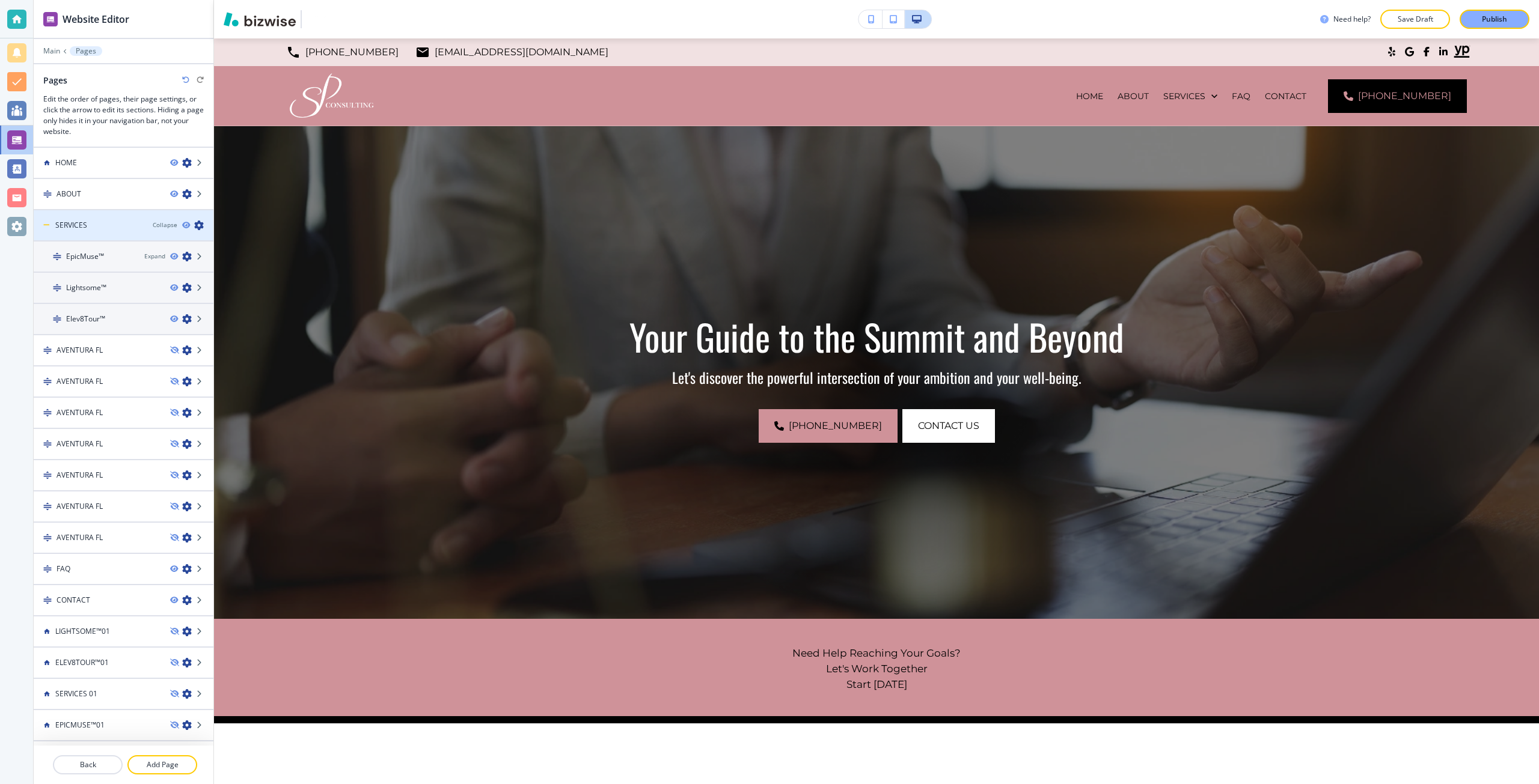
click at [95, 220] on div "SERVICES" at bounding box center [88, 226] width 110 height 11
click at [82, 228] on h4 "SERVICES" at bounding box center [71, 226] width 32 height 11
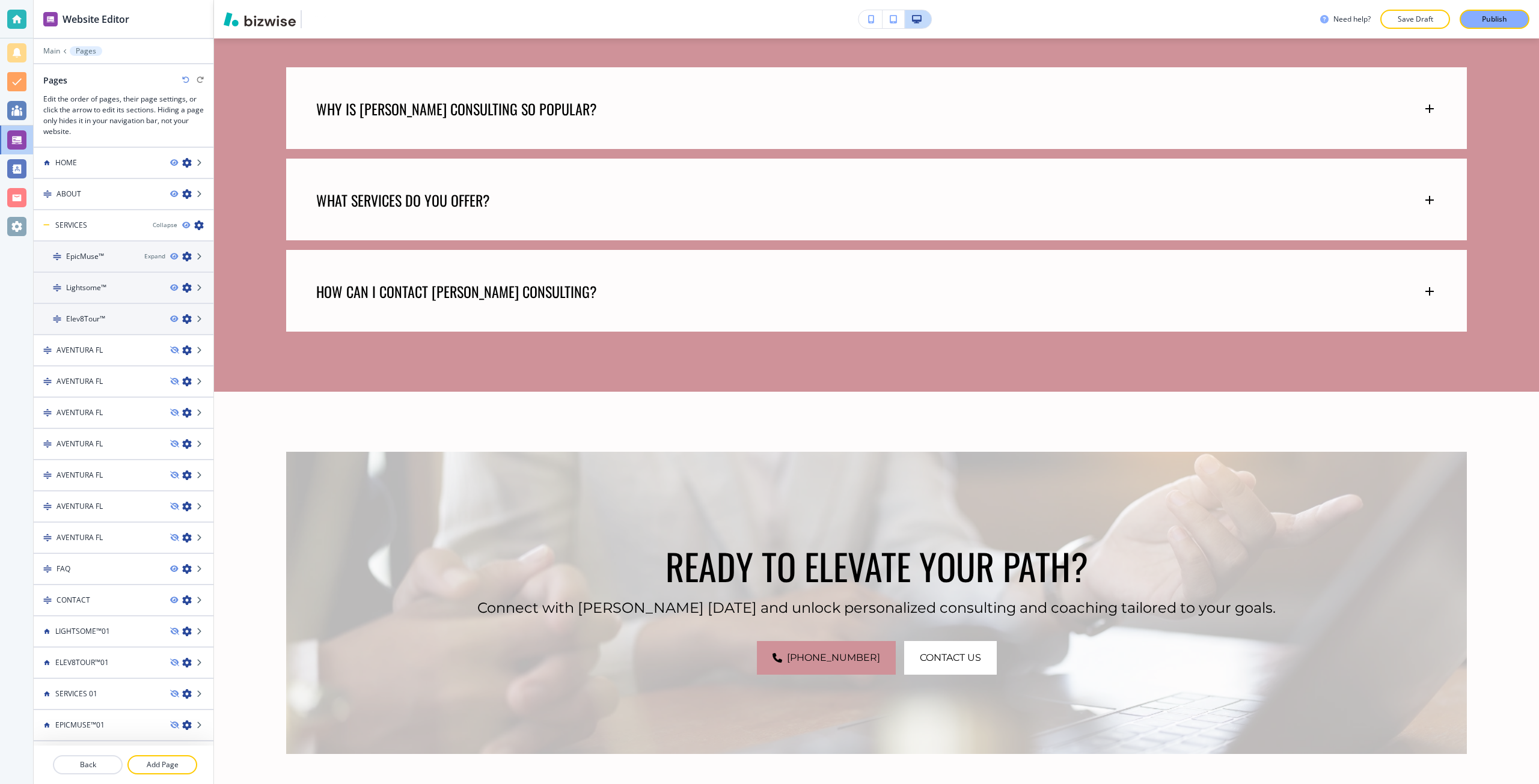
scroll to position [1466, 0]
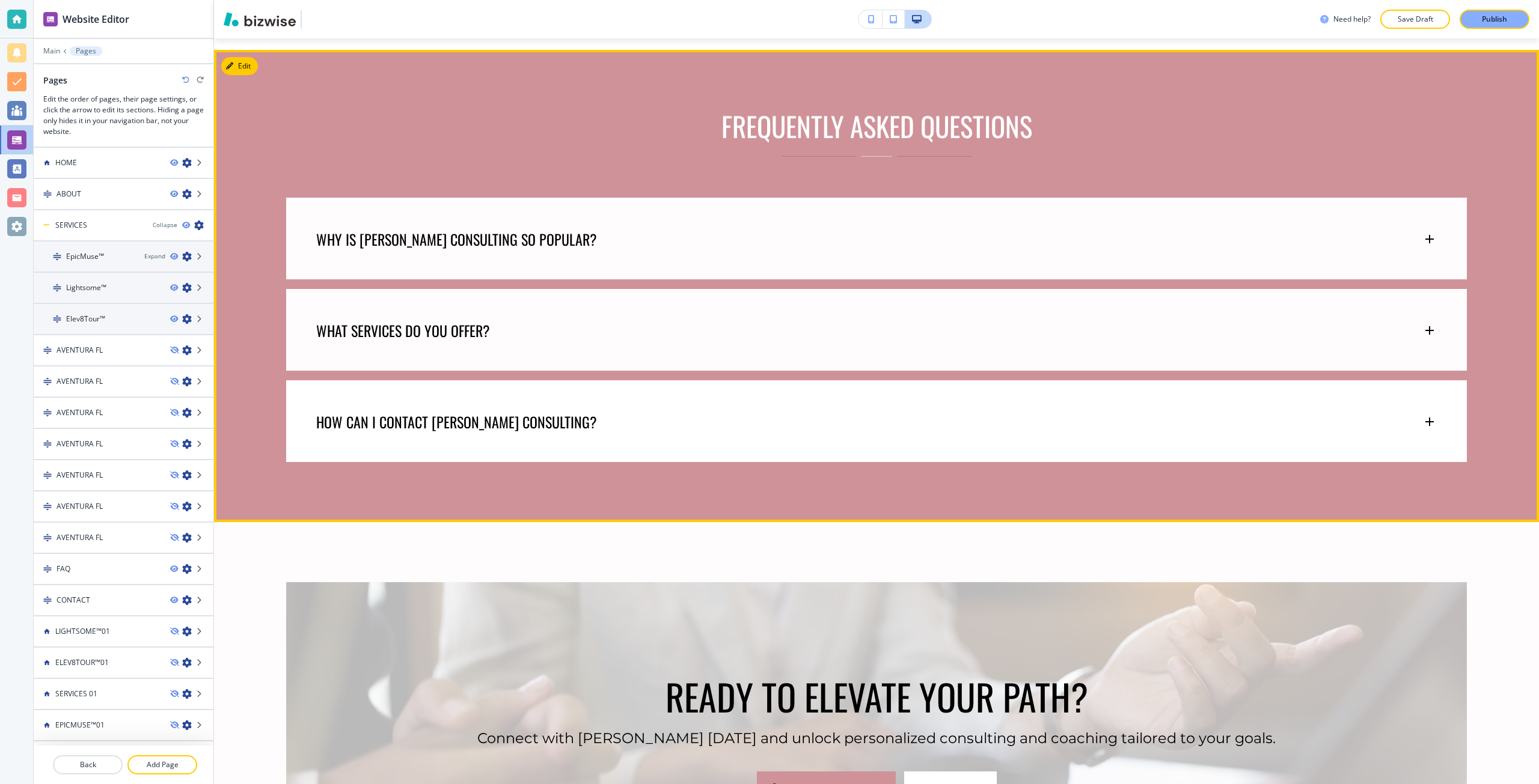
click at [464, 430] on div "HOW CAN I CONTACT SUMITA PRADHAN CONSULTING?" at bounding box center [877, 416] width 1181 height 71
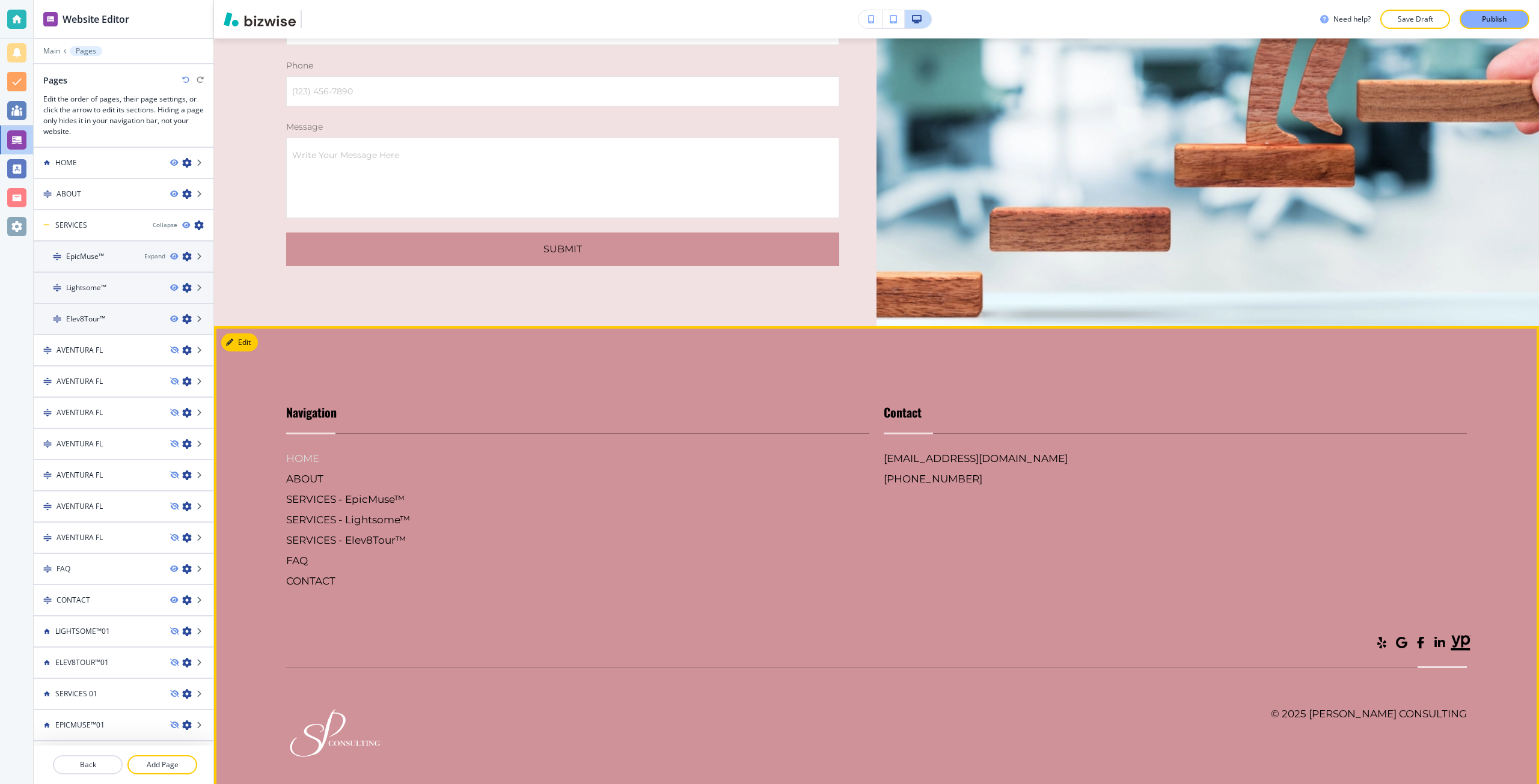
scroll to position [3176, 0]
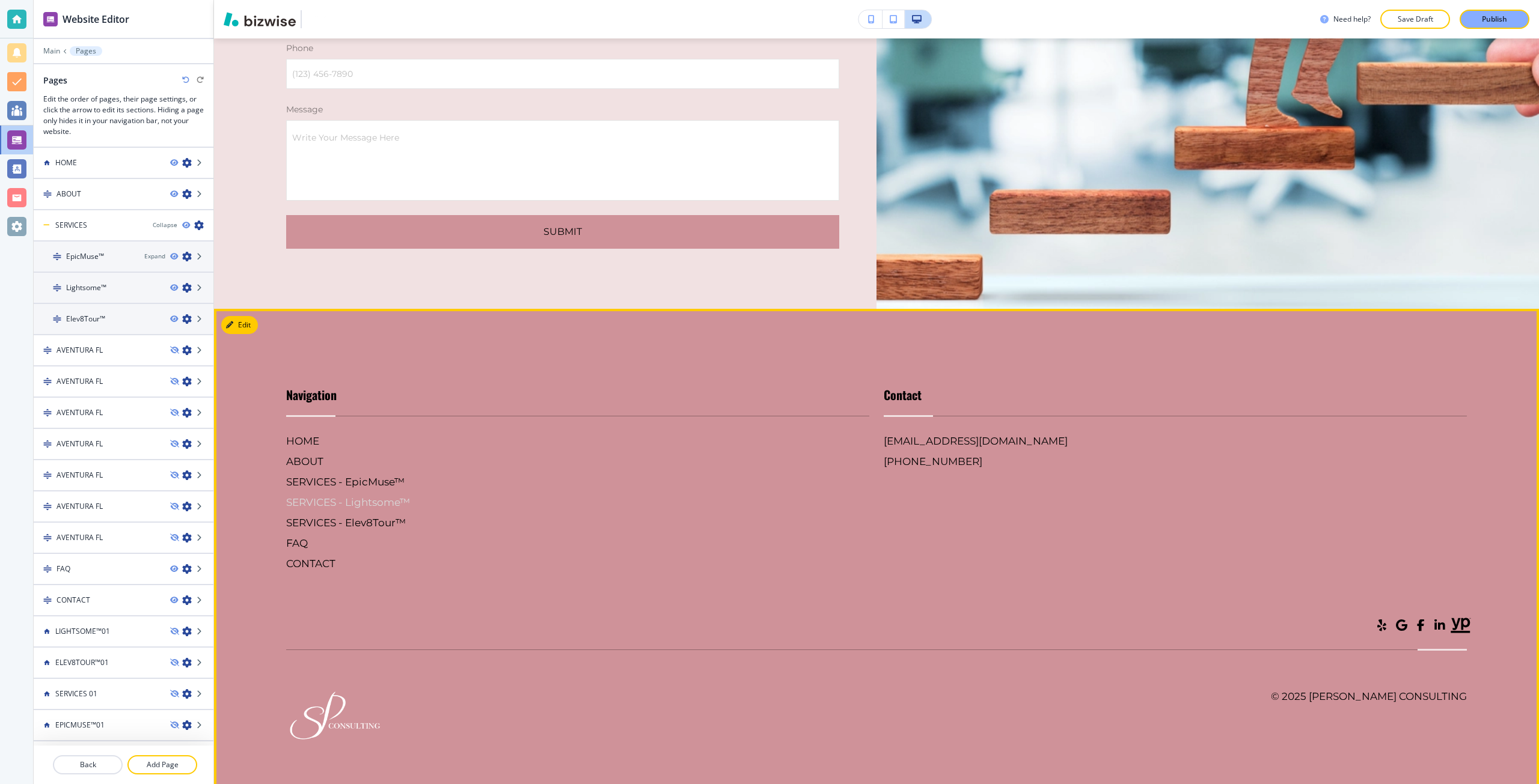
click at [352, 497] on h6 "SERVICES - Lightsome™" at bounding box center [578, 502] width 583 height 16
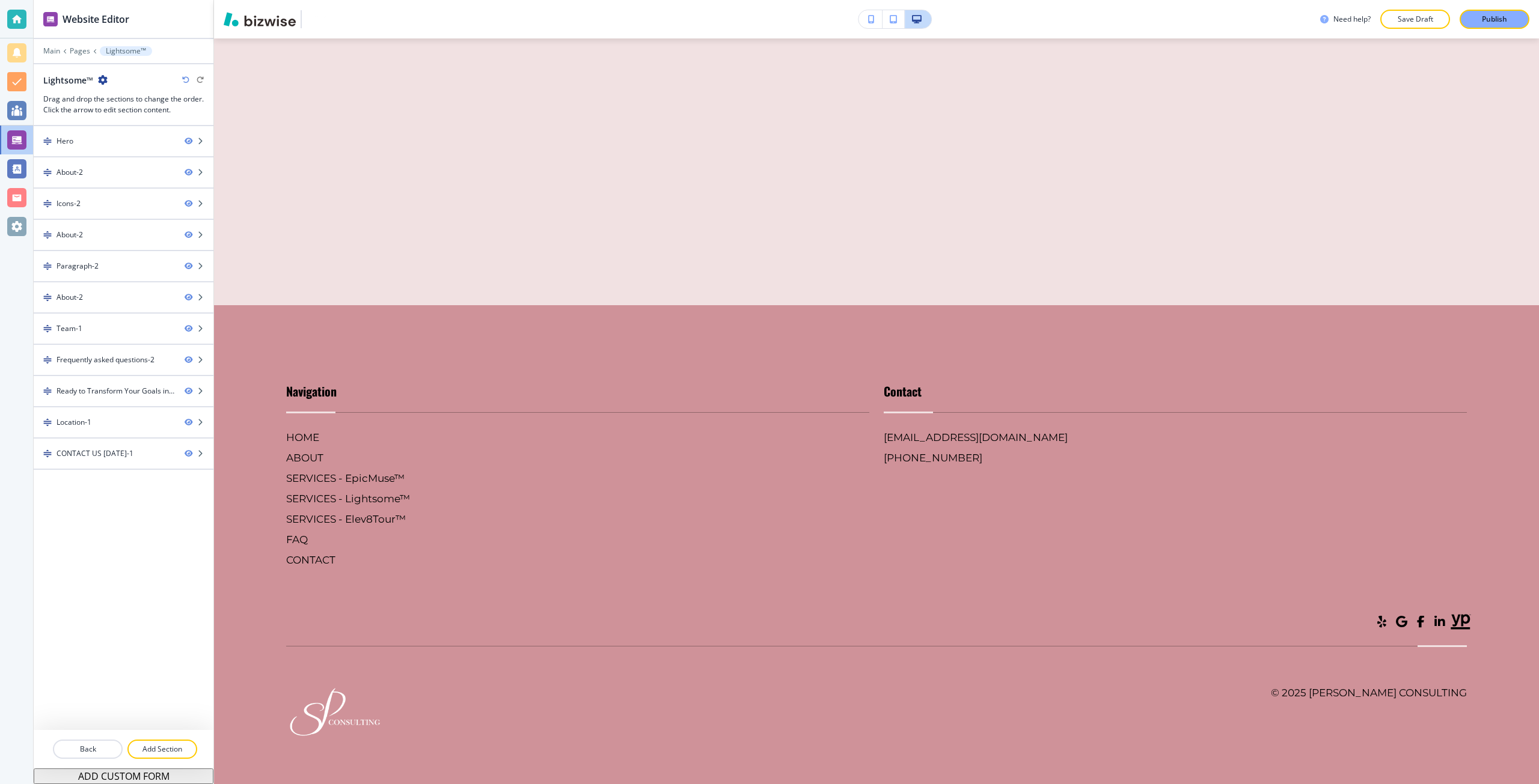
scroll to position [8051, 0]
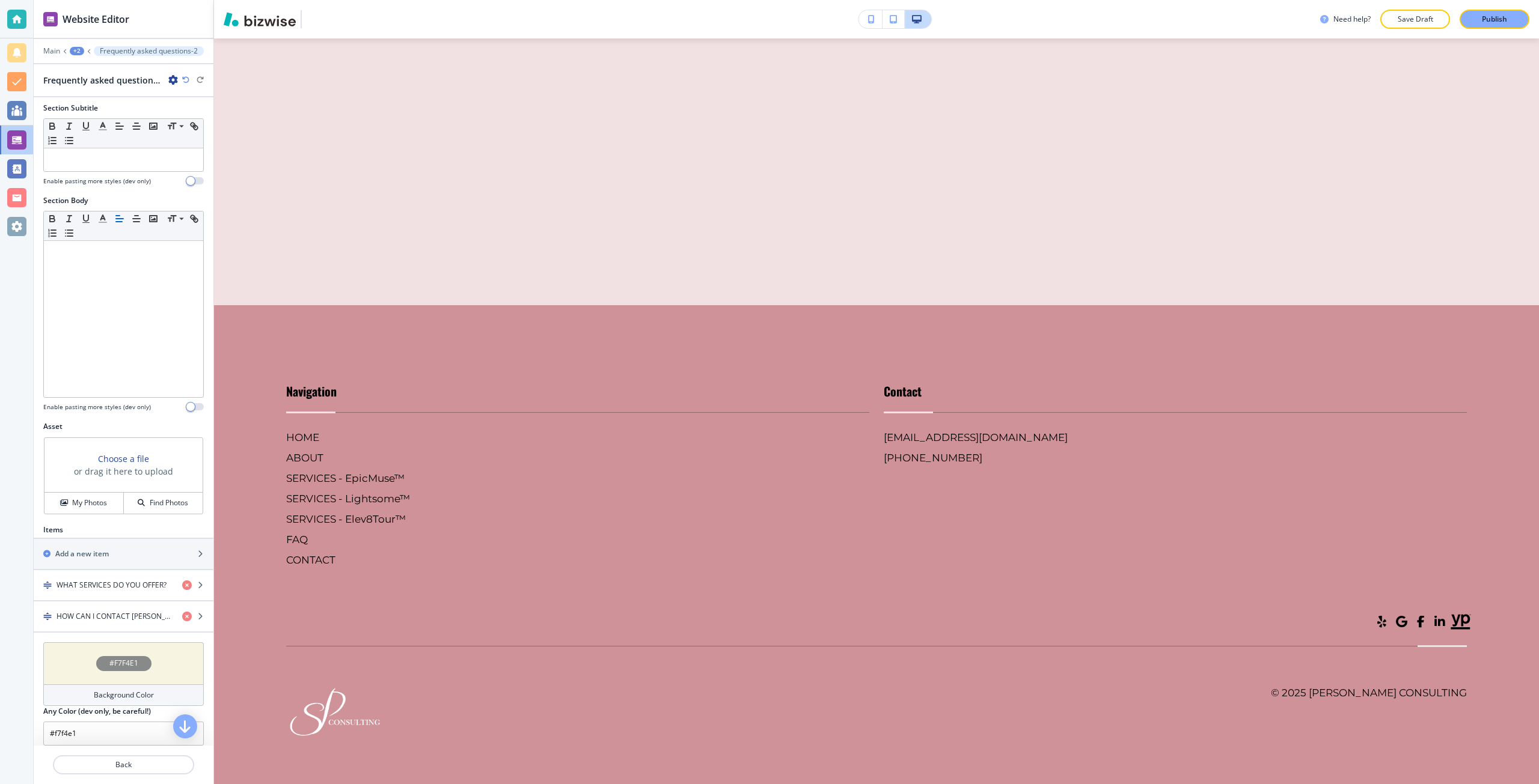
scroll to position [134, 0]
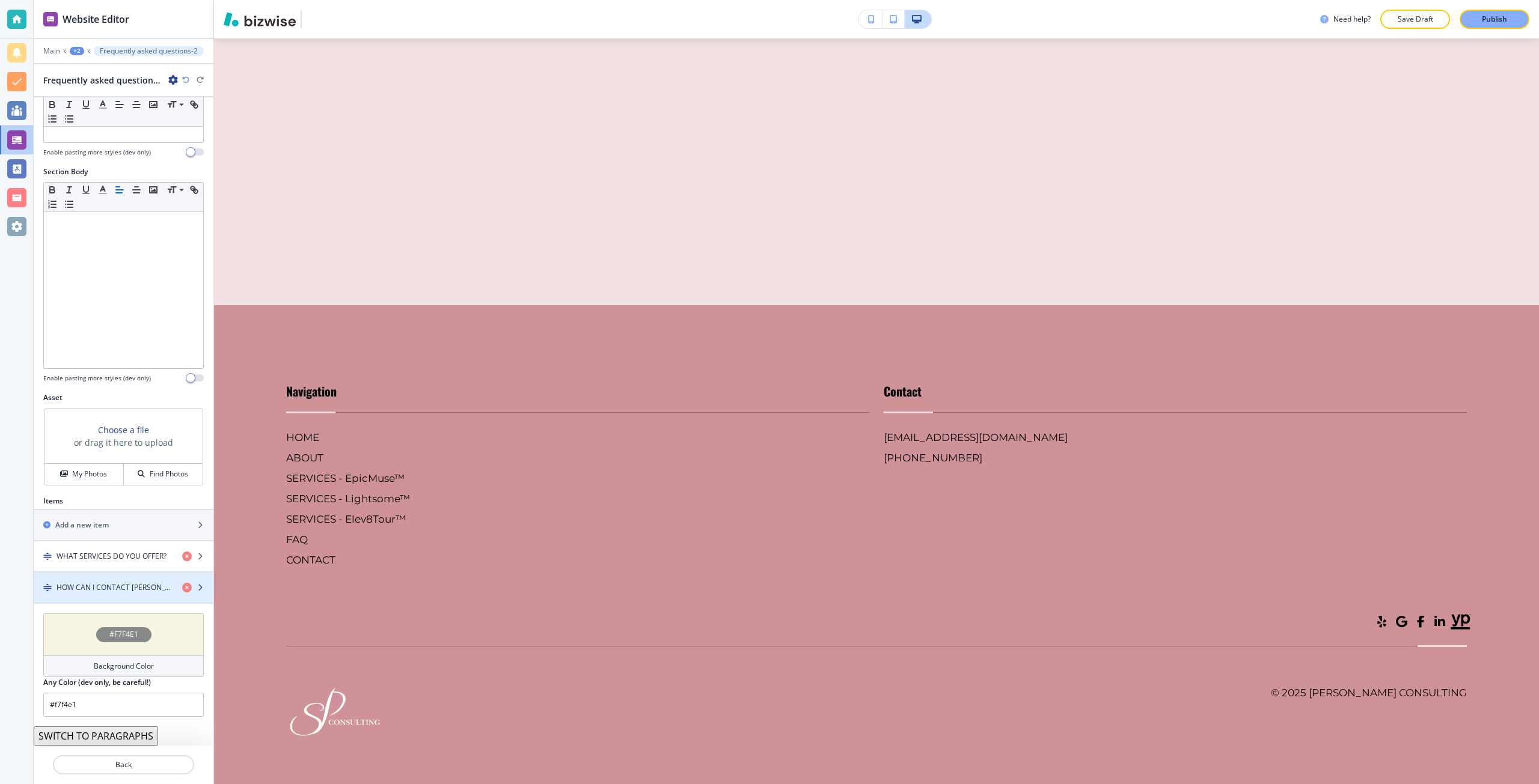
click at [100, 589] on h4 "HOW CAN I CONTACT SUMITA PRADHAN CONSULTING?" at bounding box center [115, 588] width 116 height 11
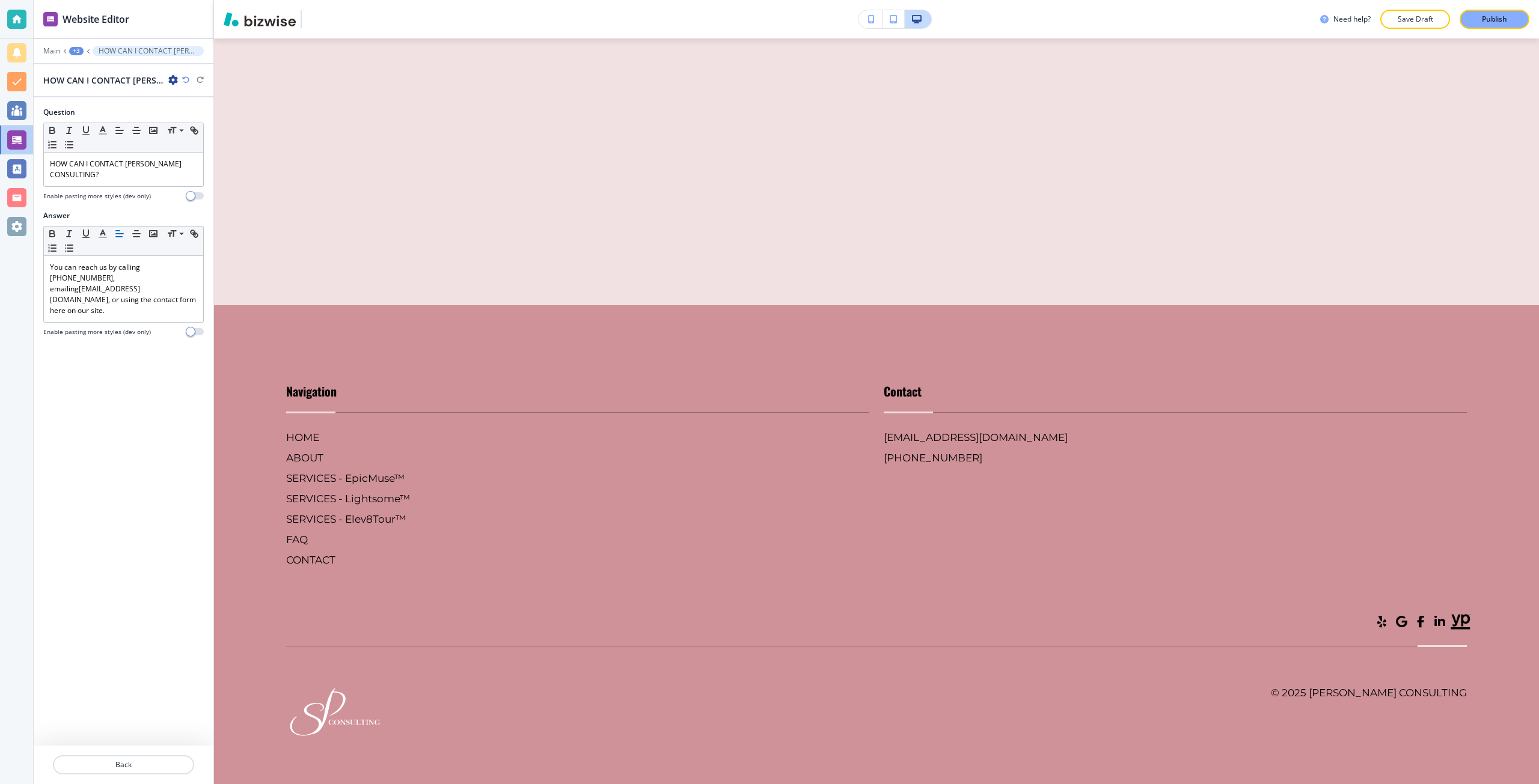
scroll to position [8261, 0]
click at [87, 284] on link "info@sumitapradhan.com" at bounding box center [95, 294] width 90 height 21
drag, startPoint x: 87, startPoint y: 280, endPoint x: 160, endPoint y: 280, distance: 73.0
click at [140, 284] on link "info@sumitapradhan.com" at bounding box center [95, 294] width 90 height 21
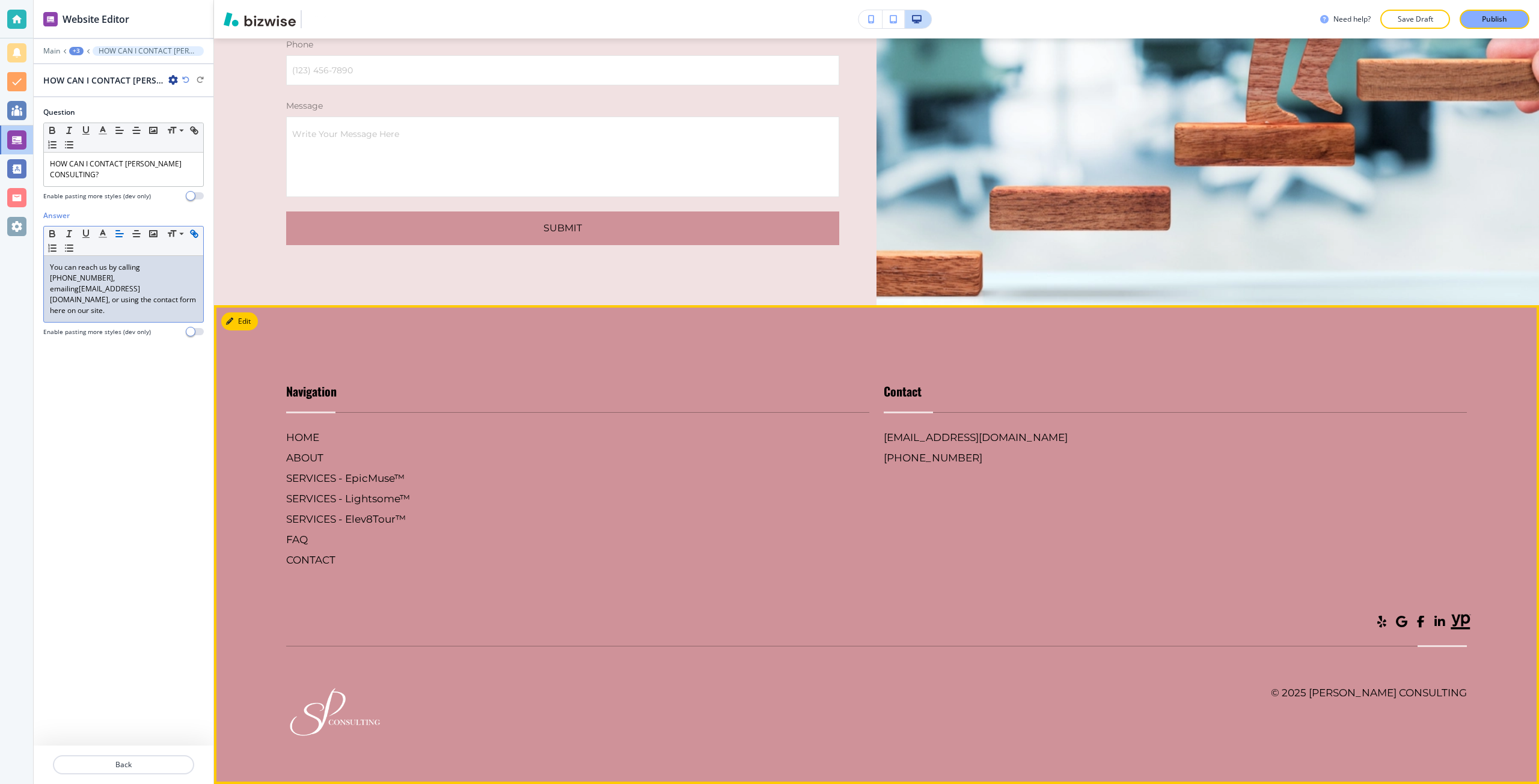
scroll to position [9633, 0]
click at [352, 517] on h6 "SERVICES - Elev8Tour™" at bounding box center [578, 519] width 583 height 16
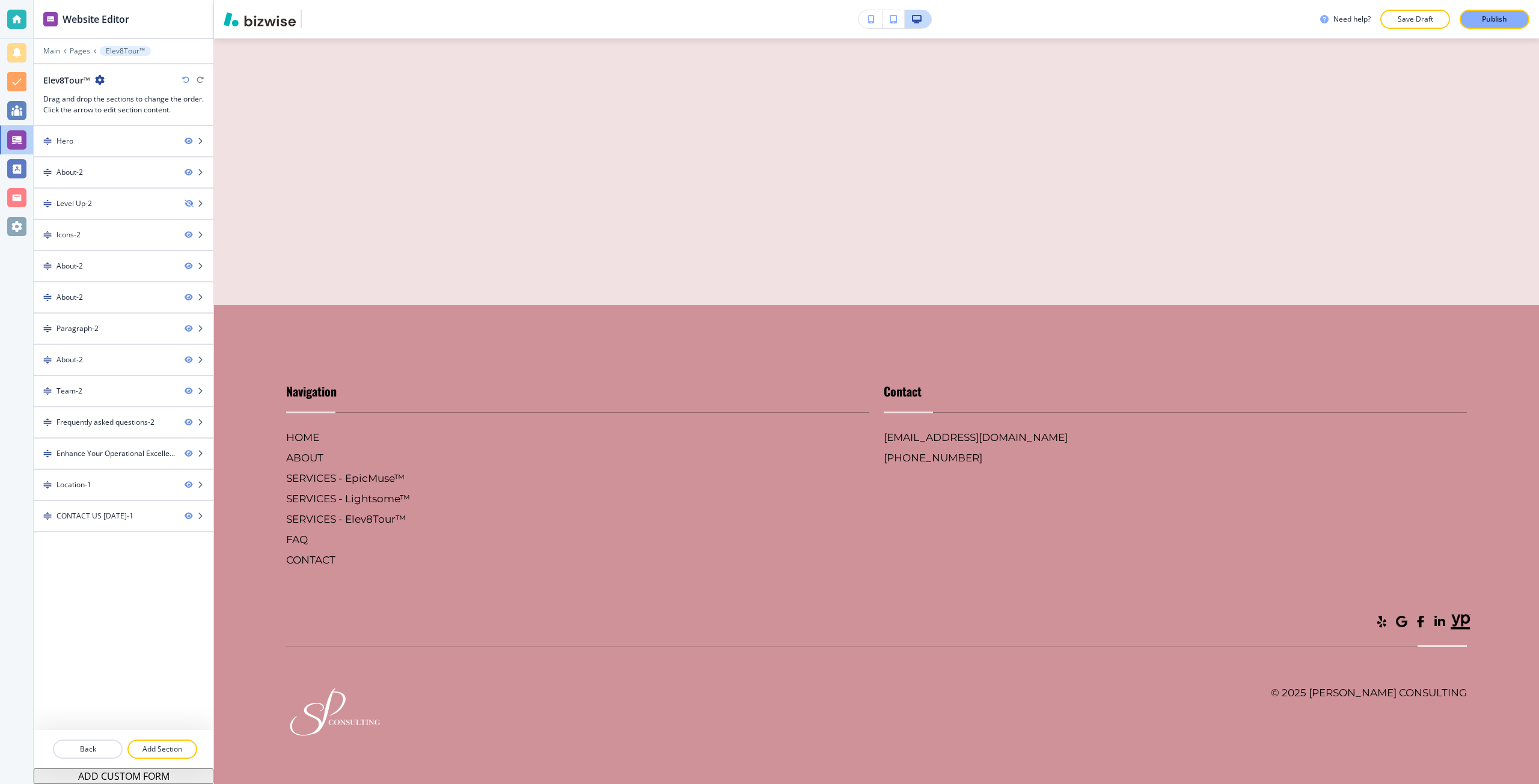
scroll to position [9794, 0]
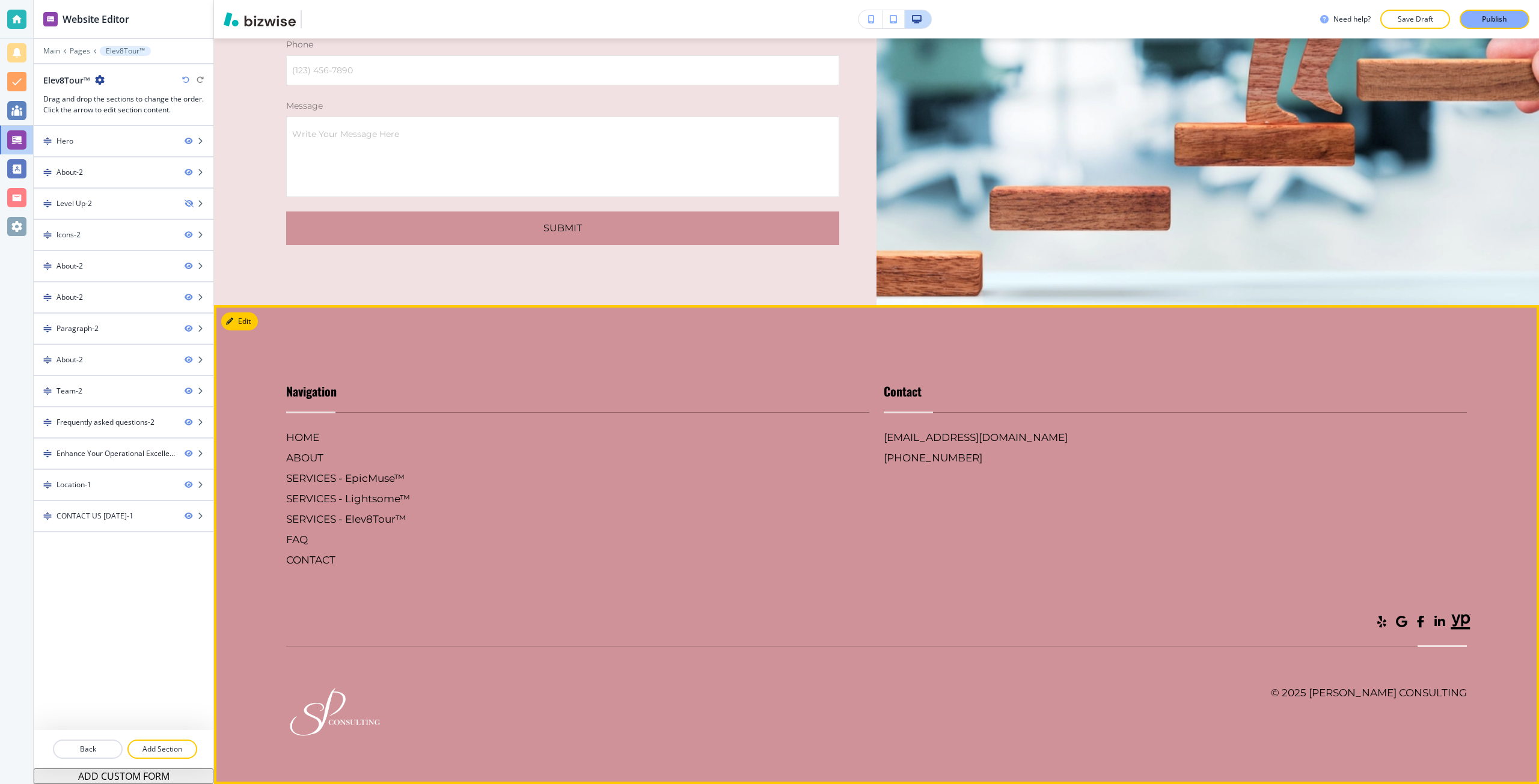
scroll to position [11396, 0]
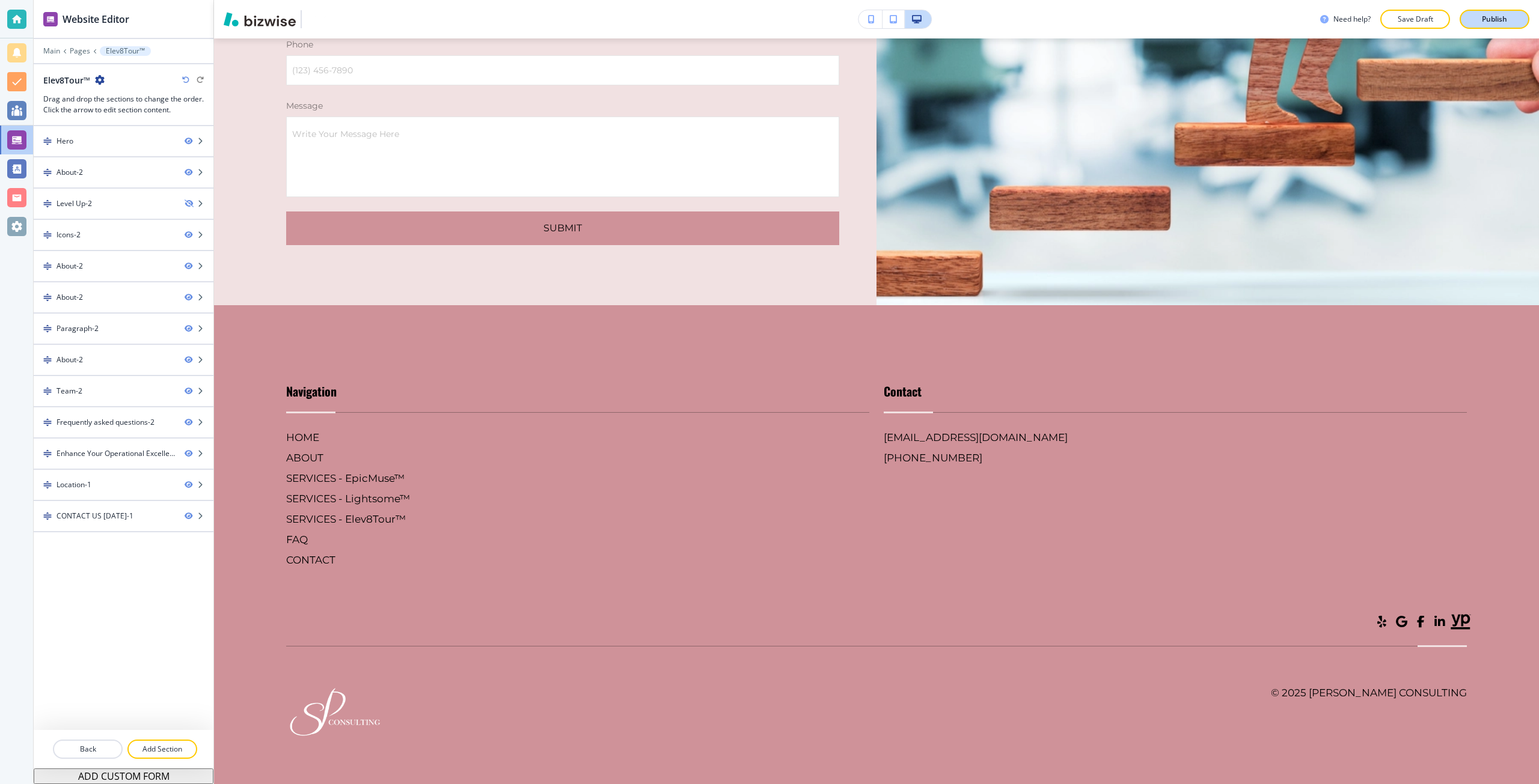
click at [1468, 24] on button "Publish" at bounding box center [1494, 19] width 70 height 19
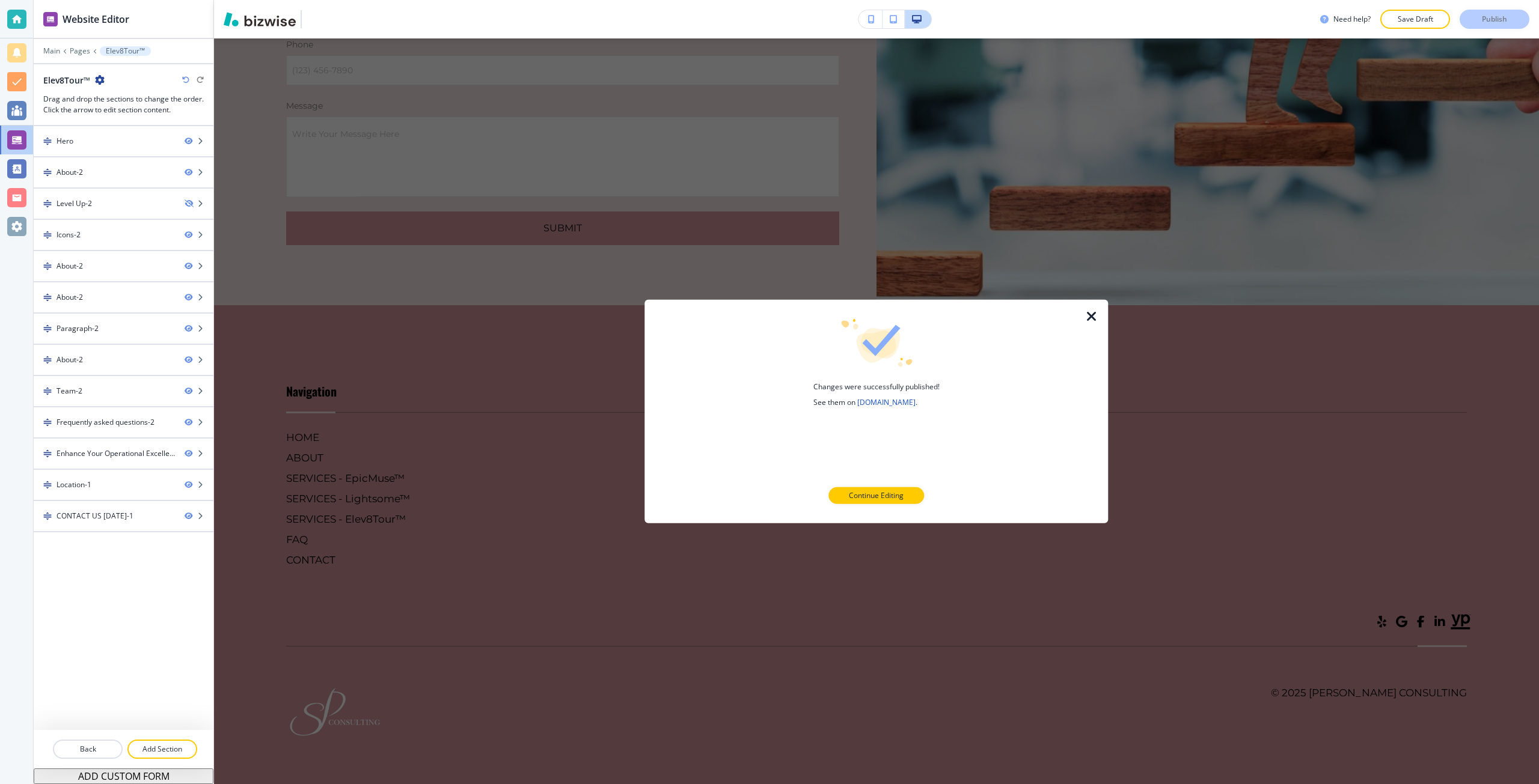
click at [1092, 309] on icon "button" at bounding box center [1092, 316] width 15 height 15
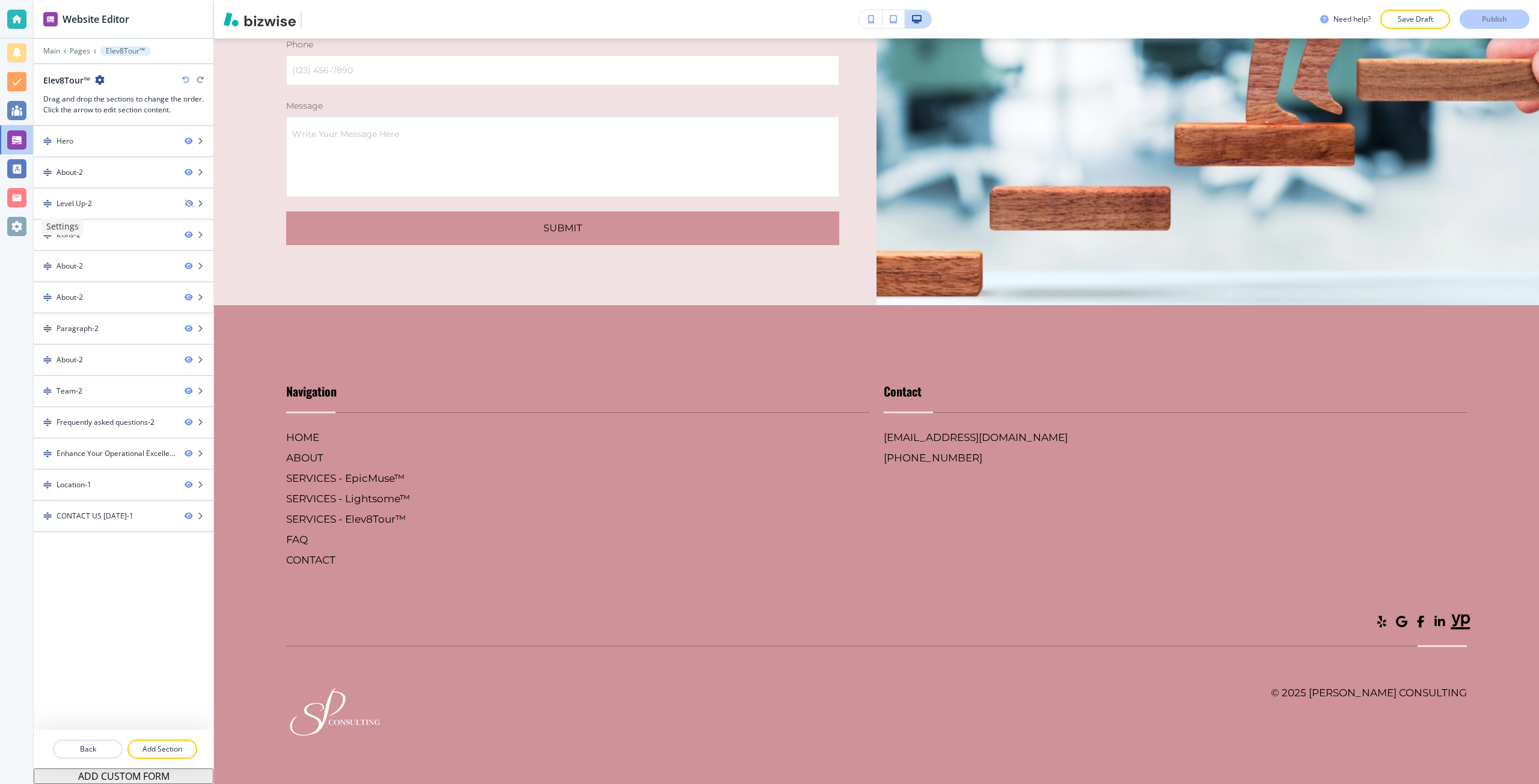
click at [18, 229] on div at bounding box center [16, 226] width 19 height 19
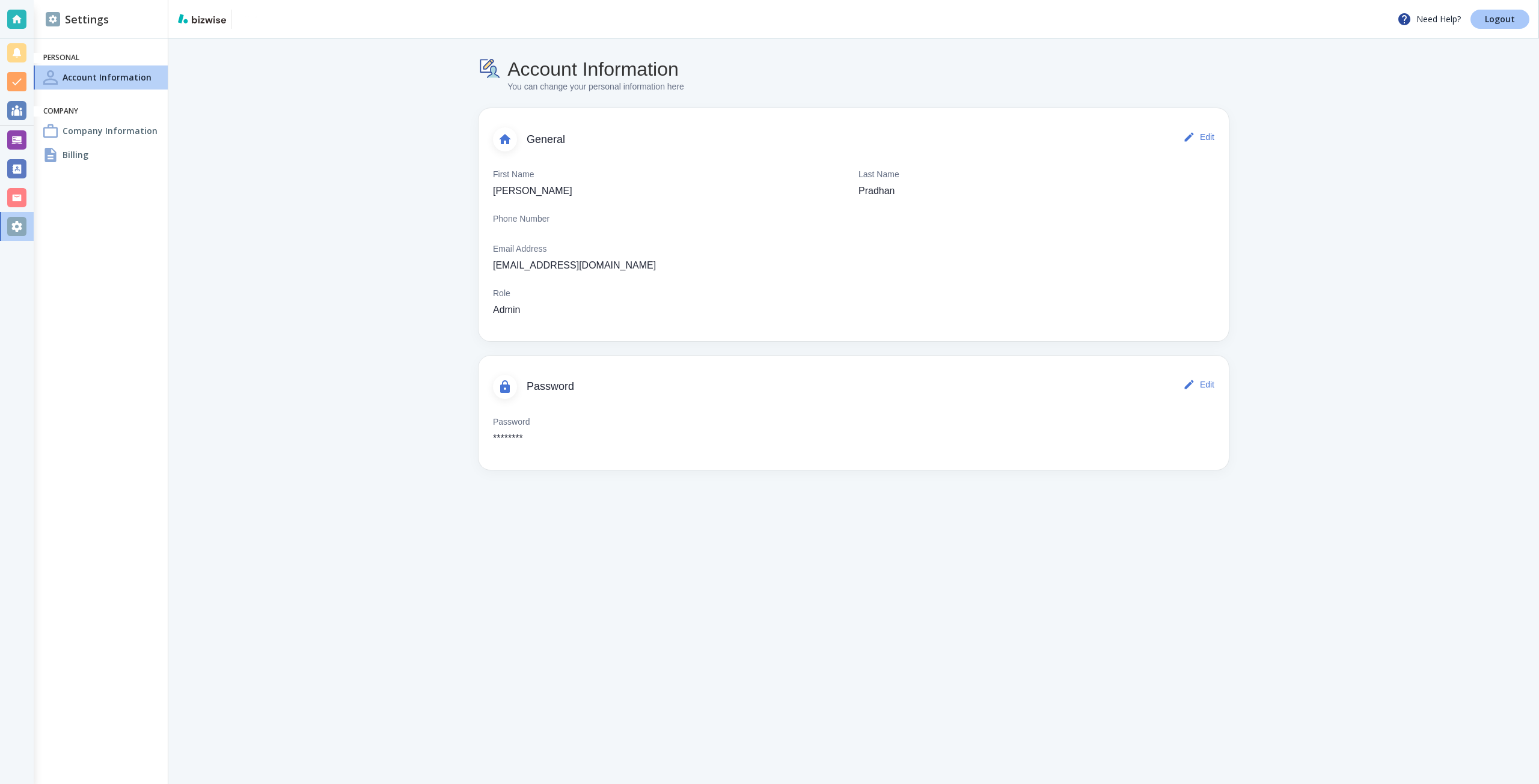
click at [1485, 16] on link "Logout" at bounding box center [1499, 19] width 59 height 19
